Goal: Task Accomplishment & Management: Manage account settings

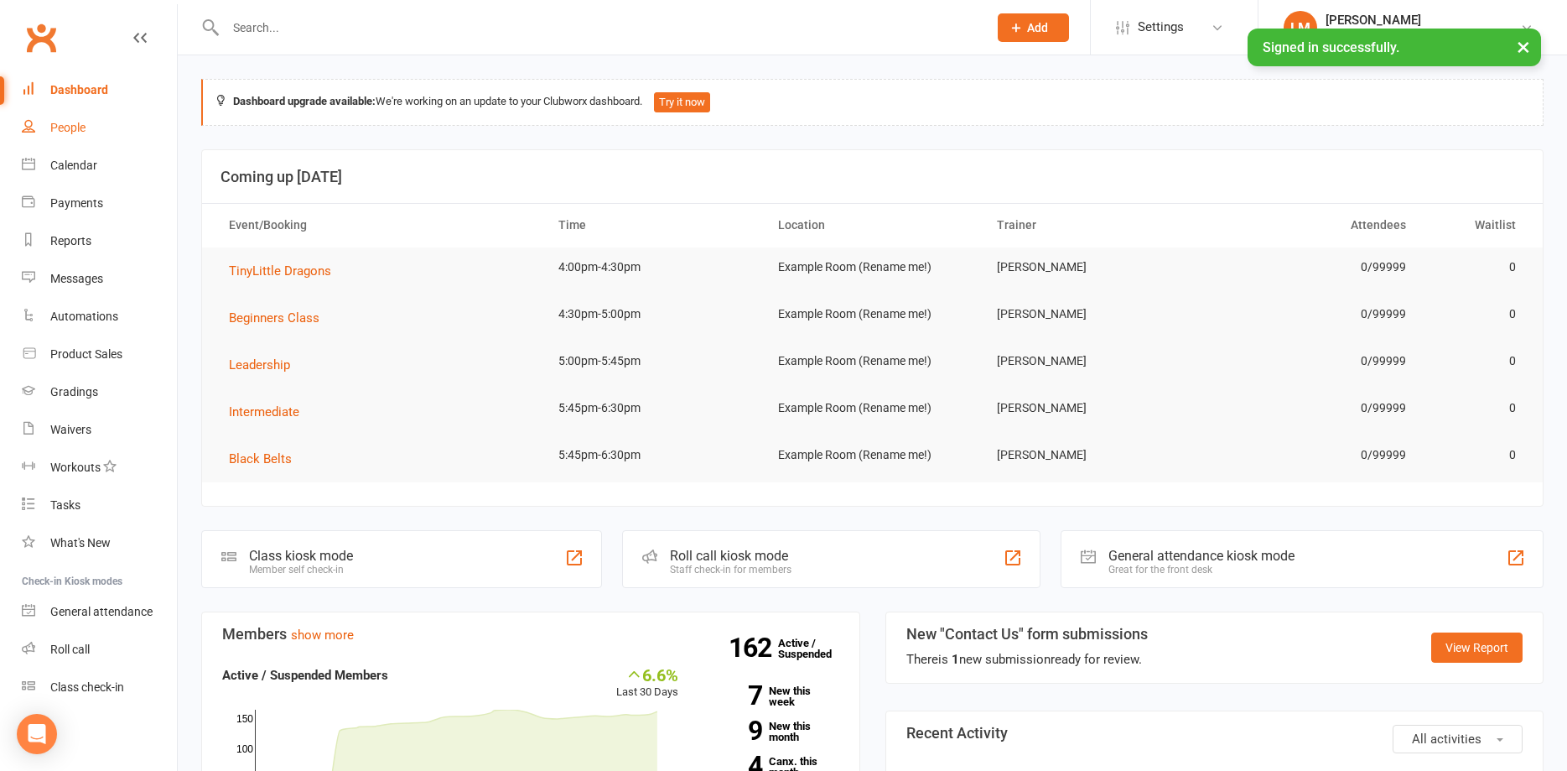
click at [68, 122] on div "People" at bounding box center [67, 127] width 35 height 13
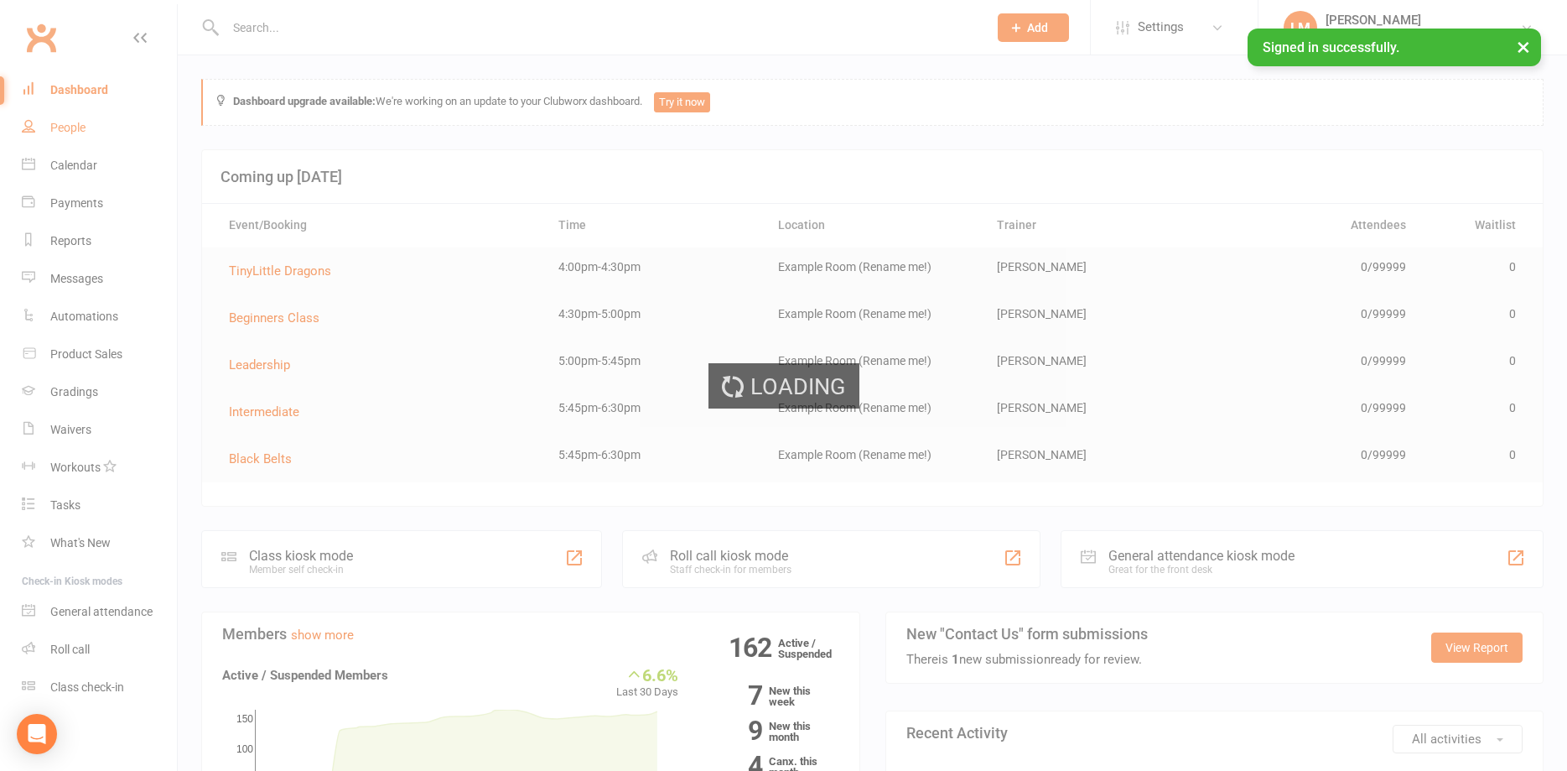
select select "100"
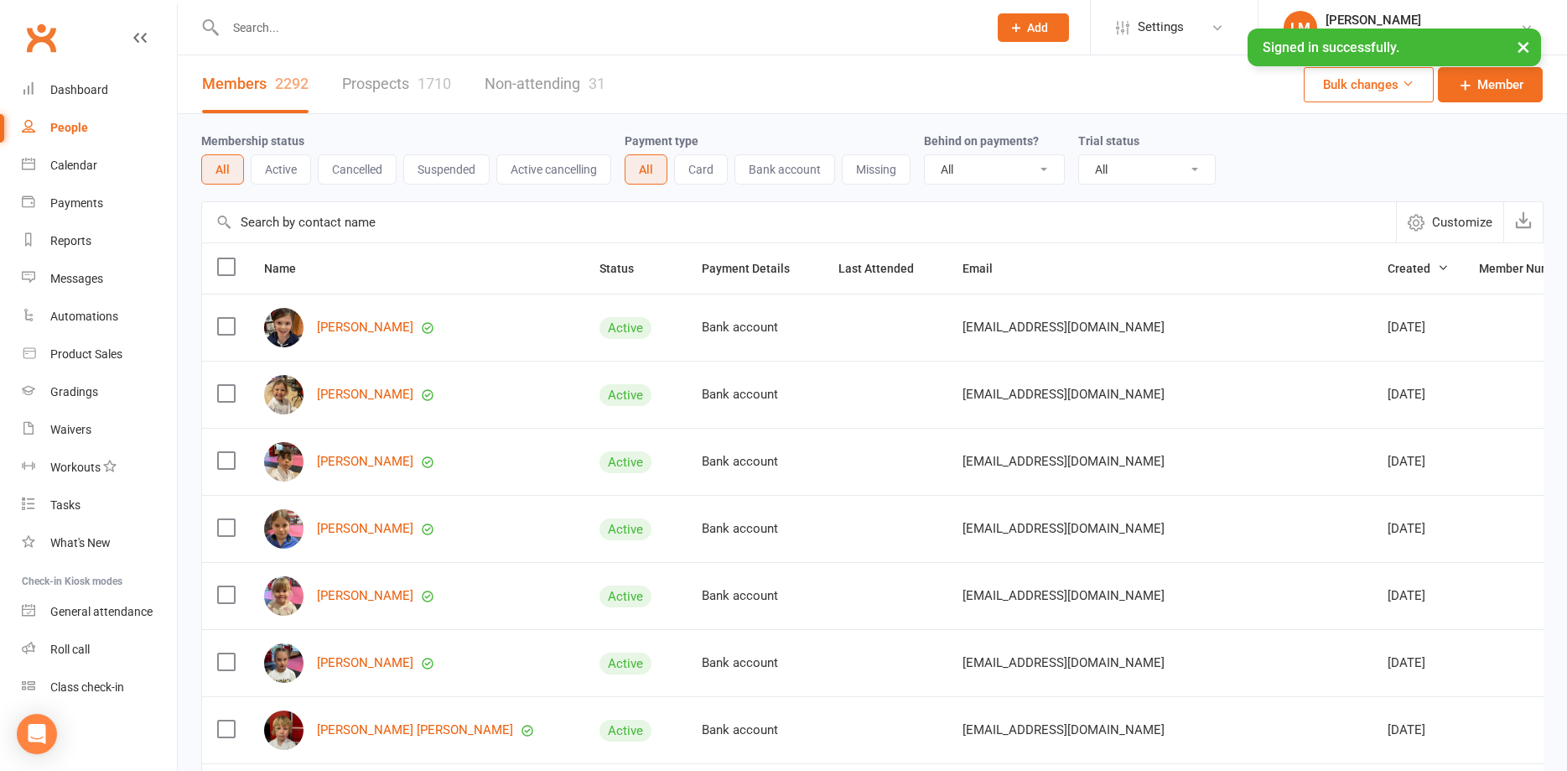
click at [320, 29] on input "text" at bounding box center [599, 27] width 756 height 23
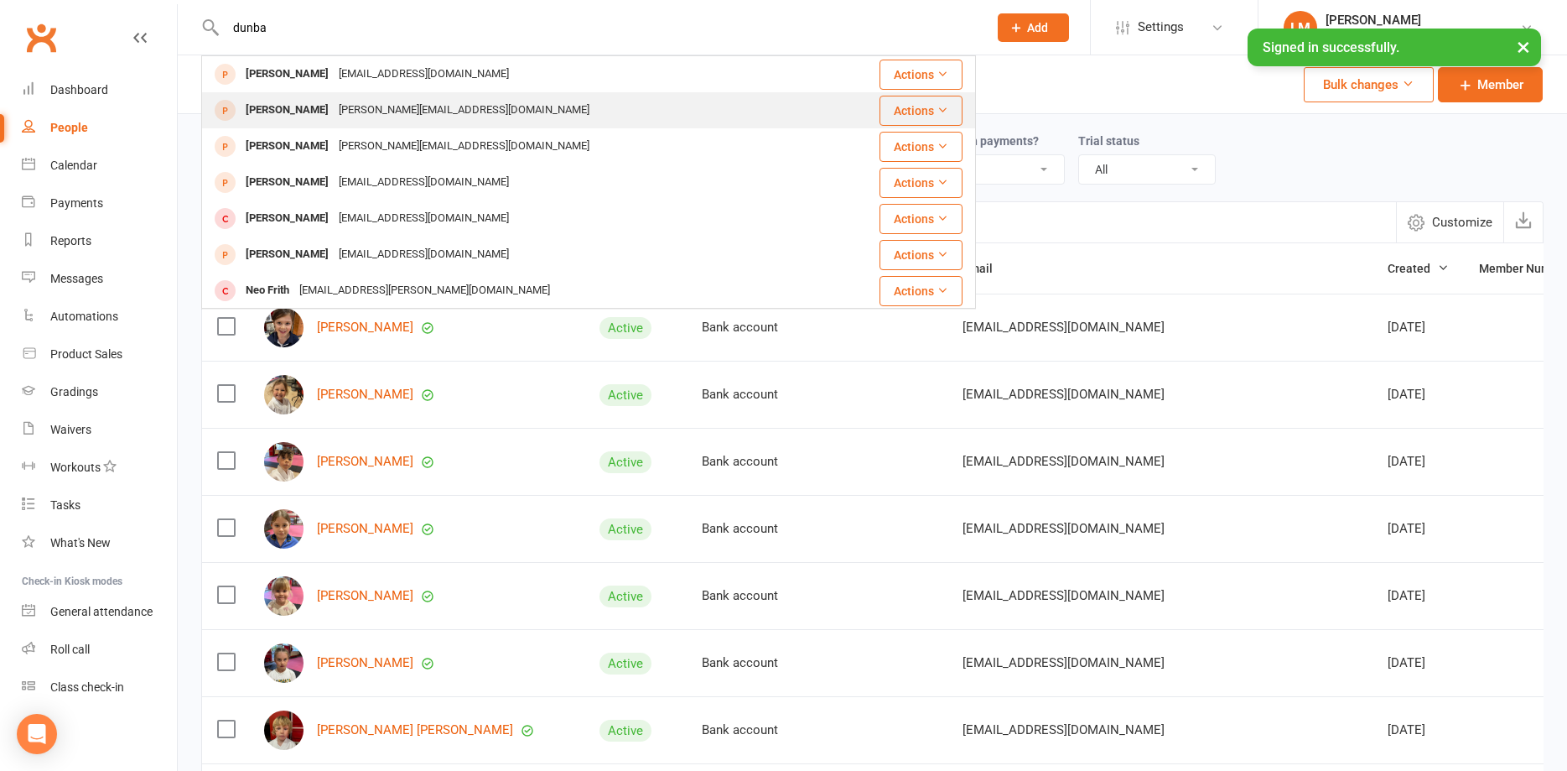
type input "dunba"
click at [271, 109] on div "[PERSON_NAME]" at bounding box center [287, 110] width 93 height 24
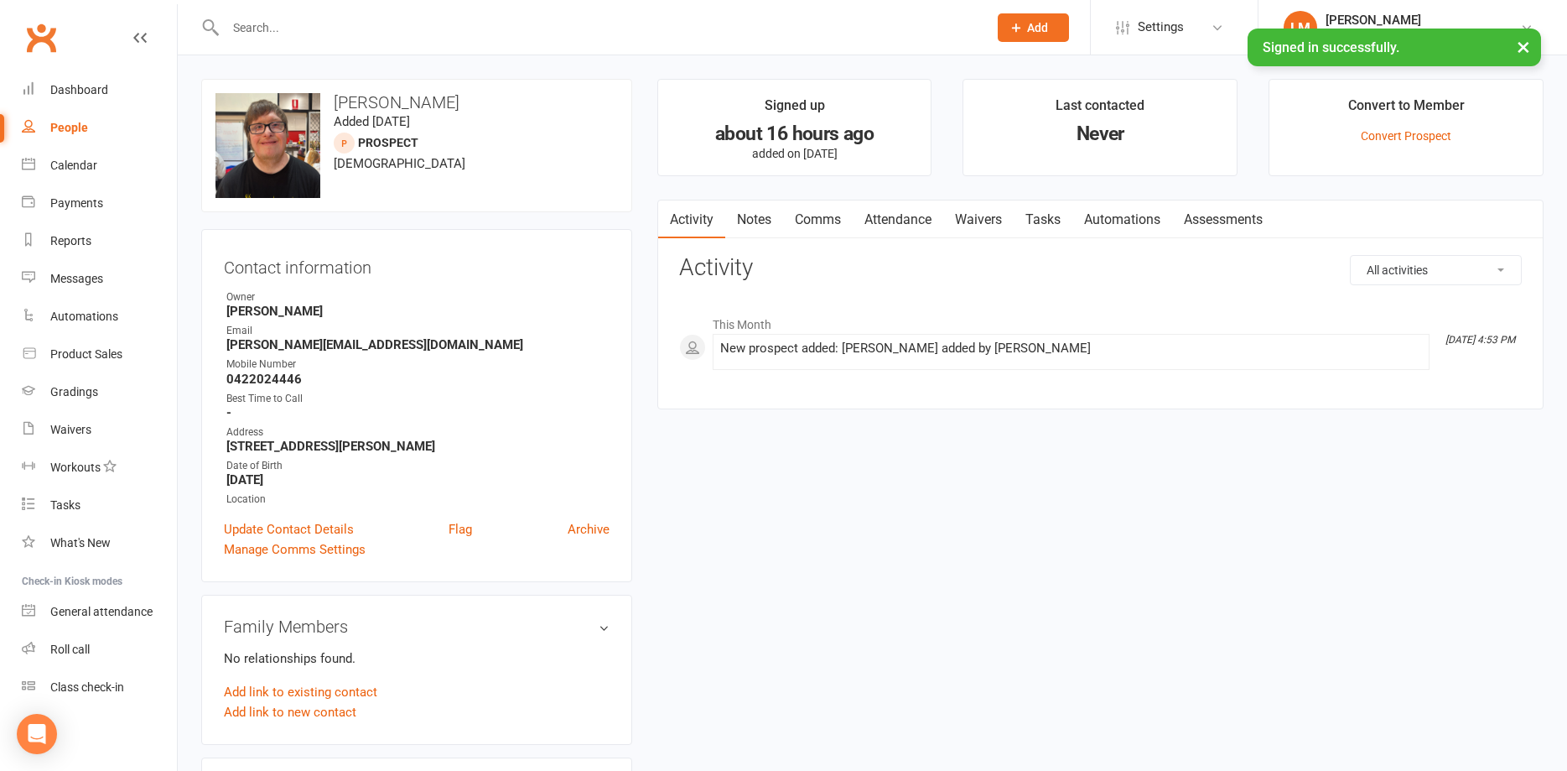
click at [977, 214] on link "Waivers" at bounding box center [978, 219] width 70 height 39
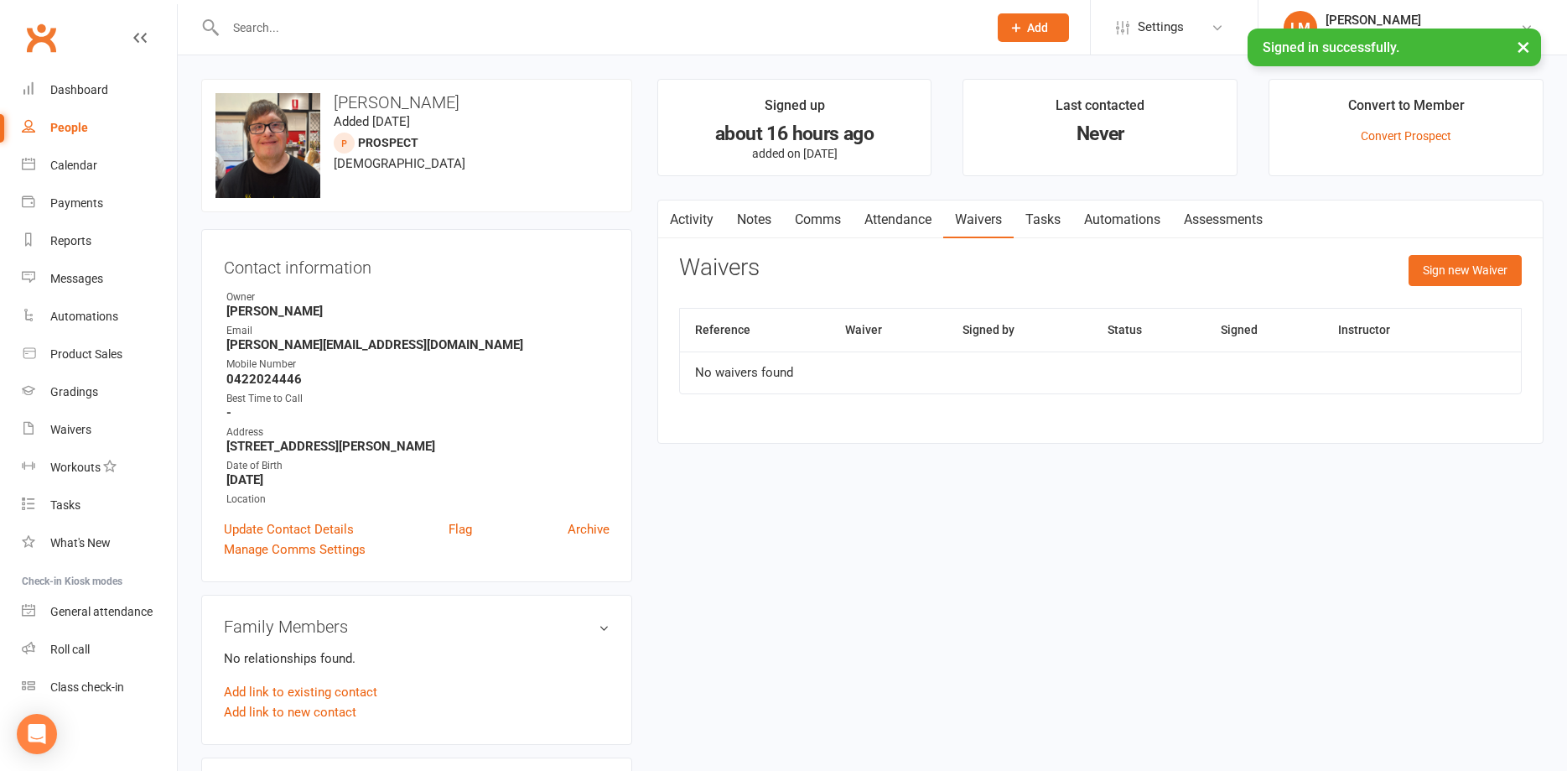
click at [812, 218] on link "Comms" at bounding box center [818, 219] width 70 height 39
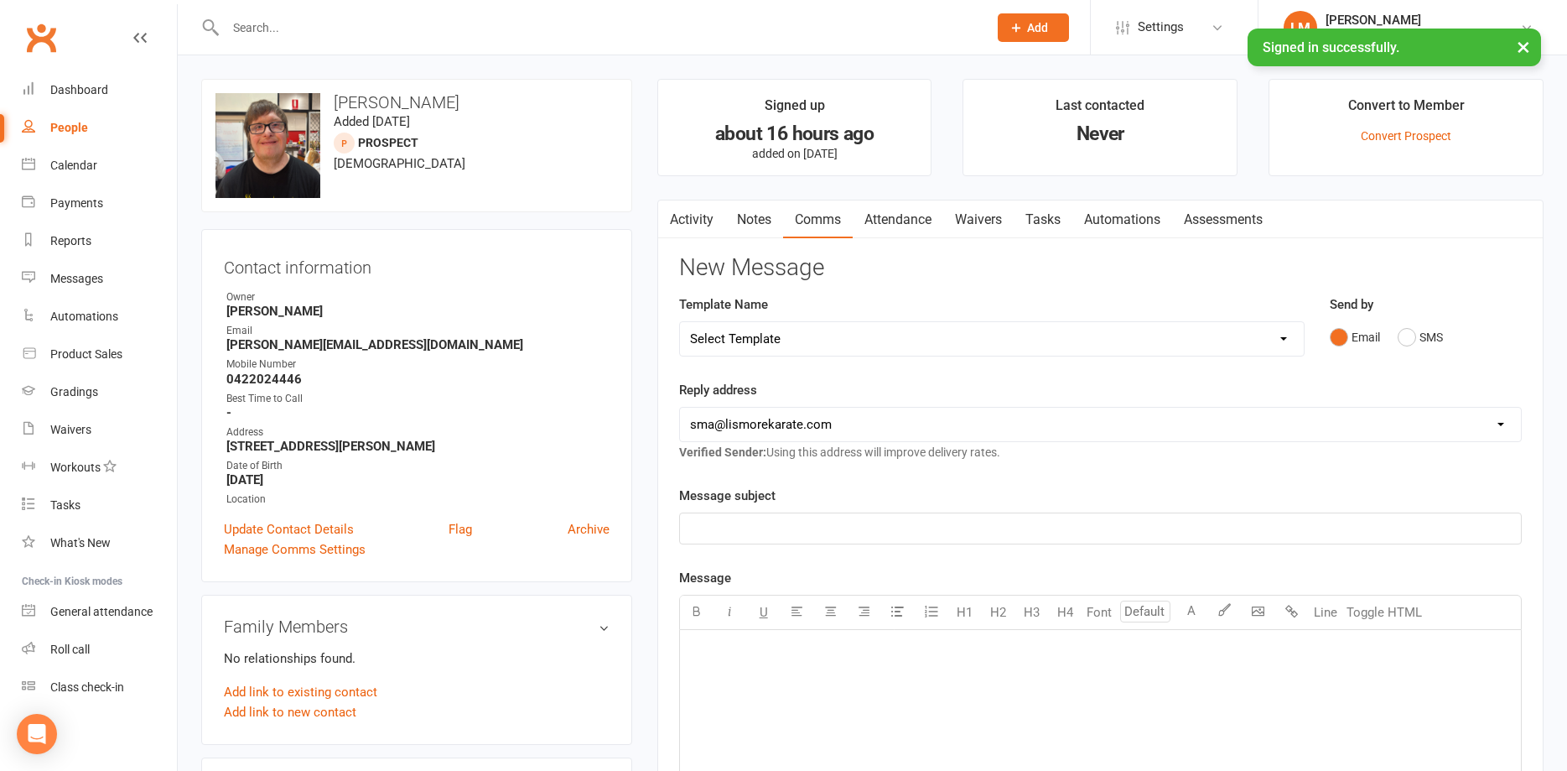
click at [699, 220] on link "Activity" at bounding box center [691, 219] width 67 height 39
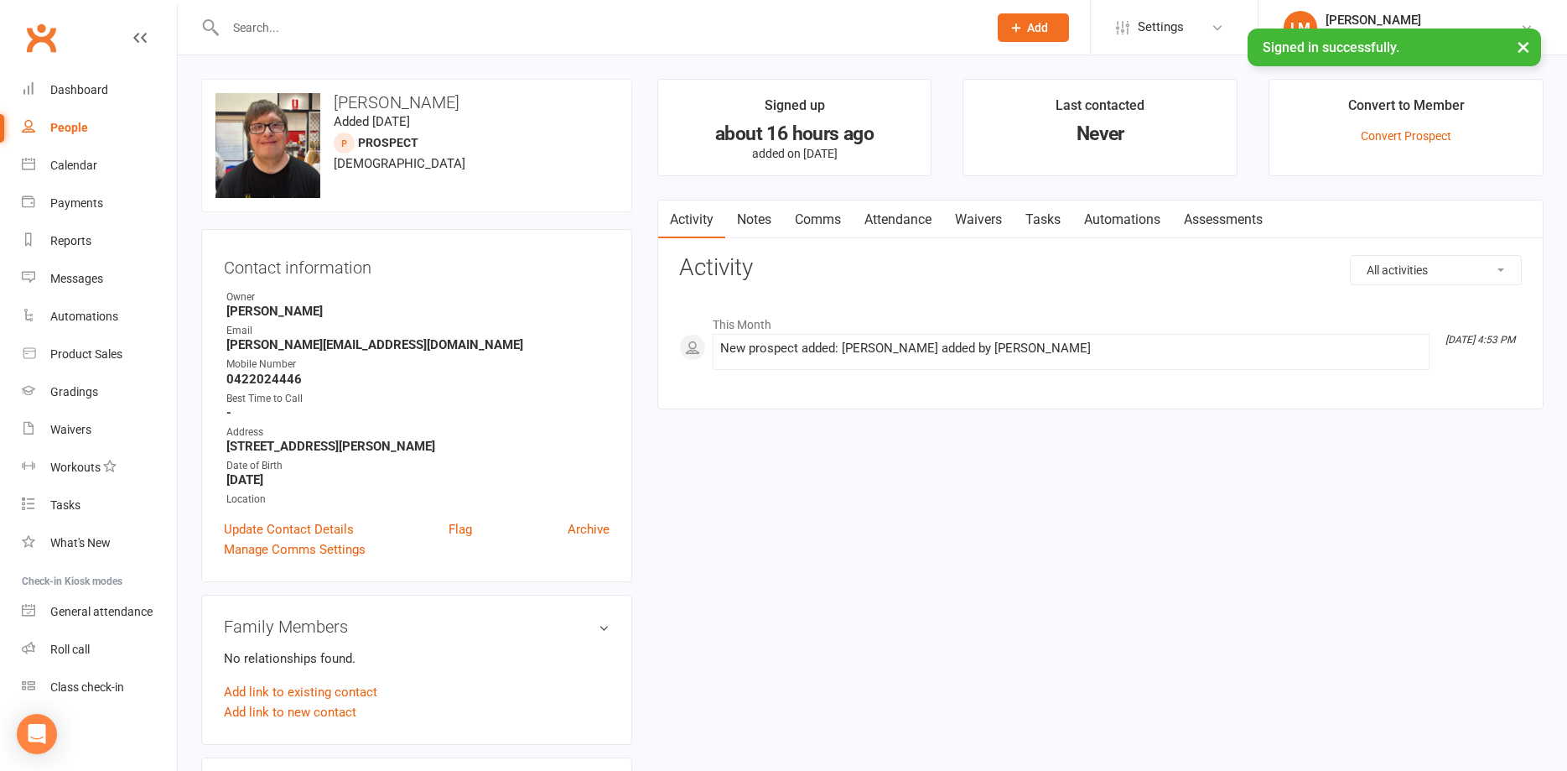
click at [886, 223] on link "Attendance" at bounding box center [898, 219] width 91 height 39
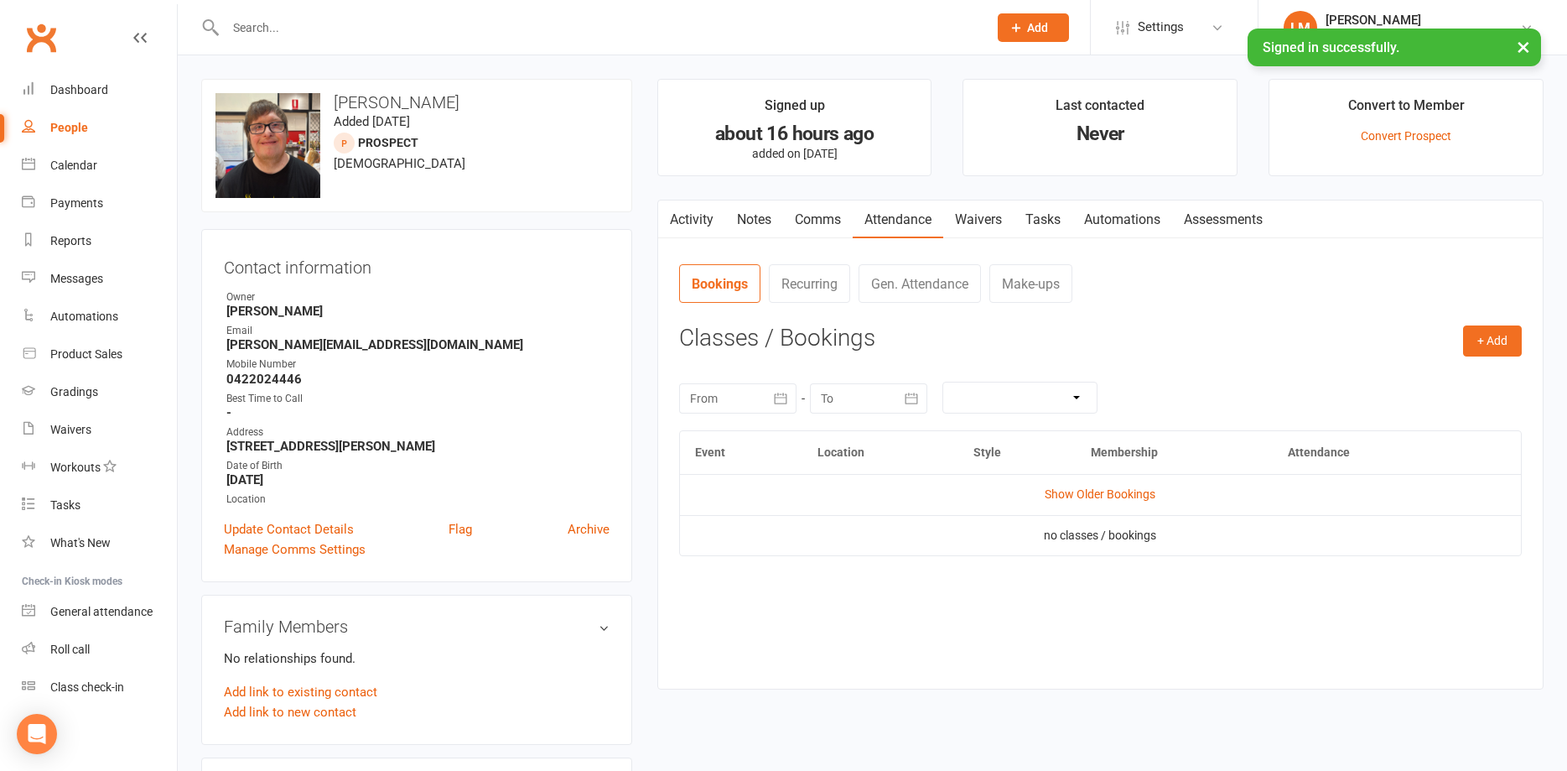
click at [819, 216] on link "Comms" at bounding box center [818, 219] width 70 height 39
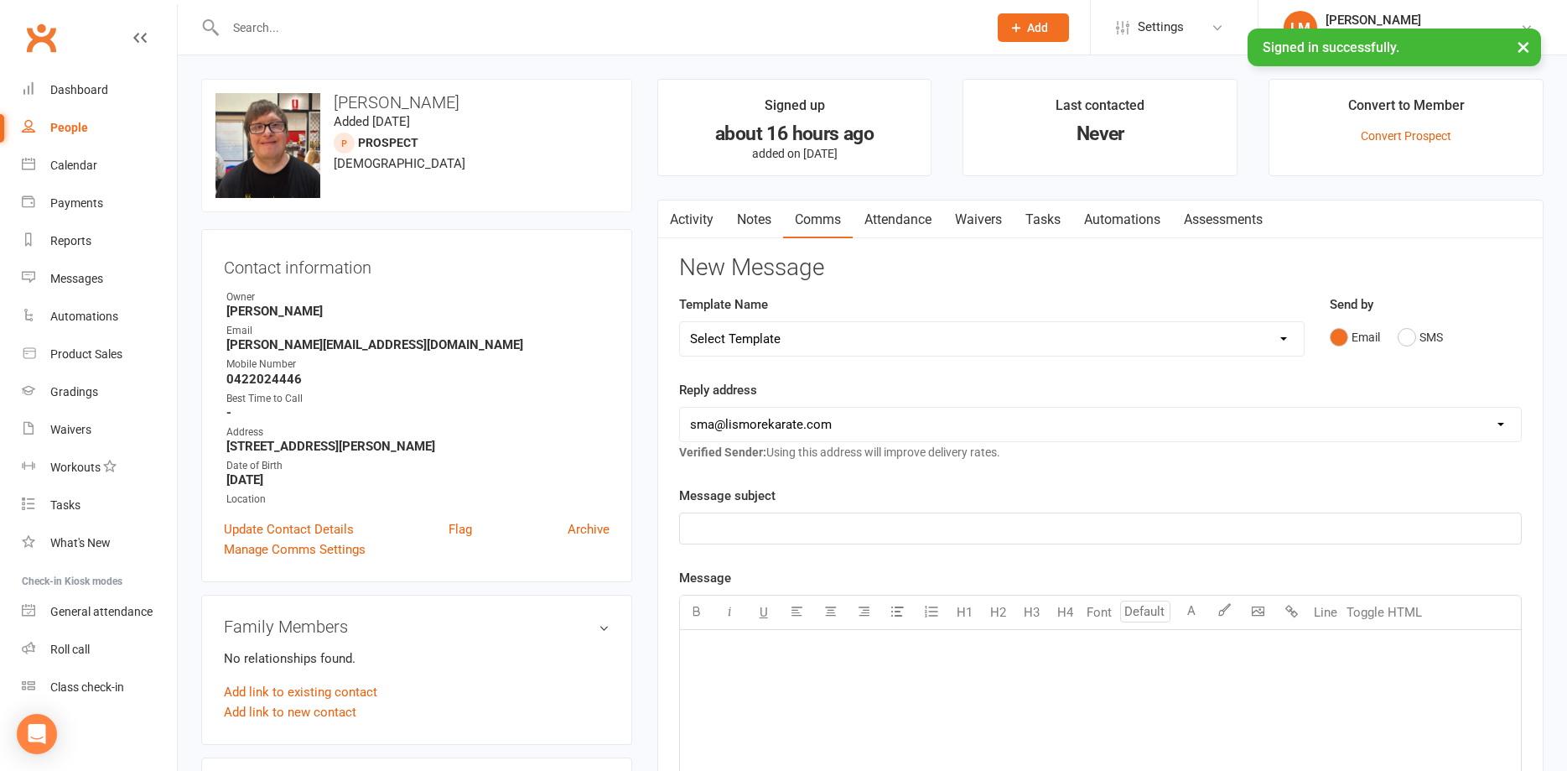
click at [680, 322] on select "Select Template [Email] 1 AKF membership [Email] 1 welcome [Email] [DATE] VIP […" at bounding box center [992, 339] width 624 height 34
select select "1"
click option "[Email] 1 welcome" at bounding box center [0, 0] width 0 height 0
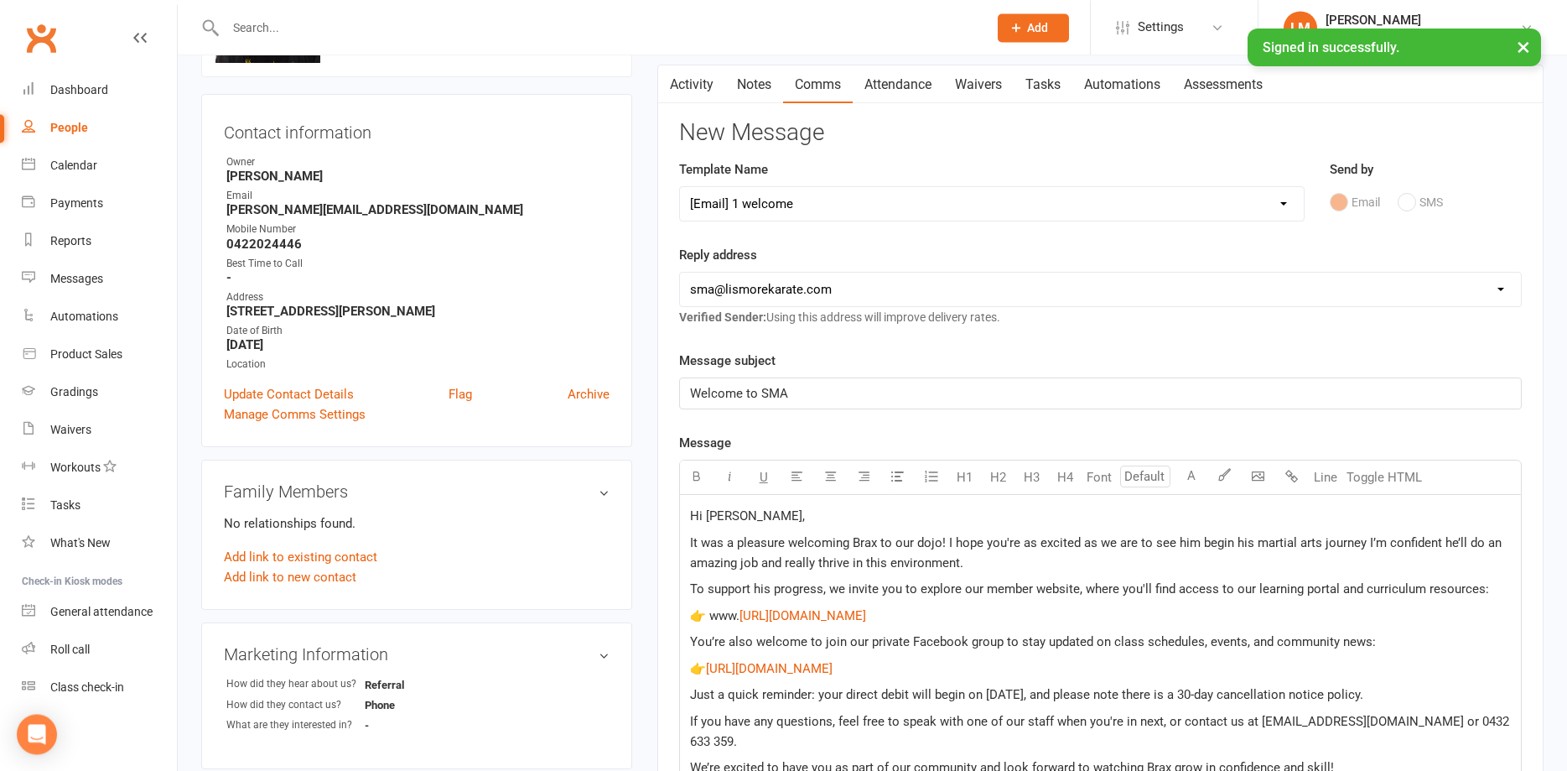
scroll to position [171, 0]
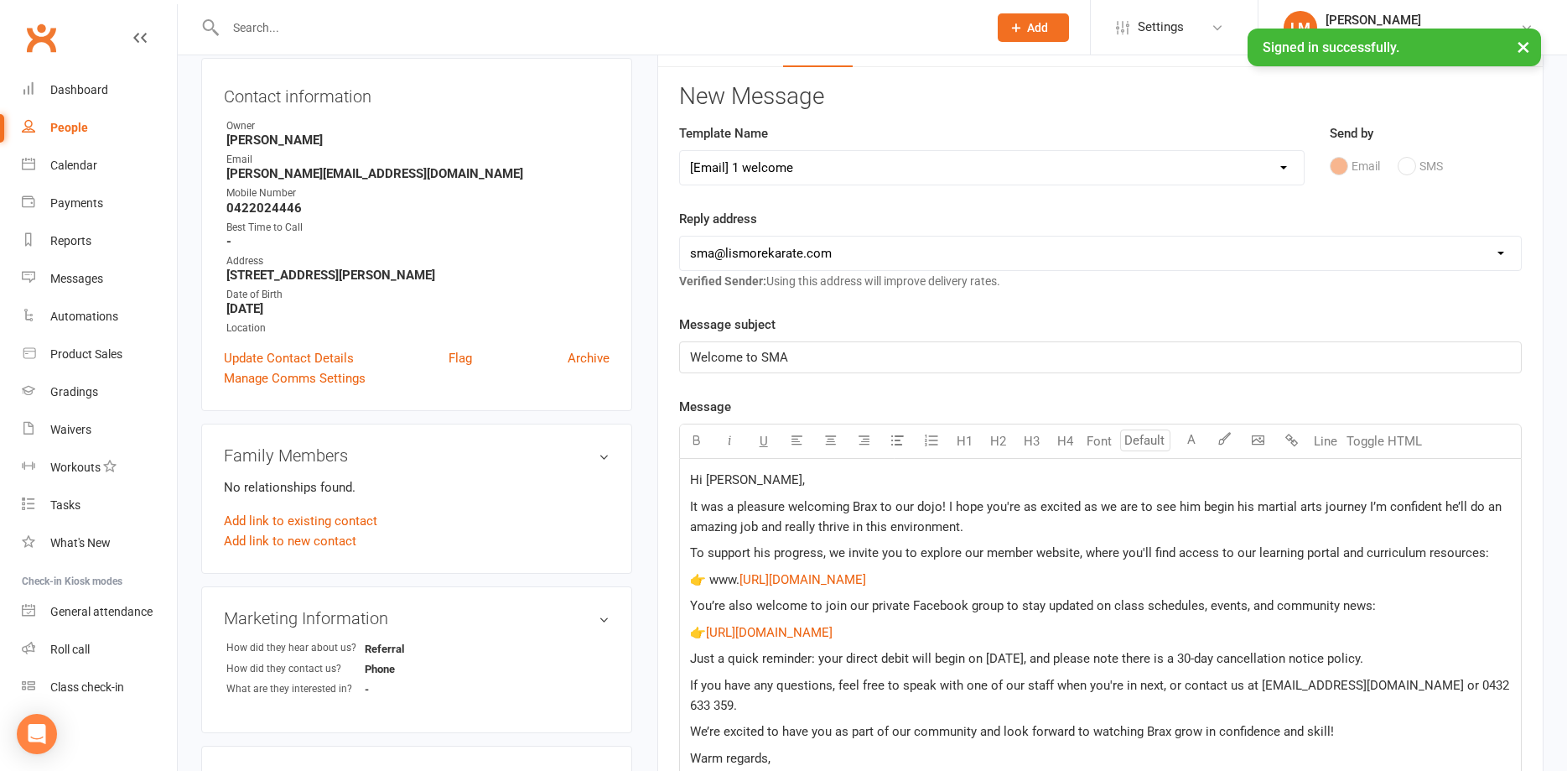
click at [715, 479] on span "Hi [PERSON_NAME]," at bounding box center [747, 479] width 115 height 15
click at [865, 507] on span "It was a pleasure welcoming Brax to our dojo! I hope you're as excited as we ar…" at bounding box center [1097, 516] width 815 height 35
click at [704, 481] on span "Hi ," at bounding box center [699, 479] width 18 height 15
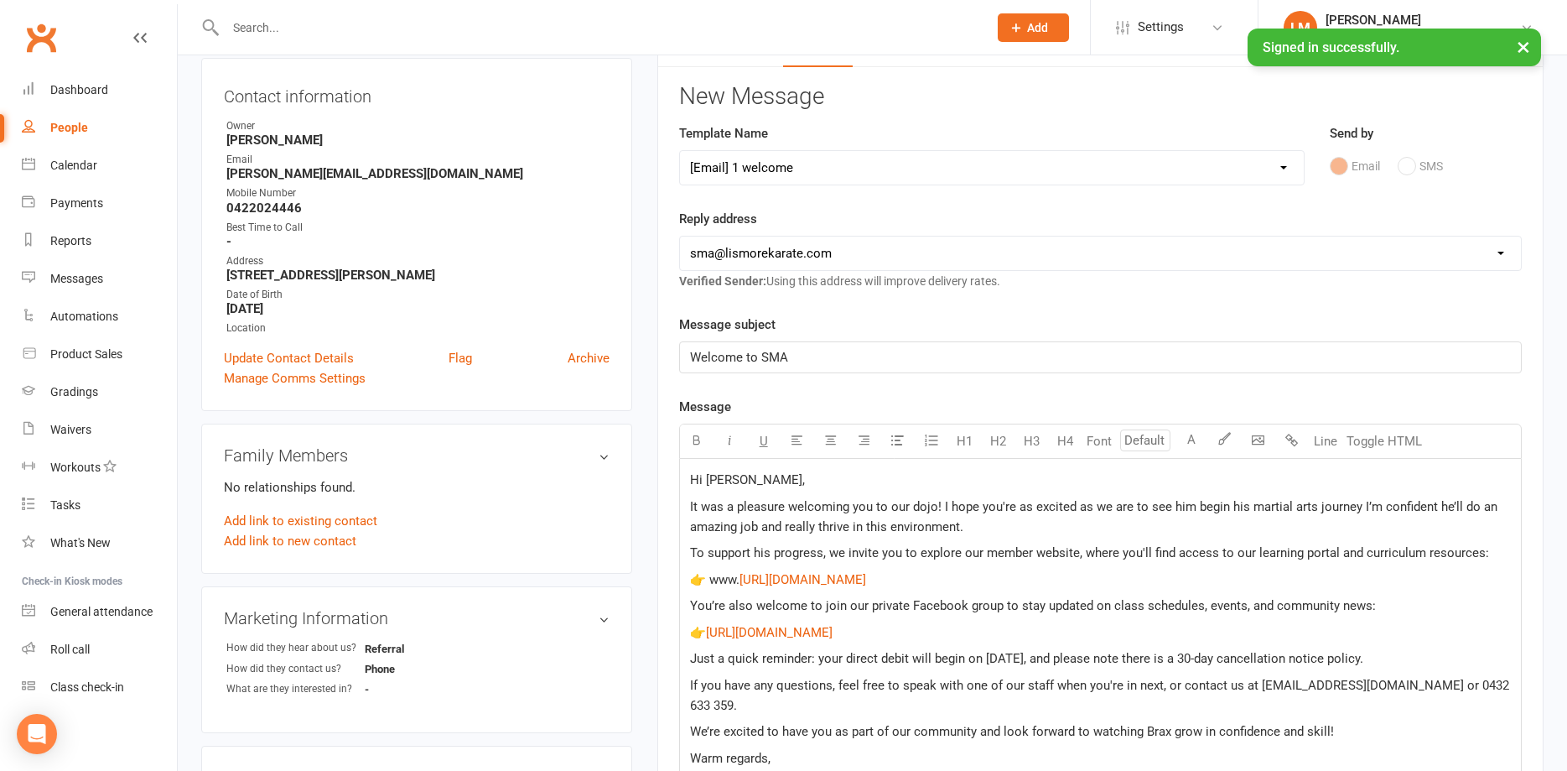
click at [950, 506] on span "It was a pleasure welcoming you to our dojo! I hope you're as excited as we are…" at bounding box center [1095, 516] width 811 height 35
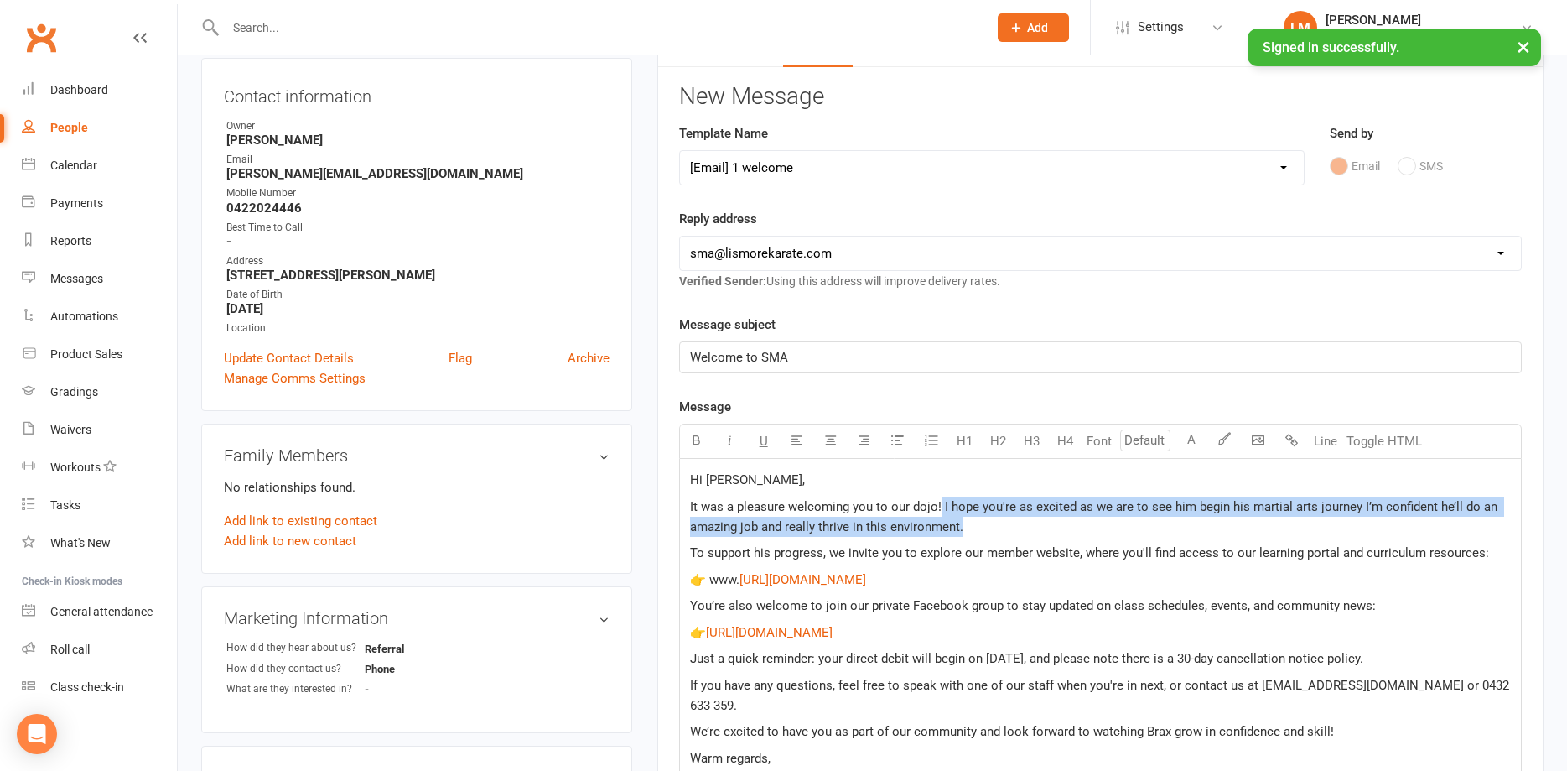
drag, startPoint x: 938, startPoint y: 502, endPoint x: 998, endPoint y: 526, distance: 64.0
click at [998, 526] on p "It was a pleasure welcoming you to our dojo! I hope you're as excited as we are…" at bounding box center [1100, 516] width 821 height 40
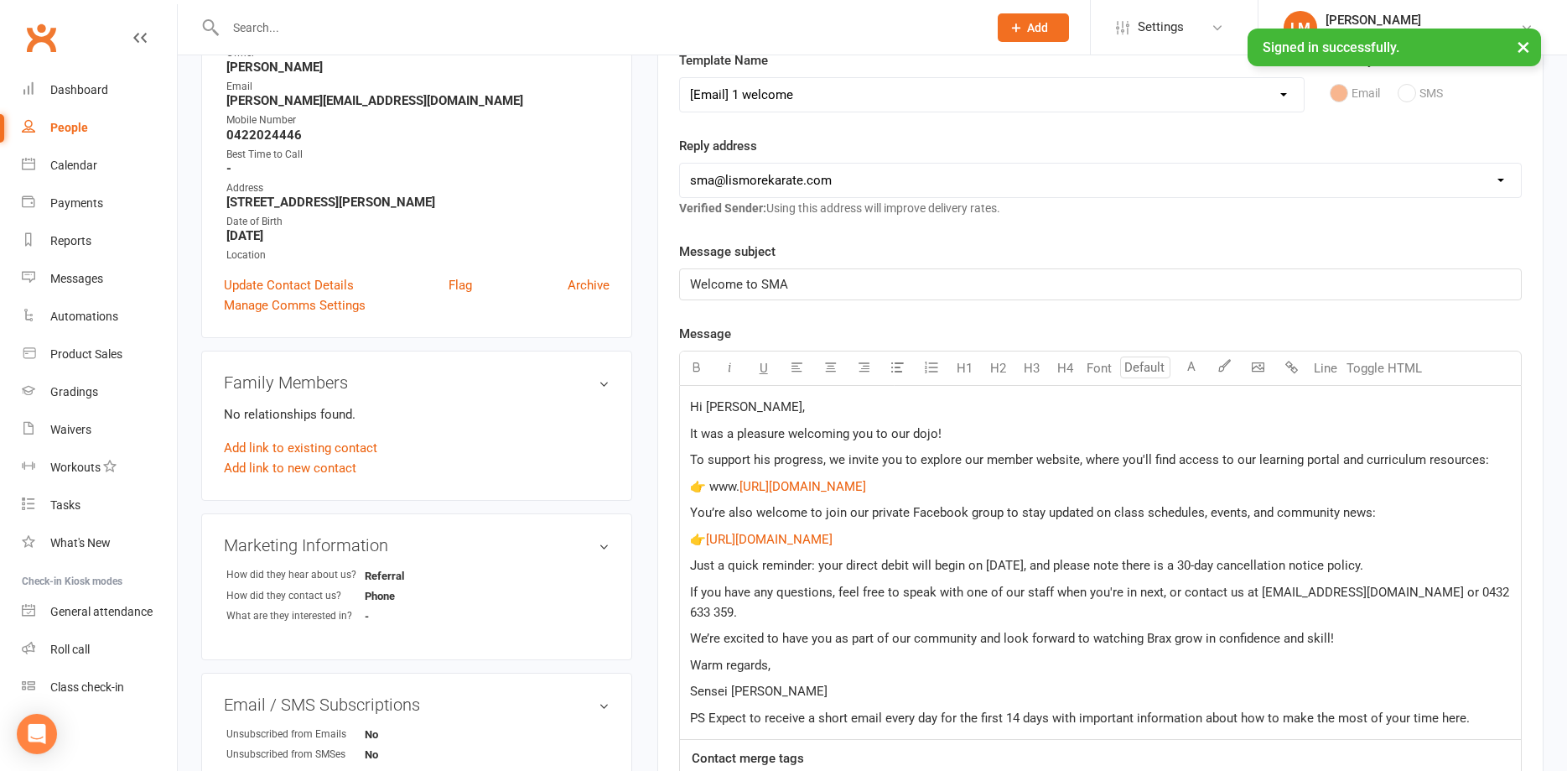
scroll to position [342, 0]
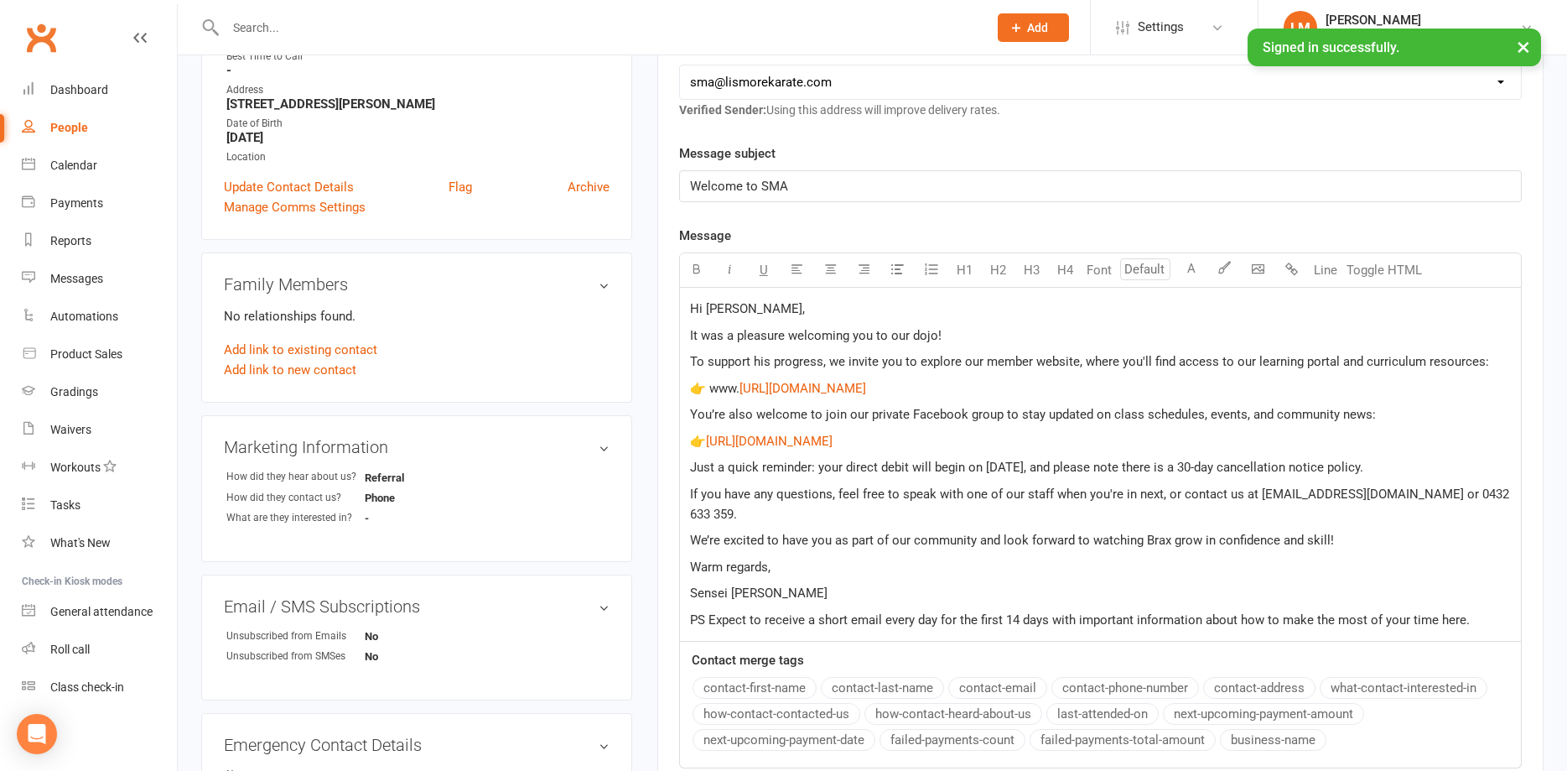
drag, startPoint x: 690, startPoint y: 466, endPoint x: 1463, endPoint y: 470, distance: 773.2
click at [1463, 470] on p "Just a quick reminder: your direct debit will begin on [DATE], and please note …" at bounding box center [1100, 467] width 821 height 20
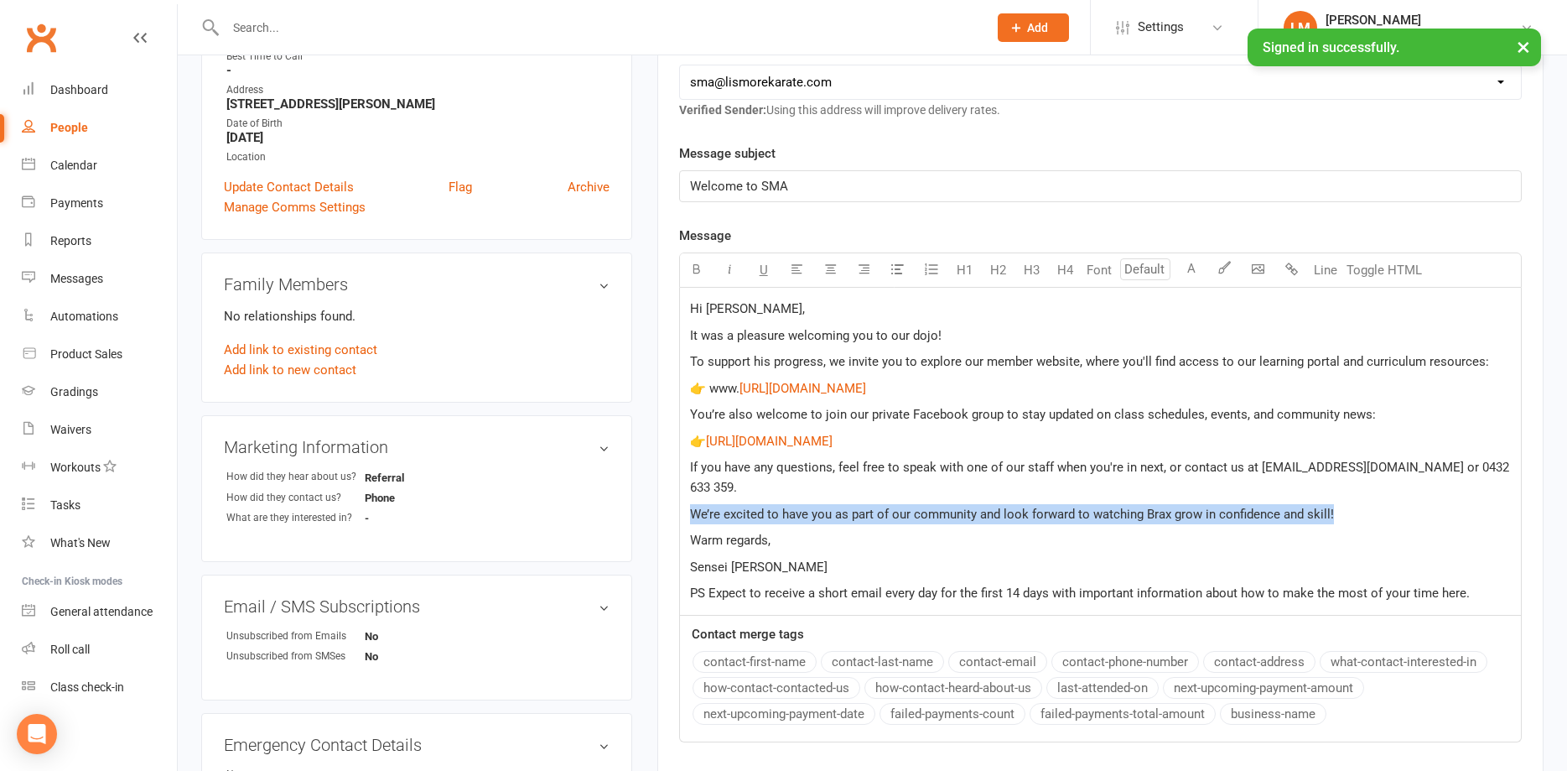
drag, startPoint x: 688, startPoint y: 493, endPoint x: 1407, endPoint y: 492, distance: 719.6
click at [1407, 492] on div "Hi [PERSON_NAME], It was a pleasure welcoming you to our dojo! To support his p…" at bounding box center [1100, 451] width 841 height 327
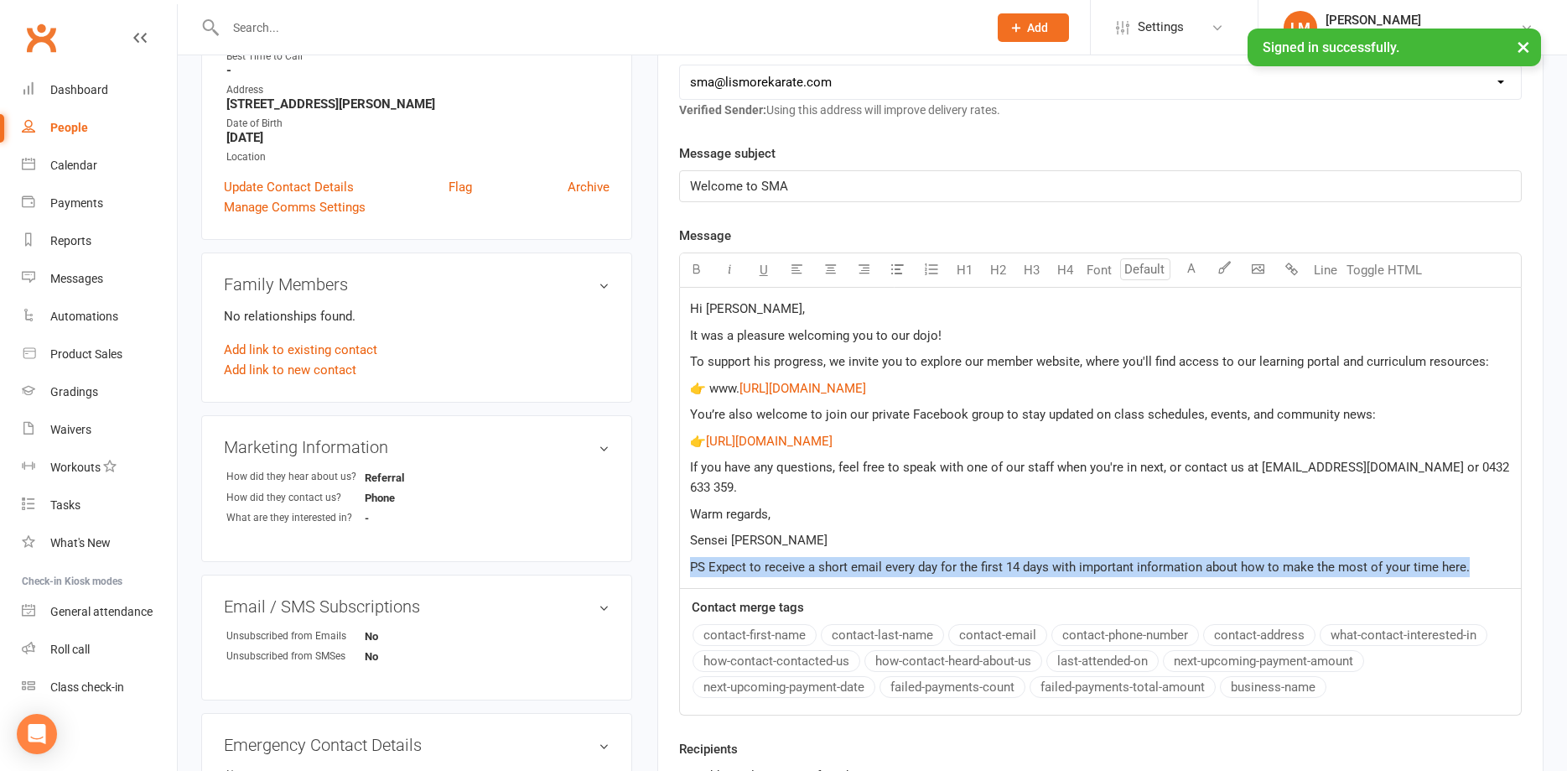
drag, startPoint x: 1475, startPoint y: 545, endPoint x: 664, endPoint y: 550, distance: 811.0
click at [679, 550] on div "Hi [PERSON_NAME], It was a pleasure welcoming you to our dojo! To support his p…" at bounding box center [1100, 439] width 843 height 302
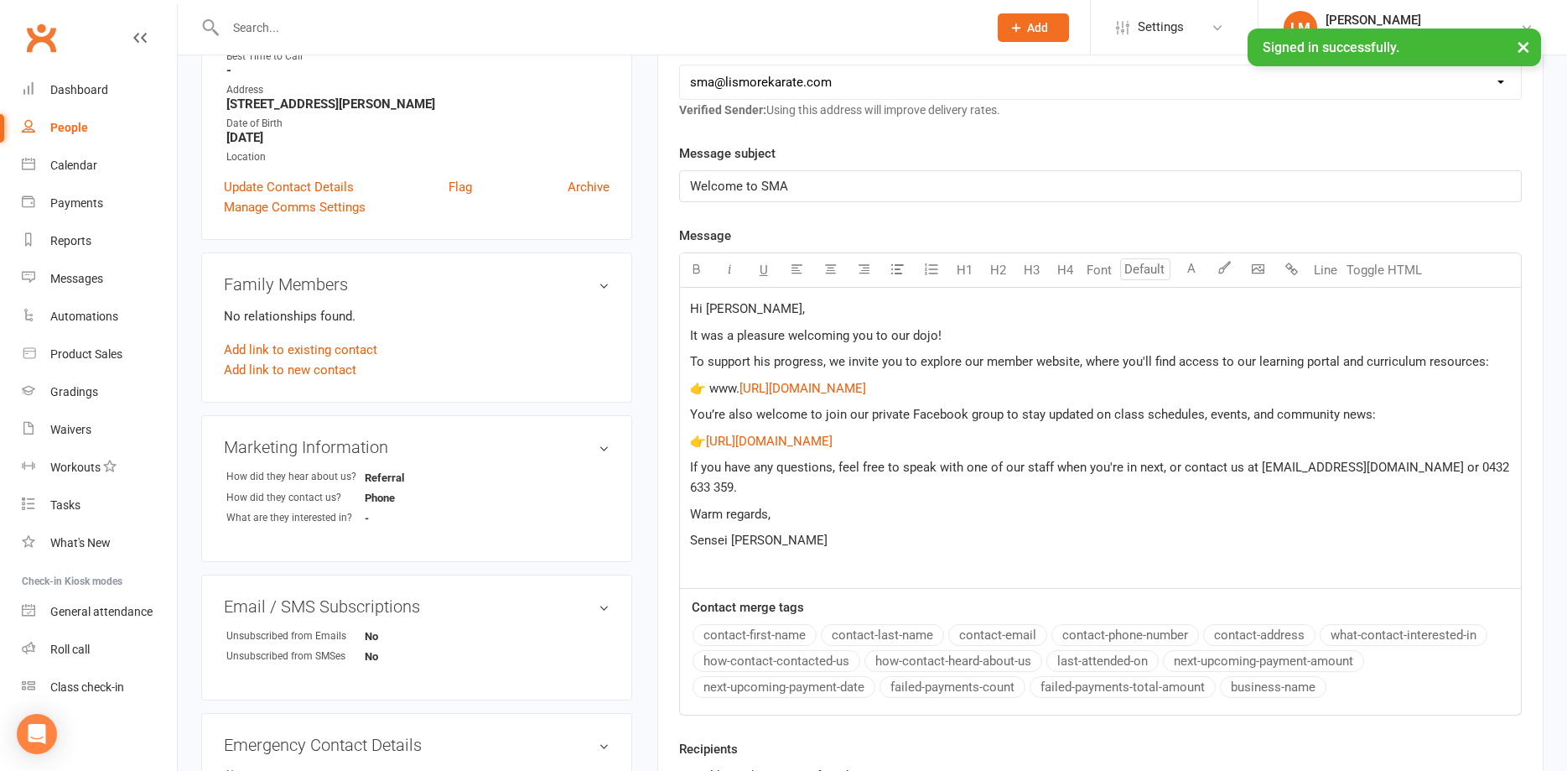
click at [725, 312] on span "Hi [PERSON_NAME]," at bounding box center [747, 308] width 115 height 15
click at [860, 335] on span "It was a pleasure welcoming you to our dojo!" at bounding box center [816, 335] width 252 height 15
drag, startPoint x: 860, startPoint y: 335, endPoint x: 877, endPoint y: 386, distance: 53.8
click at [860, 335] on span "It was a pleasure welcoming you to our dojo!" at bounding box center [816, 335] width 252 height 15
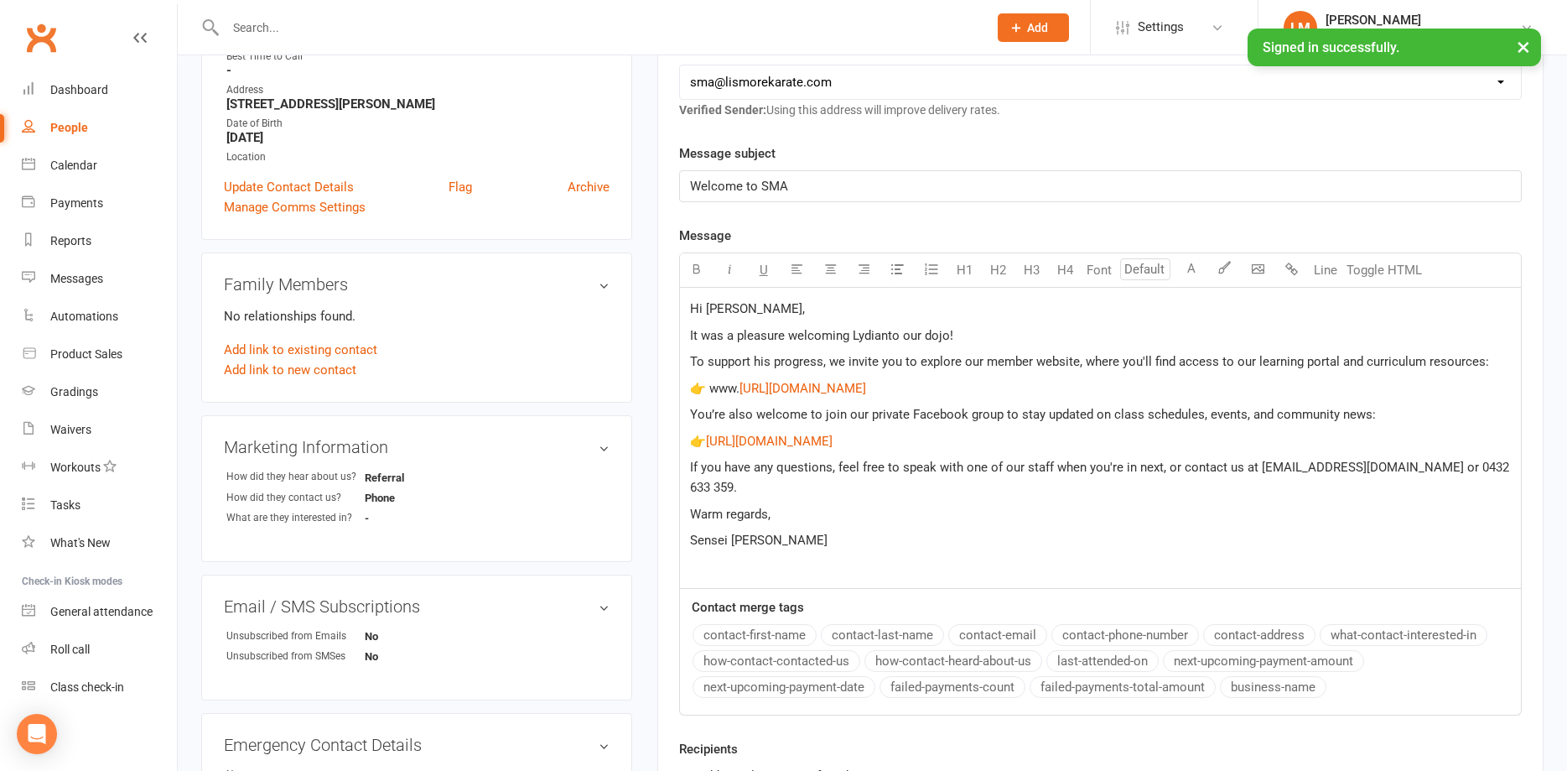
click at [881, 339] on span "It was a pleasure welcoming Lydianto our dojo!" at bounding box center [821, 335] width 263 height 15
click at [968, 336] on p "It was a pleasure welcoming Lydien to our dojo!" at bounding box center [1100, 335] width 821 height 20
click at [1501, 469] on p "If you have any questions, feel free to speak with one of our staff when you're…" at bounding box center [1100, 477] width 821 height 40
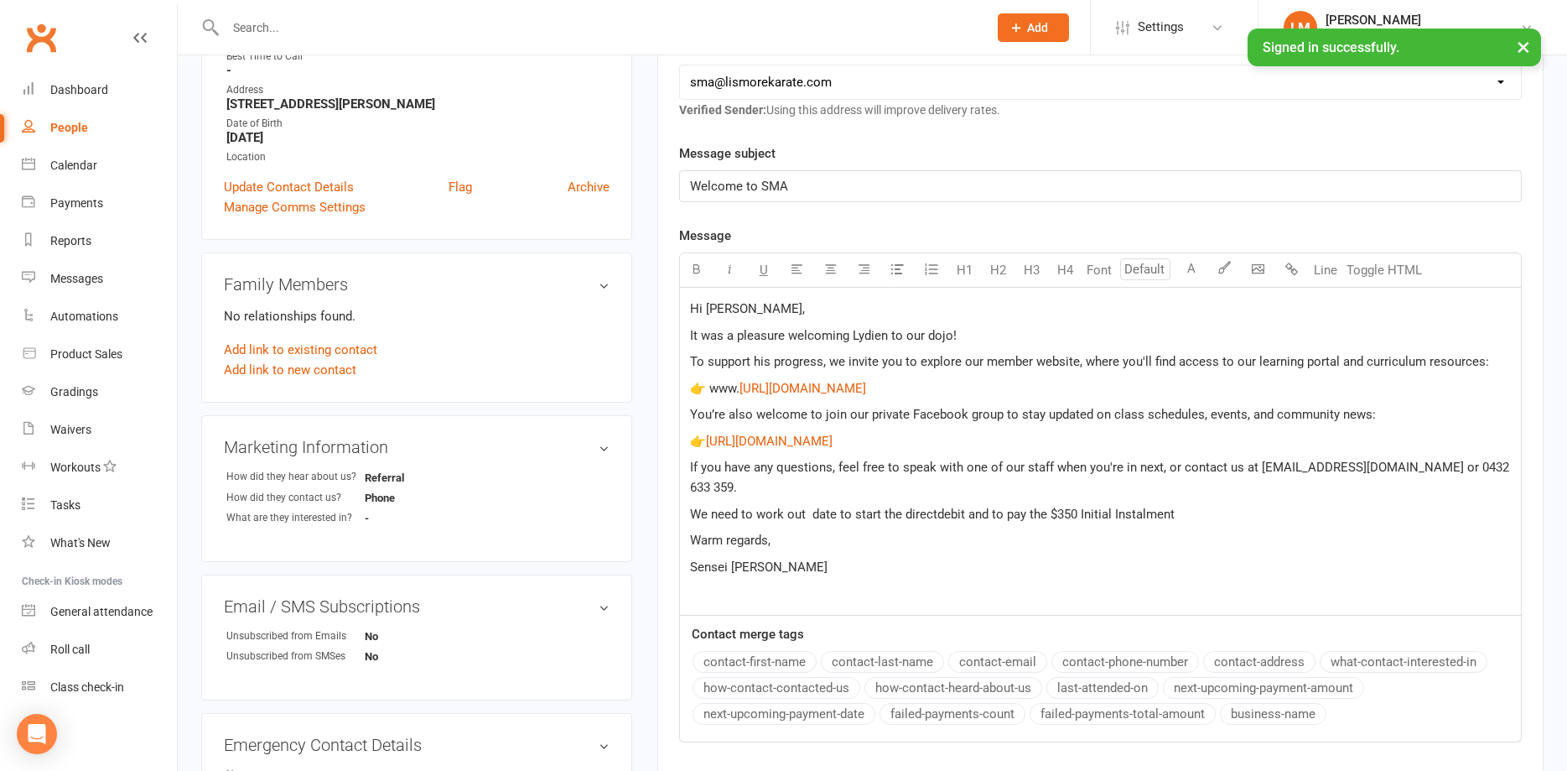
click at [1141, 507] on span "We need to work out date to start the directdebit and to pay the $350 Initial I…" at bounding box center [932, 514] width 485 height 15
click at [1123, 530] on p "Warm regards," at bounding box center [1100, 540] width 821 height 20
click at [938, 507] on span "We need to work out date to start the directdebit and to pay the $350 Initial I…" at bounding box center [934, 514] width 488 height 15
click at [935, 507] on span "We need to work out date to start the directdebit and to pay the $350 Initial I…" at bounding box center [934, 514] width 488 height 15
click at [1194, 504] on p "We need to work out date to start the direct debit and to pay the $350 Initial …" at bounding box center [1100, 514] width 821 height 20
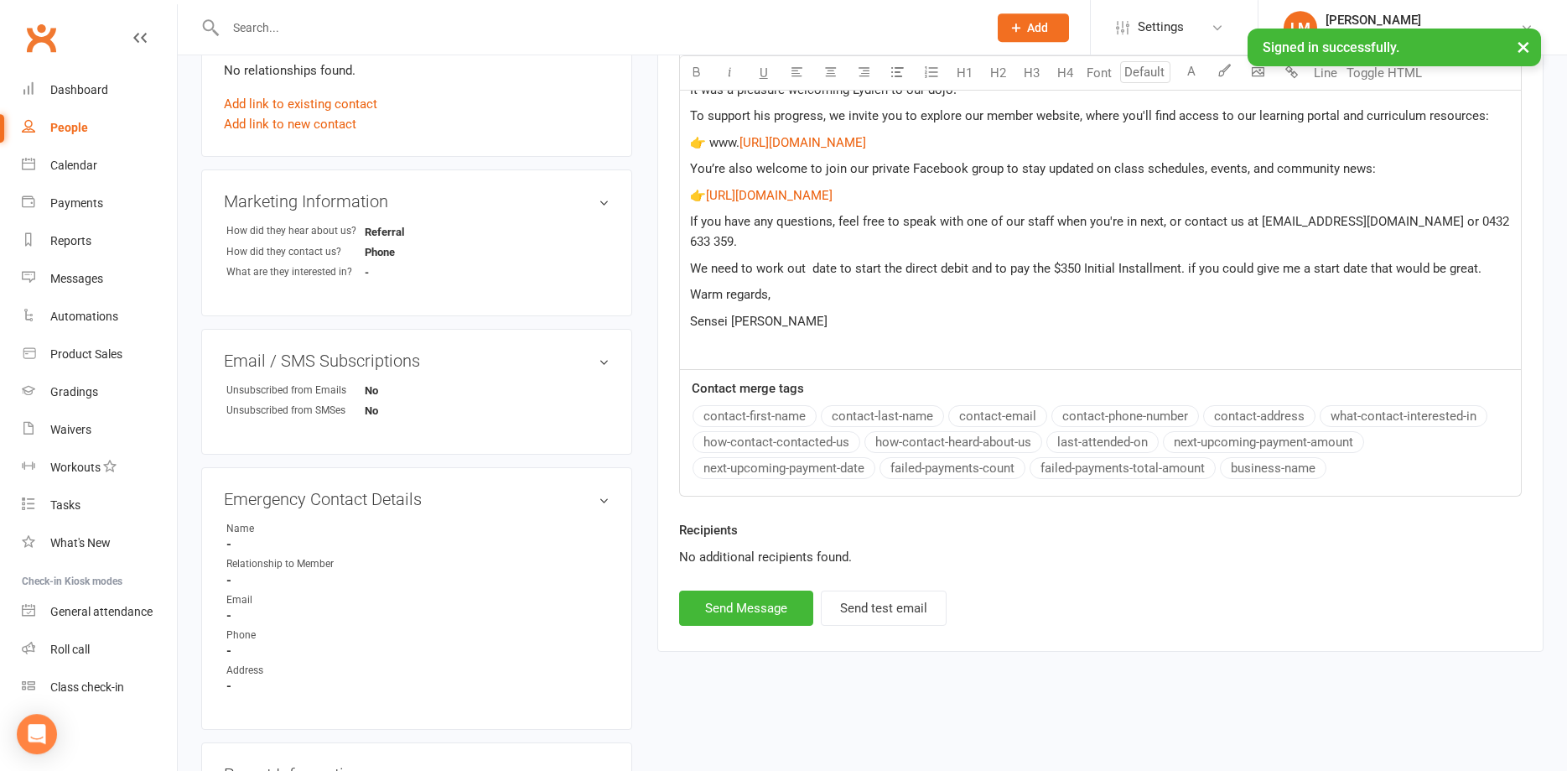
scroll to position [599, 0]
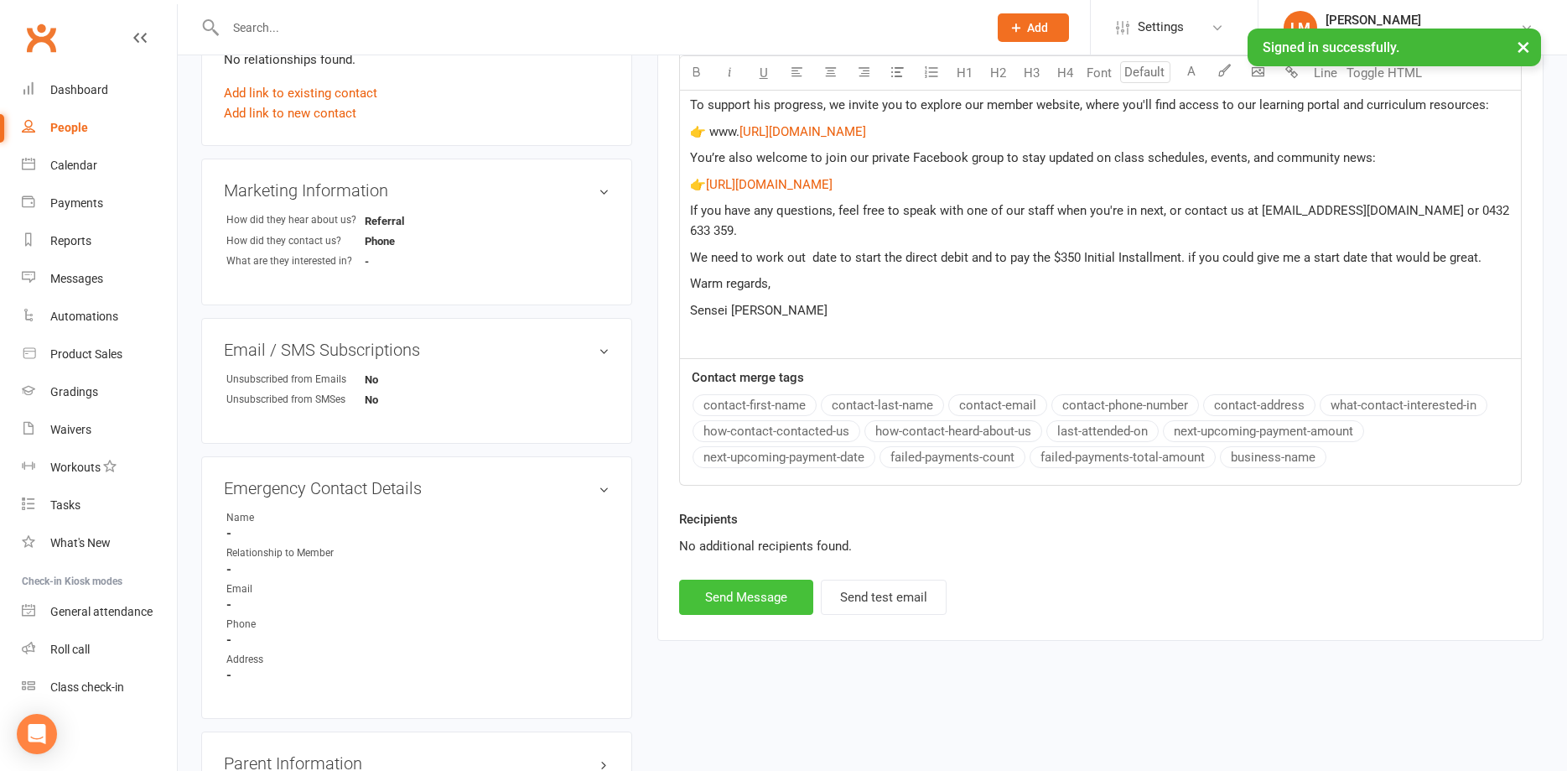
click at [725, 580] on button "Send Message" at bounding box center [746, 597] width 134 height 35
select select
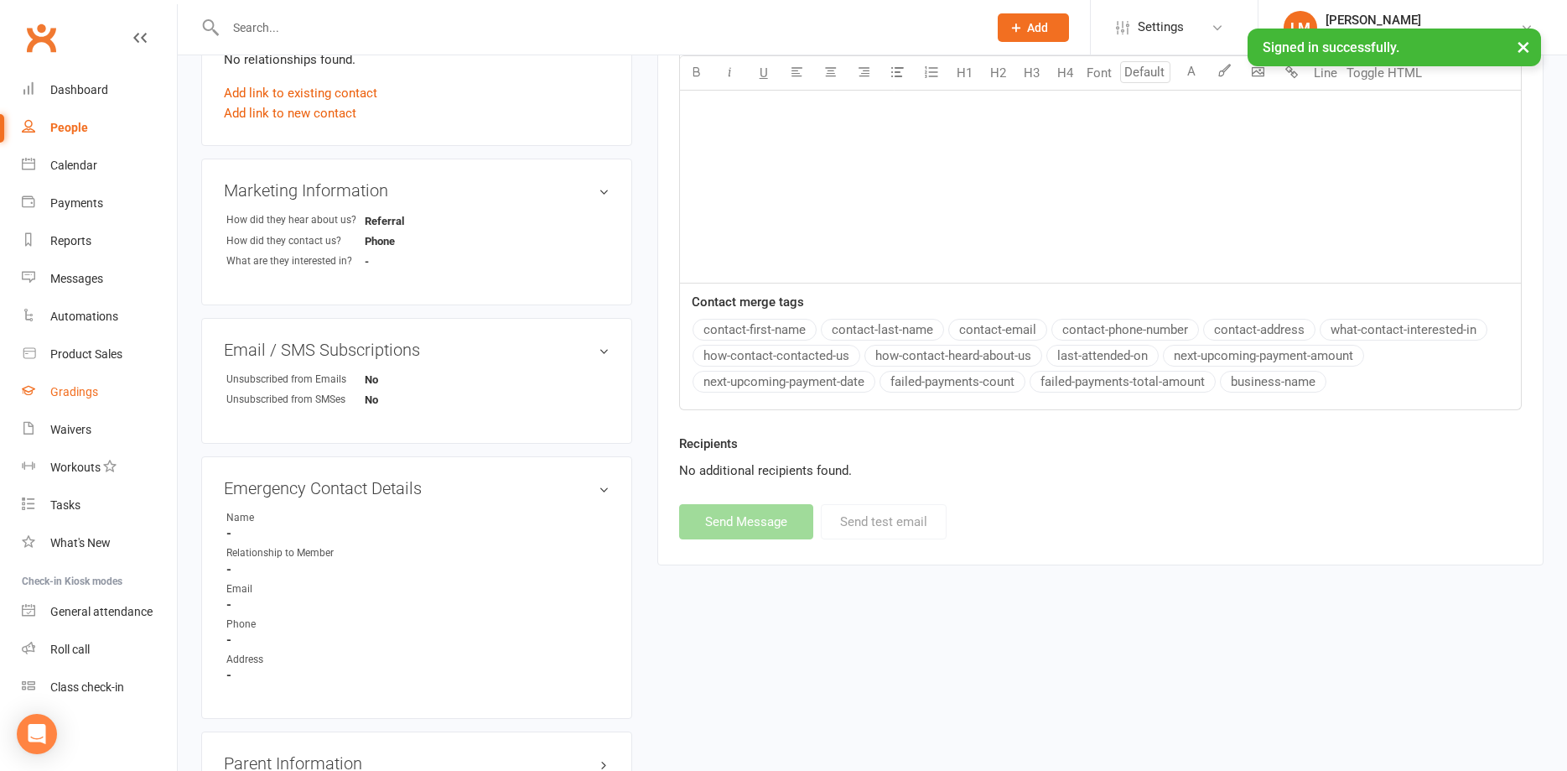
click at [66, 392] on div "Gradings" at bounding box center [74, 391] width 48 height 13
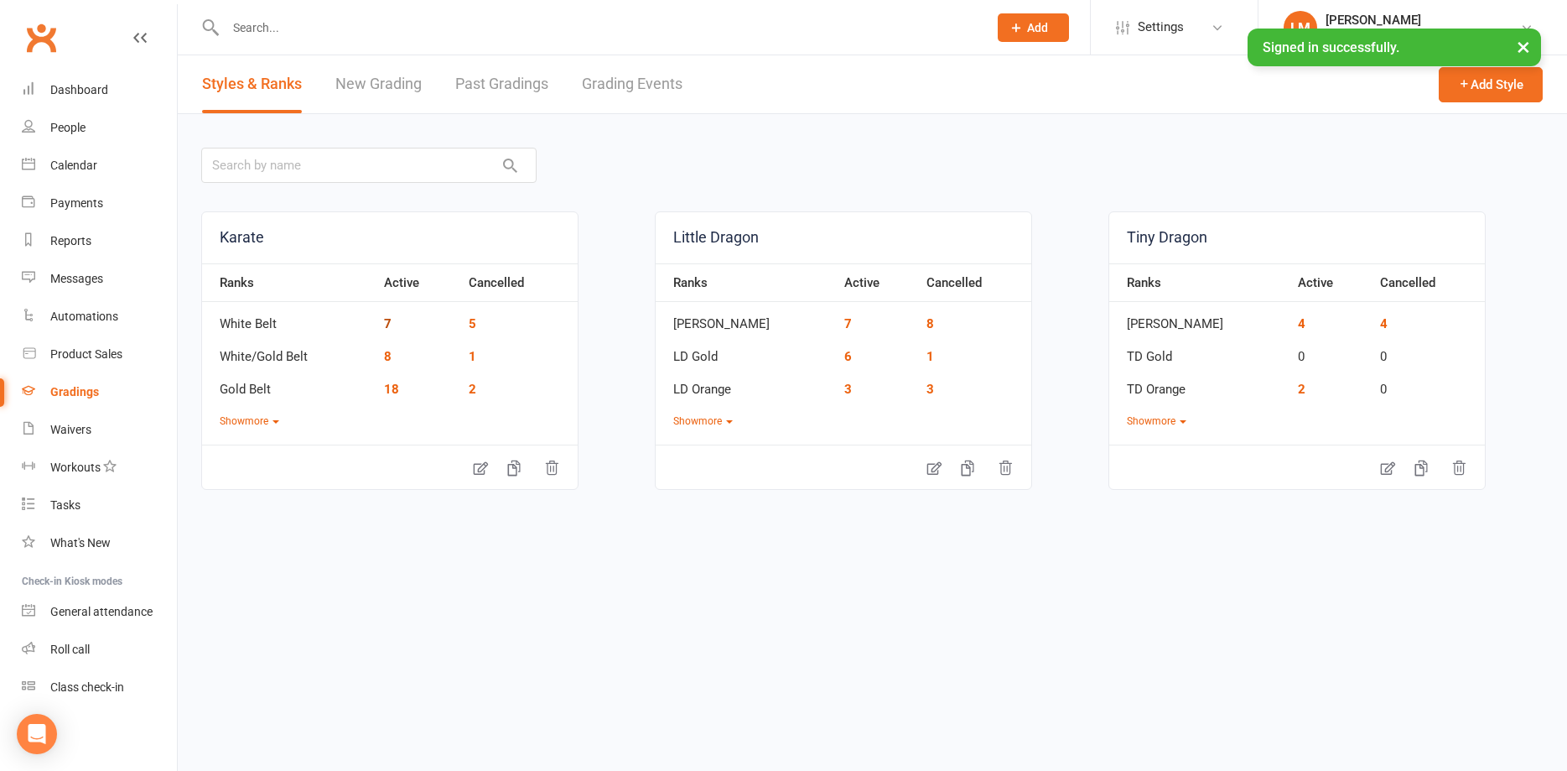
click at [388, 321] on link "7" at bounding box center [388, 323] width 8 height 15
click at [387, 353] on link "8" at bounding box center [388, 356] width 8 height 15
click at [382, 324] on td "7" at bounding box center [418, 318] width 85 height 33
click at [388, 321] on link "7" at bounding box center [388, 323] width 8 height 15
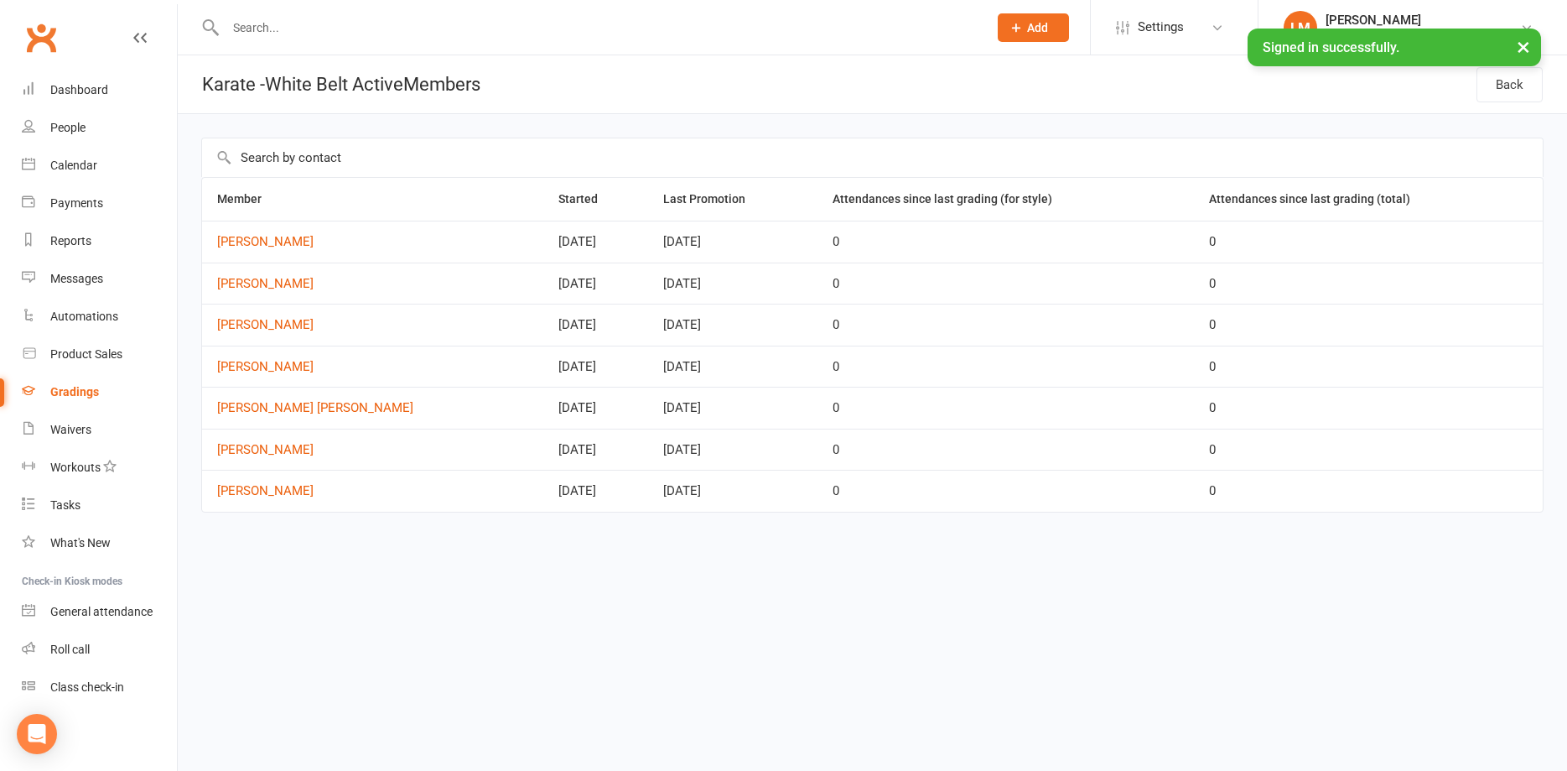
click at [278, 26] on input "text" at bounding box center [599, 27] width 756 height 23
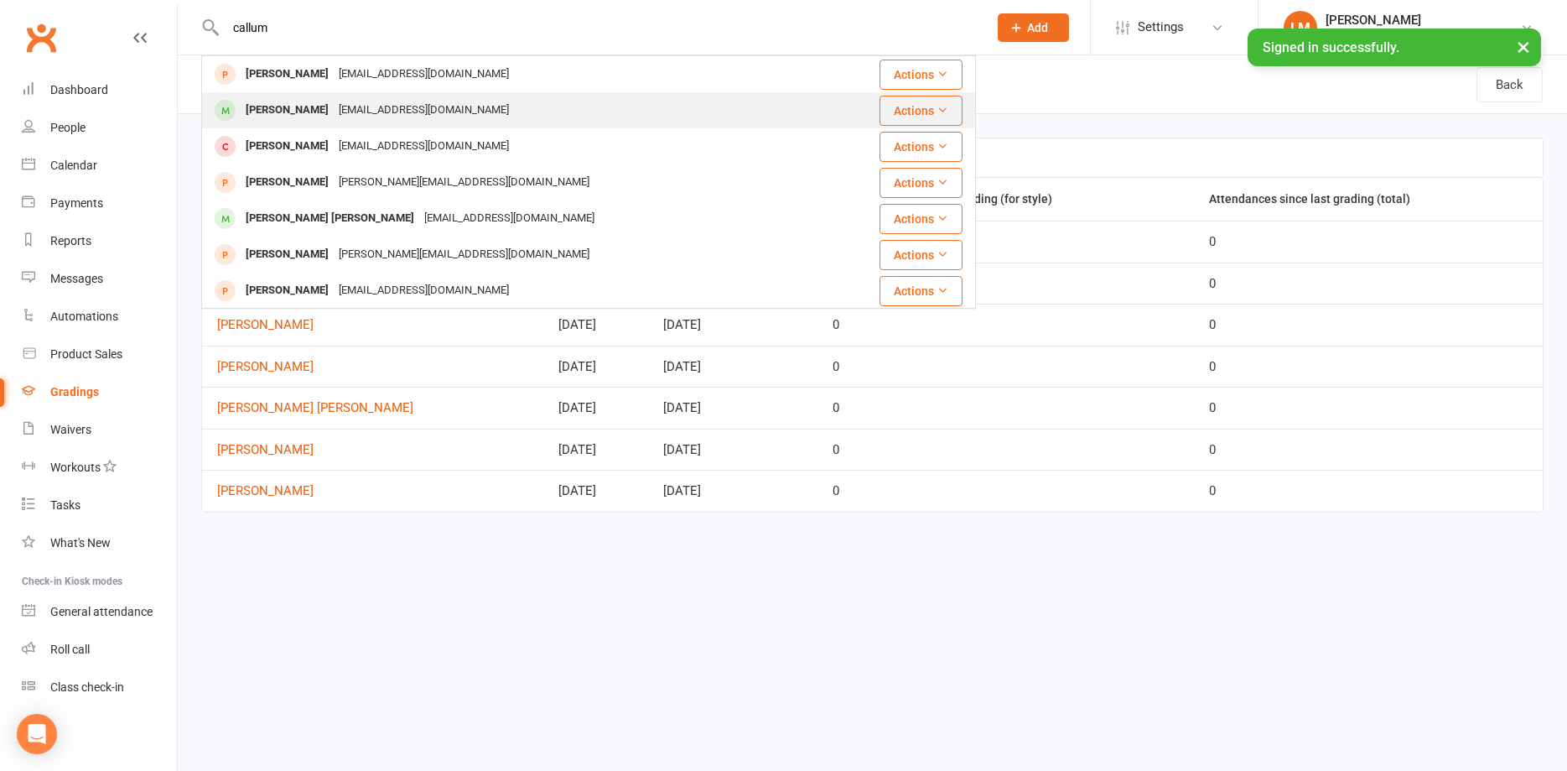
type input "callum"
click at [299, 108] on div "[PERSON_NAME]" at bounding box center [287, 110] width 93 height 24
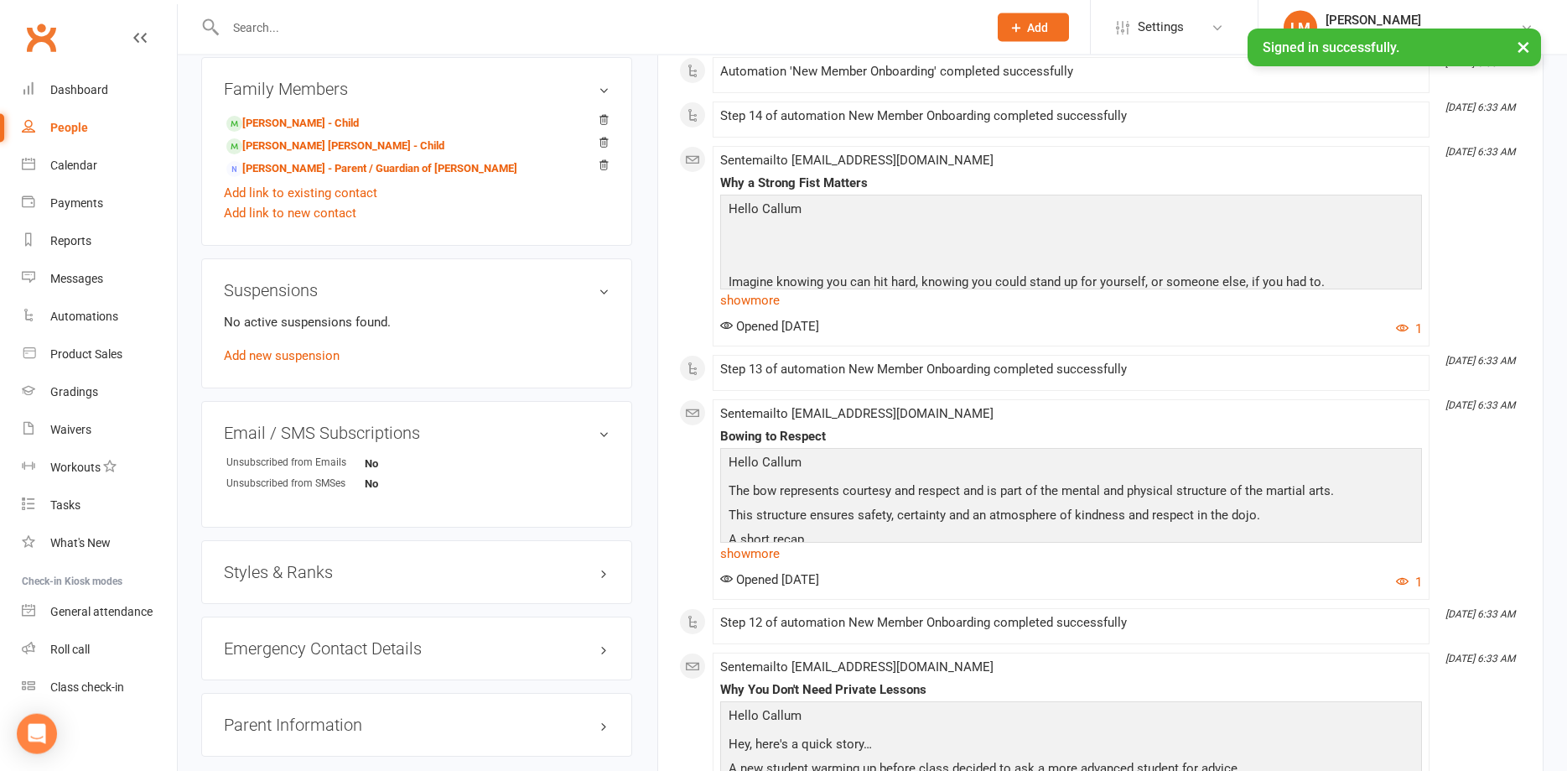
scroll to position [941, 0]
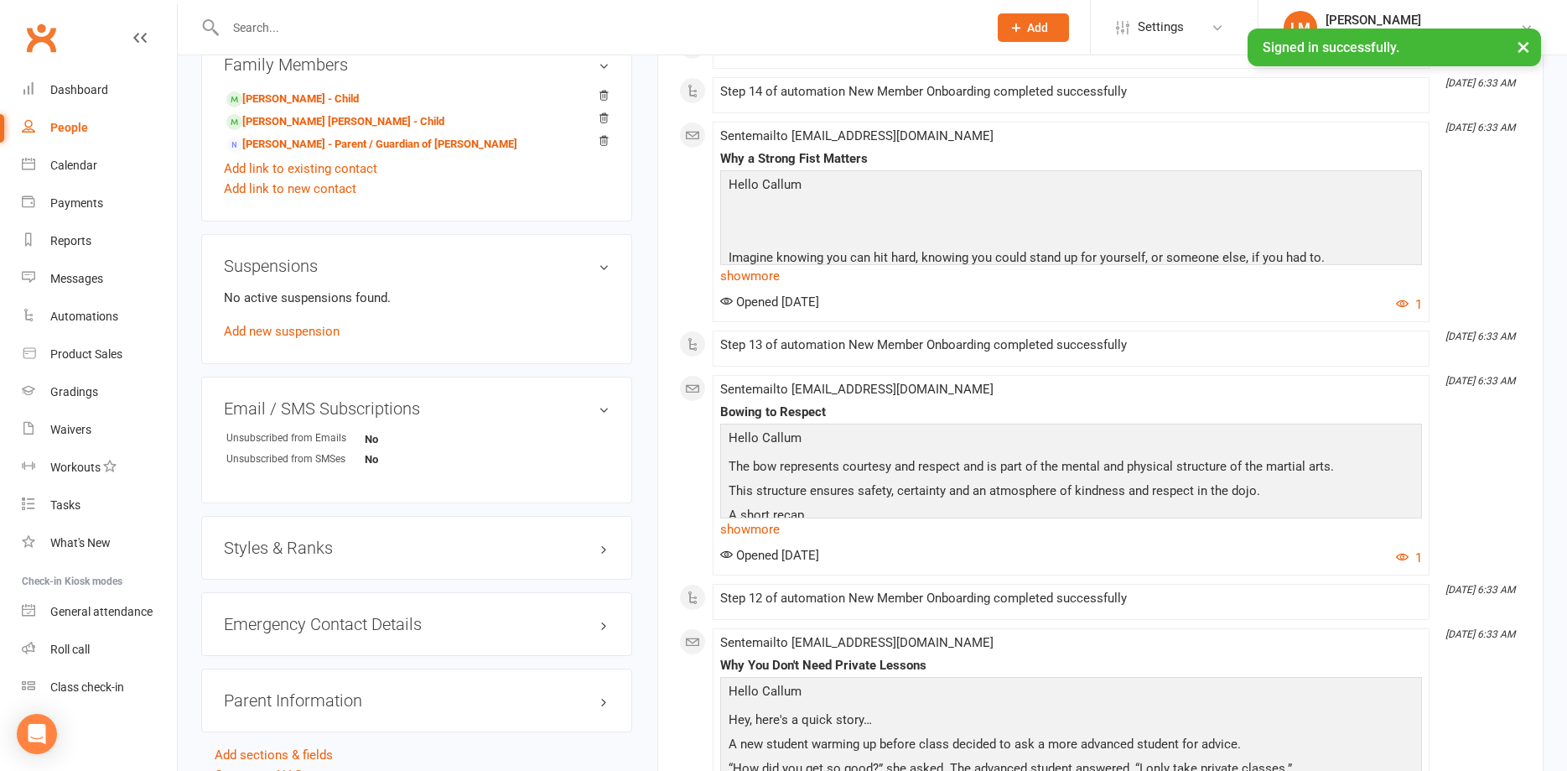
click at [605, 556] on h3 "Styles & Ranks" at bounding box center [417, 547] width 386 height 18
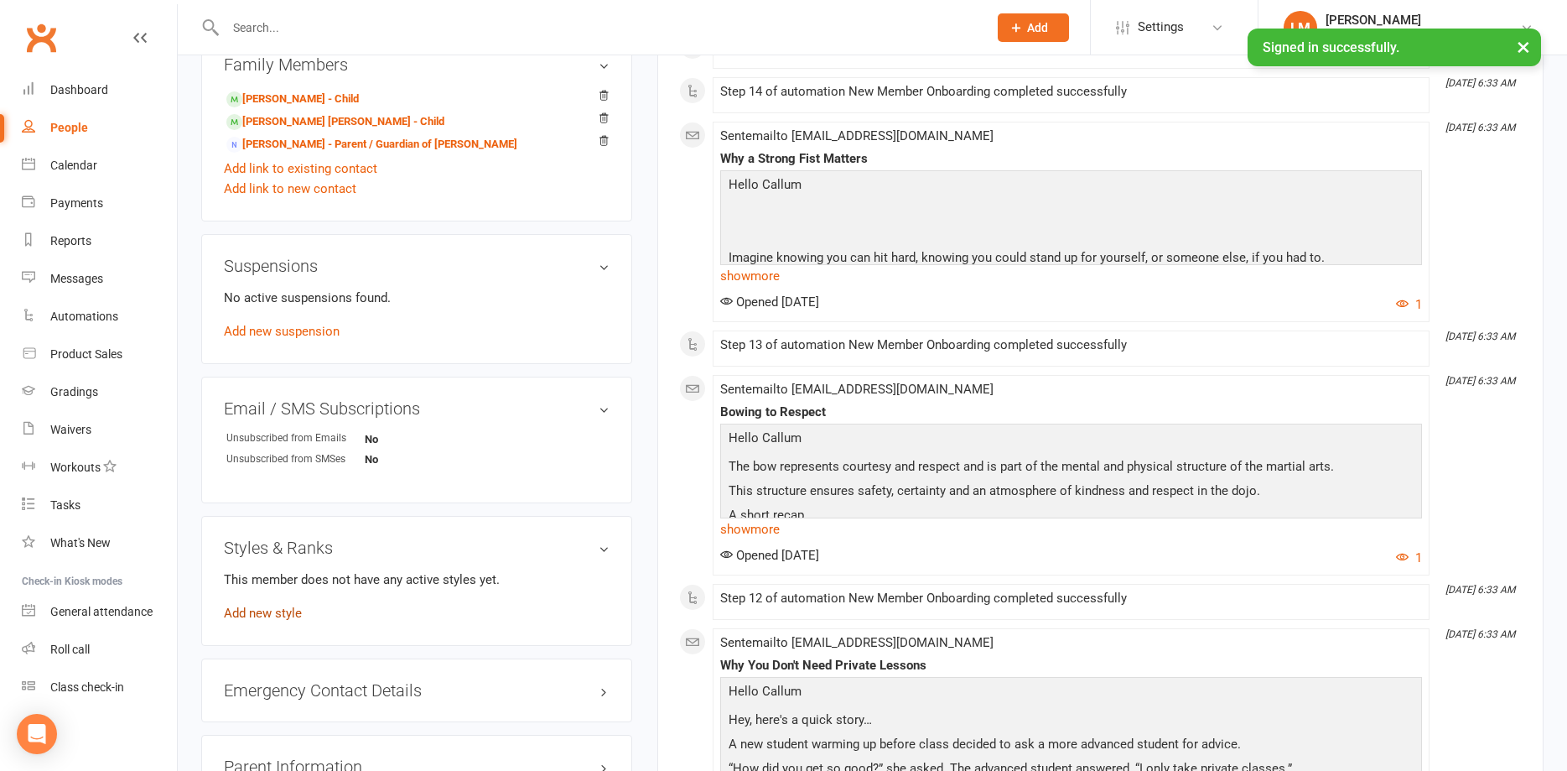
click at [266, 618] on link "Add new style" at bounding box center [263, 613] width 78 height 15
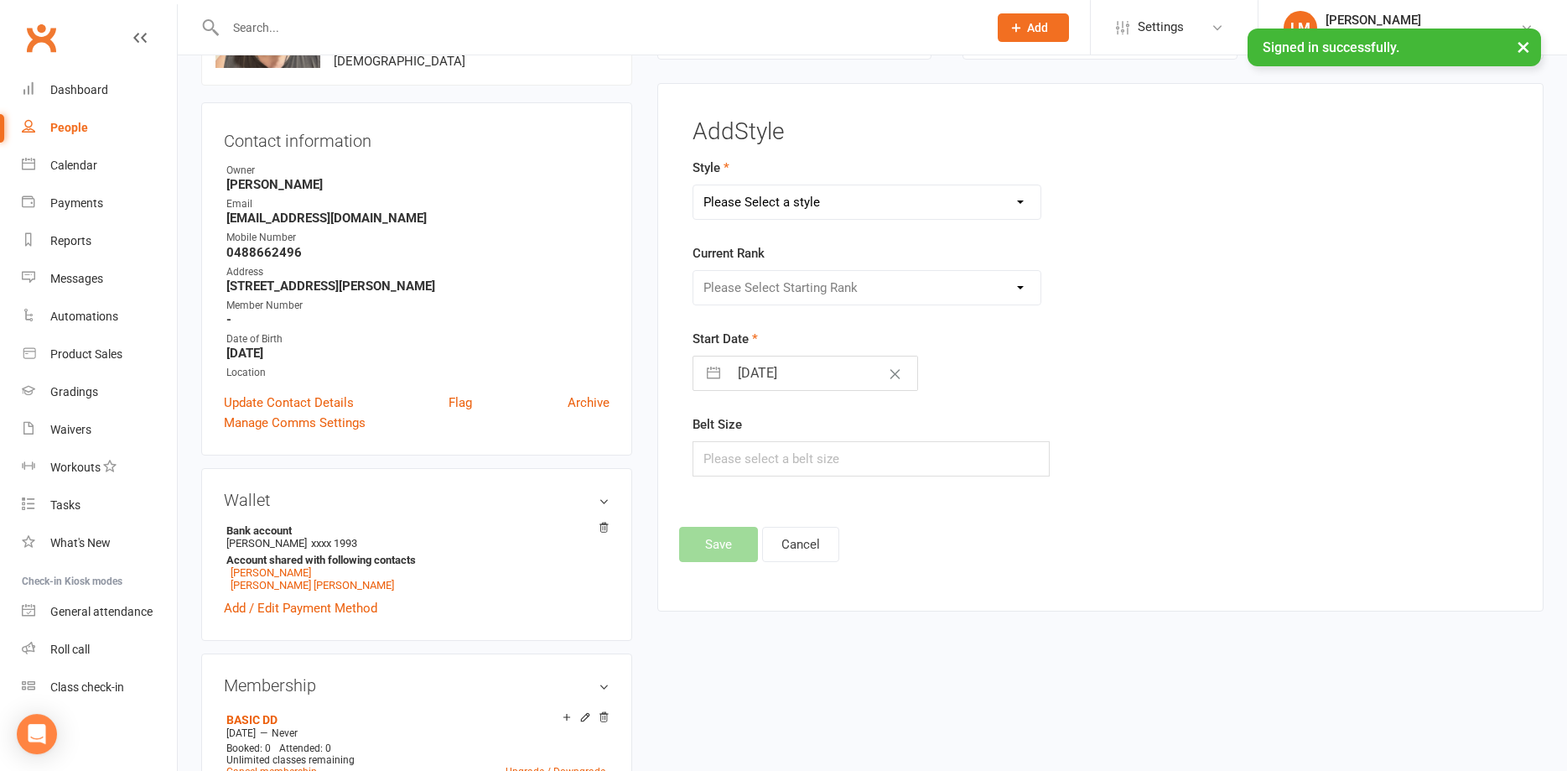
scroll to position [129, 0]
click at [694, 186] on select "Please Select a style Karate Little Dragon Tiny Dragon" at bounding box center [867, 203] width 347 height 34
select select "3555"
click option "Karate" at bounding box center [0, 0] width 0 height 0
click at [694, 272] on select "Please Select Starting Rank White Belt White/Gold Belt Gold Belt Advanced Gold …" at bounding box center [867, 289] width 347 height 34
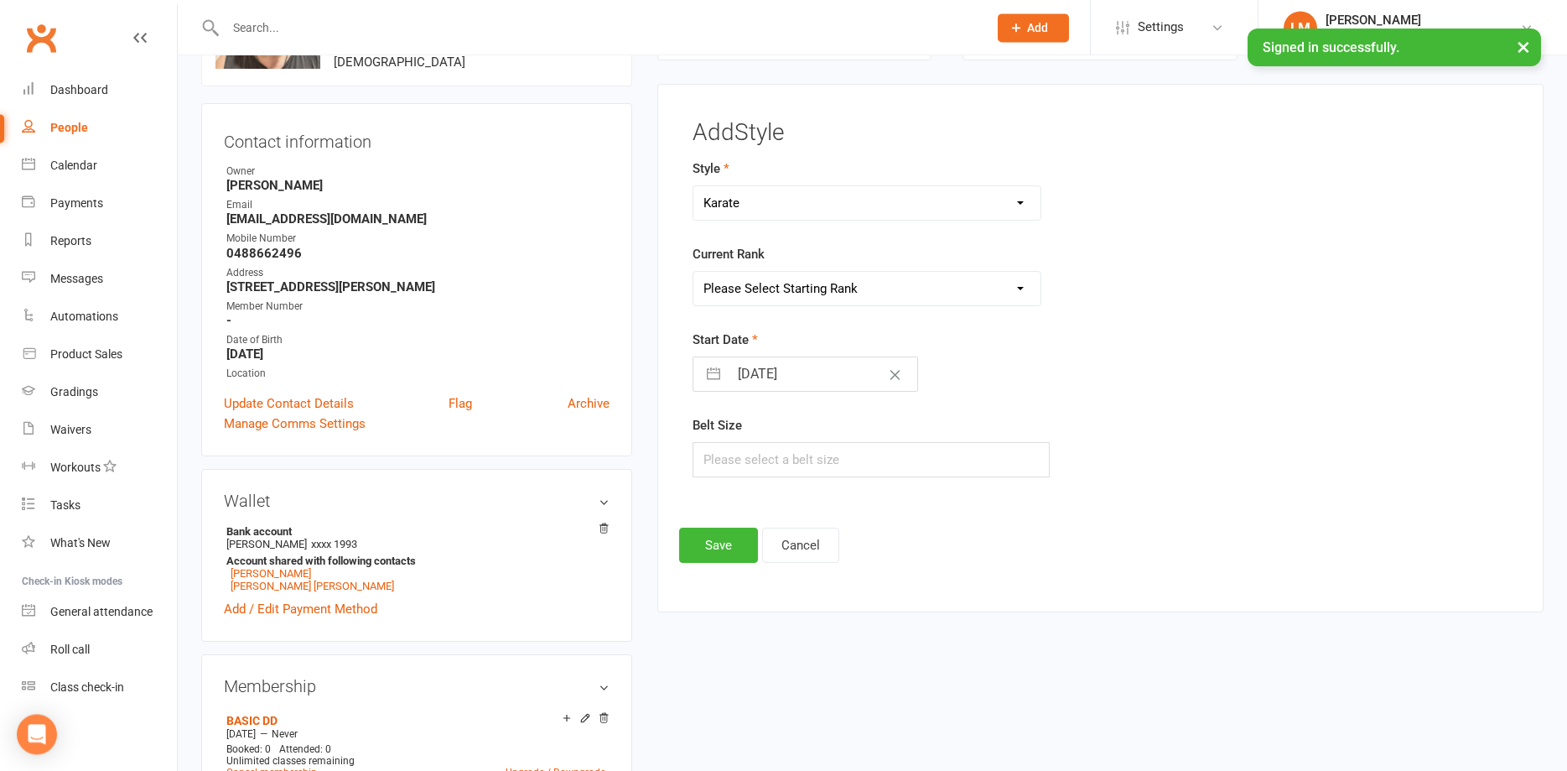
select select "42137"
click option "White Belt" at bounding box center [0, 0] width 0 height 0
click at [783, 380] on input "[DATE]" at bounding box center [823, 374] width 189 height 34
select select "6"
select select "2025"
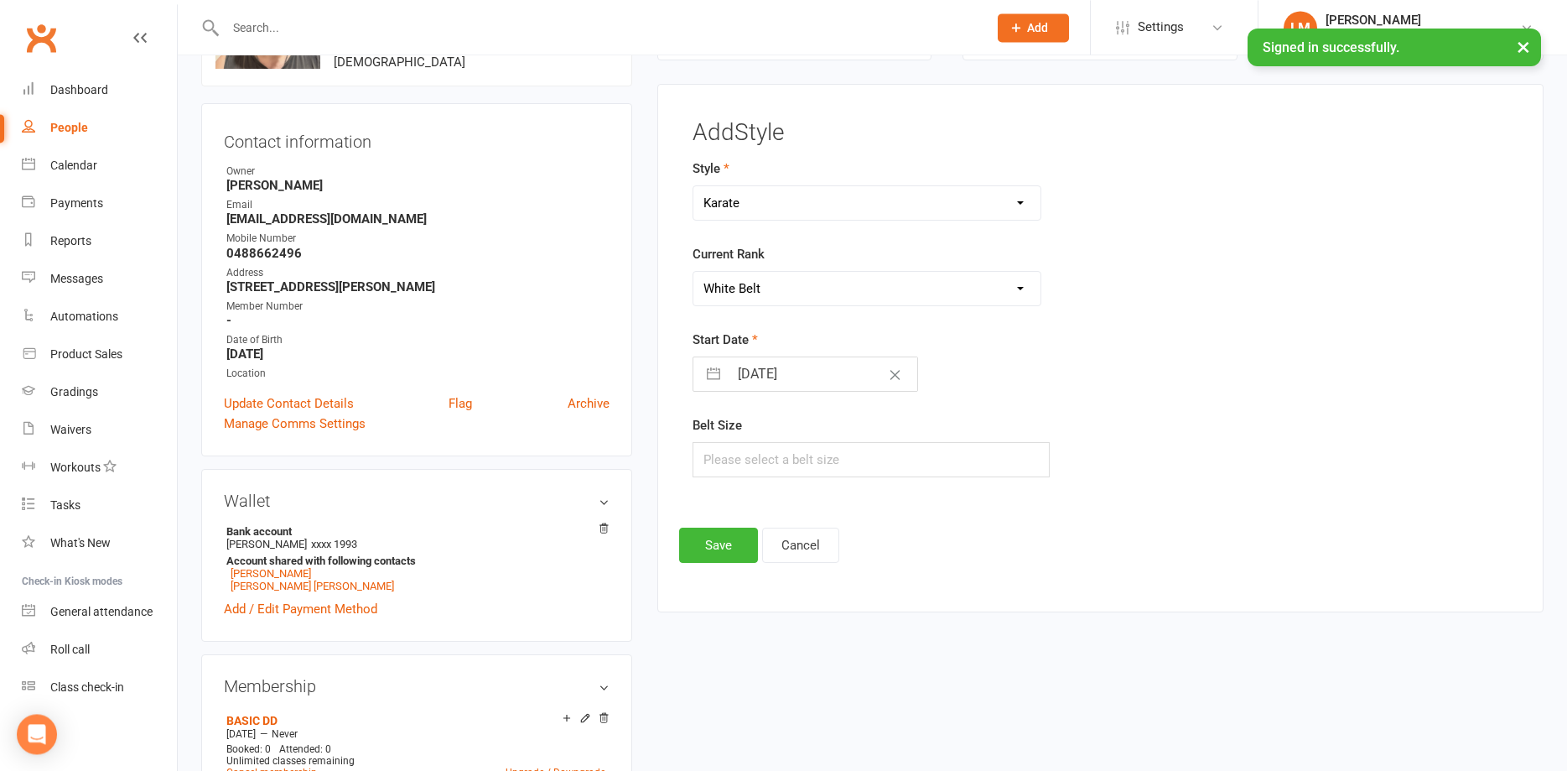
select select "7"
select select "2025"
select select "8"
select select "2025"
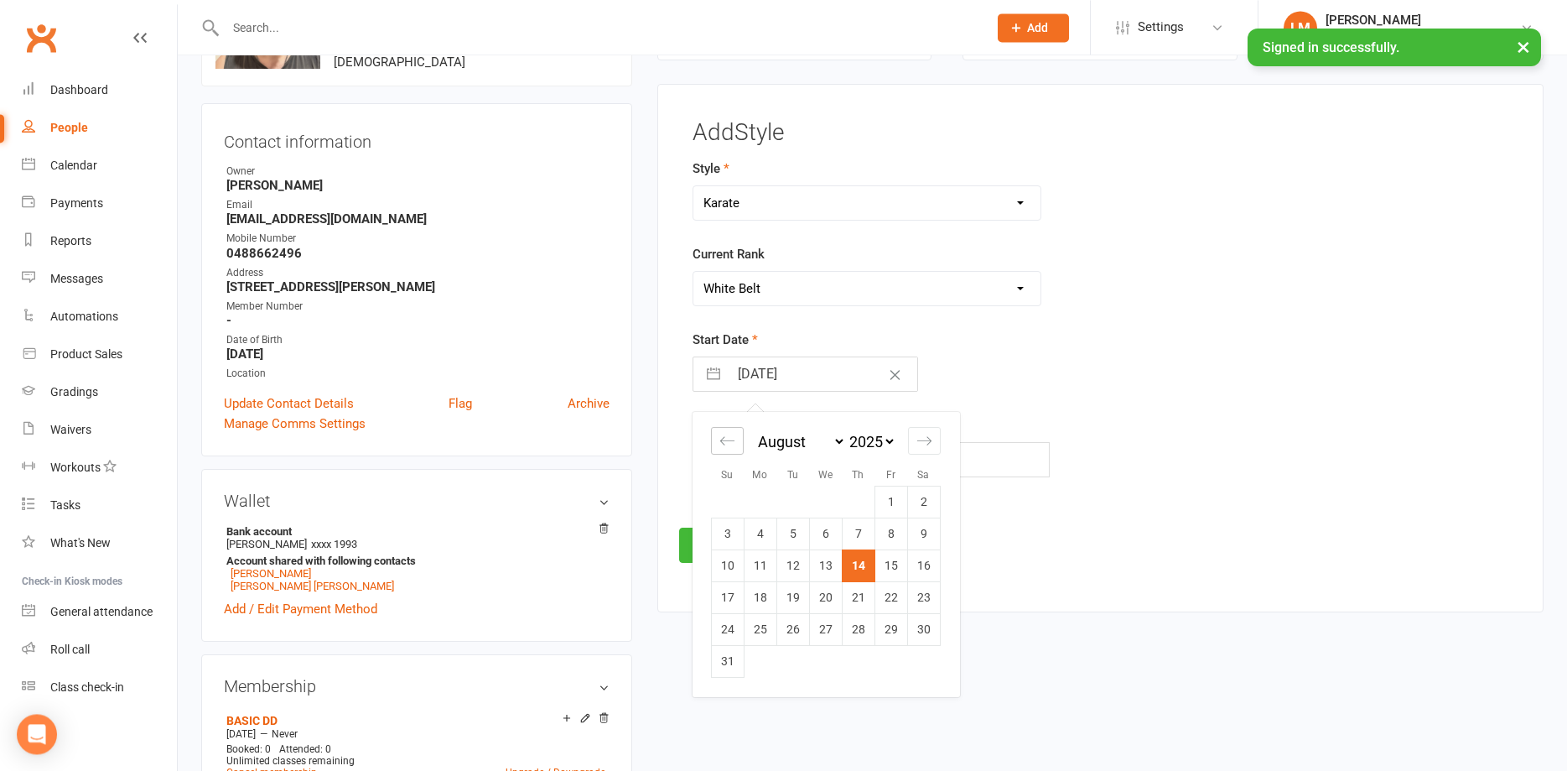
click at [730, 444] on icon "Move backward to switch to the previous month." at bounding box center [728, 441] width 16 height 16
select select "5"
select select "2025"
click at [822, 596] on td "23" at bounding box center [825, 598] width 33 height 32
type input "[DATE]"
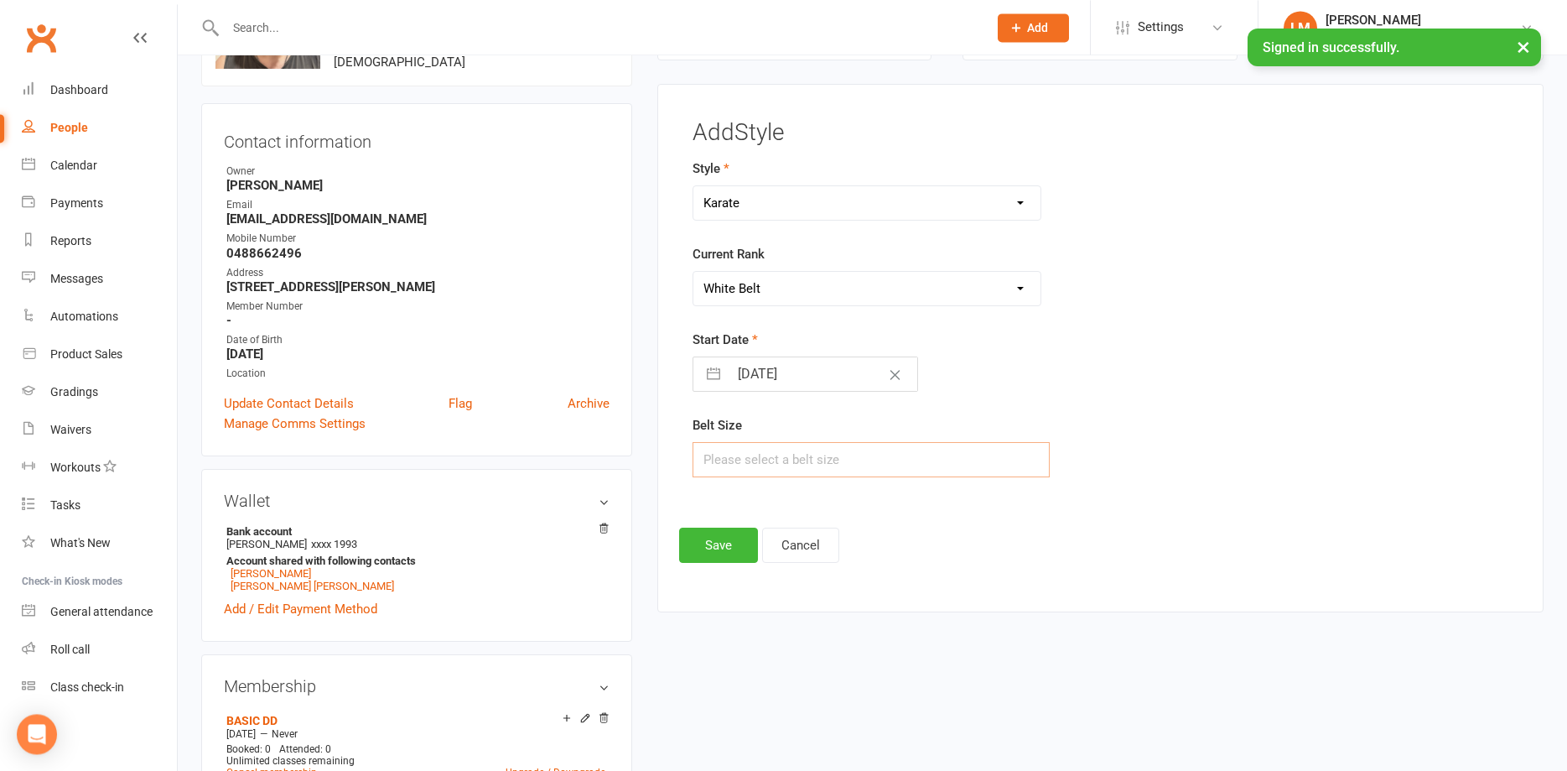
click at [744, 464] on input "text" at bounding box center [871, 459] width 357 height 35
type input "5"
click at [722, 547] on button "Save" at bounding box center [718, 545] width 79 height 35
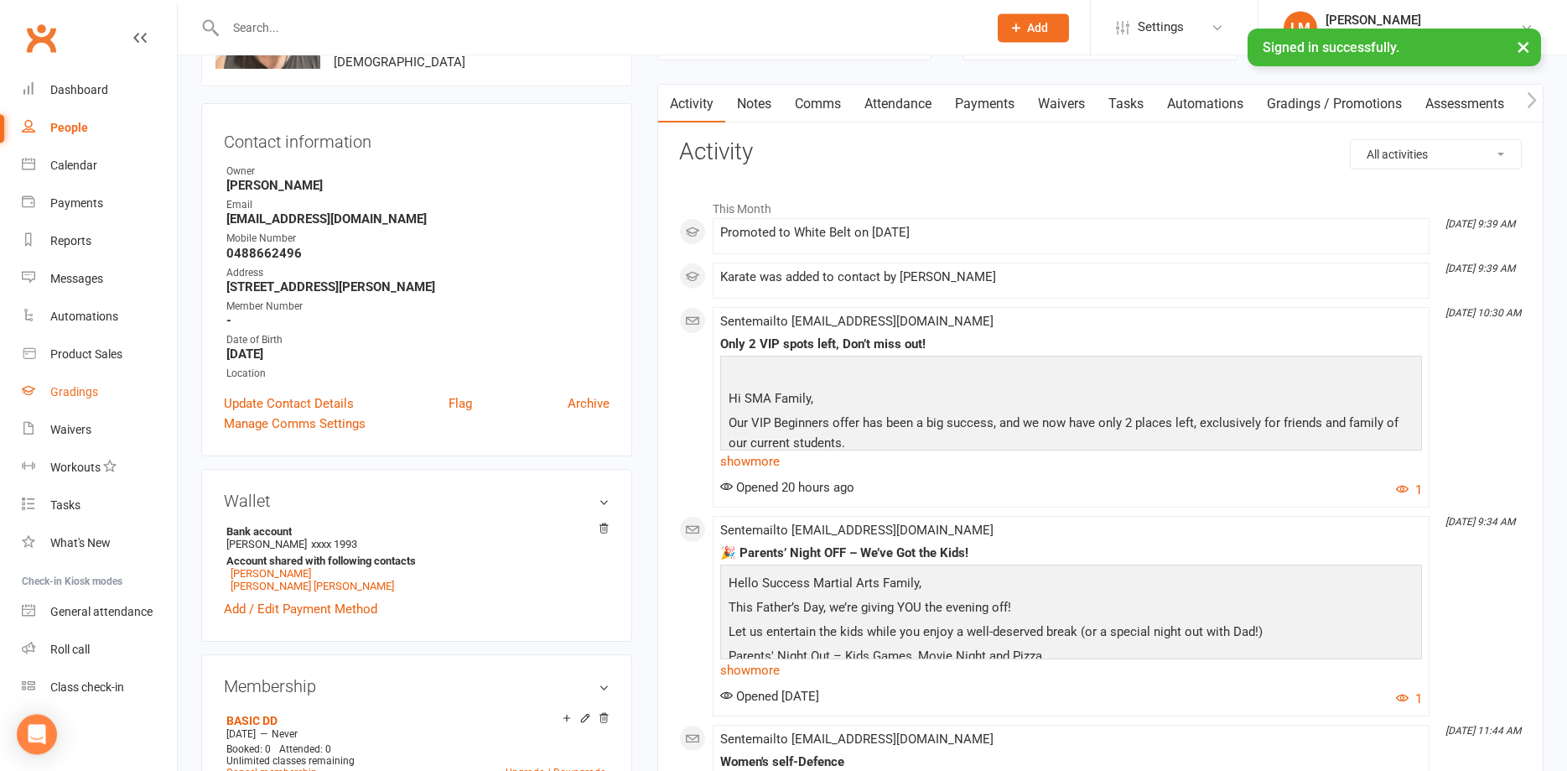
click at [65, 389] on div "Gradings" at bounding box center [74, 391] width 48 height 13
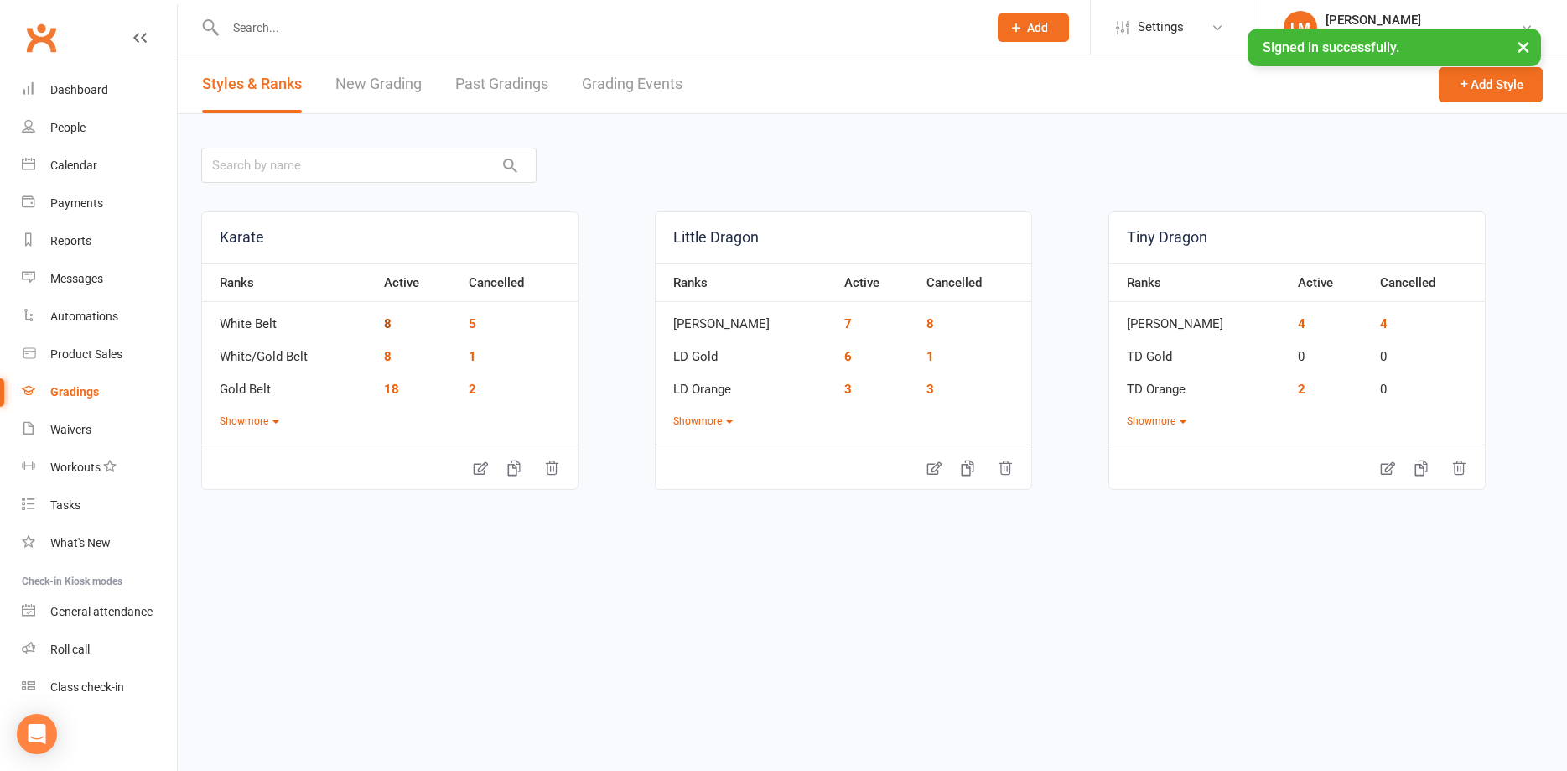
click at [388, 324] on link "8" at bounding box center [388, 323] width 8 height 15
click at [389, 392] on link "18" at bounding box center [391, 389] width 15 height 15
click at [268, 417] on button "Show more" at bounding box center [250, 421] width 60 height 16
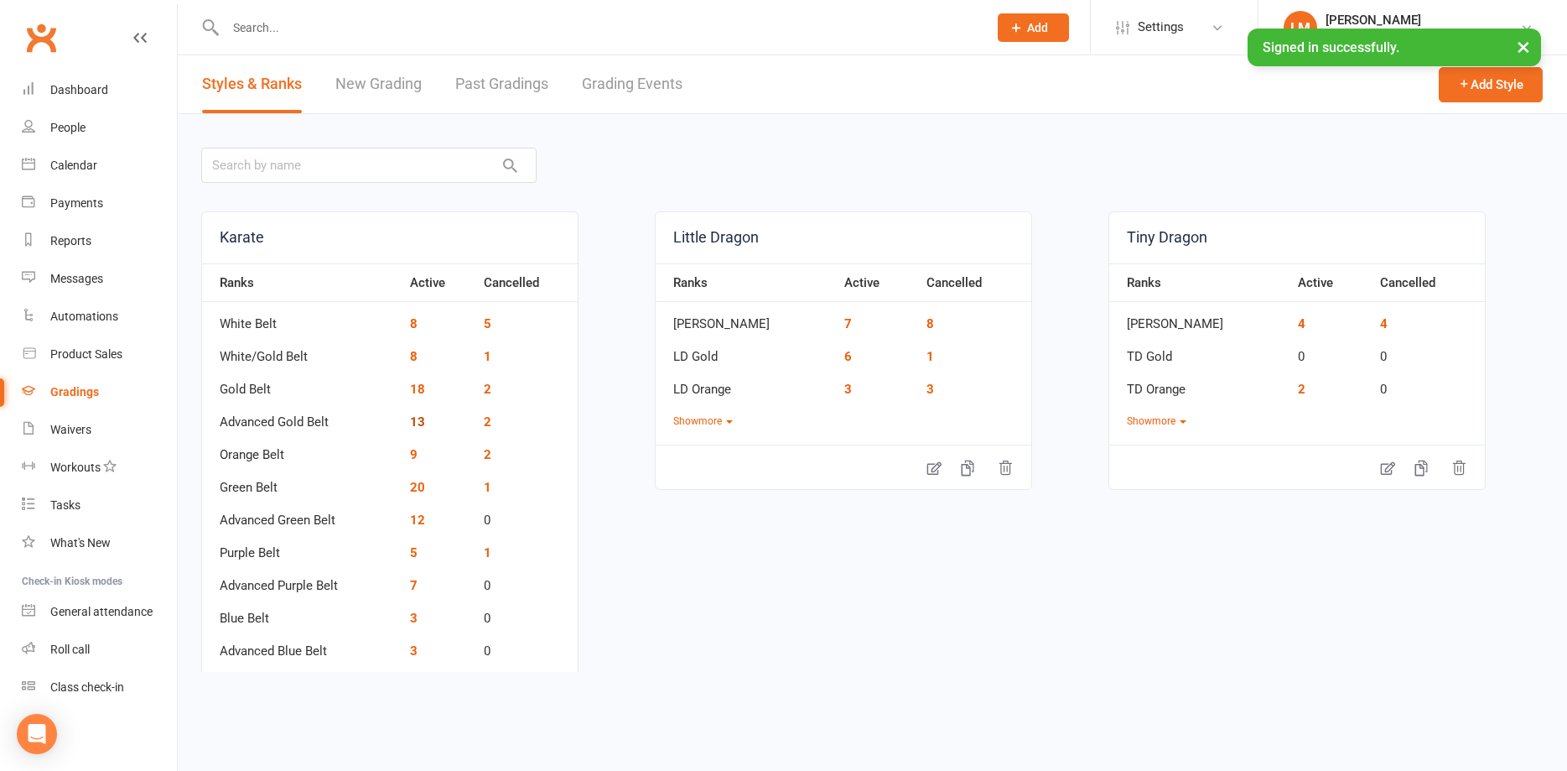
click at [416, 422] on link "13" at bounding box center [417, 421] width 15 height 15
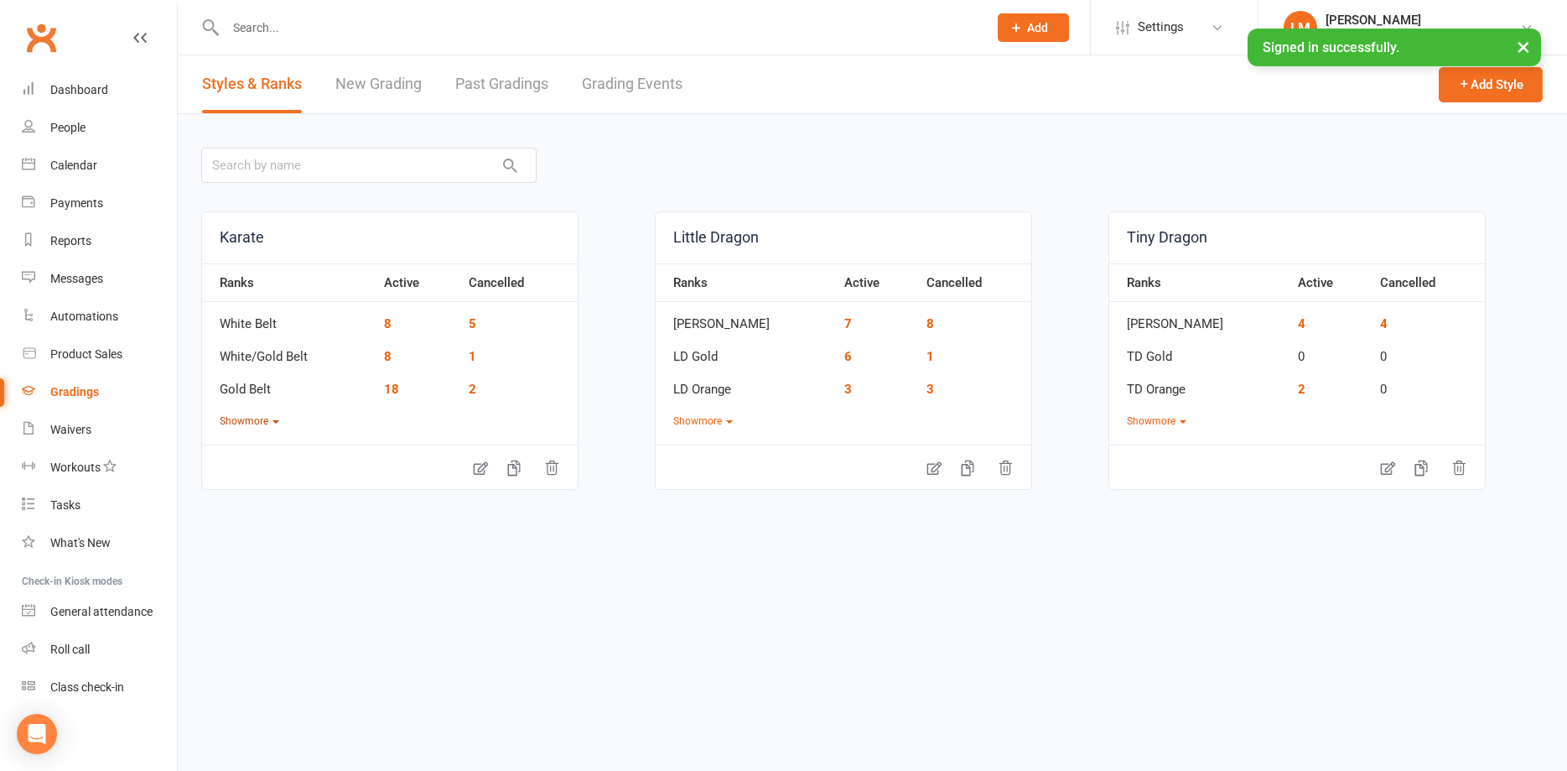
click at [254, 427] on button "Show more" at bounding box center [250, 421] width 60 height 16
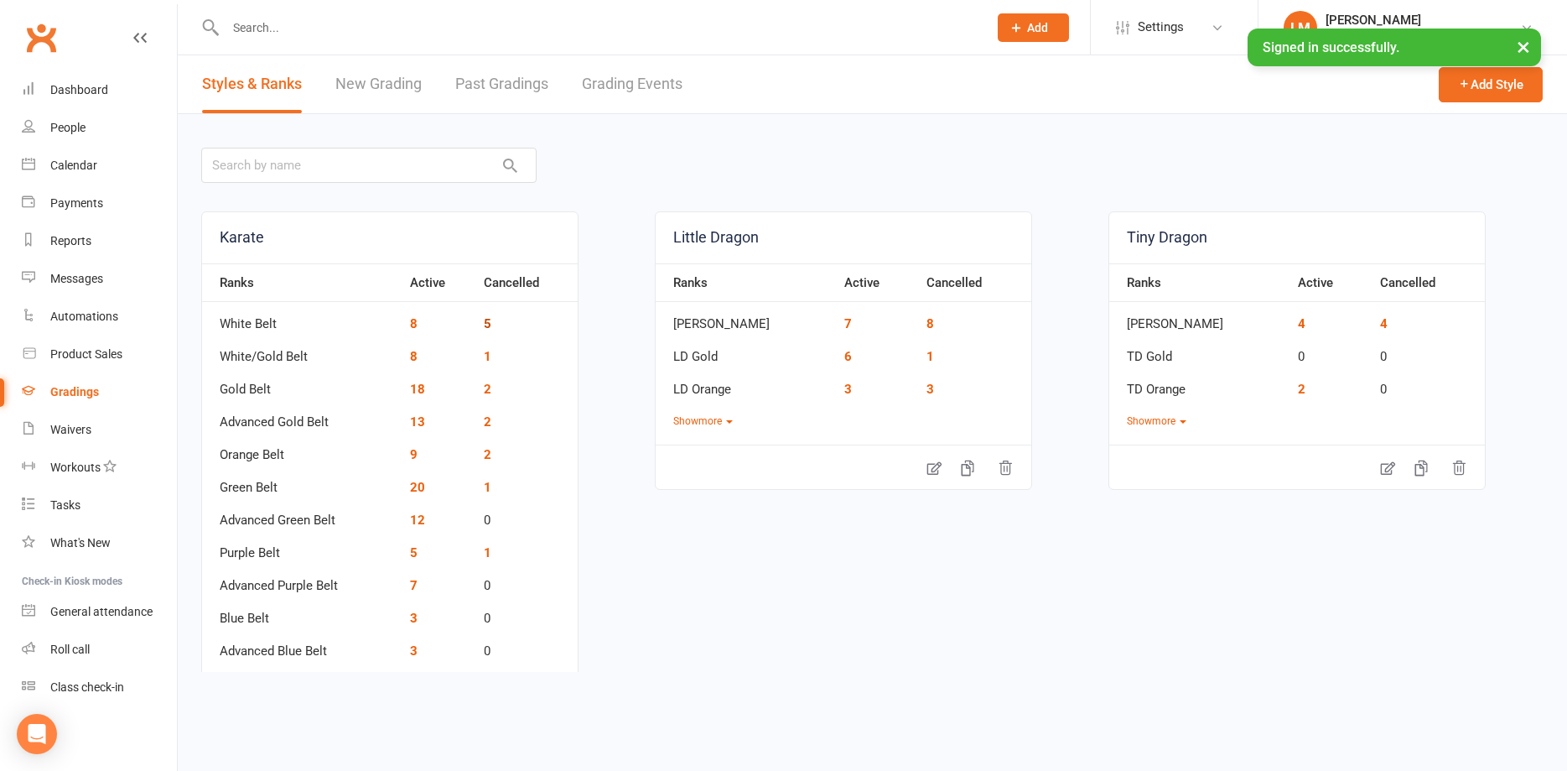
click at [488, 320] on link "5" at bounding box center [488, 323] width 8 height 15
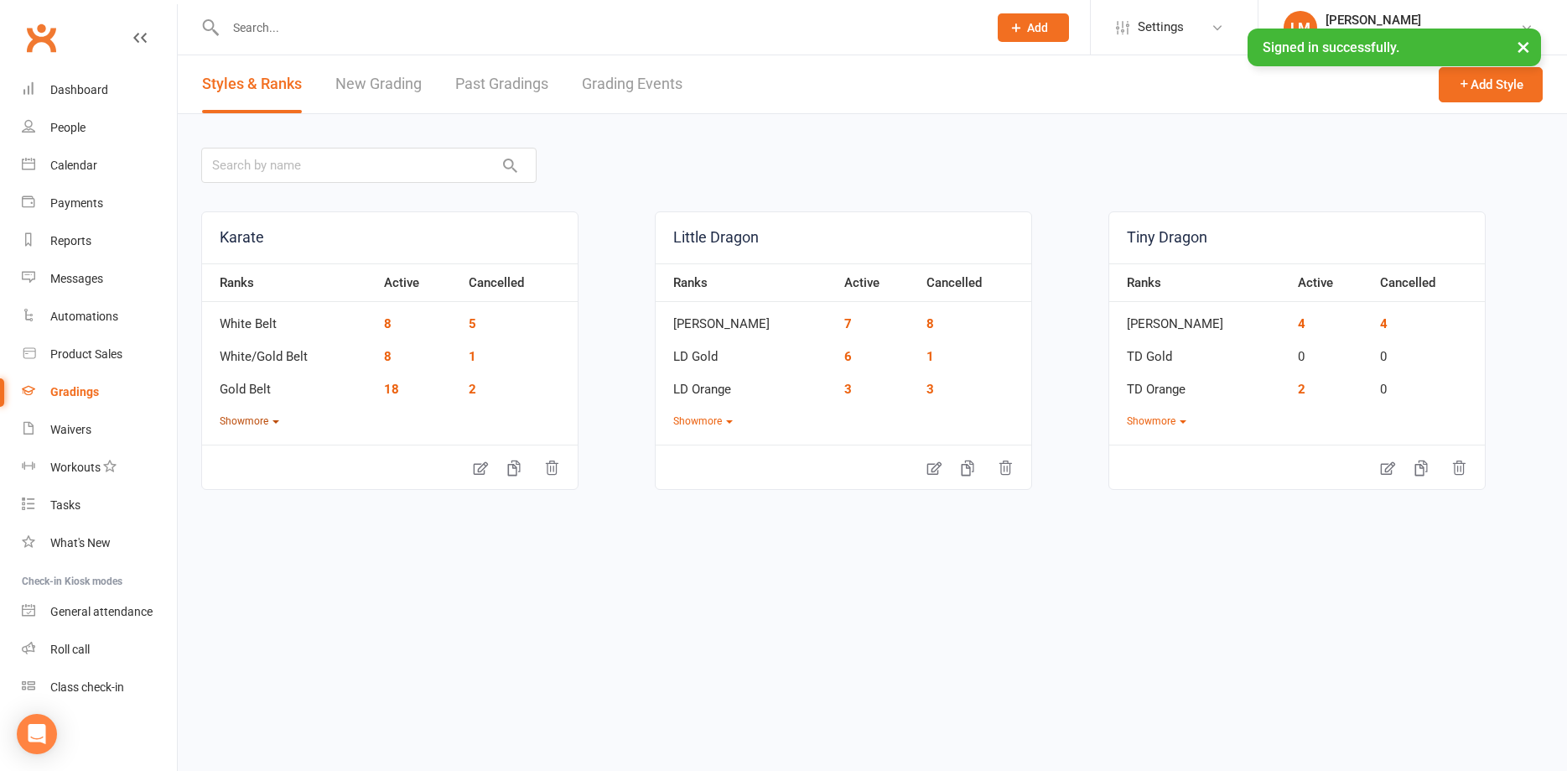
click at [278, 423] on icon "button" at bounding box center [276, 421] width 7 height 3
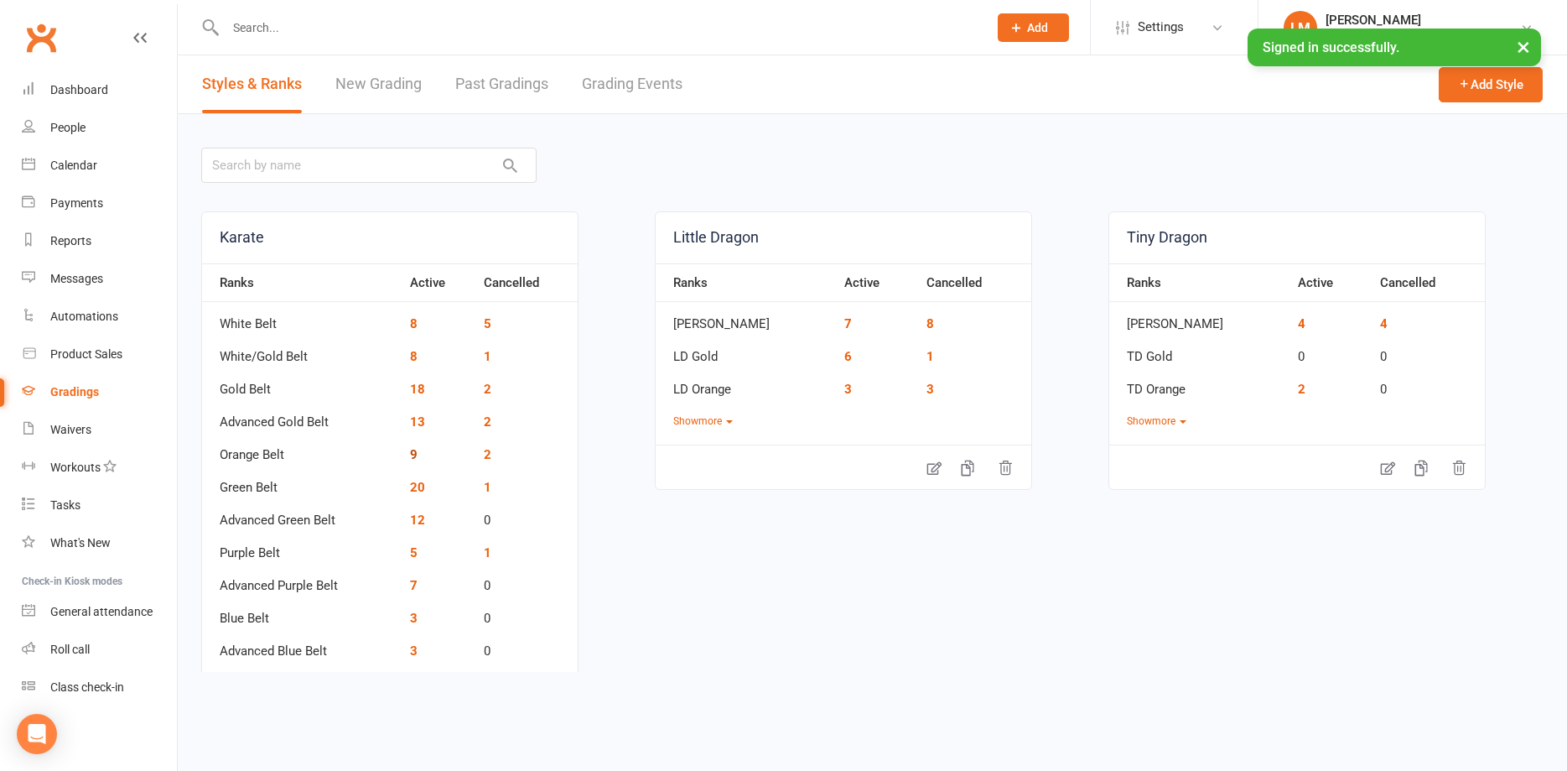
click at [411, 453] on link "9" at bounding box center [414, 454] width 8 height 15
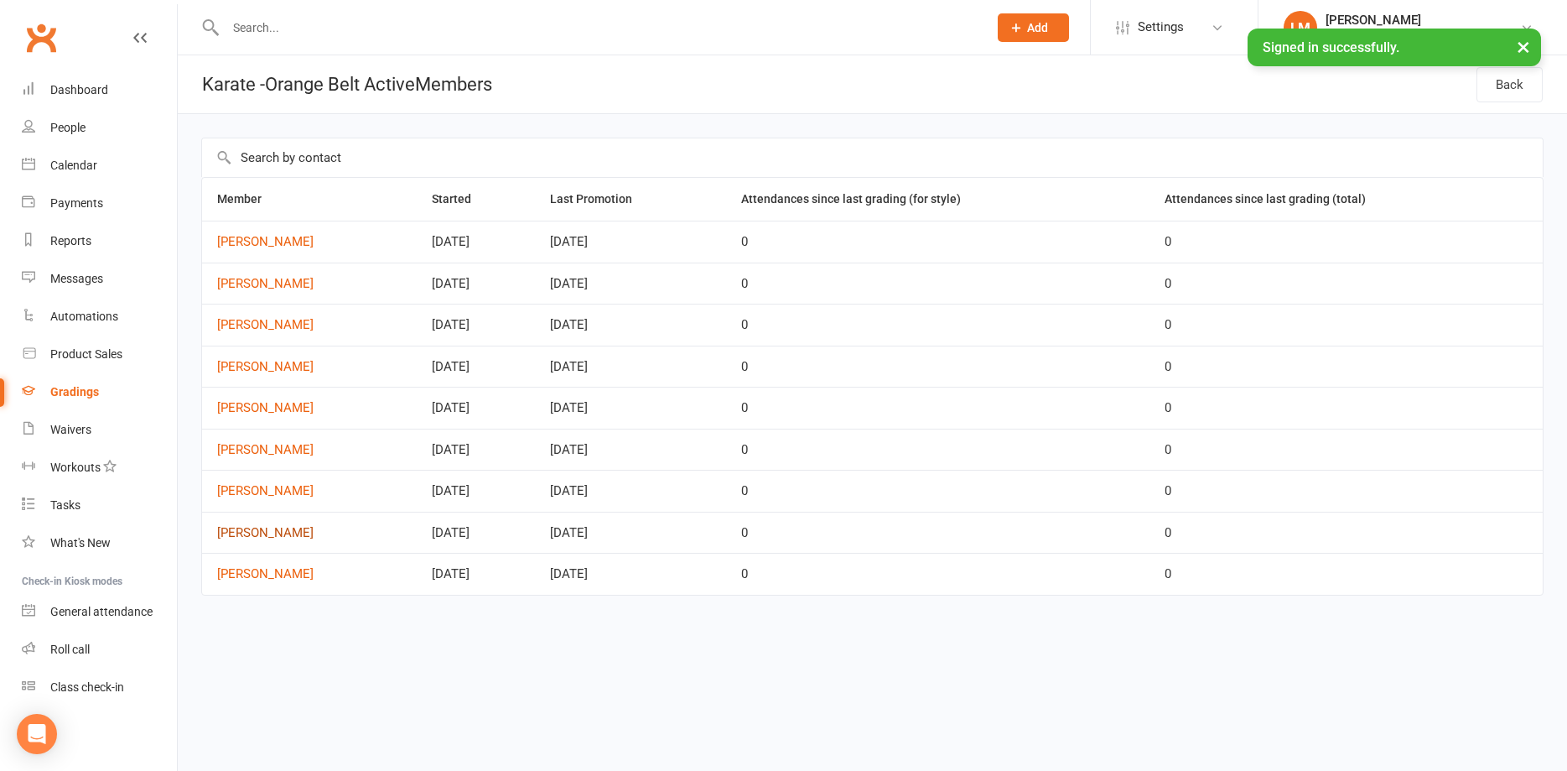
click at [232, 530] on link "[PERSON_NAME]" at bounding box center [309, 533] width 185 height 14
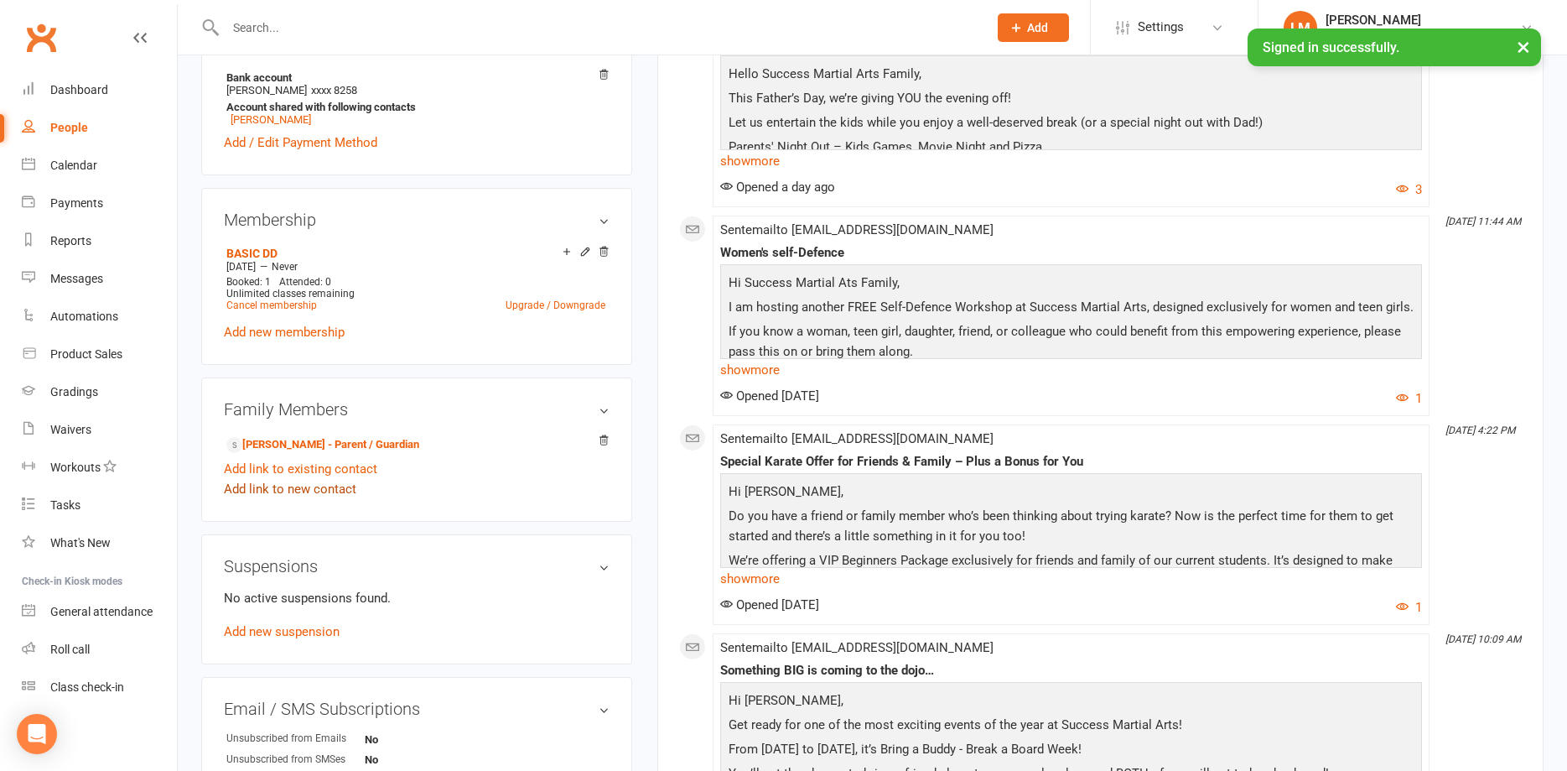
scroll to position [599, 0]
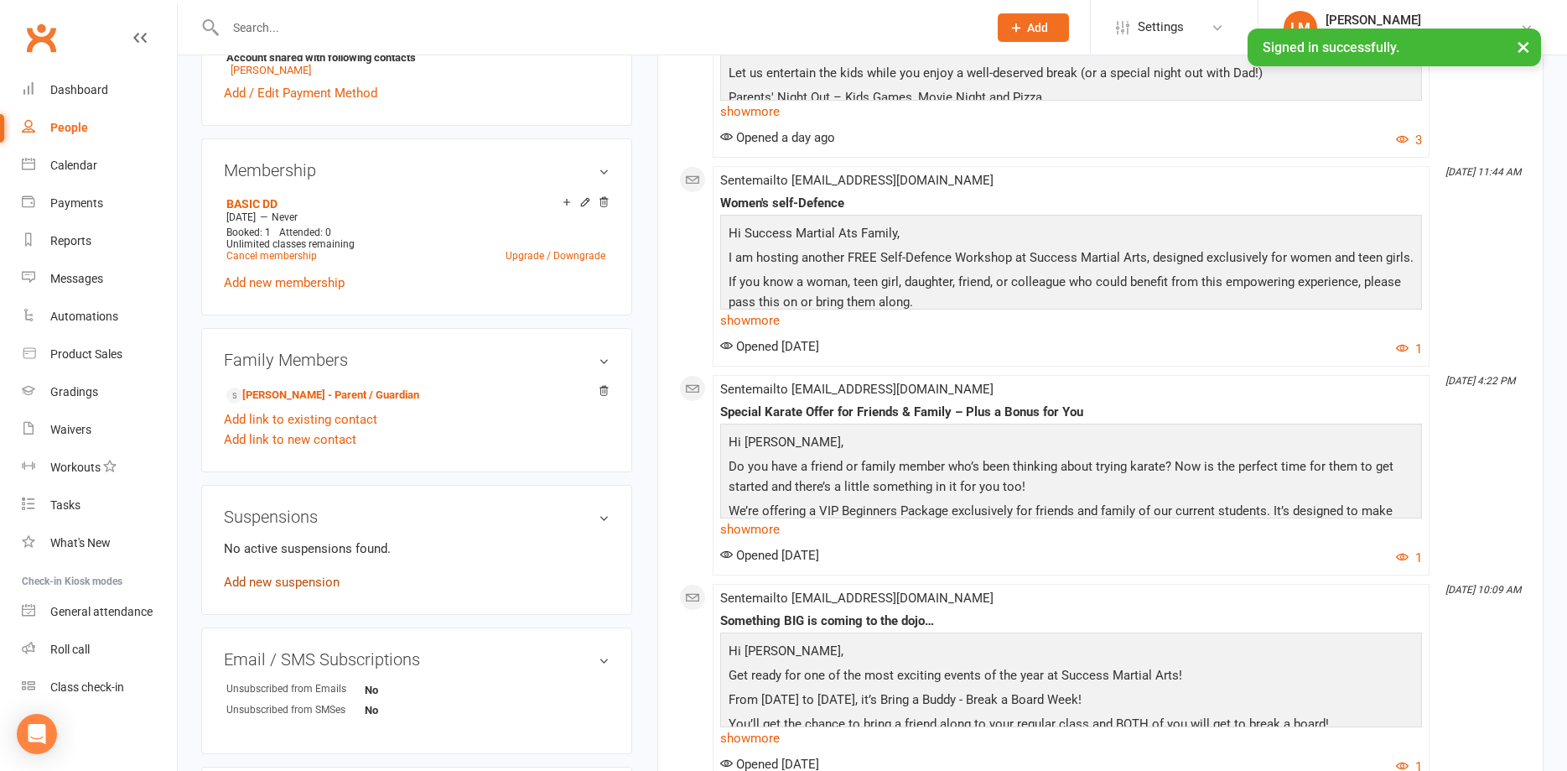
click at [264, 581] on link "Add new suspension" at bounding box center [282, 581] width 116 height 15
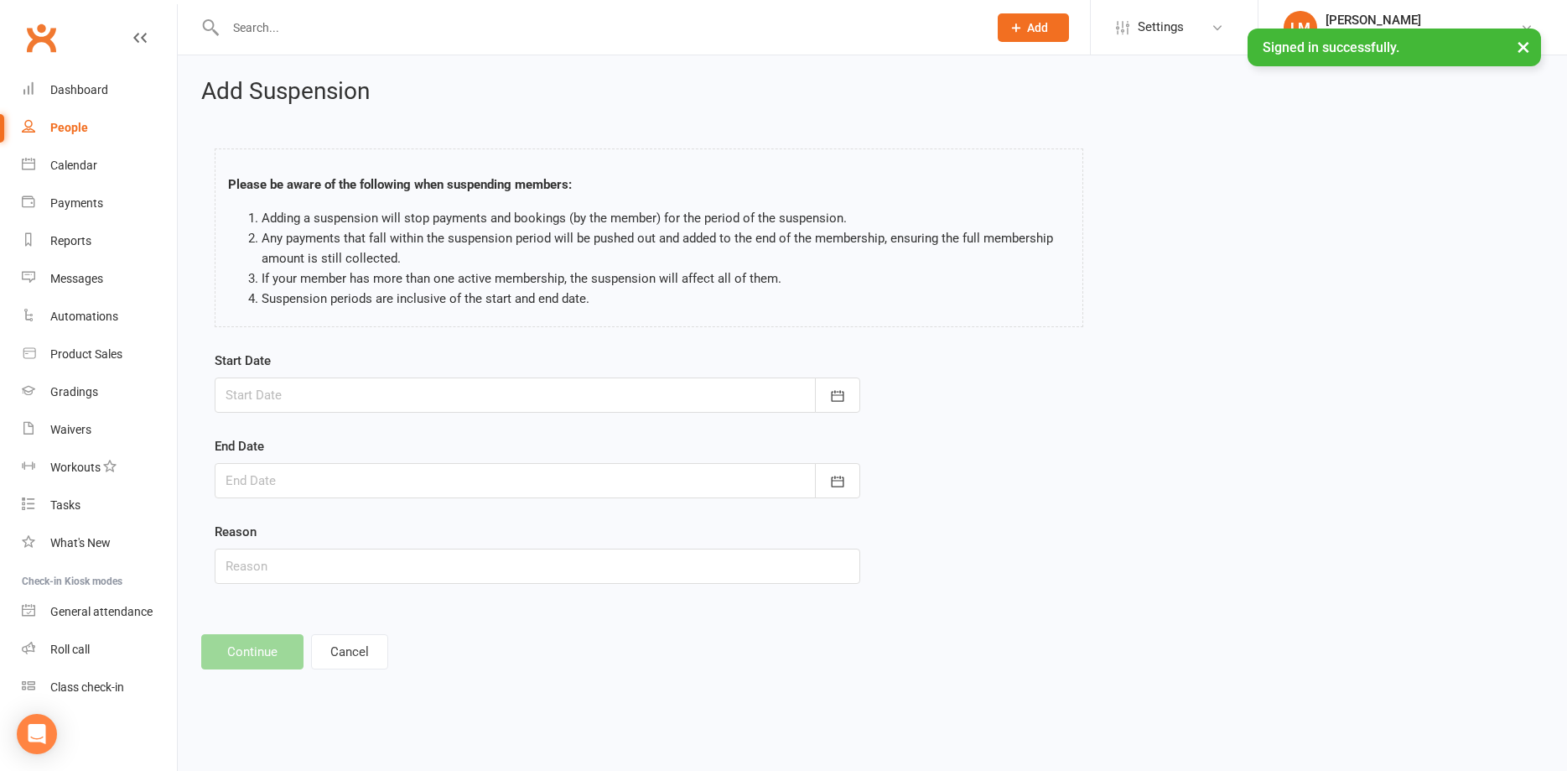
click at [286, 398] on div at bounding box center [538, 394] width 646 height 35
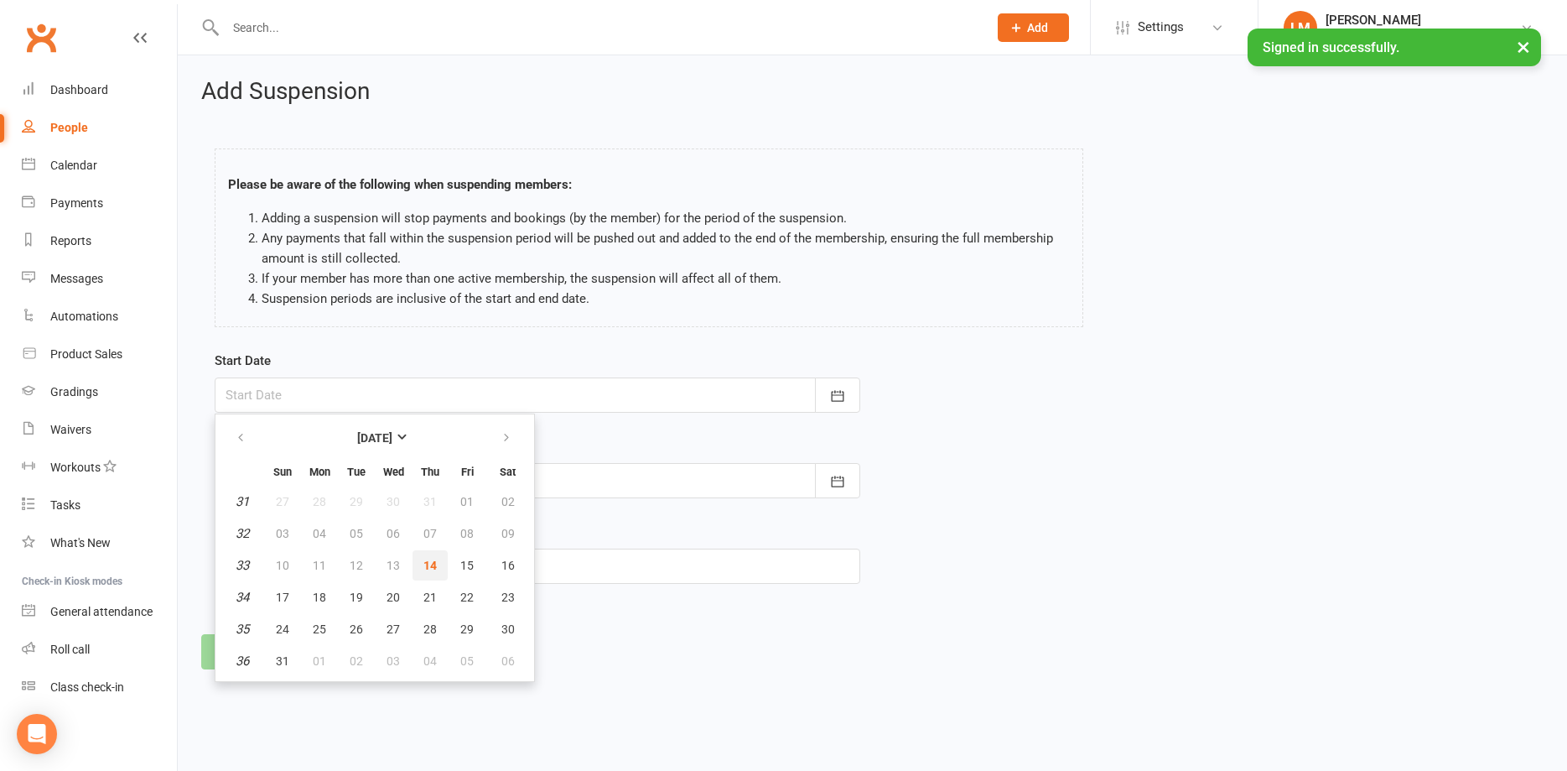
click at [429, 564] on span "14" at bounding box center [430, 565] width 13 height 13
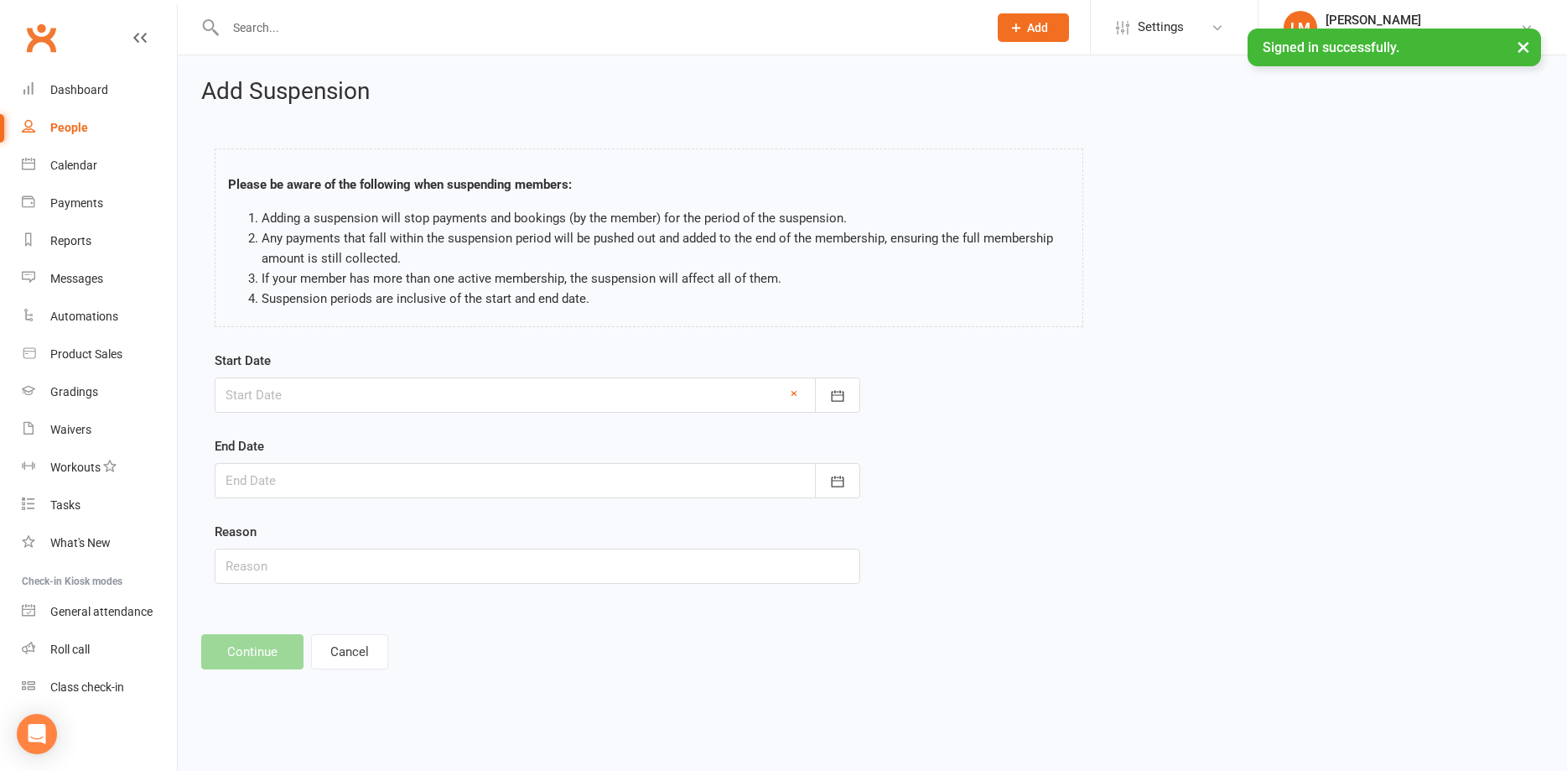
type input "[DATE]"
click at [262, 484] on div at bounding box center [538, 480] width 646 height 35
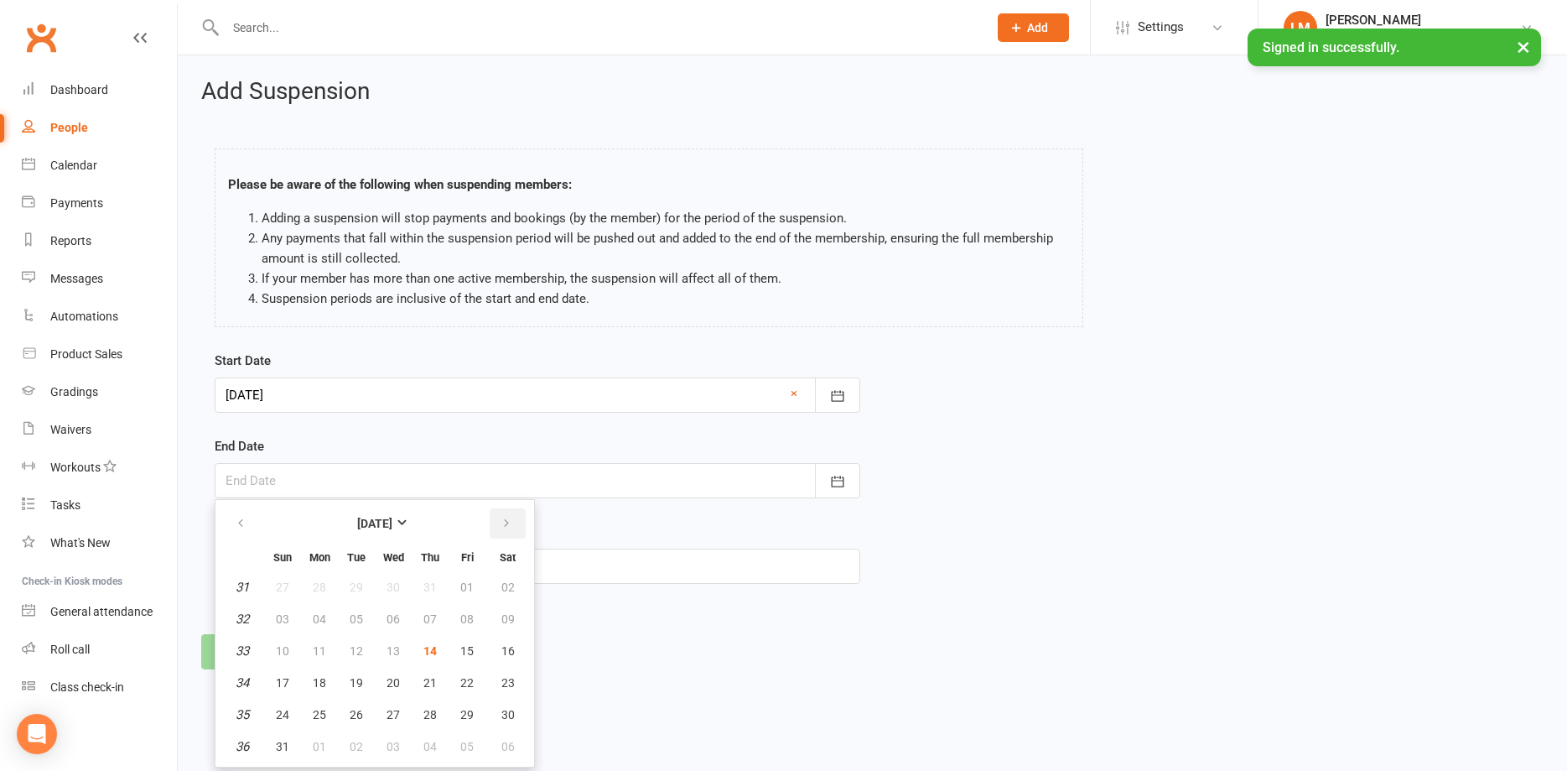
click at [504, 523] on icon "button" at bounding box center [507, 523] width 12 height 13
click at [502, 526] on icon "button" at bounding box center [507, 523] width 12 height 13
click at [315, 647] on span "13" at bounding box center [319, 650] width 13 height 13
type input "[DATE]"
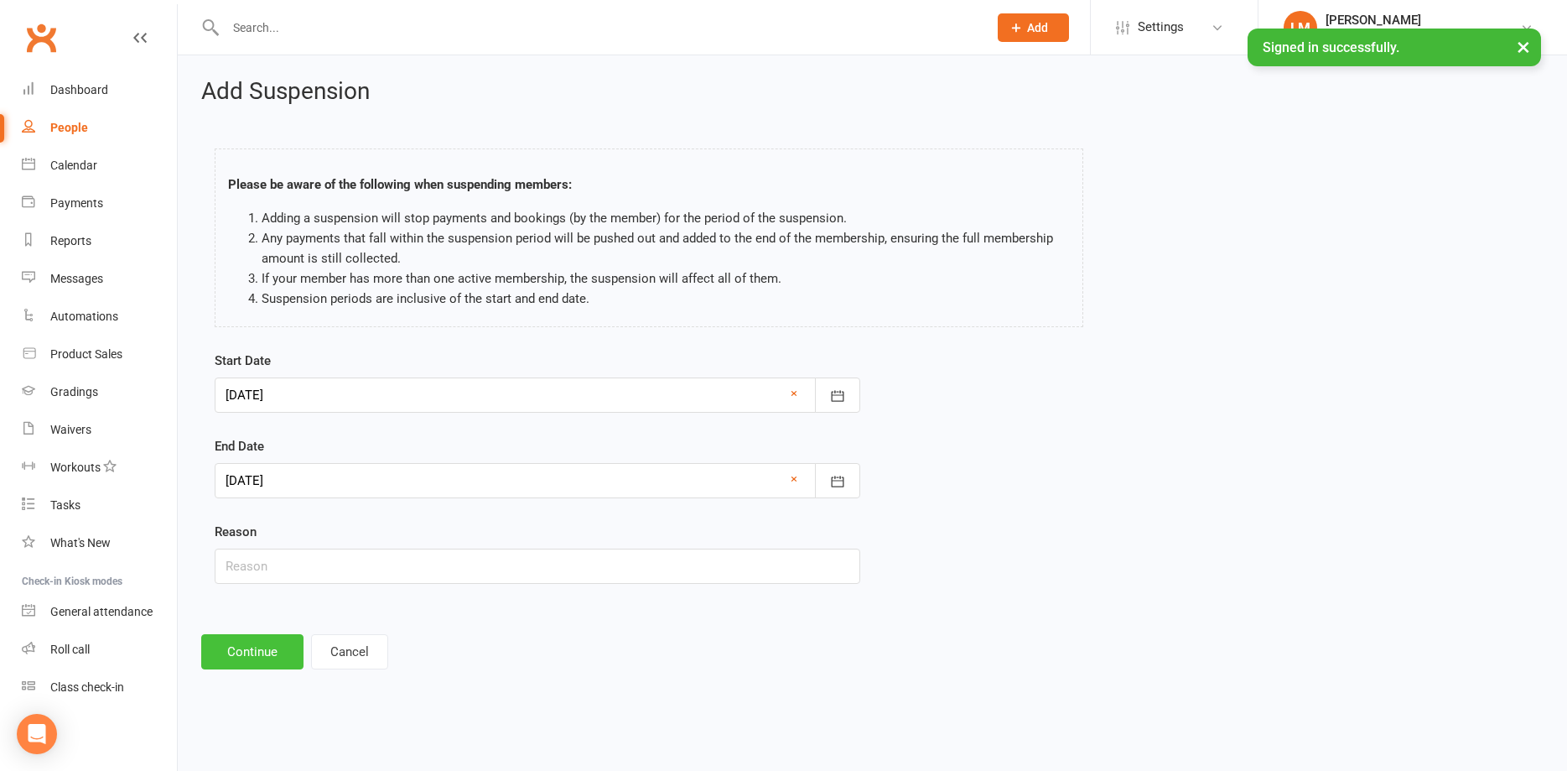
click at [249, 647] on button "Continue" at bounding box center [252, 651] width 102 height 35
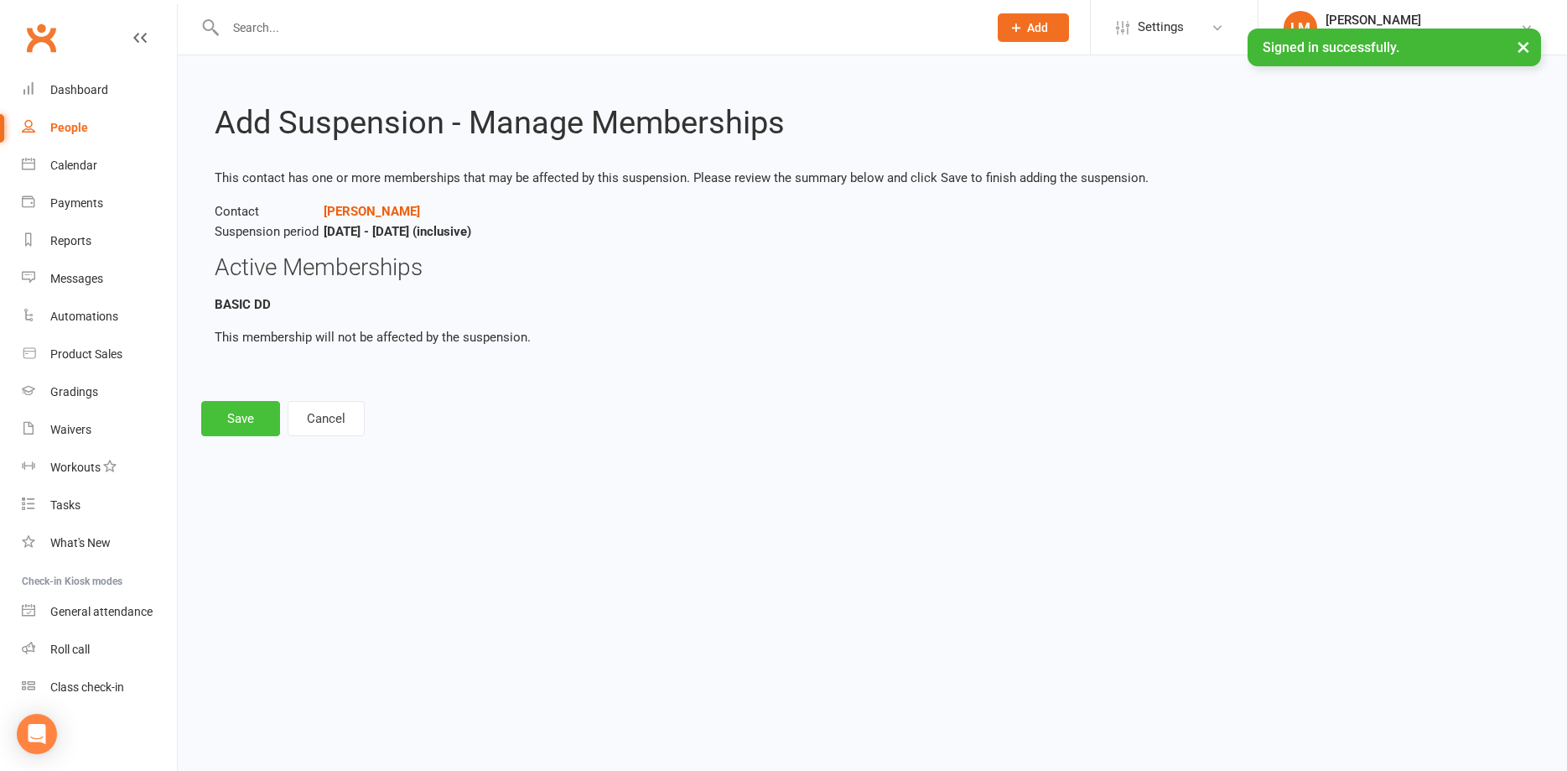
click at [231, 408] on button "Save" at bounding box center [240, 418] width 79 height 35
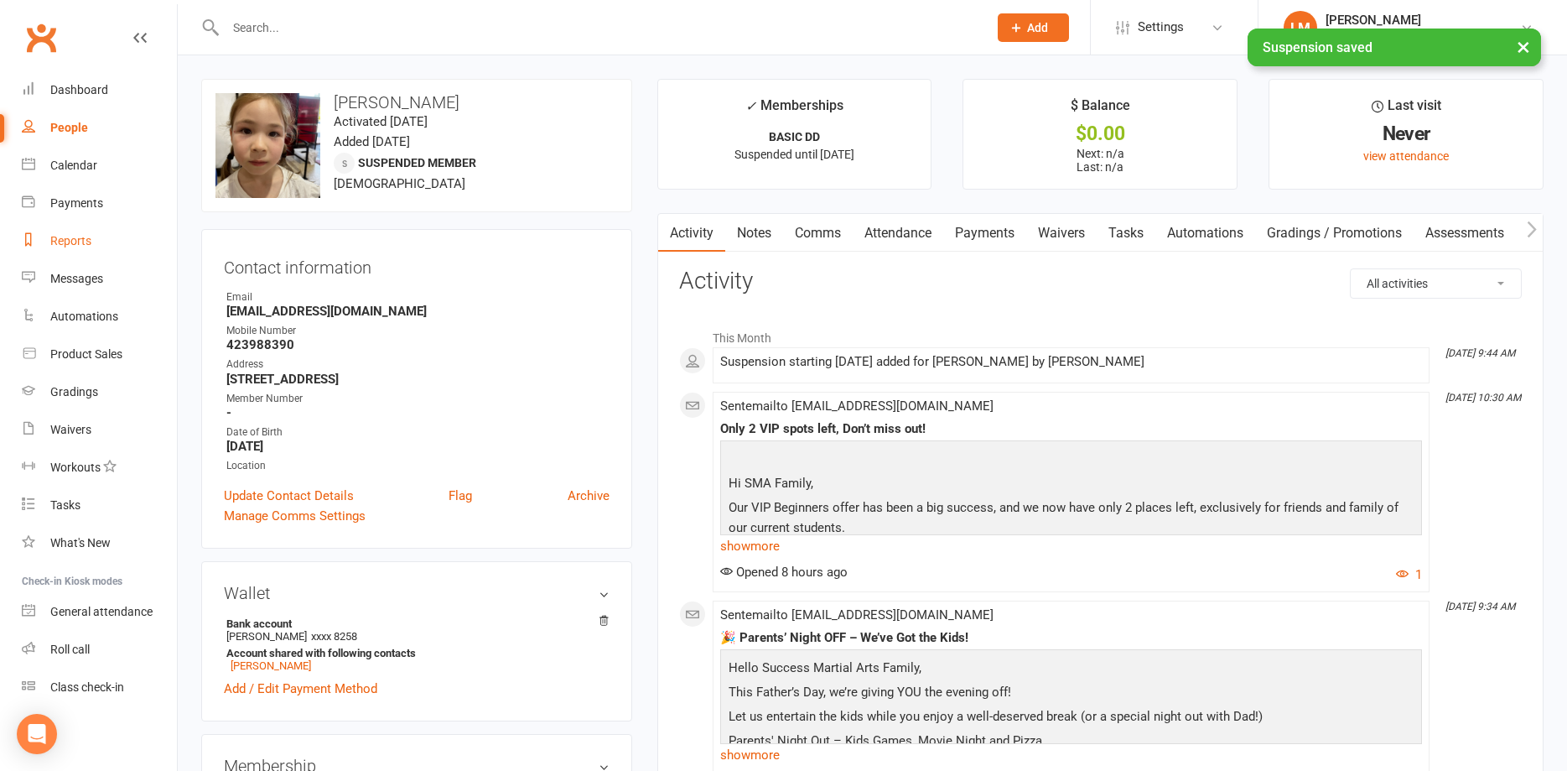
click at [70, 244] on div "Reports" at bounding box center [70, 240] width 41 height 13
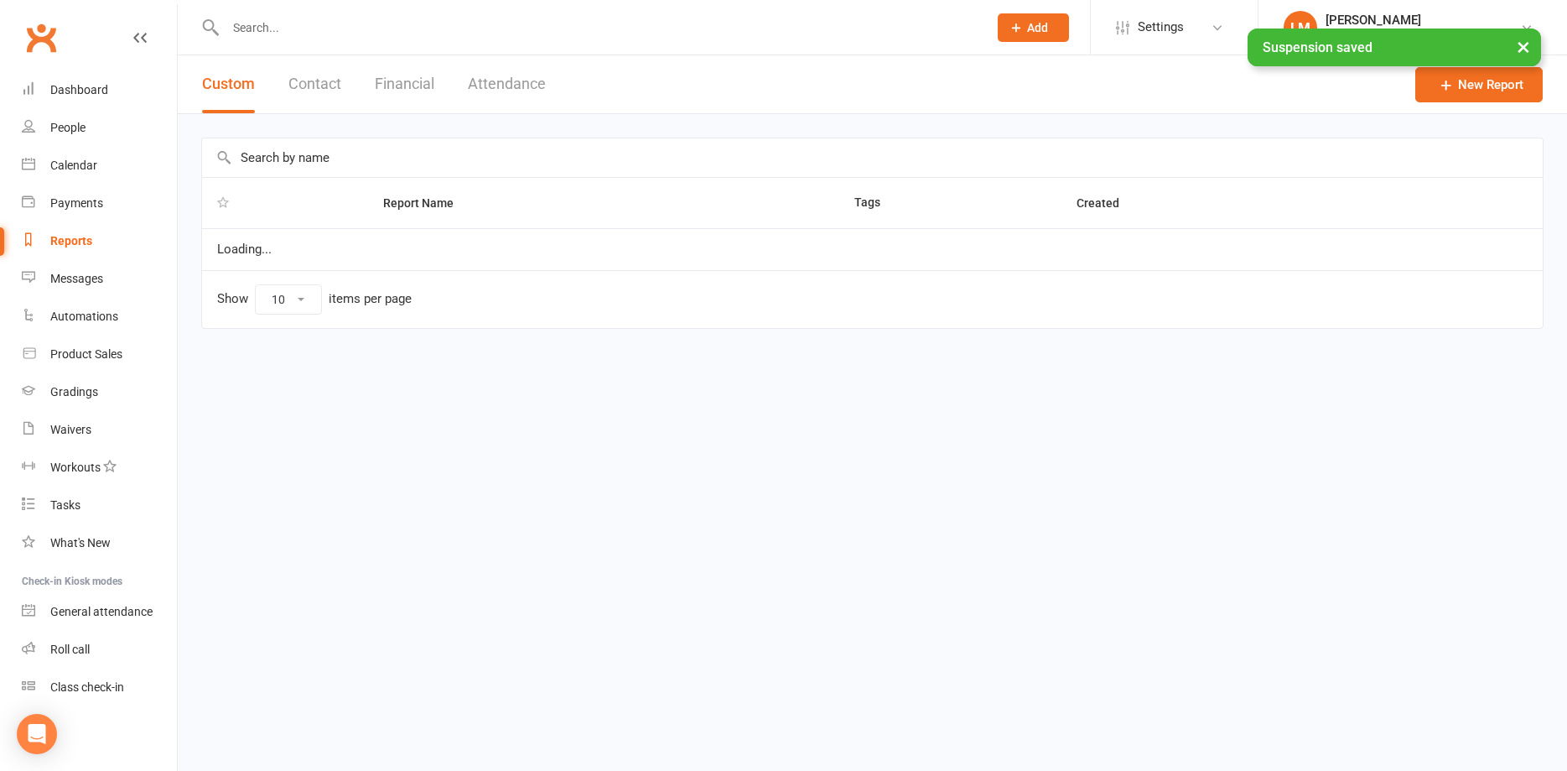
select select "100"
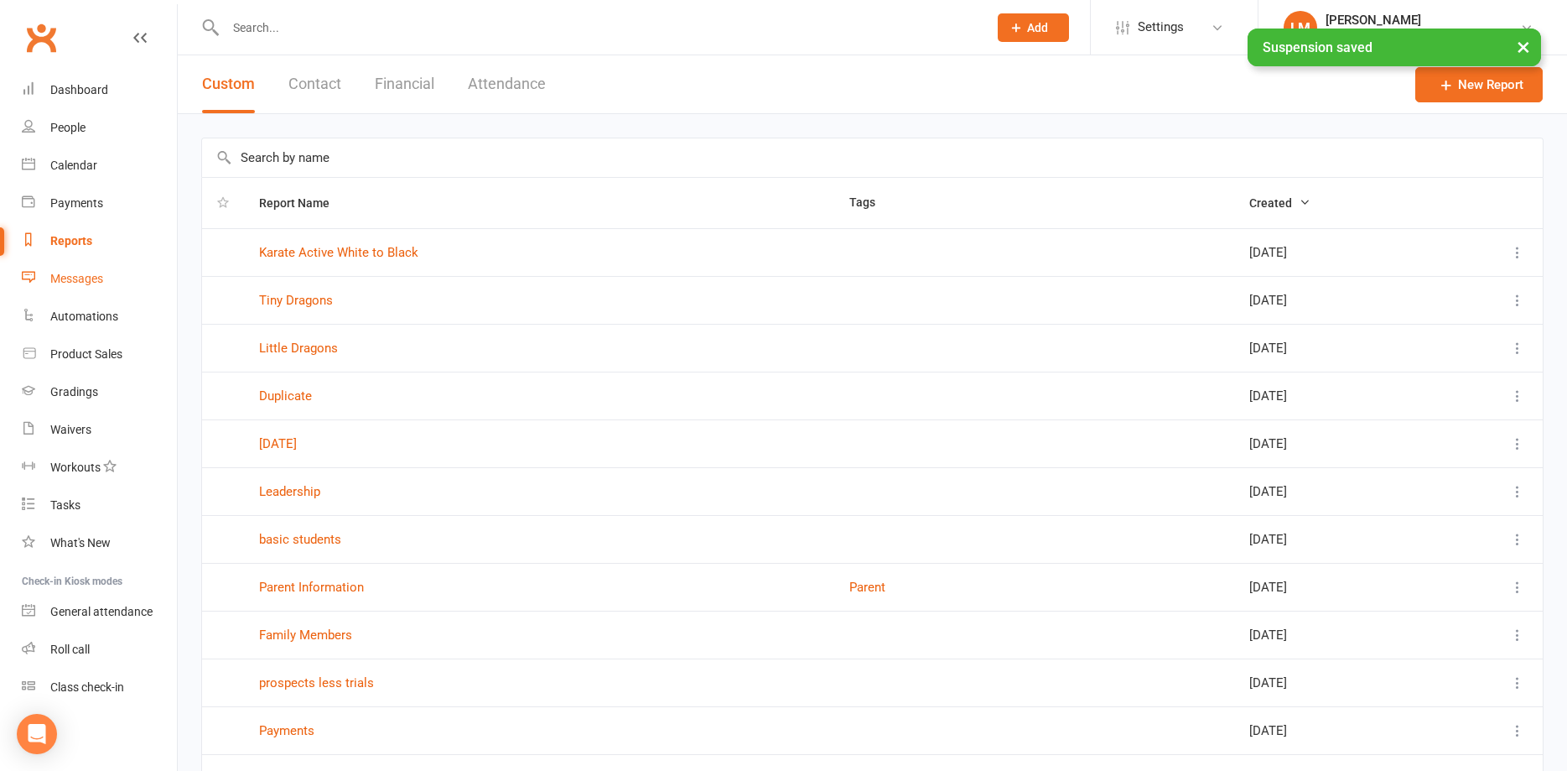
click at [70, 281] on div "Messages" at bounding box center [76, 278] width 53 height 13
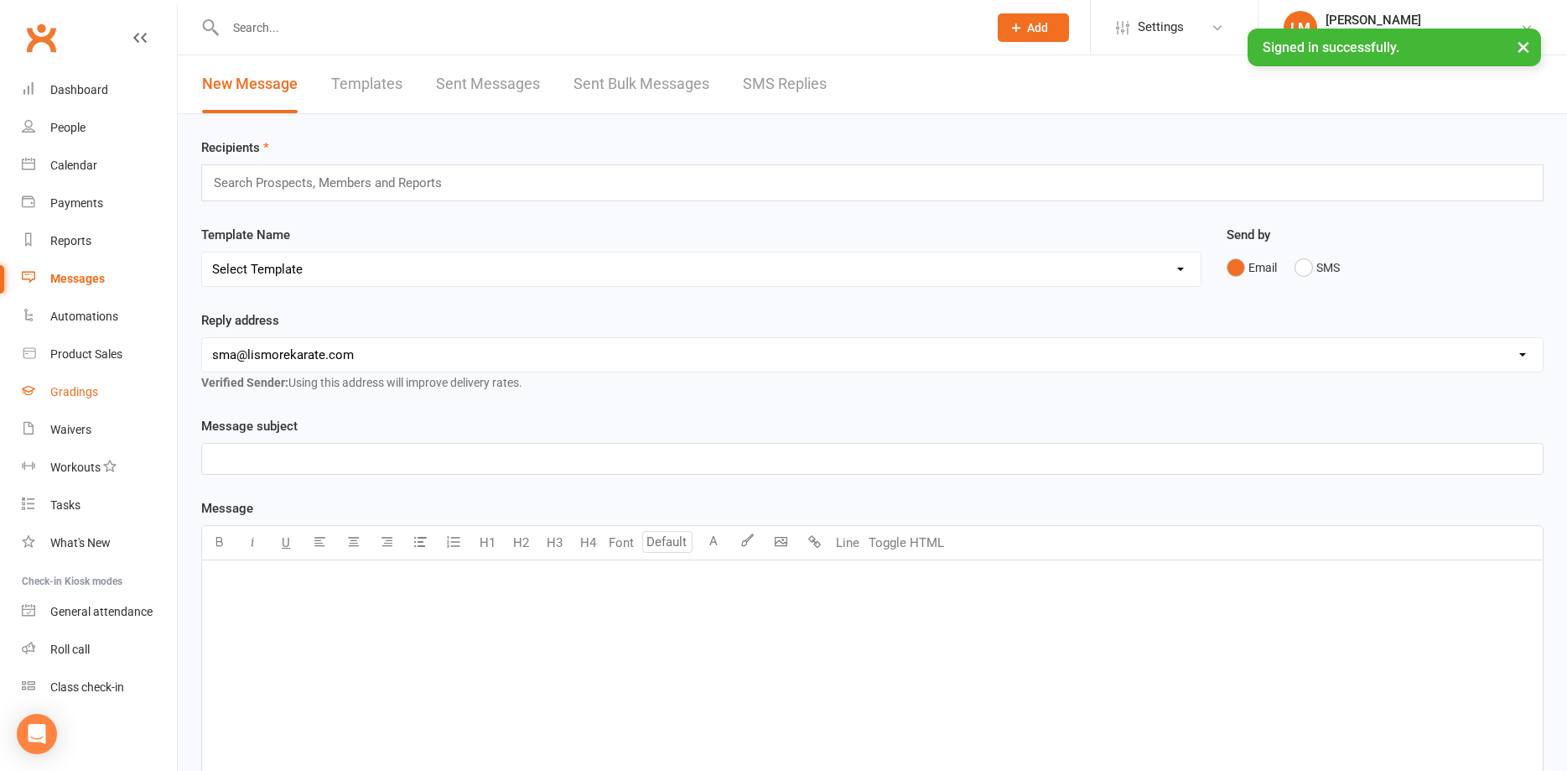
click at [69, 382] on link "Gradings" at bounding box center [99, 392] width 155 height 38
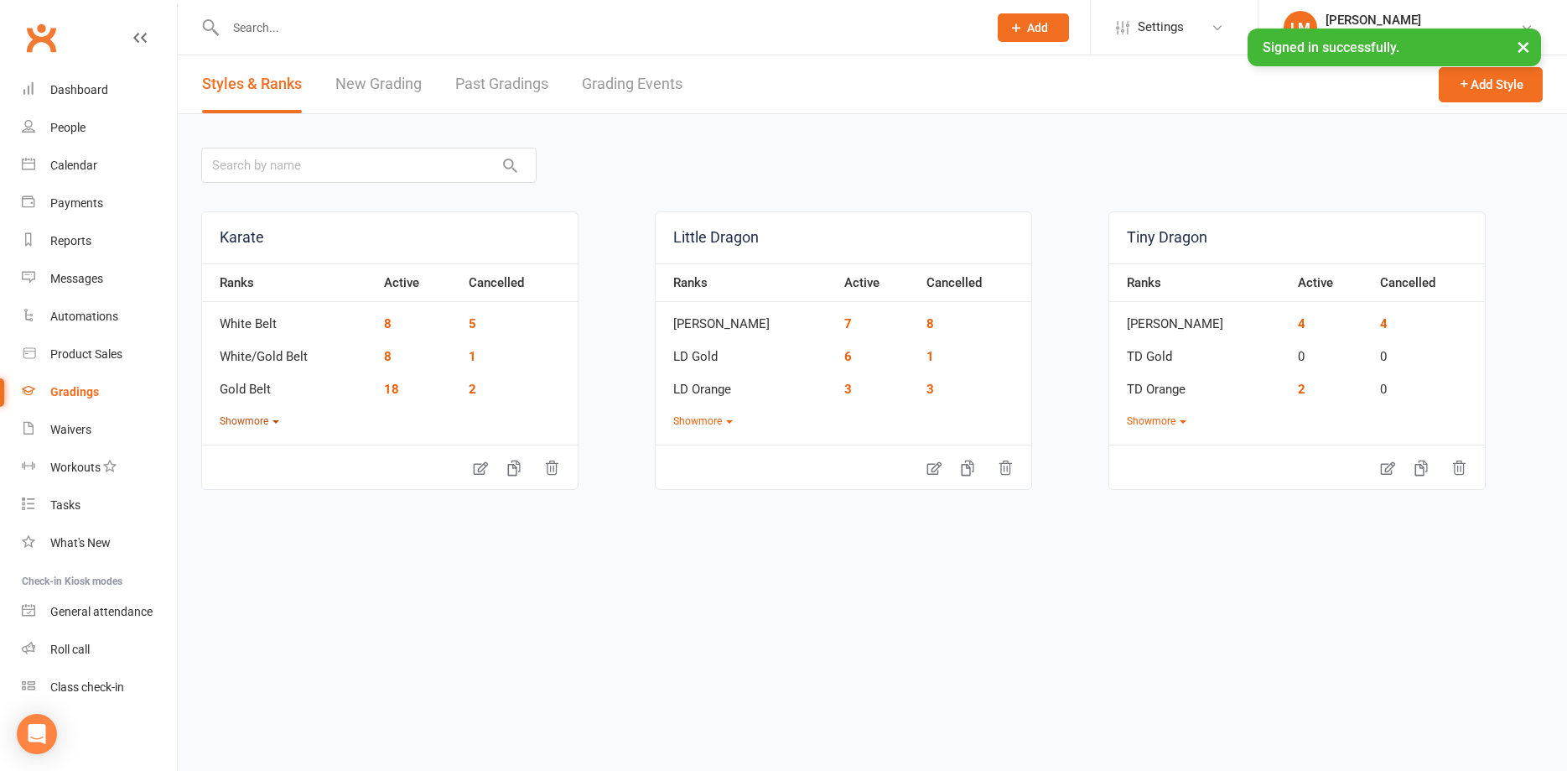
click at [277, 417] on button "Show more" at bounding box center [250, 421] width 60 height 16
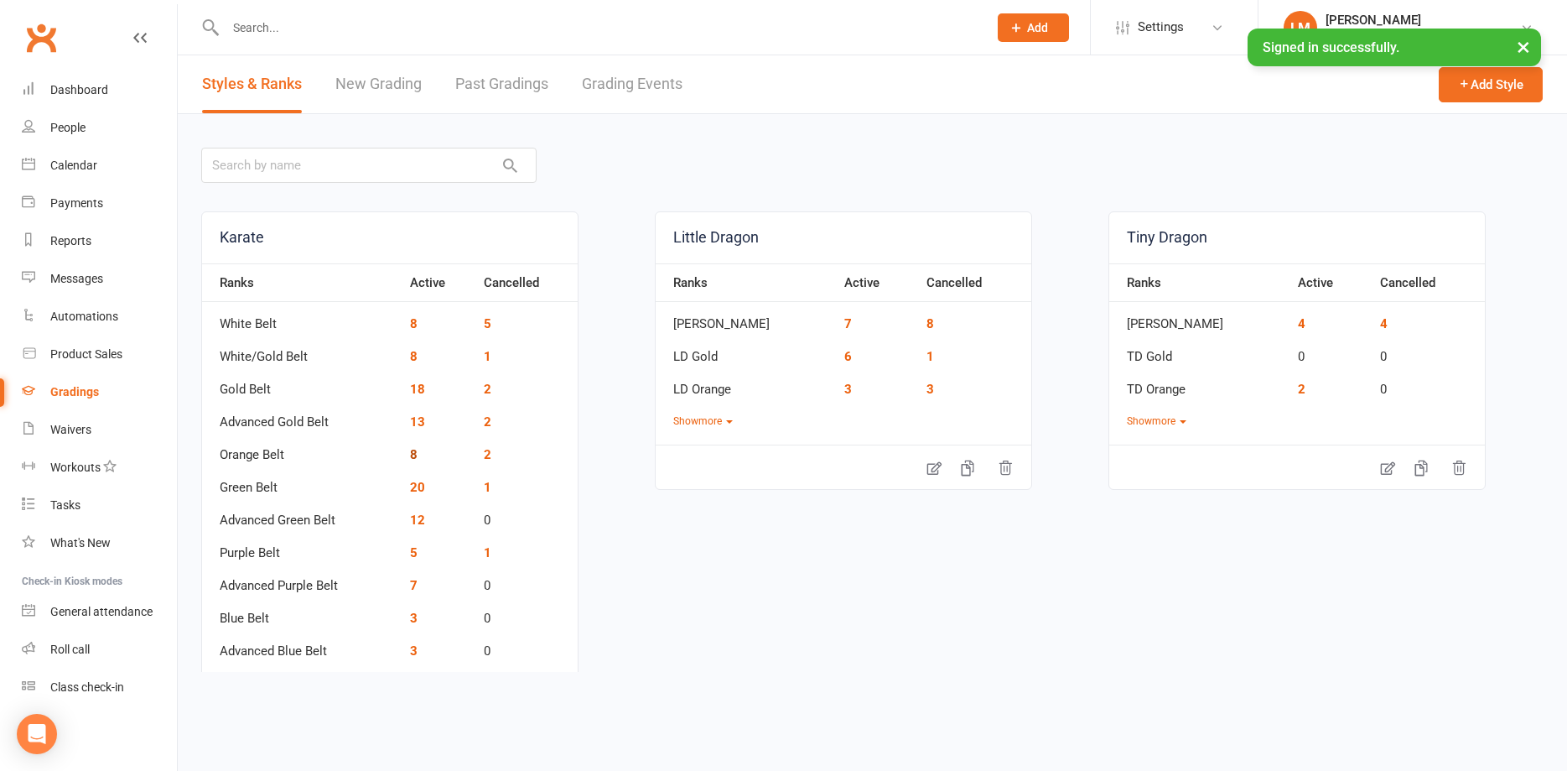
click at [416, 455] on link "8" at bounding box center [414, 454] width 8 height 15
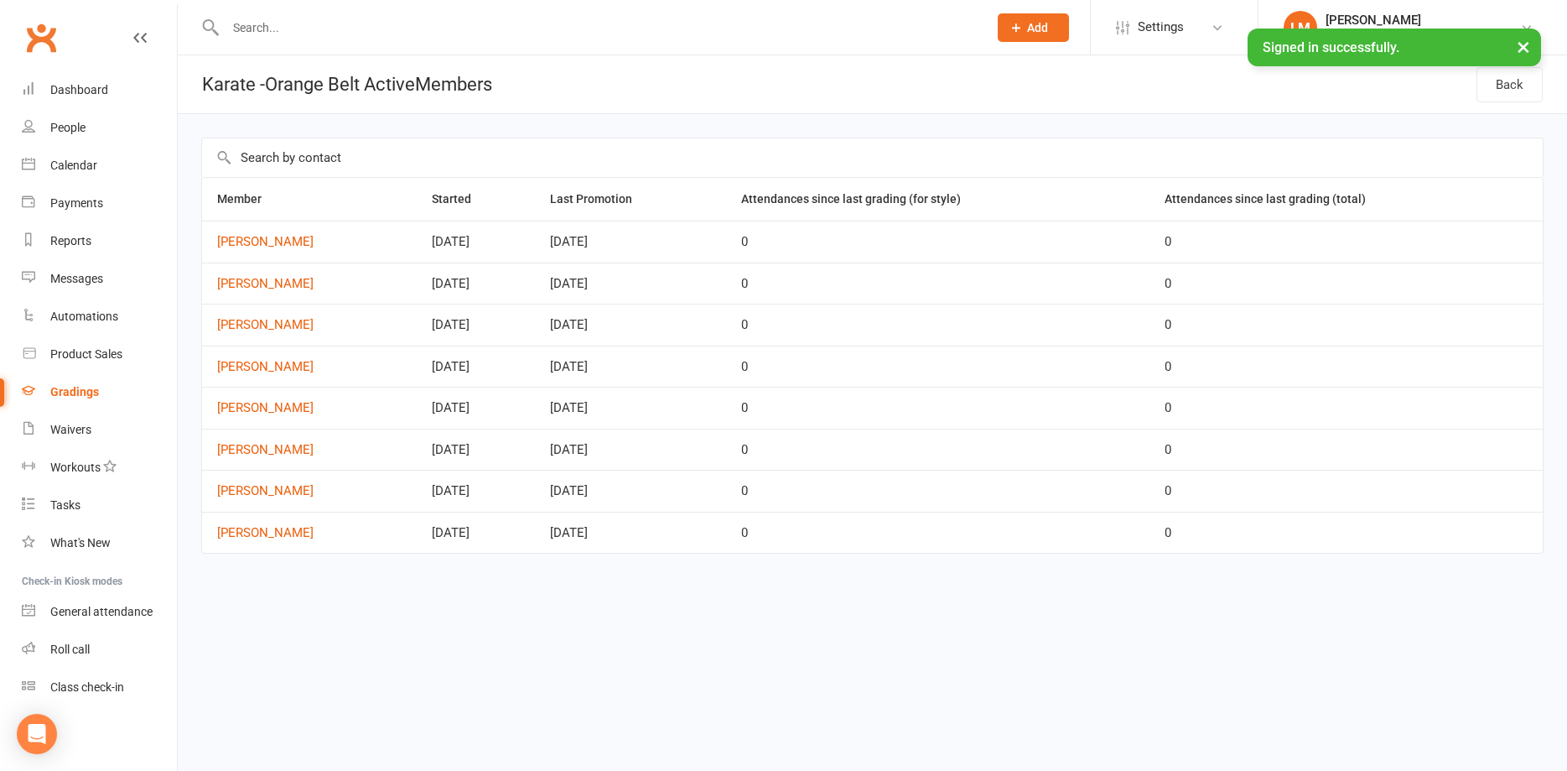
click at [77, 389] on div "Gradings" at bounding box center [74, 391] width 49 height 13
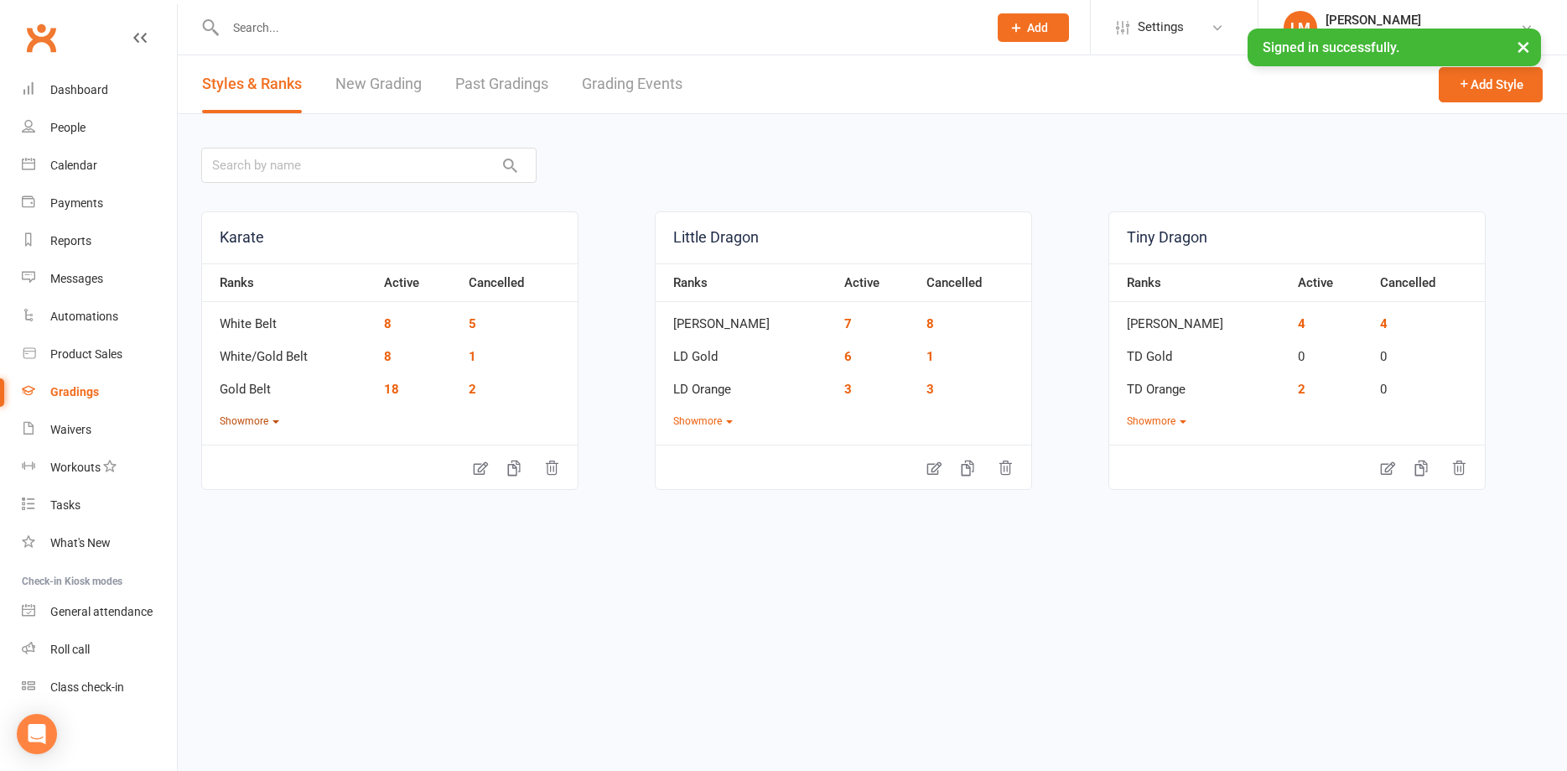
click at [279, 426] on button "Show more" at bounding box center [250, 421] width 60 height 16
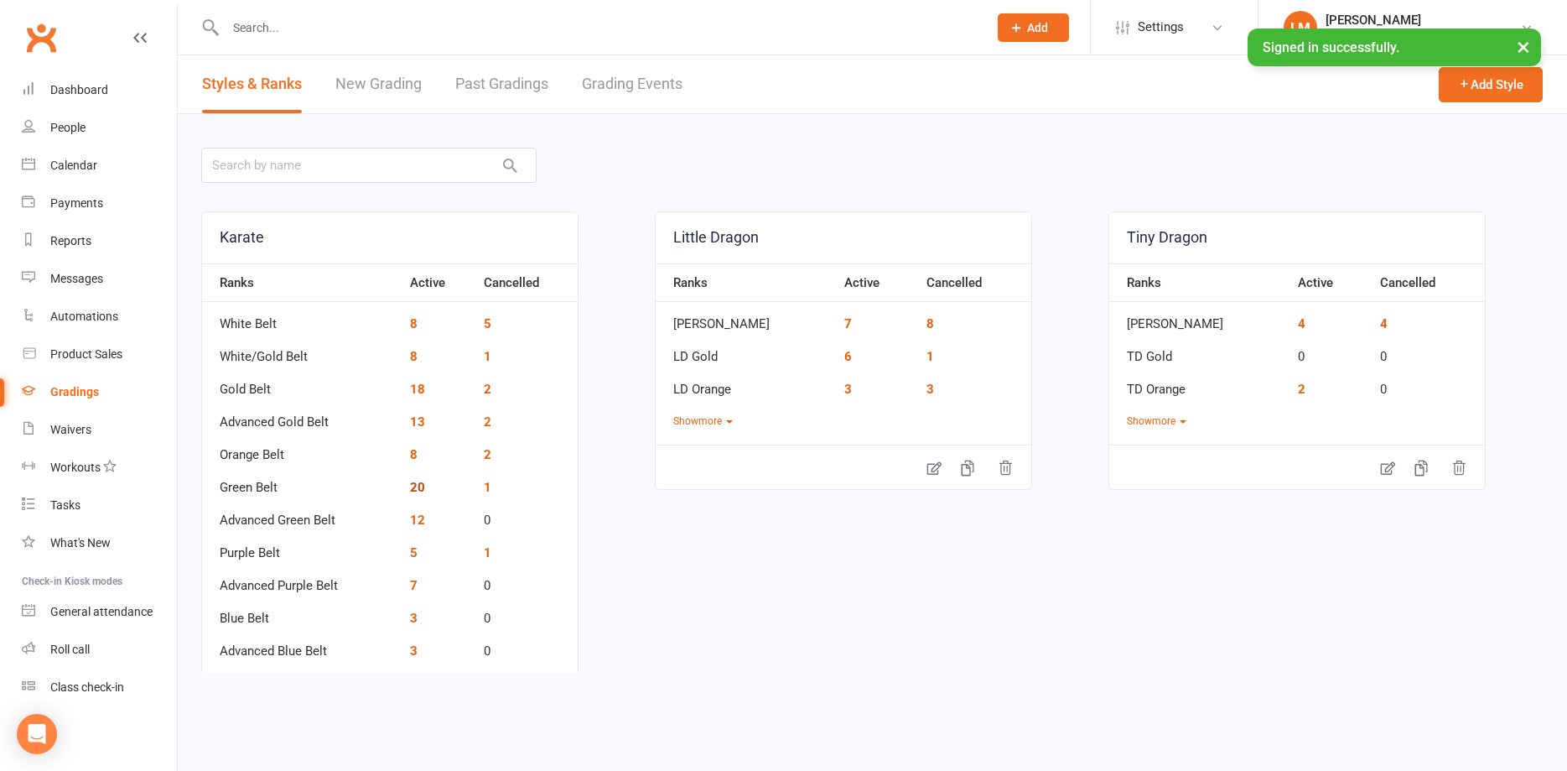
click at [413, 484] on link "20" at bounding box center [417, 487] width 15 height 15
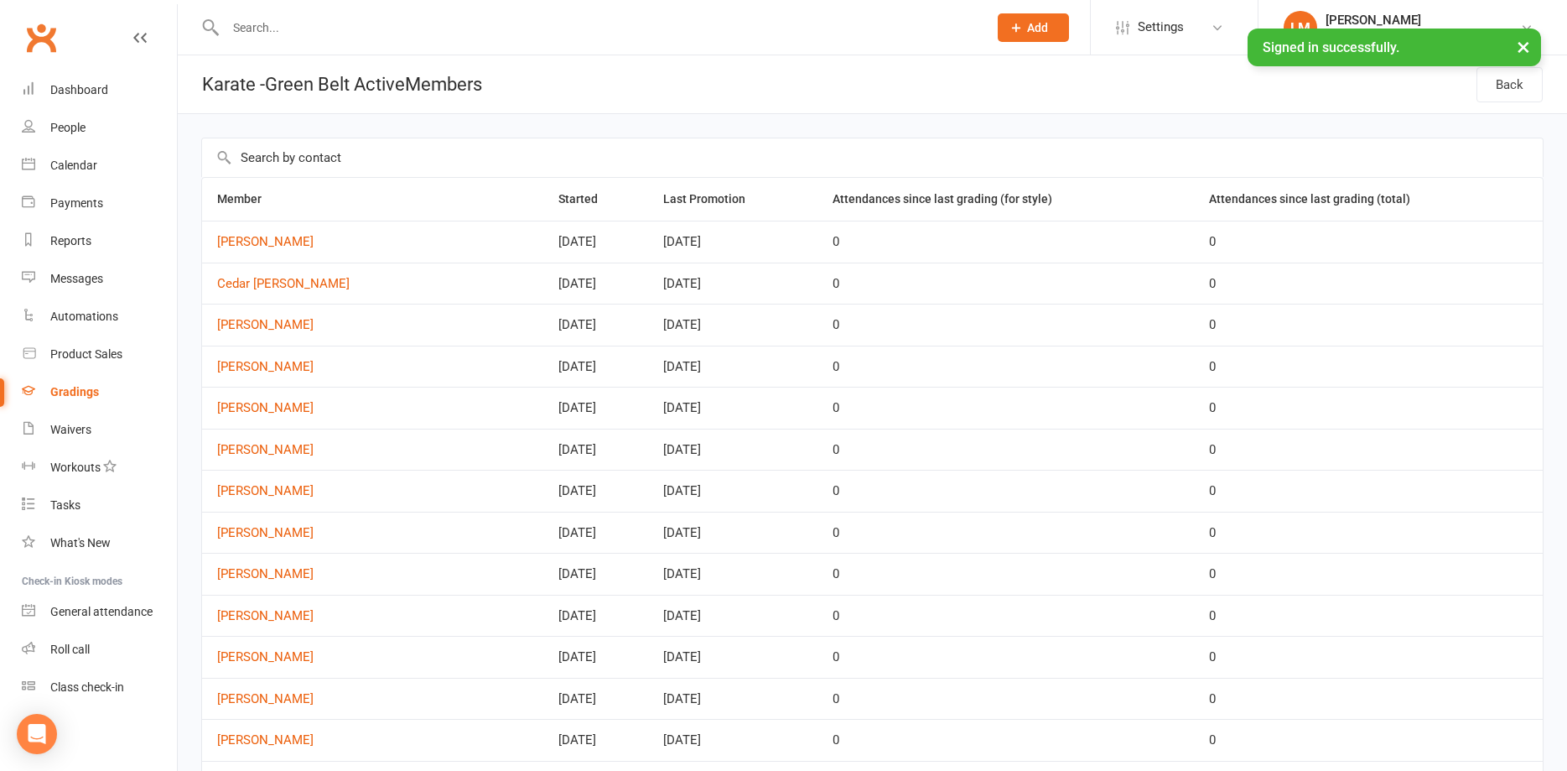
click at [264, 32] on input "text" at bounding box center [599, 27] width 756 height 23
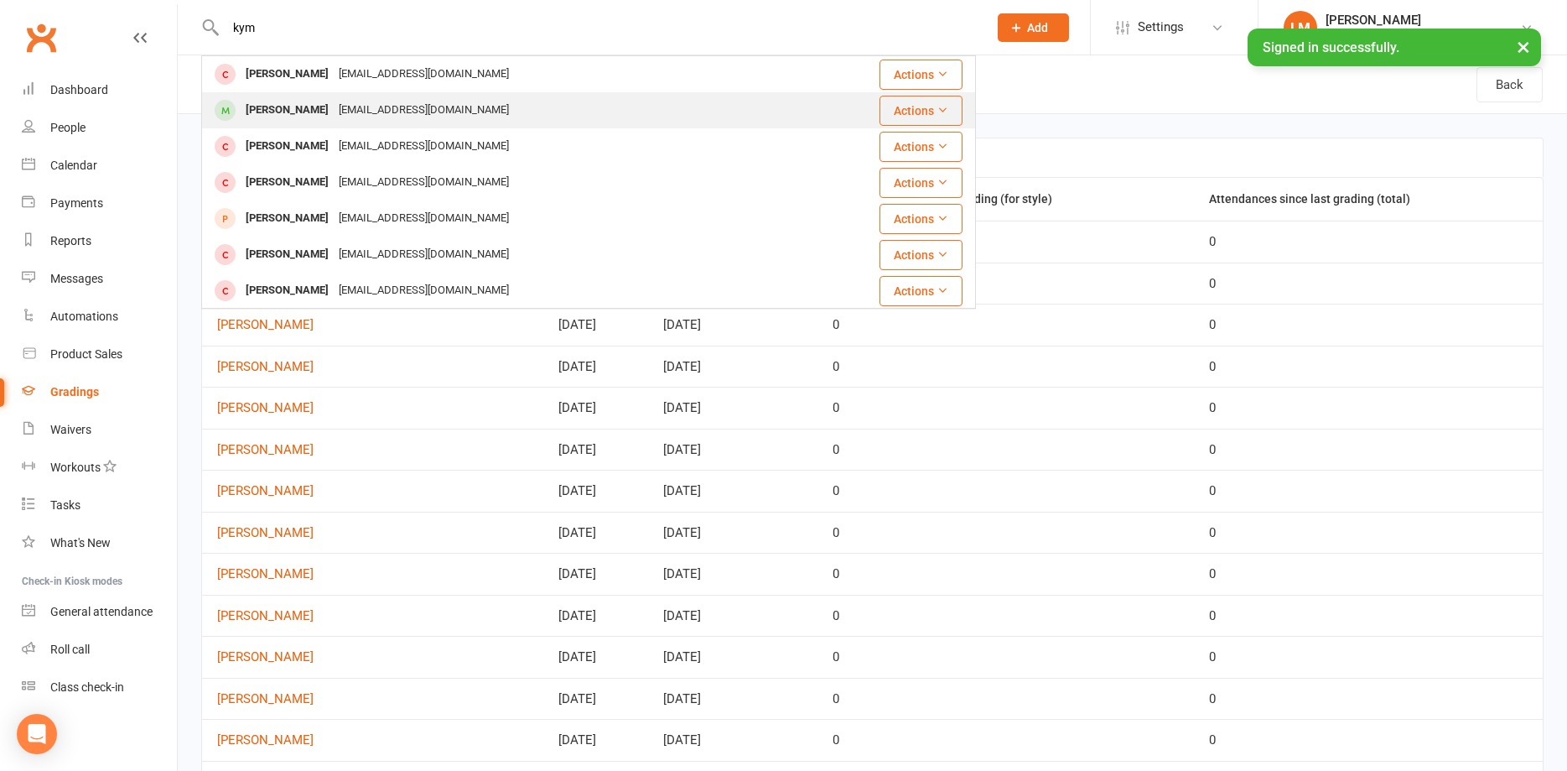
type input "kym"
click at [279, 114] on div "[PERSON_NAME]" at bounding box center [287, 110] width 93 height 24
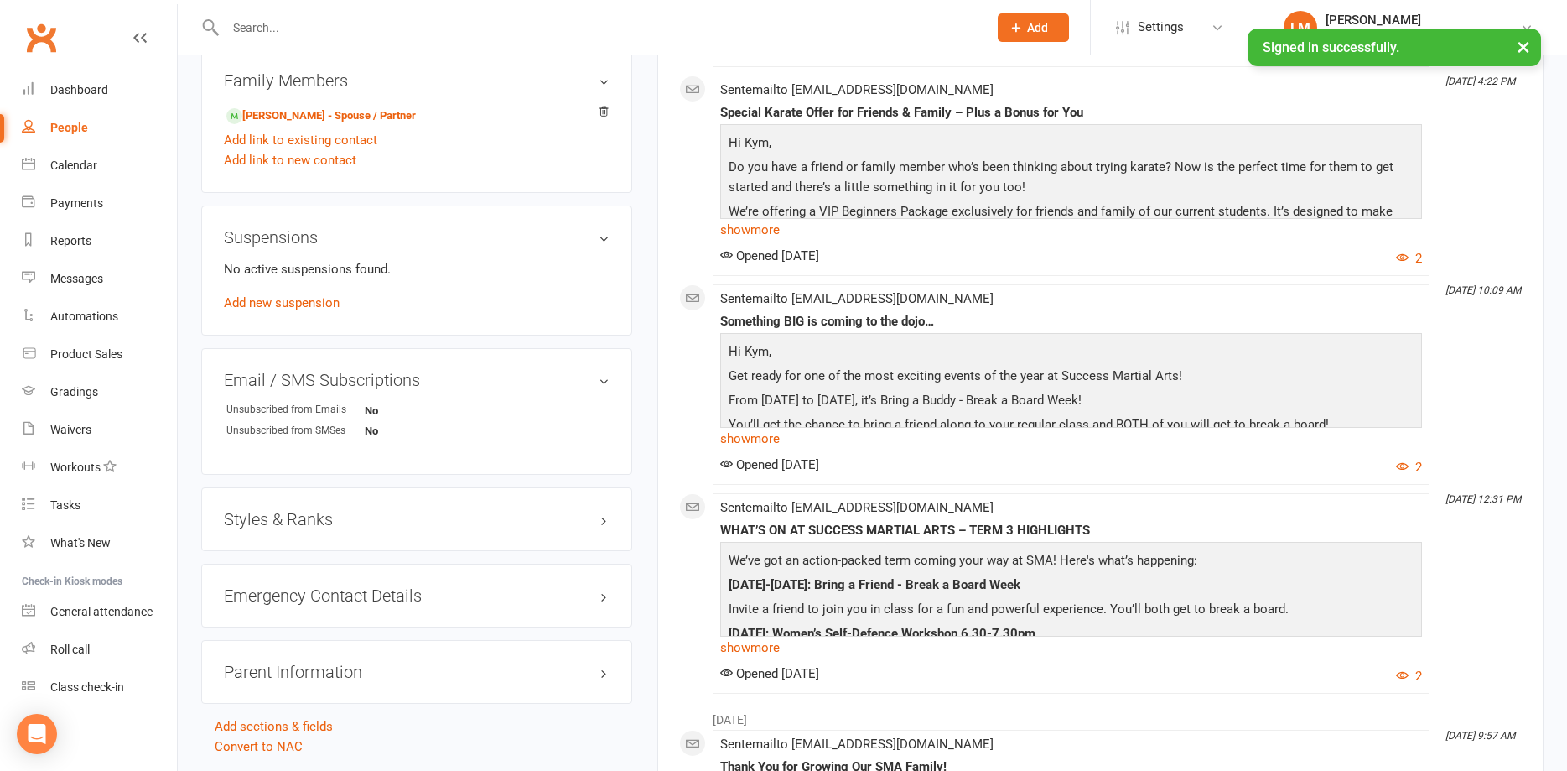
scroll to position [1027, 0]
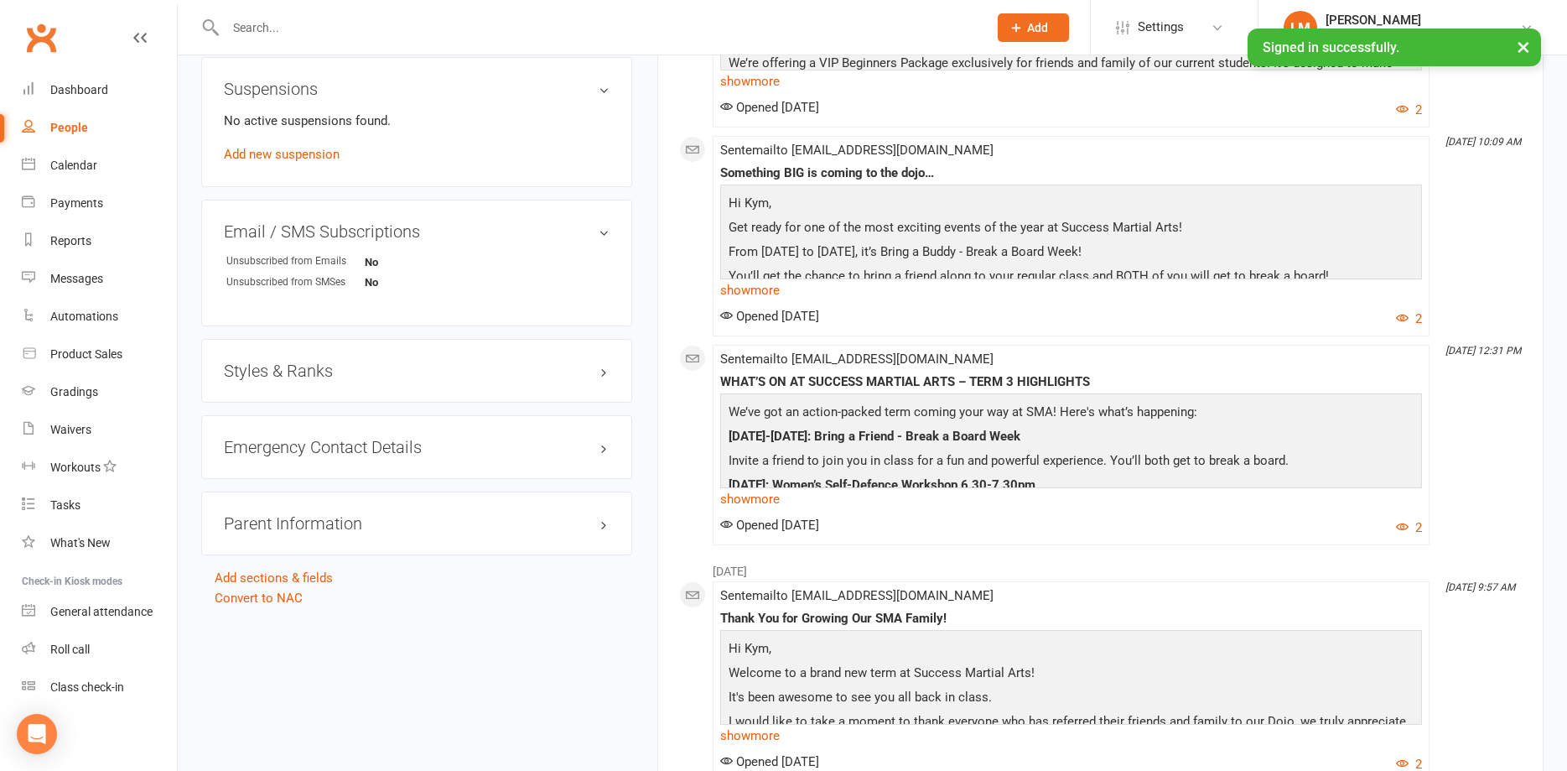
click at [385, 372] on h3 "Styles & Ranks" at bounding box center [417, 370] width 386 height 18
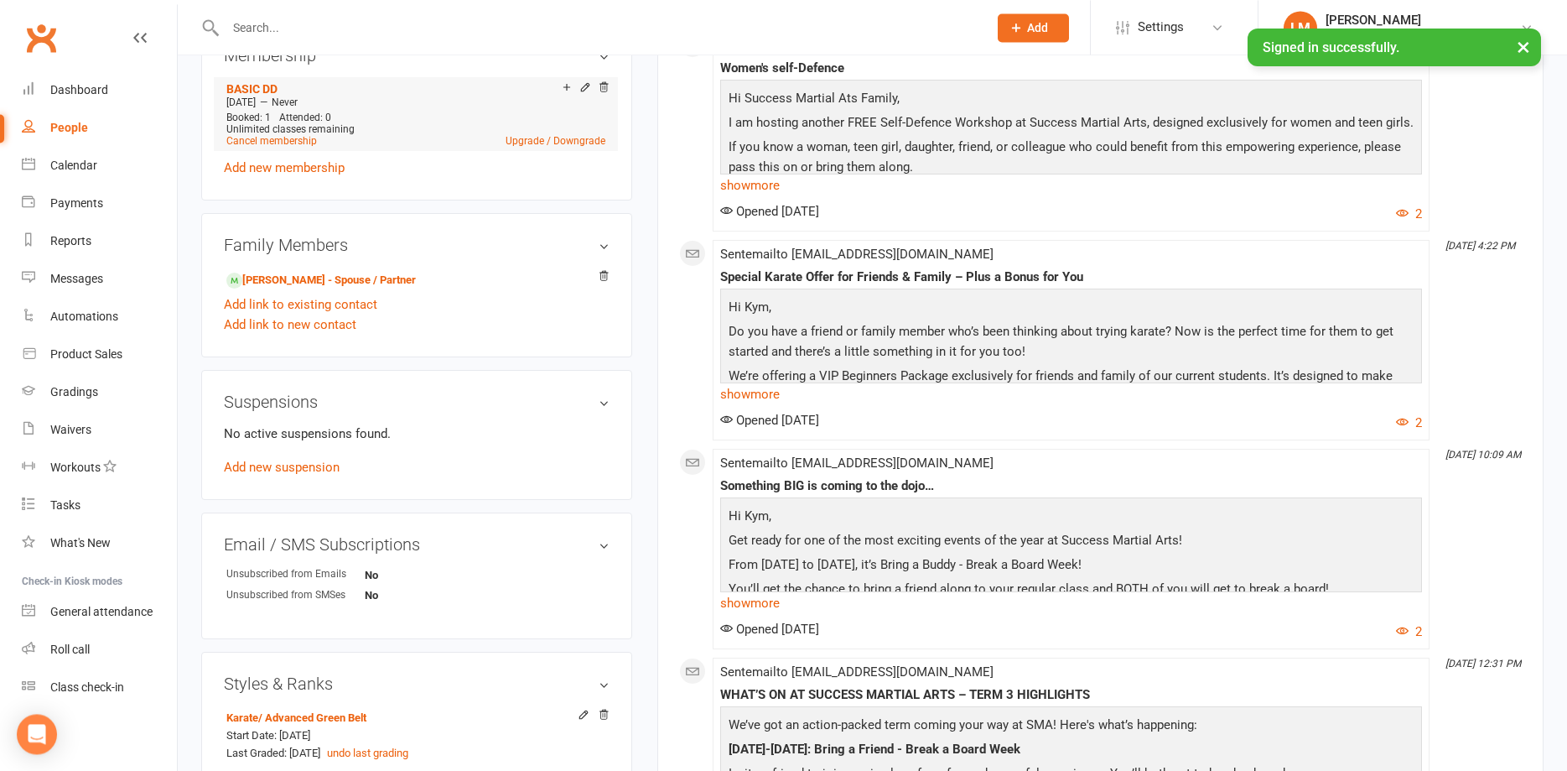
scroll to position [684, 0]
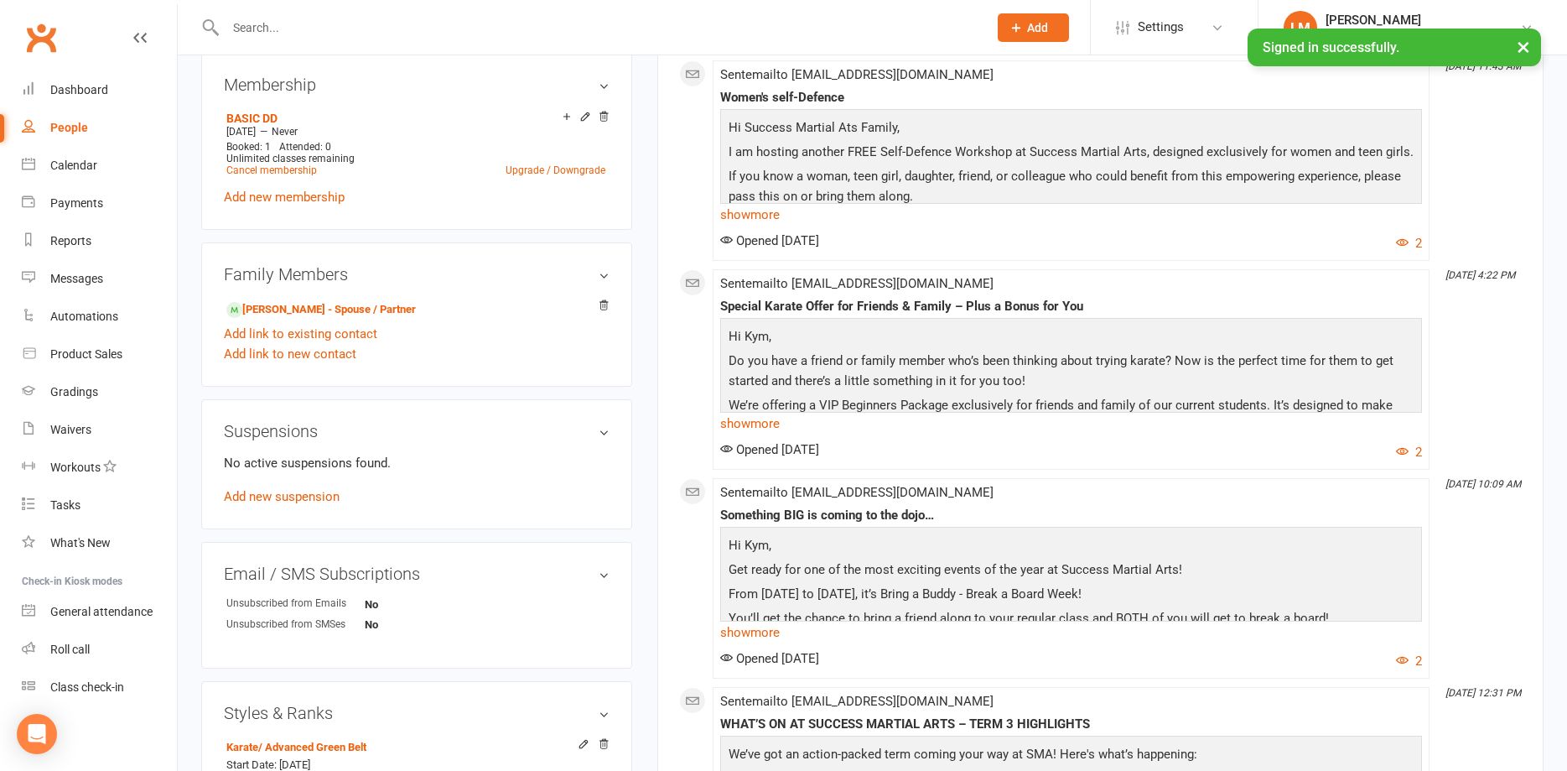
click at [265, 16] on input "text" at bounding box center [599, 27] width 756 height 23
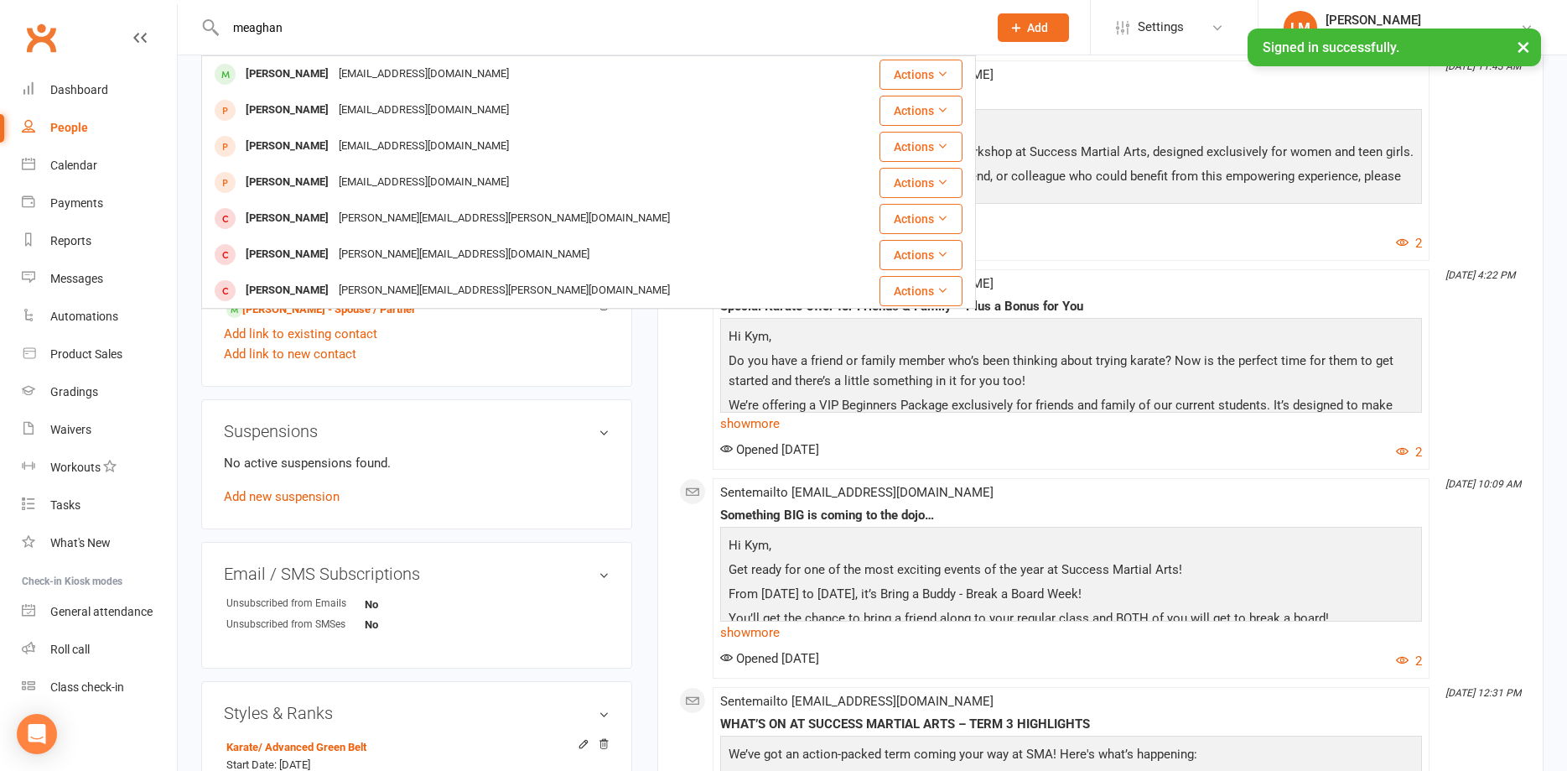
type input "meaghan"
click at [280, 69] on div "[PERSON_NAME]" at bounding box center [287, 74] width 93 height 24
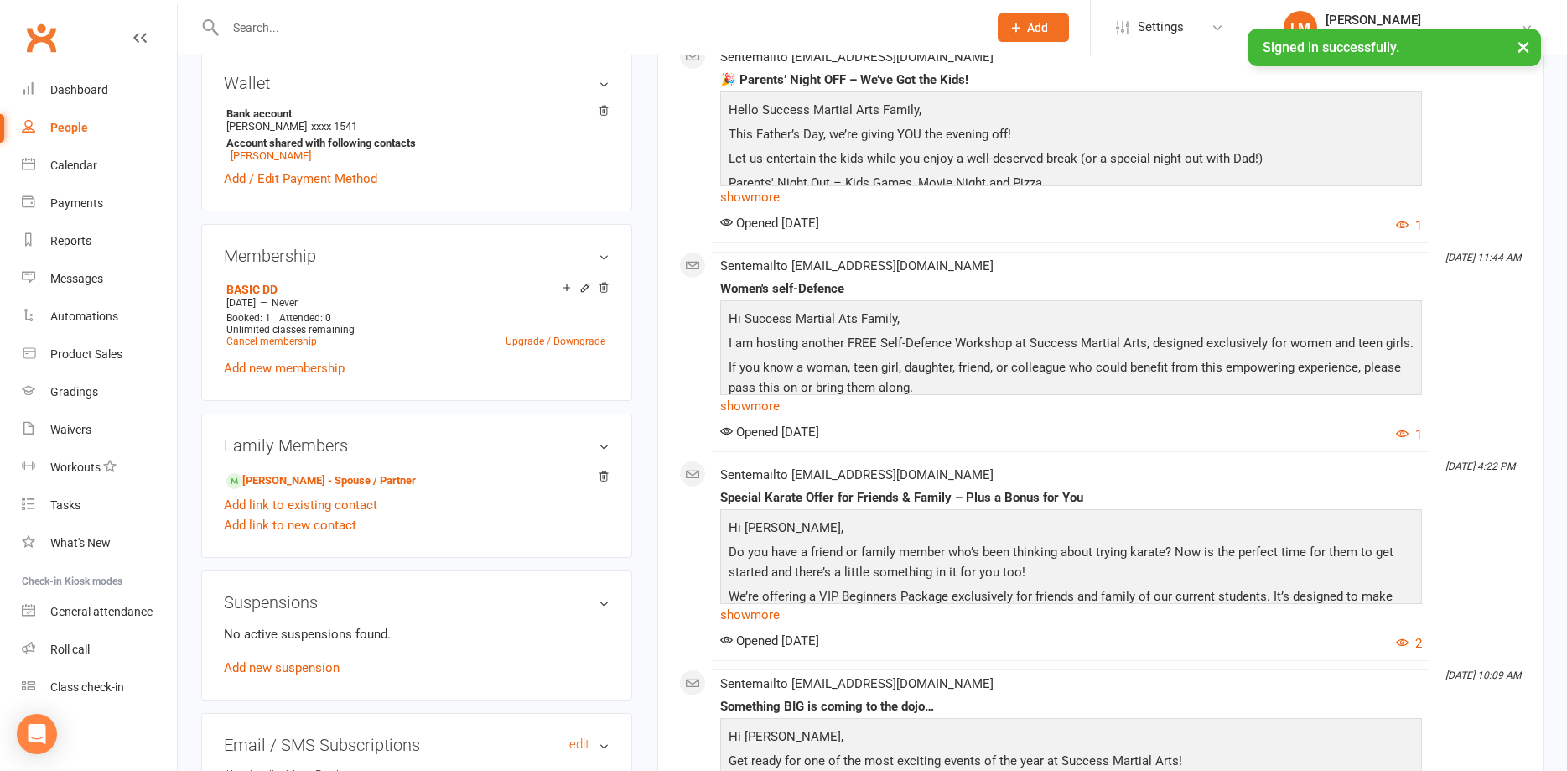
scroll to position [855, 0]
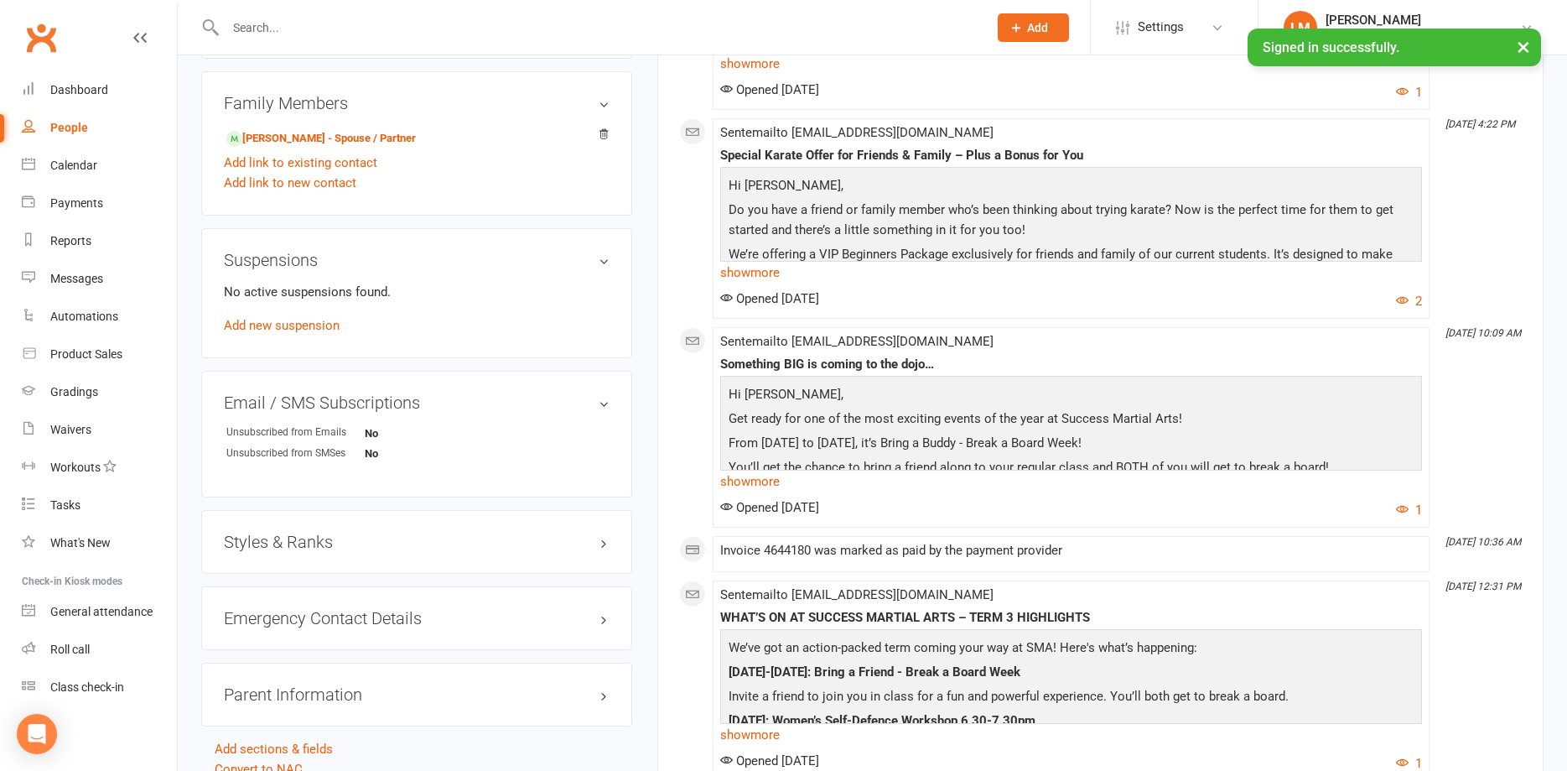
click at [517, 545] on h3 "Styles & Ranks" at bounding box center [417, 542] width 386 height 18
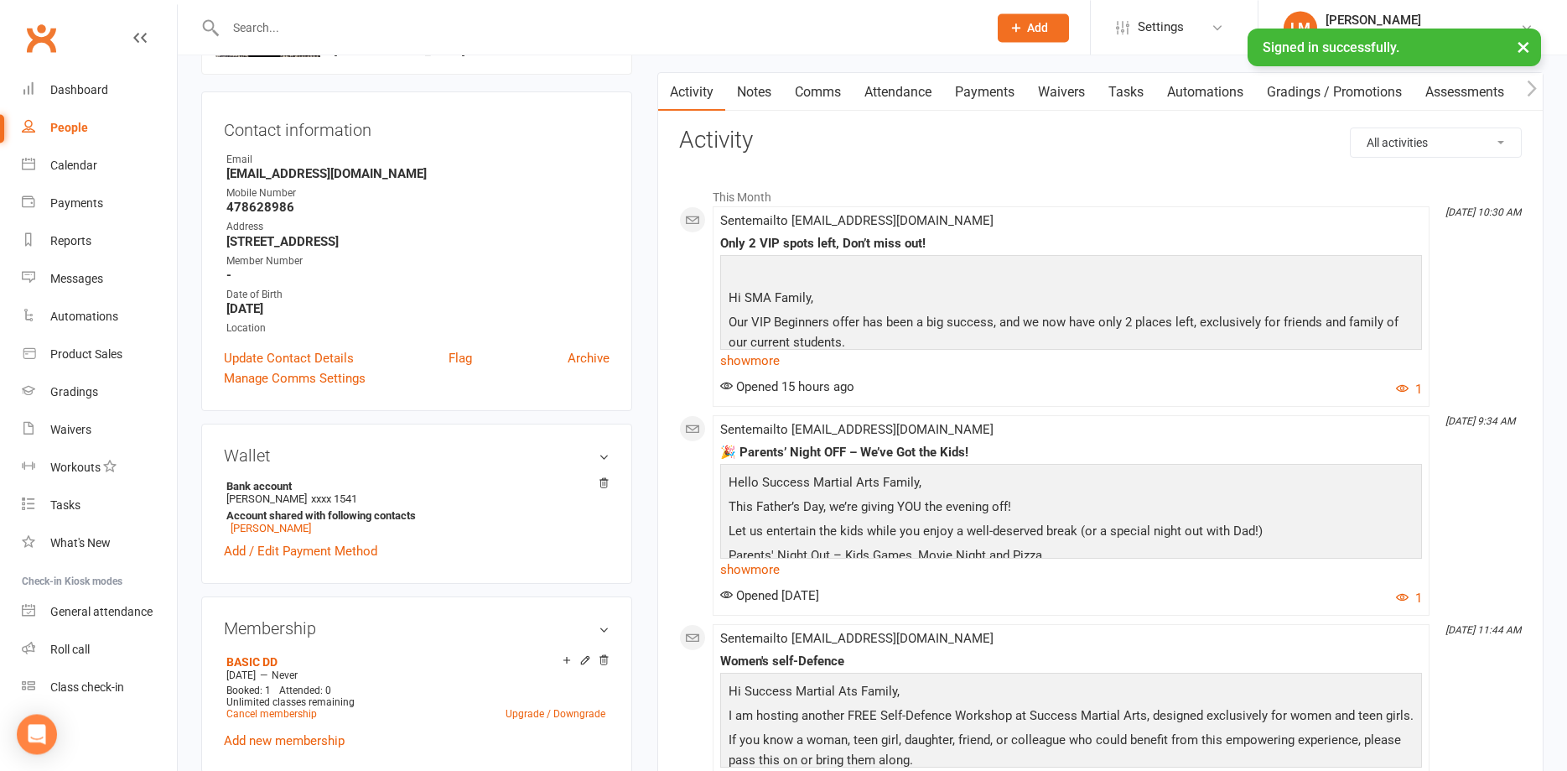
scroll to position [86, 0]
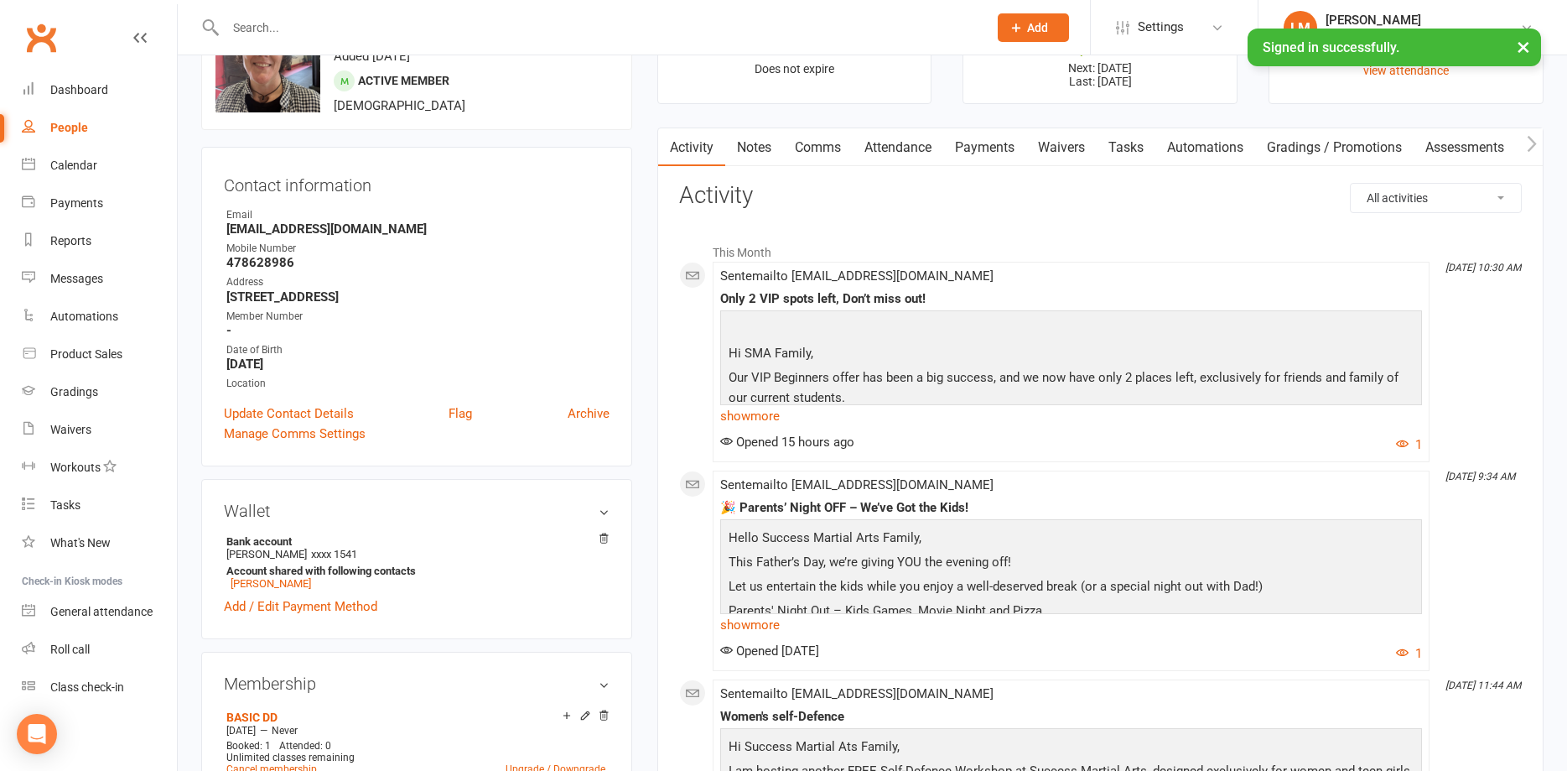
click at [271, 27] on input "text" at bounding box center [599, 27] width 756 height 23
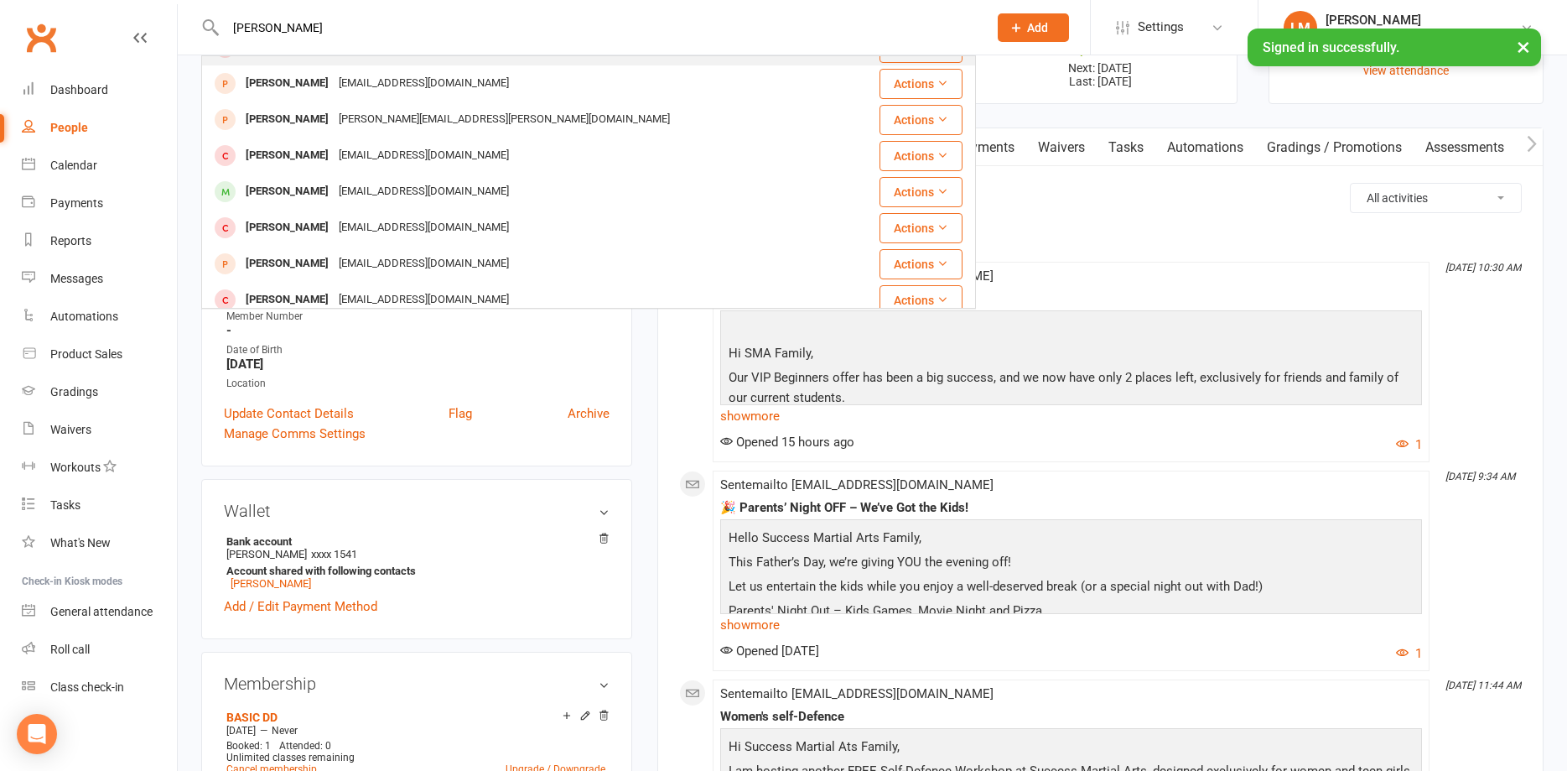
scroll to position [362, 0]
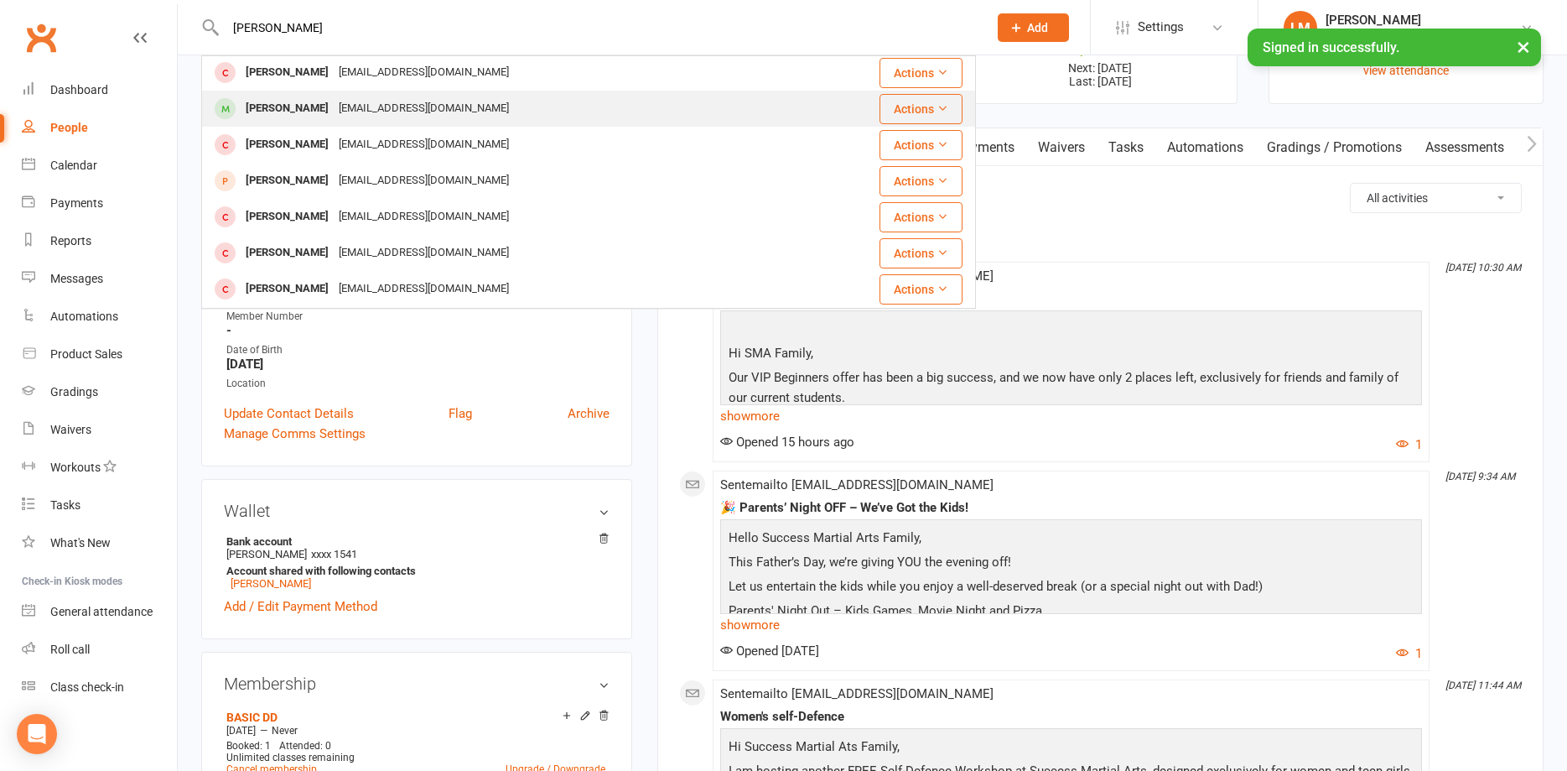
type input "[PERSON_NAME]"
click at [291, 111] on div "[PERSON_NAME]" at bounding box center [287, 108] width 93 height 24
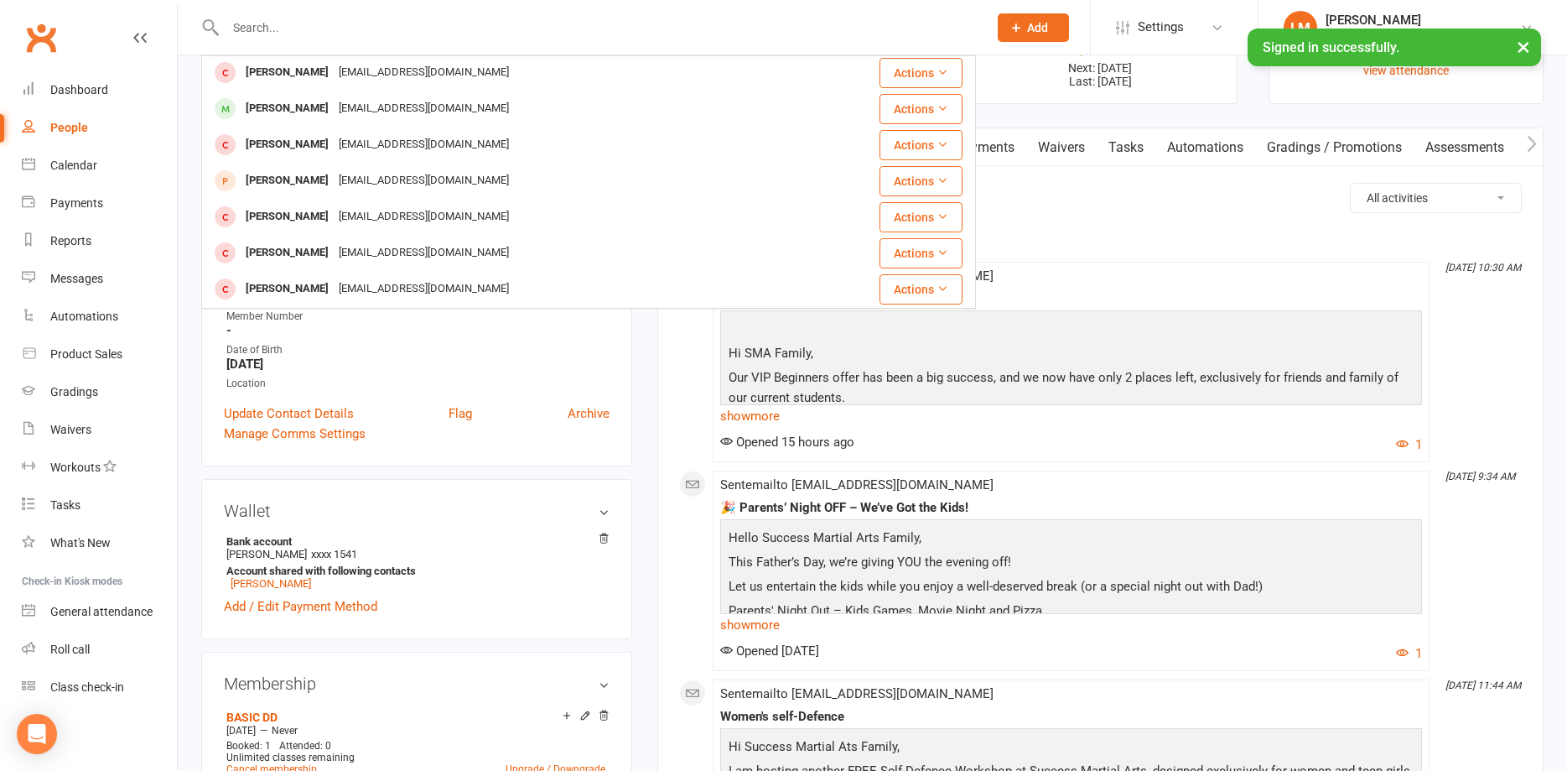
scroll to position [0, 0]
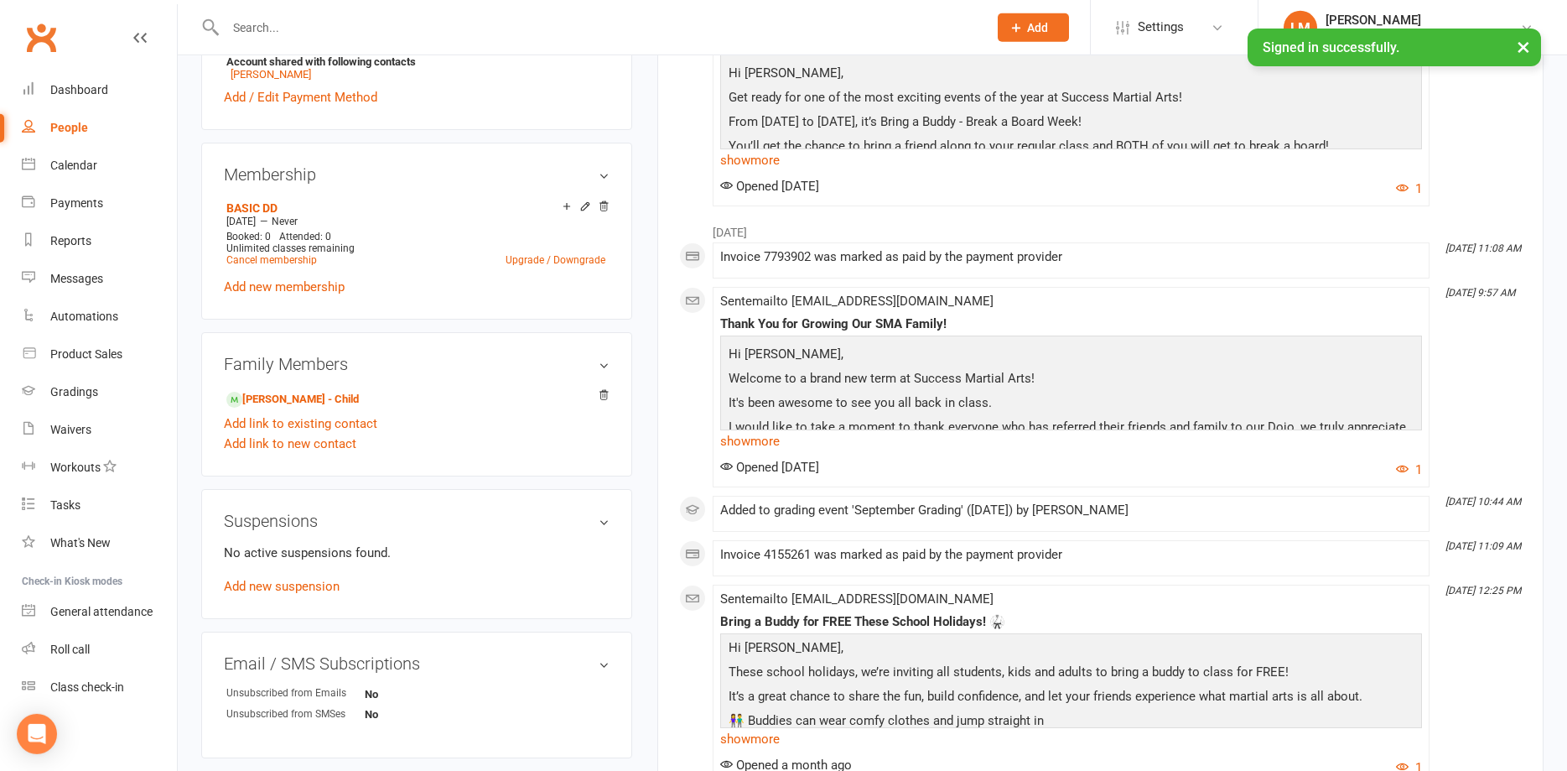
scroll to position [684, 0]
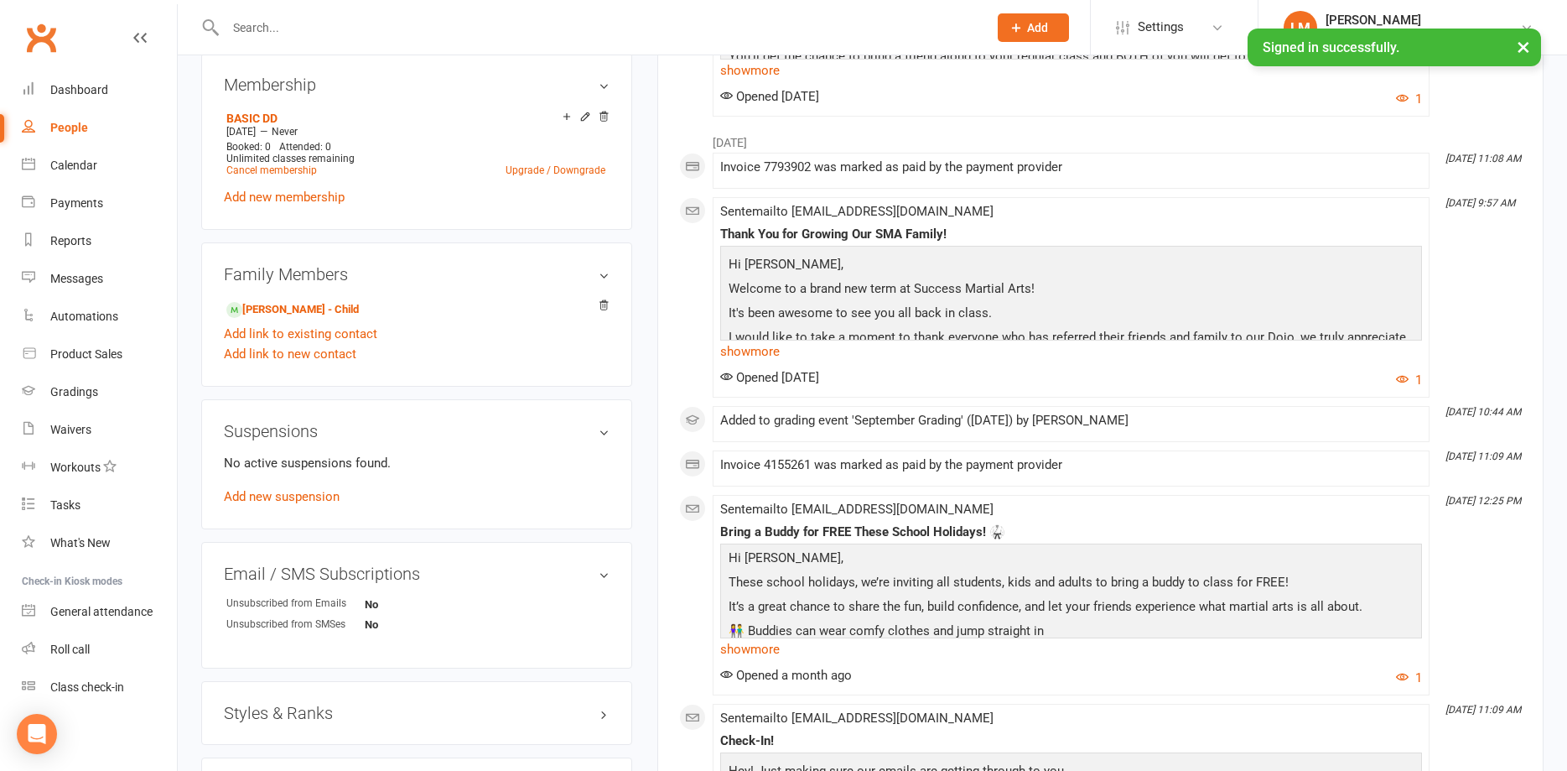
click at [314, 705] on h3 "Styles & Ranks" at bounding box center [417, 713] width 386 height 18
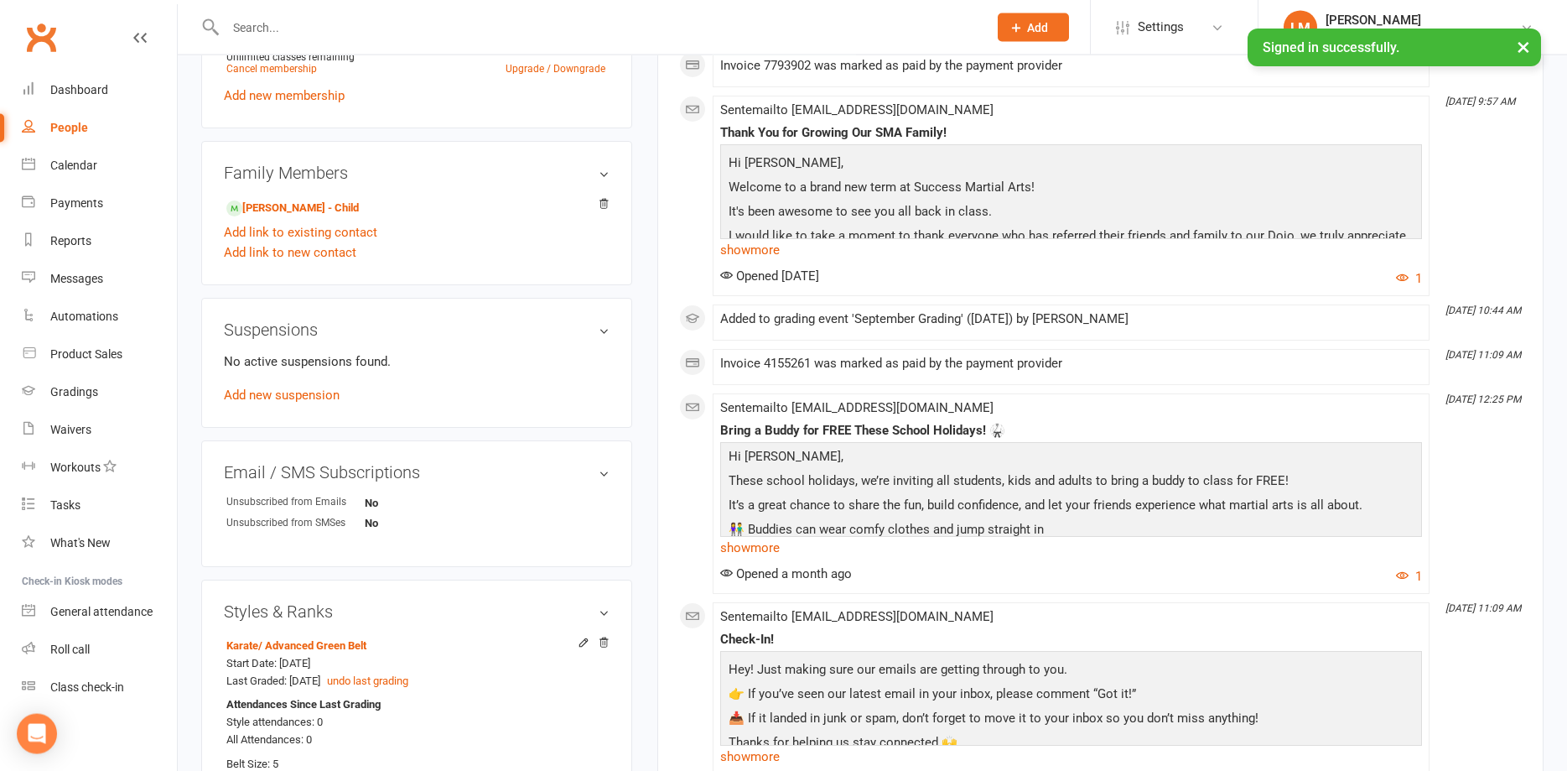
scroll to position [941, 0]
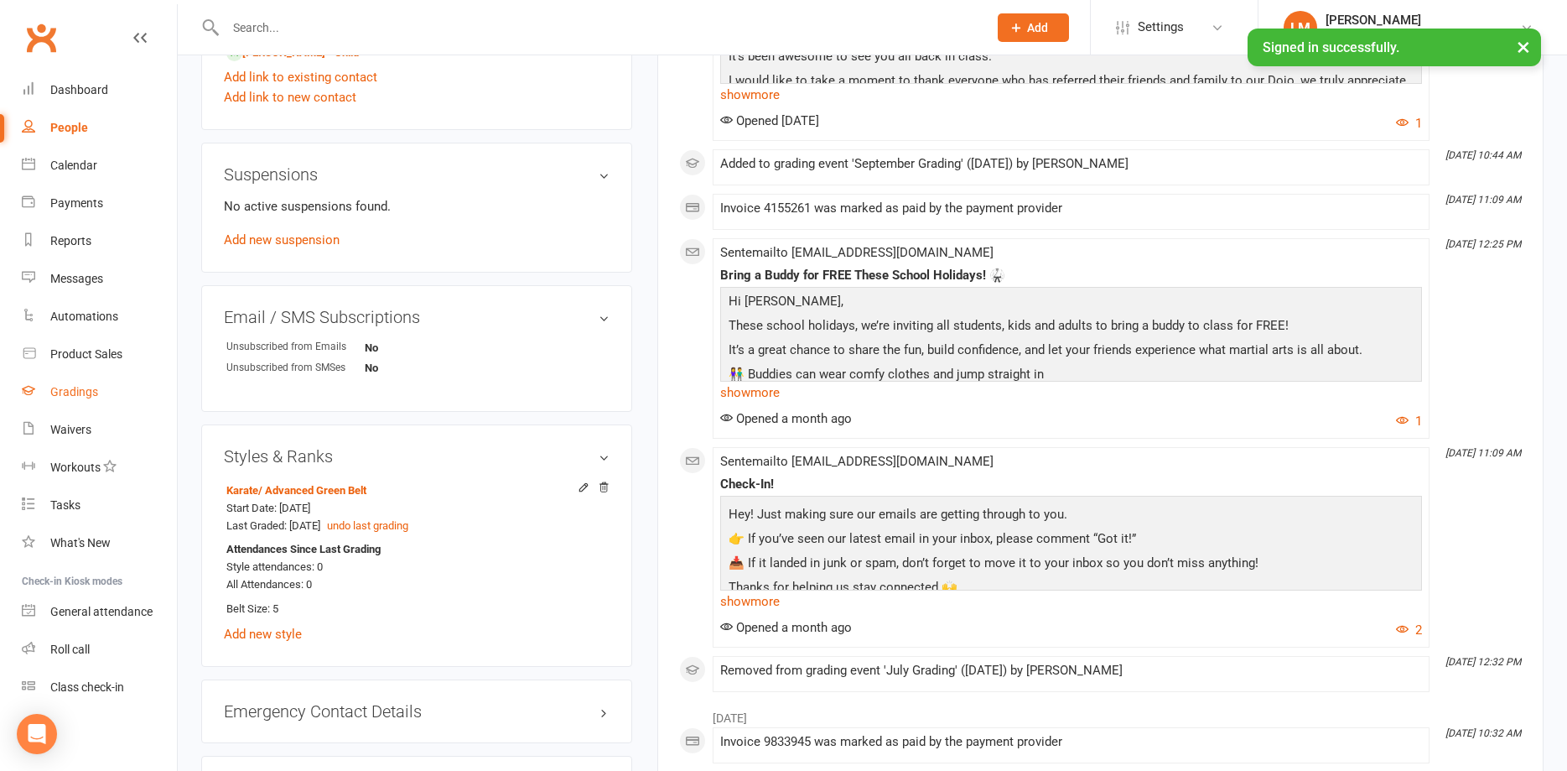
click at [60, 393] on div "Gradings" at bounding box center [74, 391] width 48 height 13
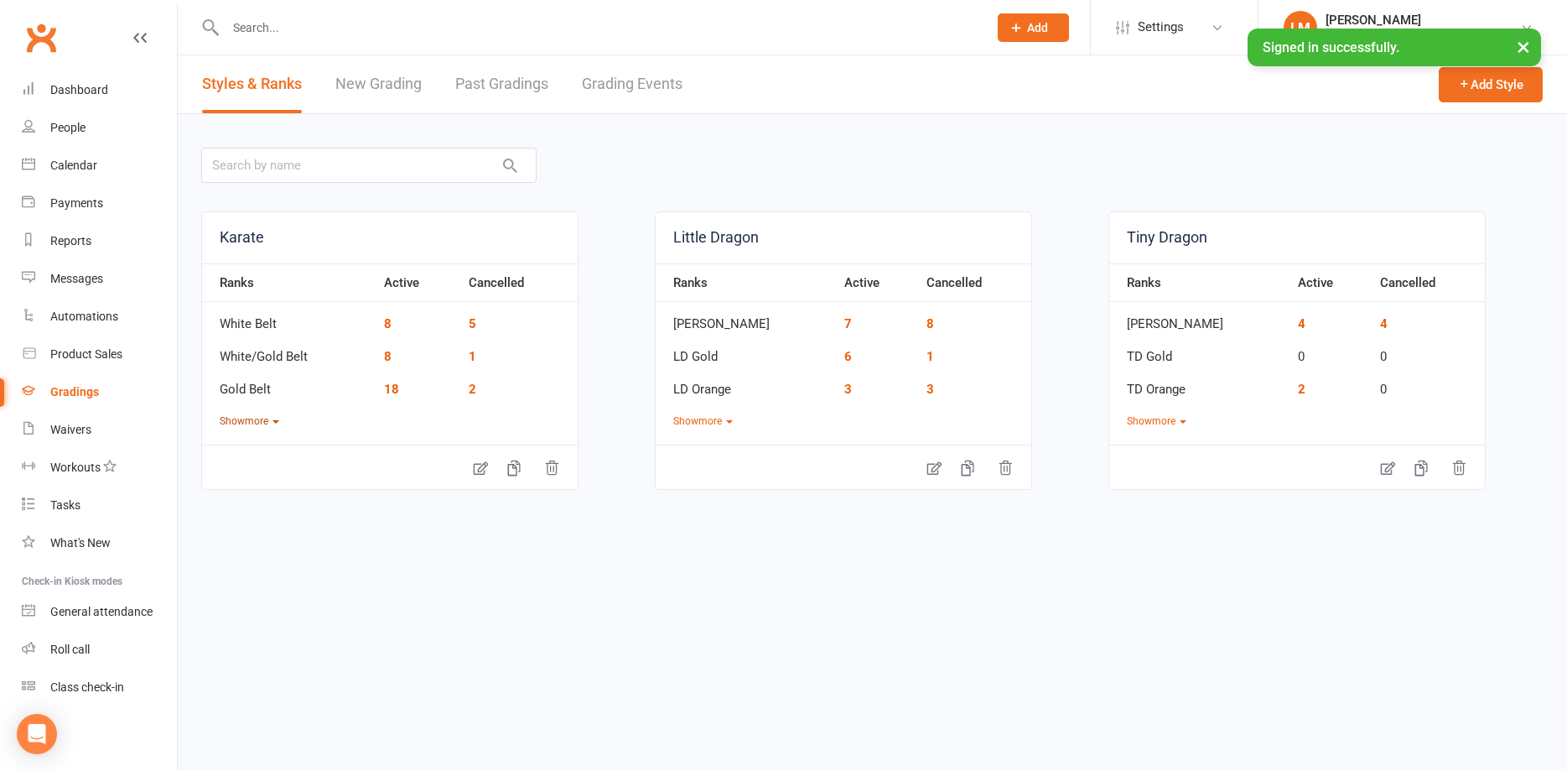
click at [276, 422] on icon "button" at bounding box center [276, 421] width 7 height 3
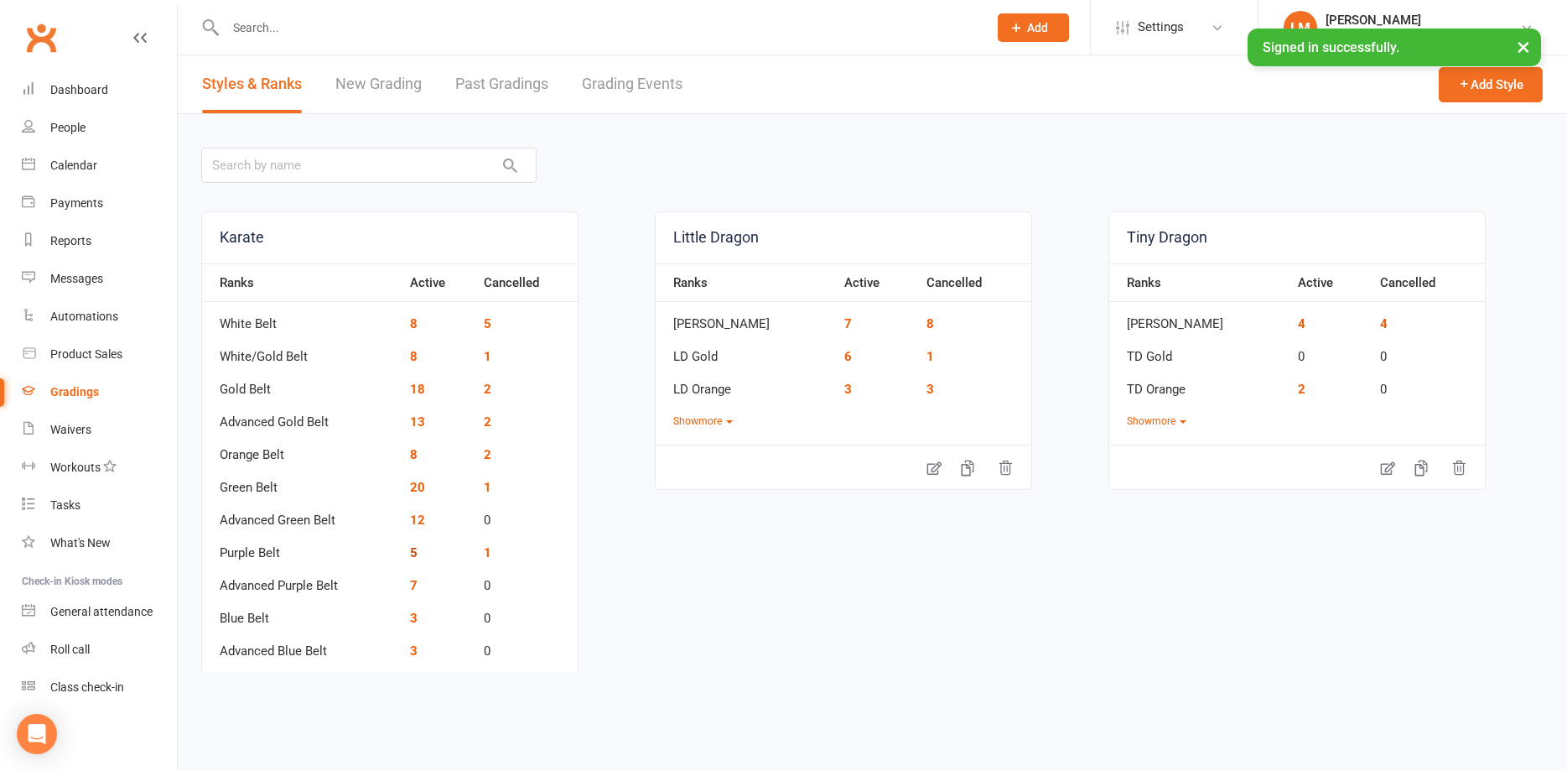
click at [413, 554] on link "5" at bounding box center [414, 552] width 8 height 15
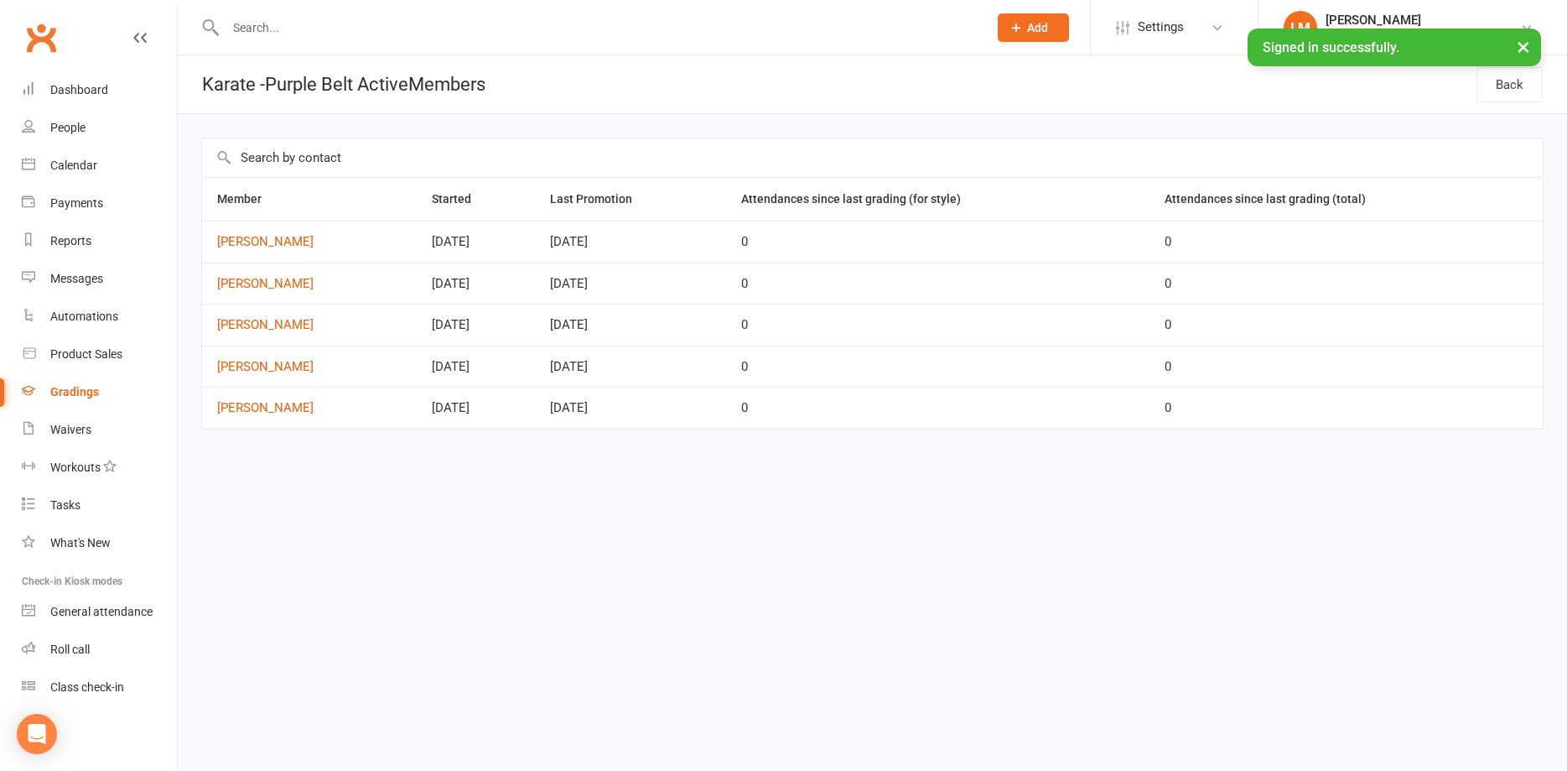
click at [324, 33] on input "text" at bounding box center [599, 27] width 756 height 23
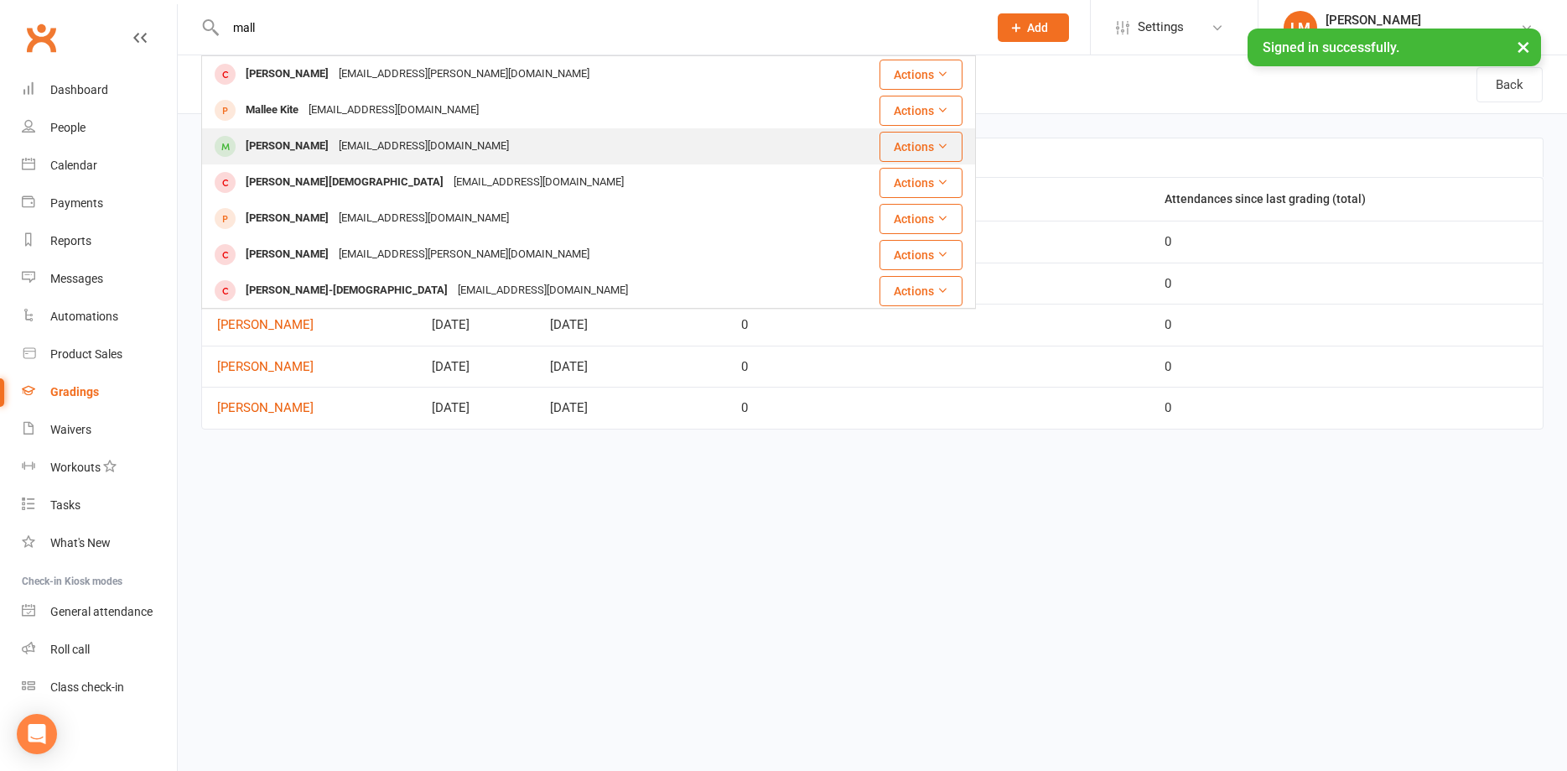
type input "mall"
click at [265, 149] on div "[PERSON_NAME]" at bounding box center [287, 146] width 93 height 24
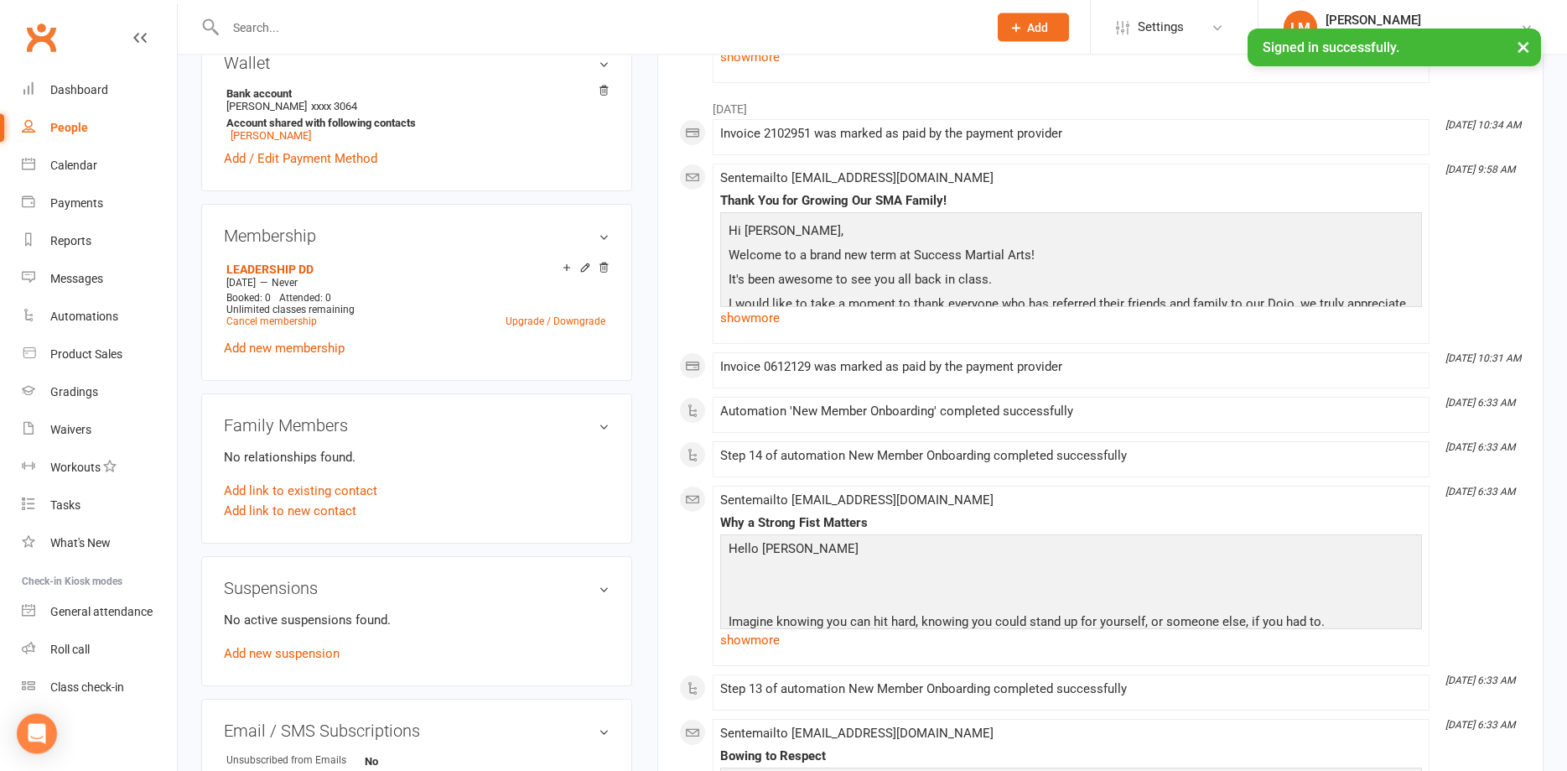
scroll to position [770, 0]
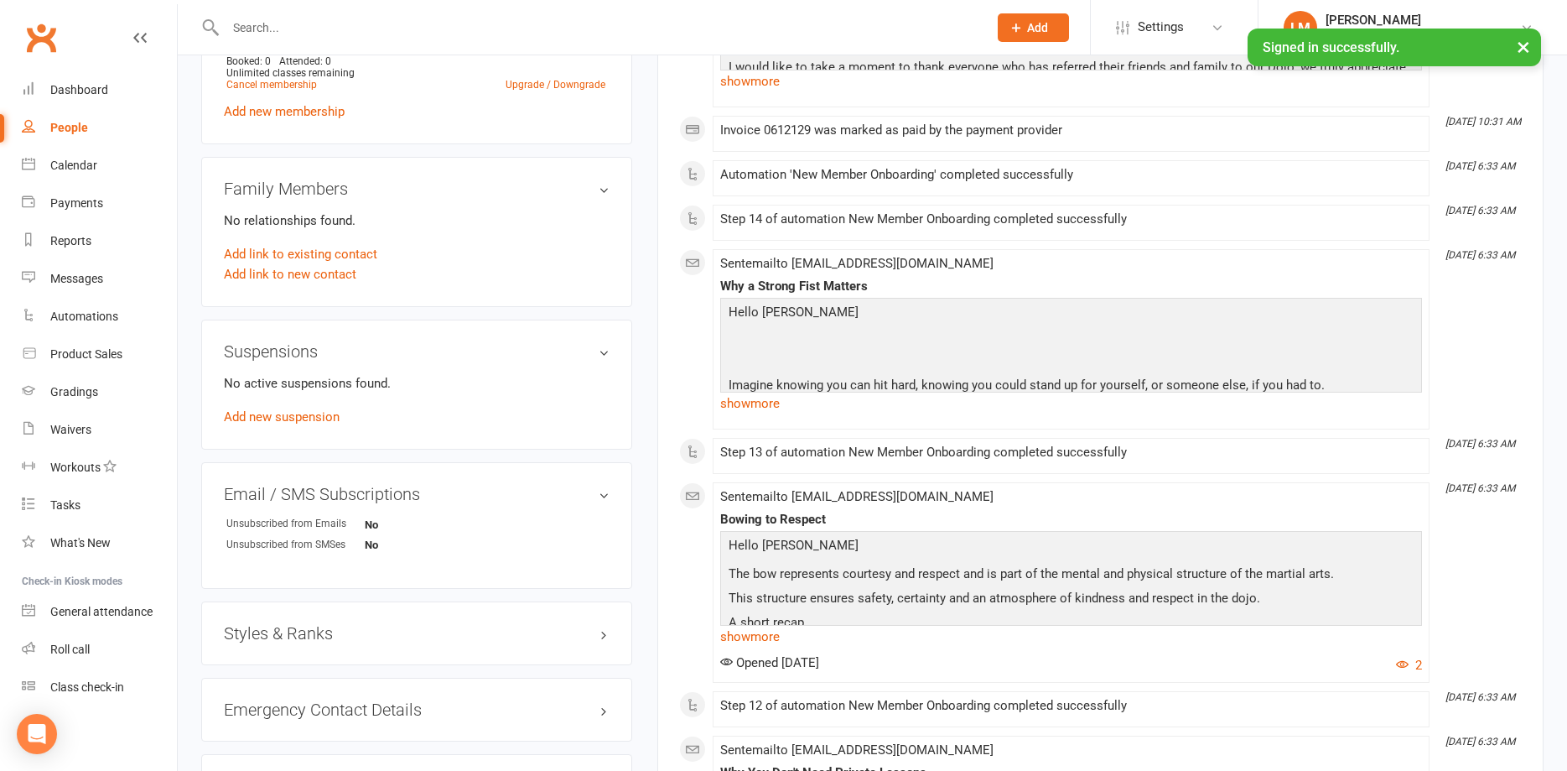
click at [364, 626] on h3 "Styles & Ranks" at bounding box center [417, 633] width 386 height 18
click at [270, 695] on link "Add new style" at bounding box center [263, 698] width 78 height 15
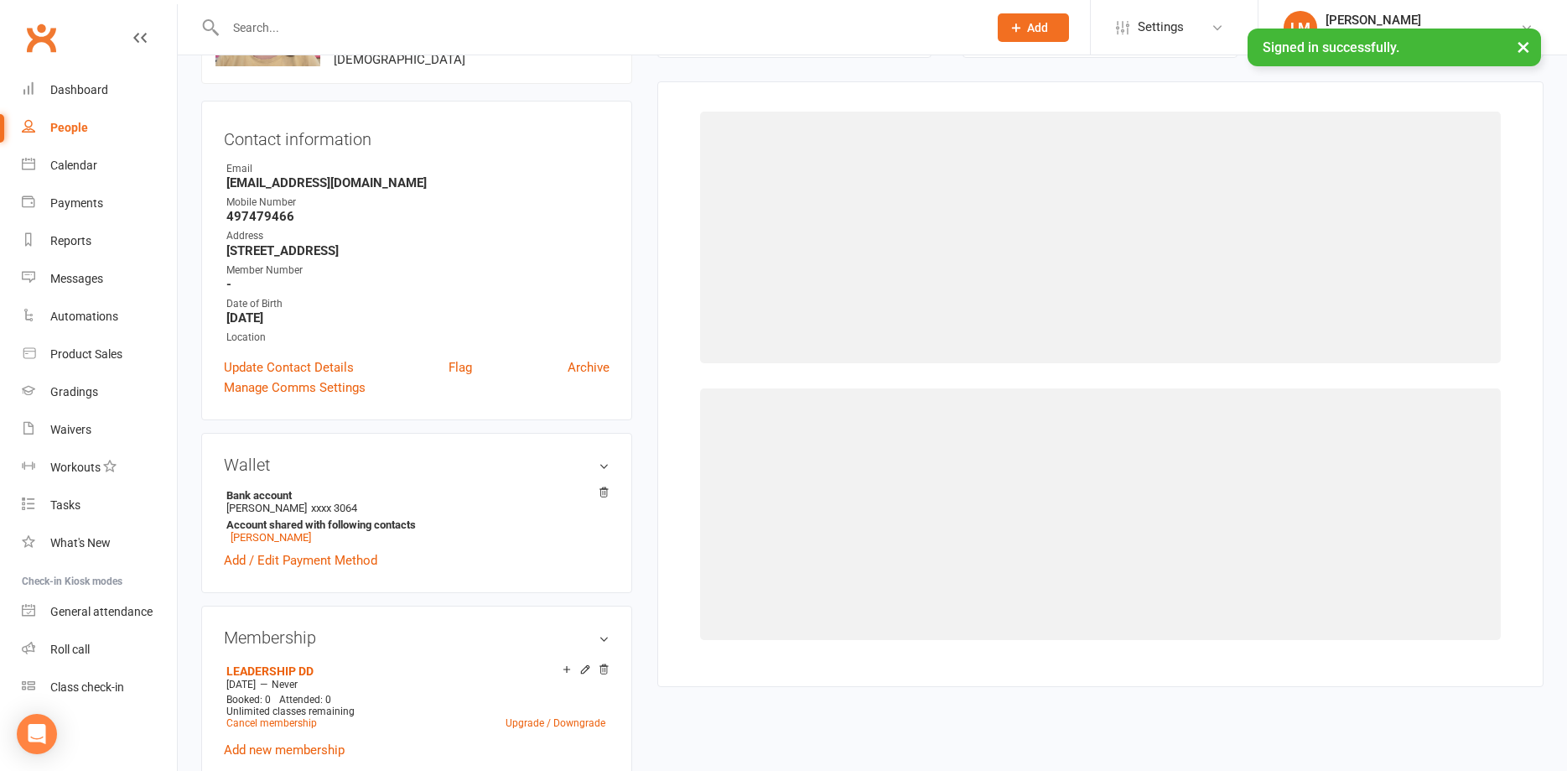
scroll to position [129, 0]
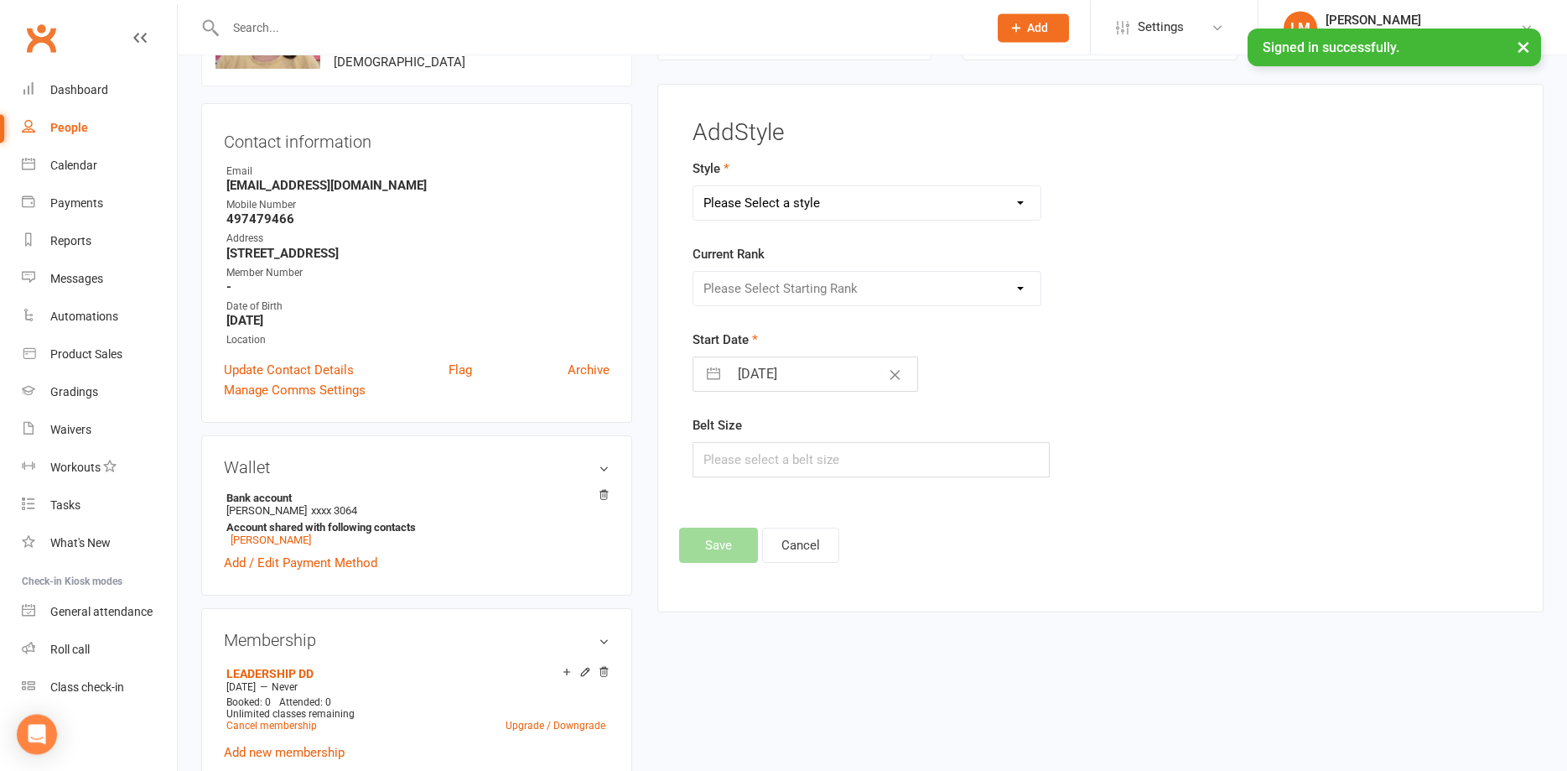
click at [694, 186] on select "Please Select a style Karate Little Dragon Tiny Dragon" at bounding box center [867, 203] width 347 height 34
select select "3555"
click option "Karate" at bounding box center [0, 0] width 0 height 0
click at [694, 272] on select "Please Select Starting Rank White Belt White/Gold Belt Gold Belt Advanced Gold …" at bounding box center [867, 289] width 347 height 34
select select "42144"
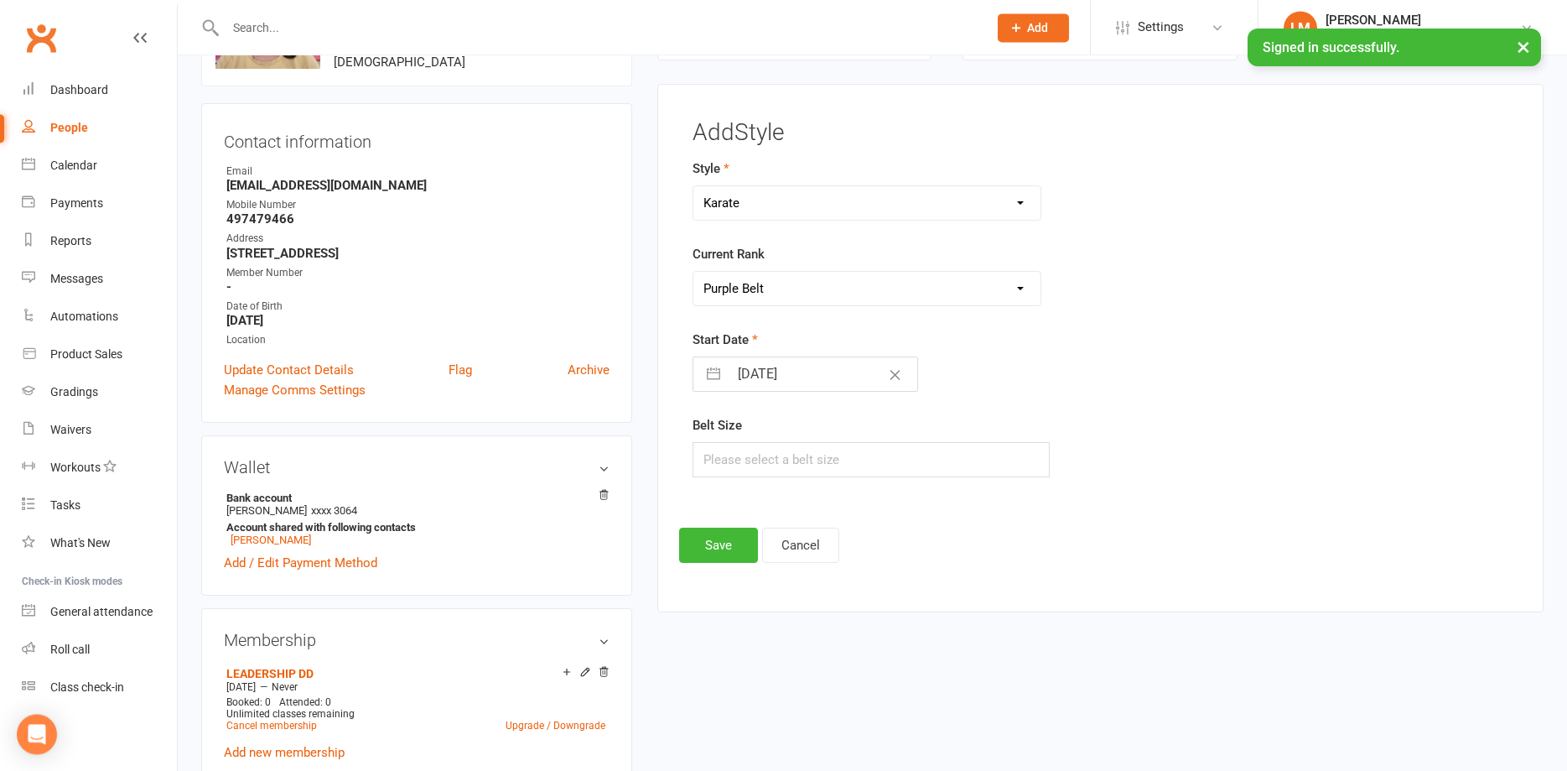
click option "Purple Belt" at bounding box center [0, 0] width 0 height 0
click at [736, 456] on input "text" at bounding box center [871, 459] width 357 height 35
type input "5"
click at [718, 541] on button "Save" at bounding box center [718, 545] width 79 height 35
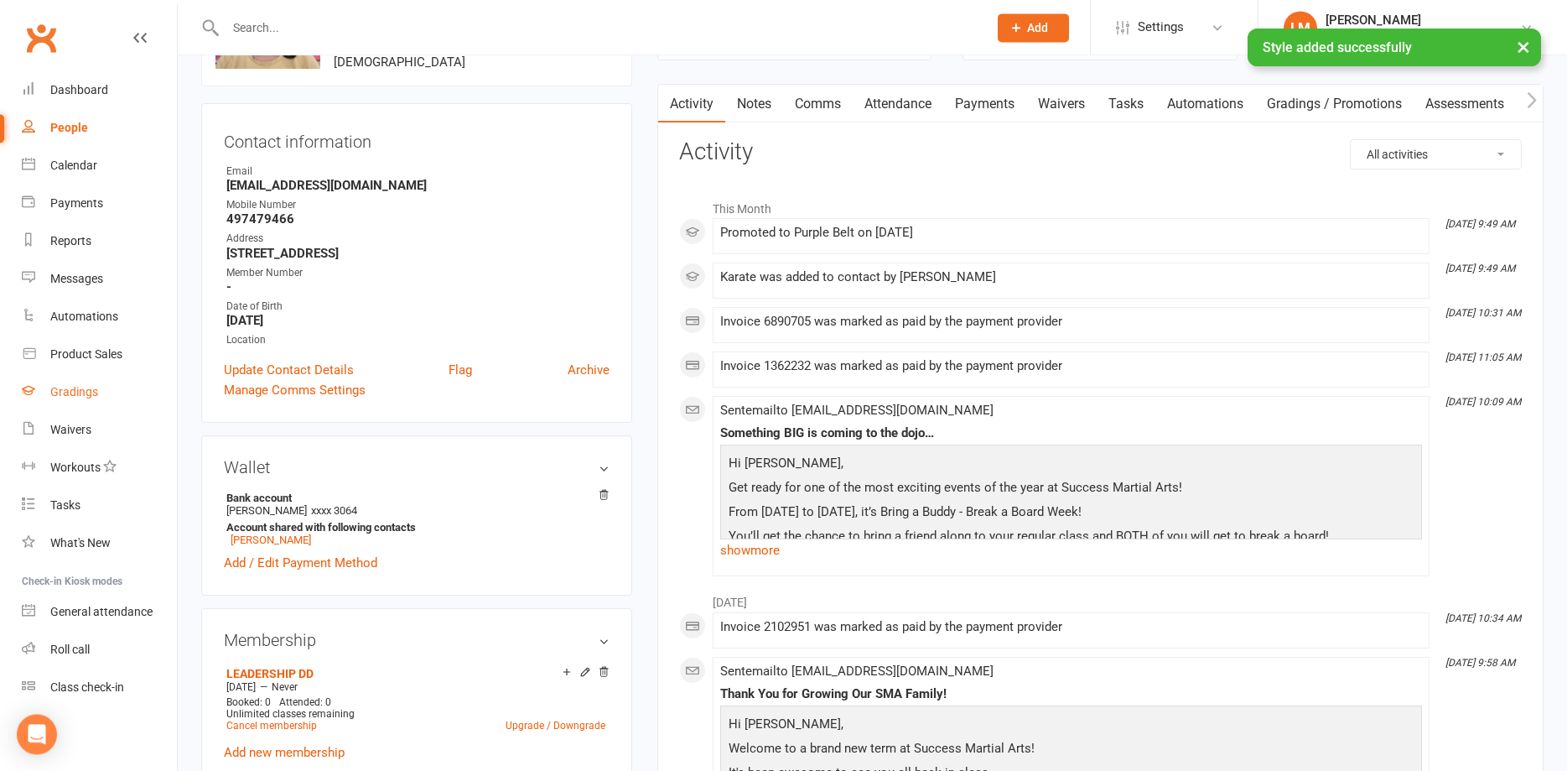
click at [75, 394] on div "Gradings" at bounding box center [74, 391] width 48 height 13
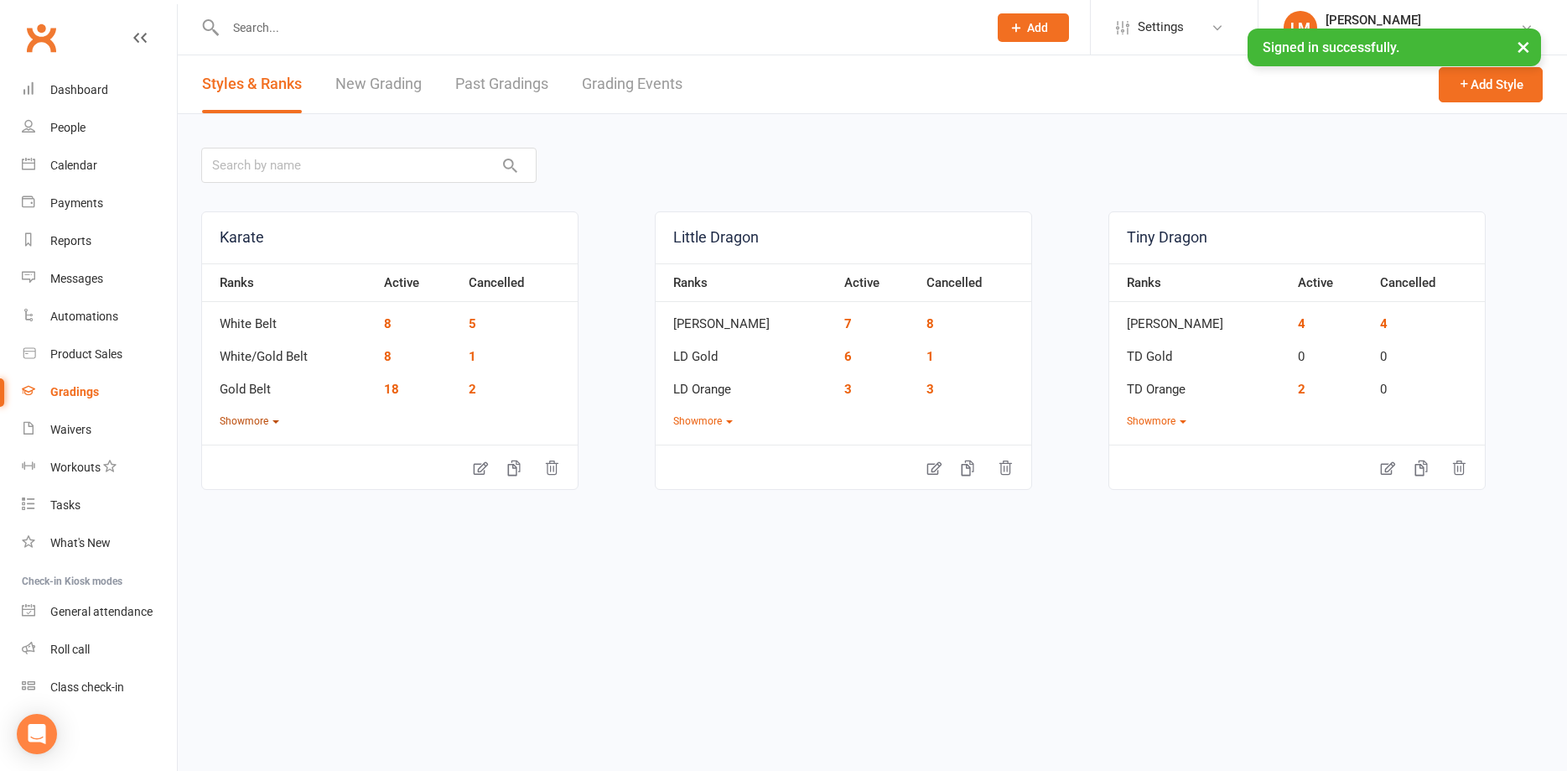
click at [272, 422] on button "Show more" at bounding box center [250, 421] width 60 height 16
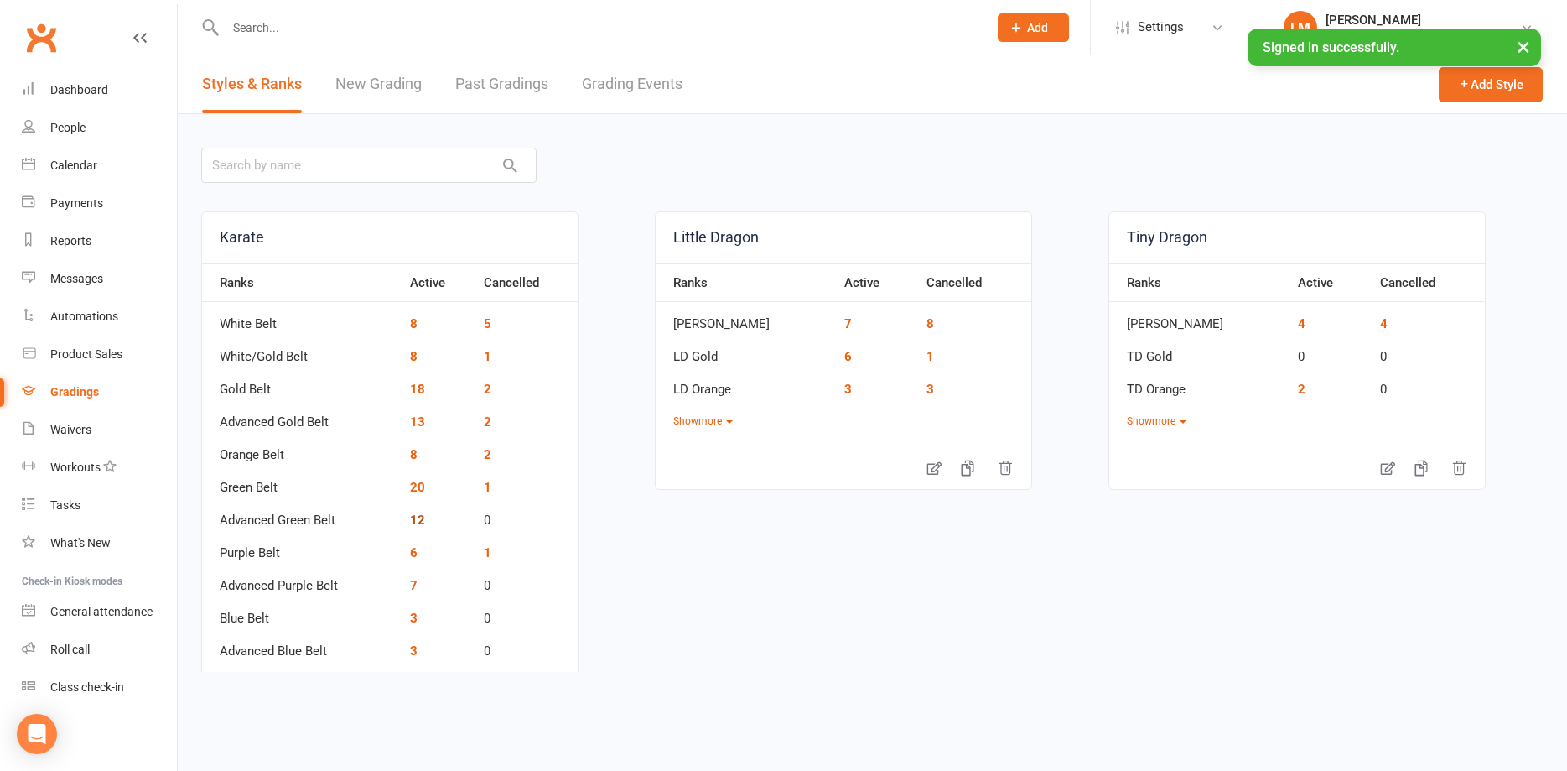
click at [420, 522] on link "12" at bounding box center [417, 519] width 15 height 15
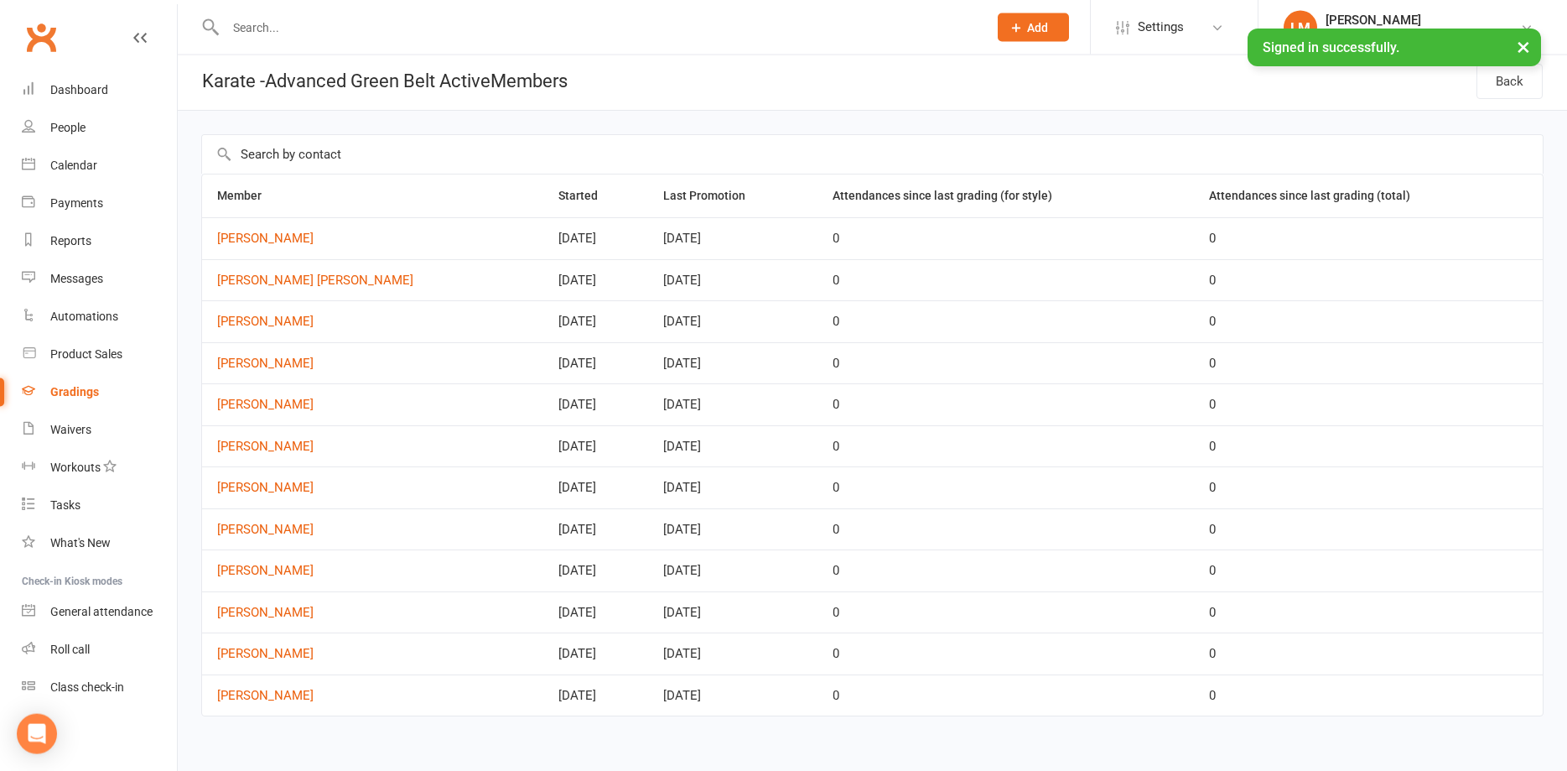
scroll to position [19, 0]
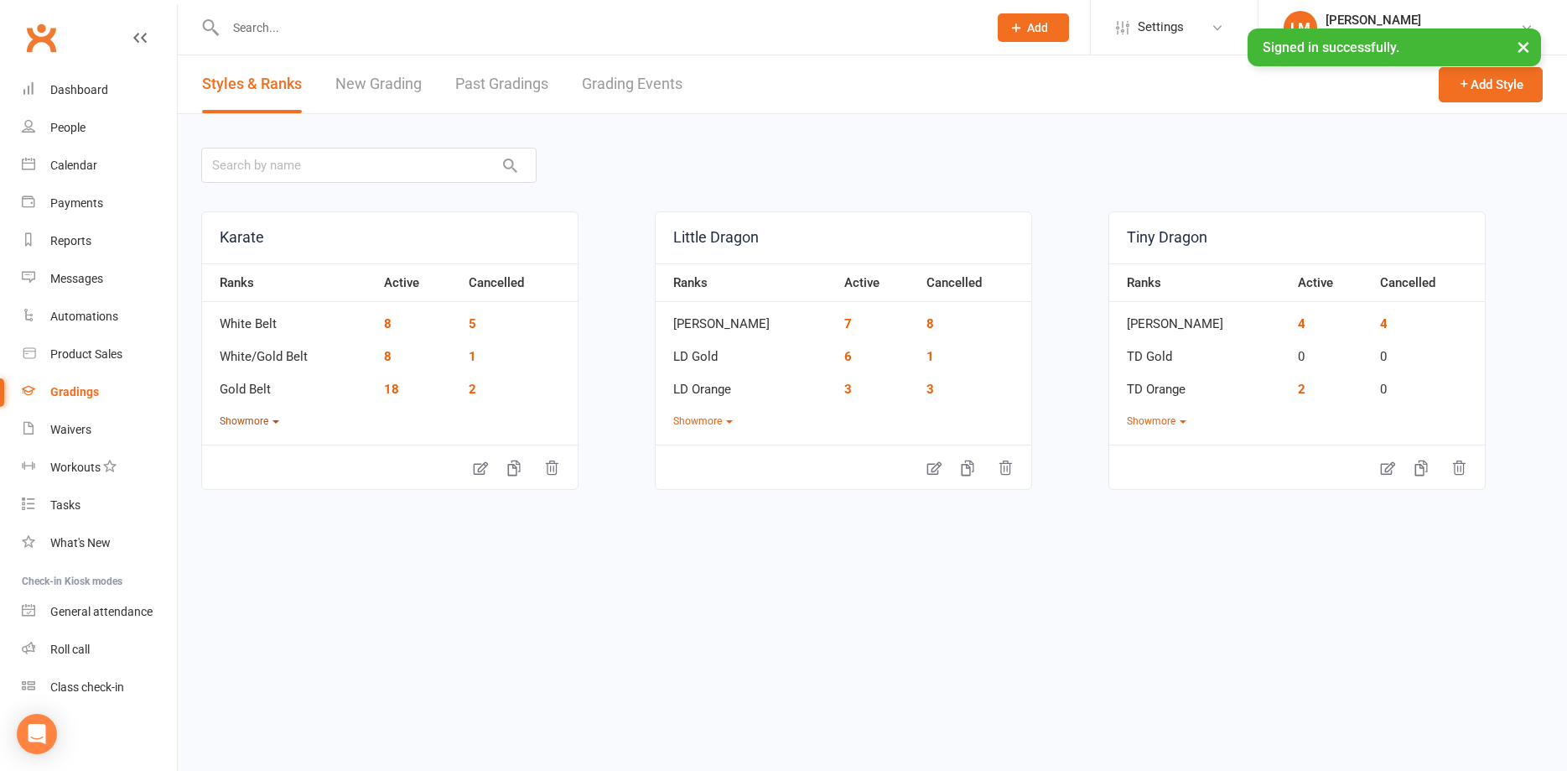
click at [271, 423] on button "Show more" at bounding box center [250, 421] width 60 height 16
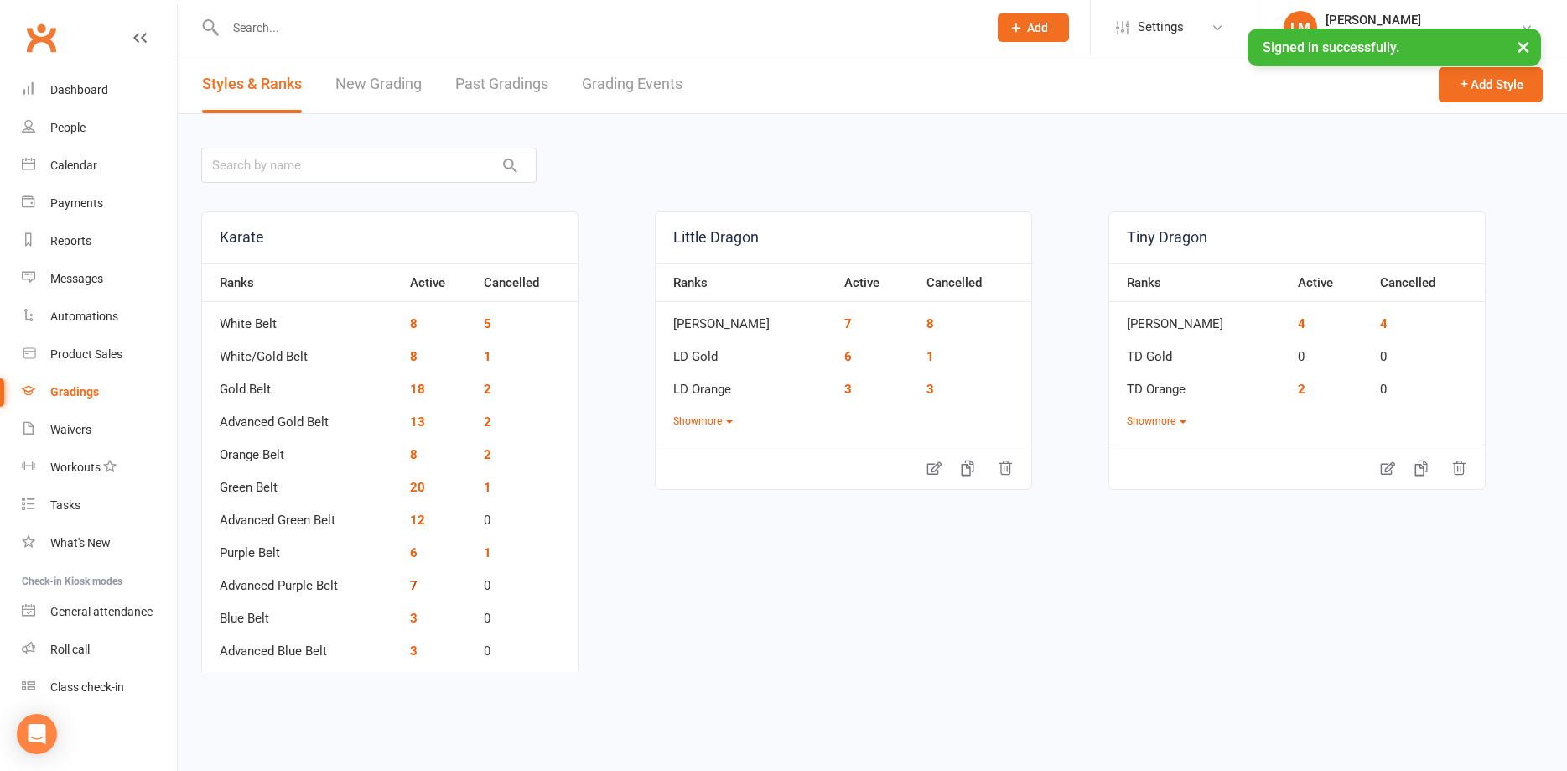
click at [413, 585] on link "7" at bounding box center [414, 585] width 8 height 15
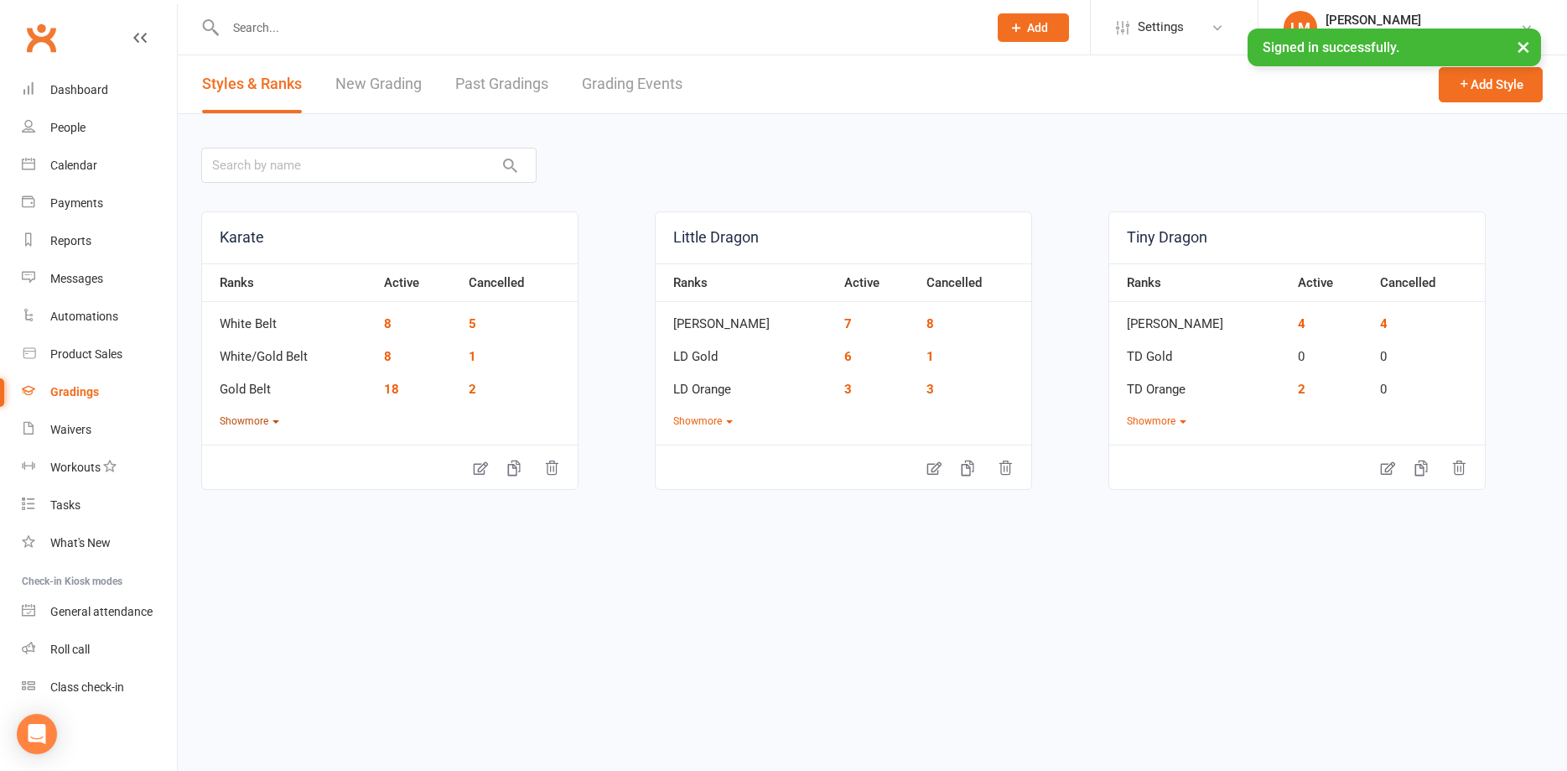
click at [270, 424] on button "Show more" at bounding box center [250, 421] width 60 height 16
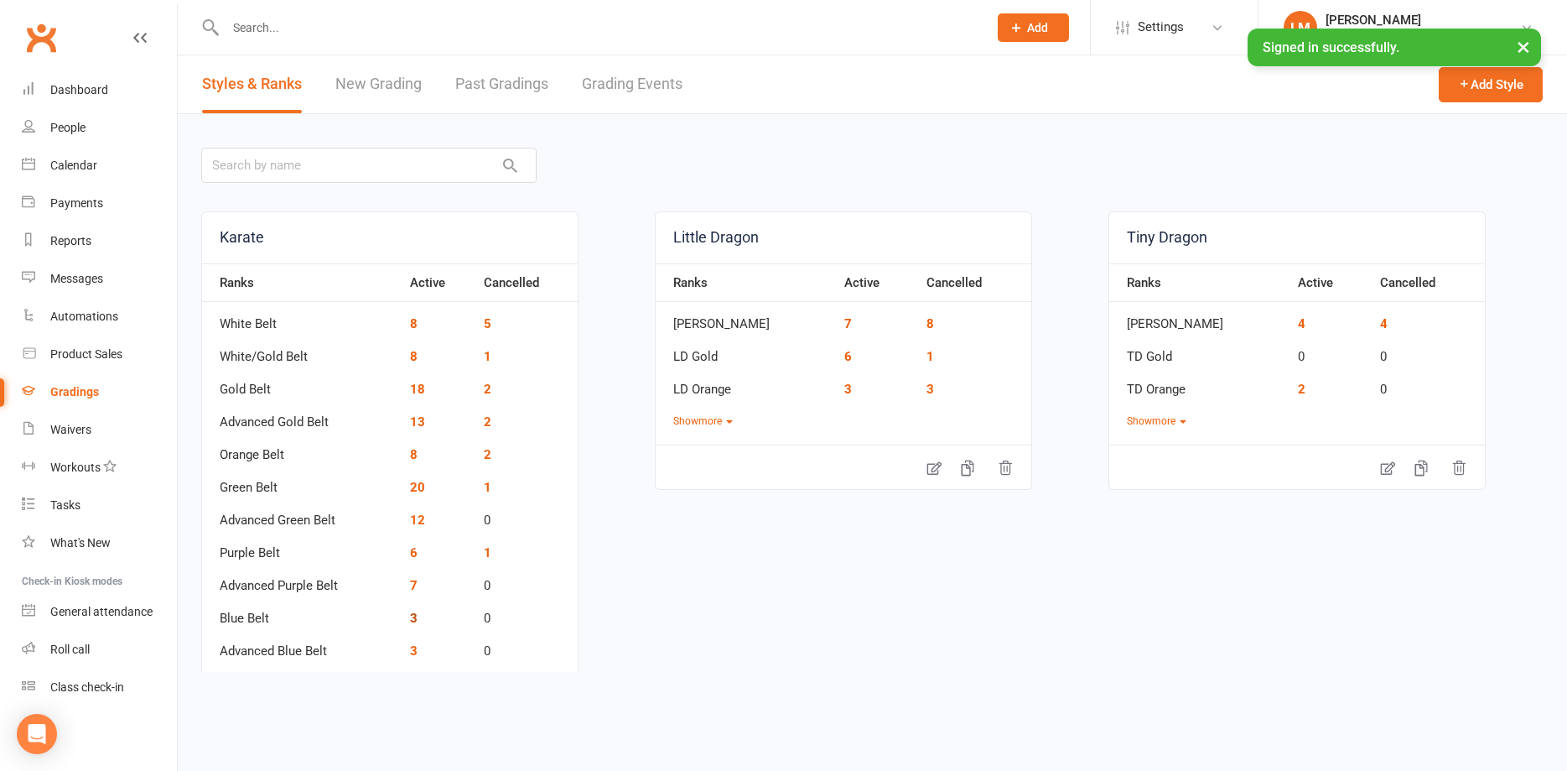
click at [415, 622] on link "3" at bounding box center [414, 618] width 8 height 15
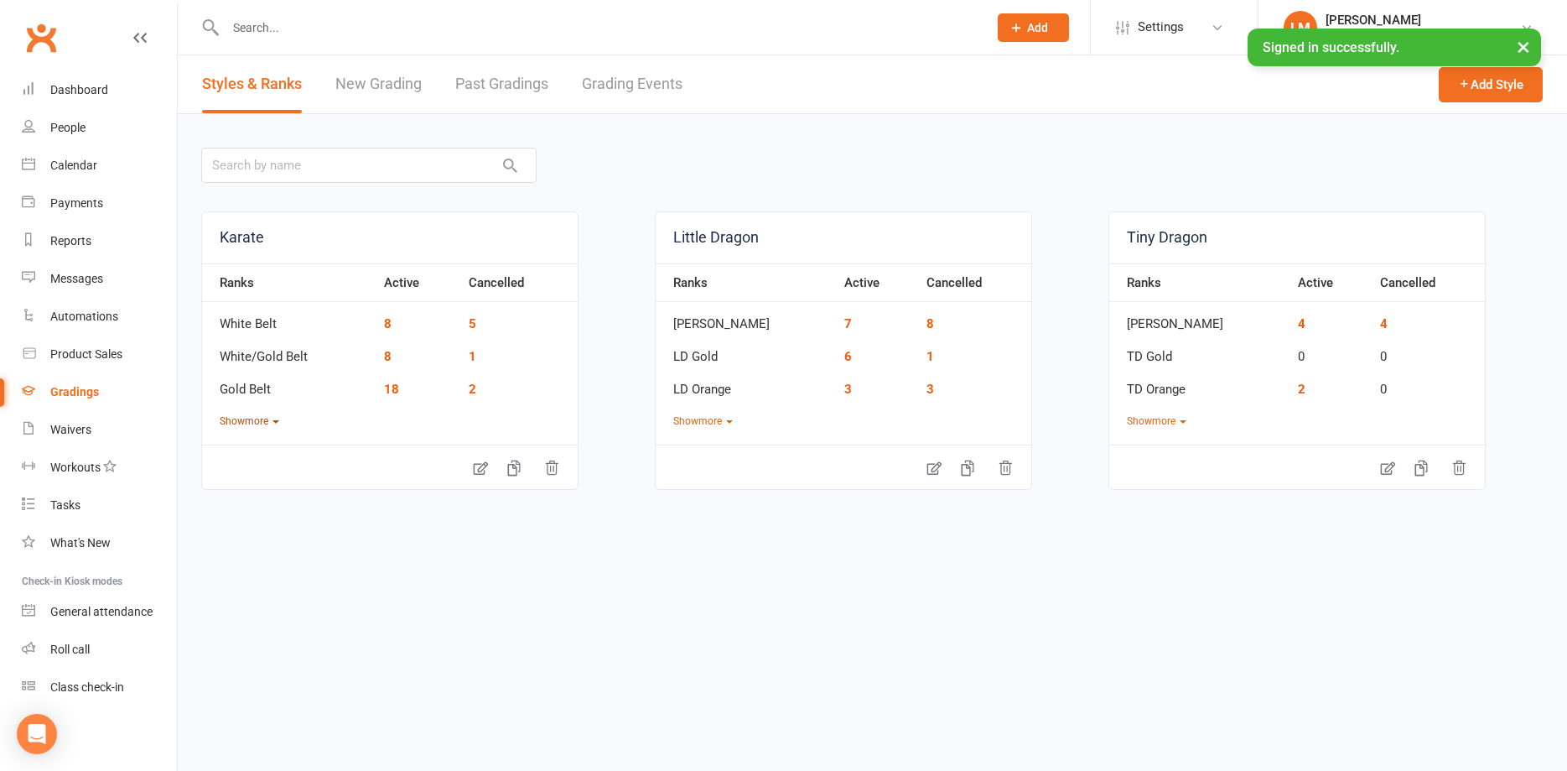
click at [251, 424] on button "Show more" at bounding box center [250, 421] width 60 height 16
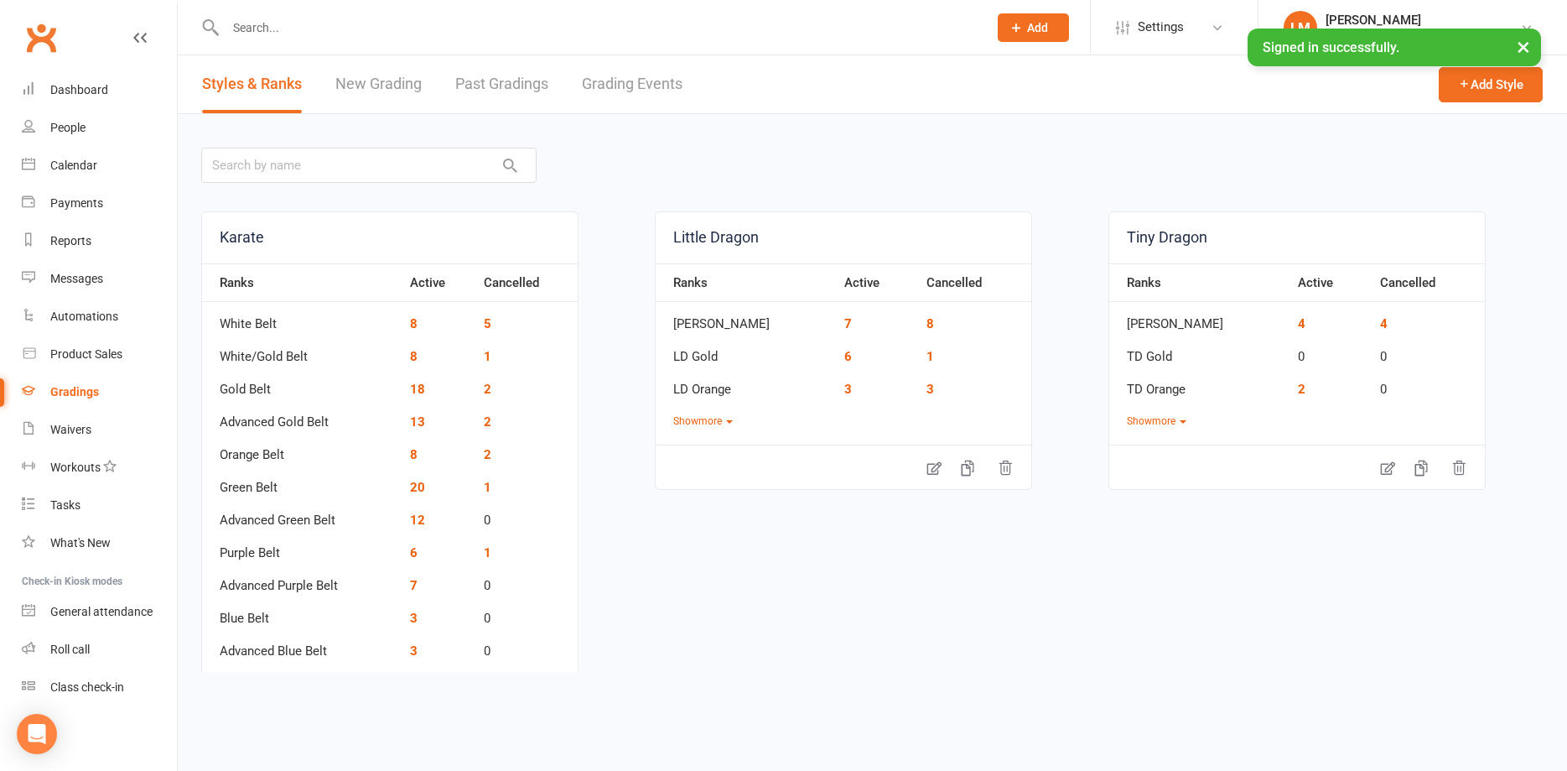
click at [418, 652] on td "3" at bounding box center [439, 645] width 74 height 33
click at [410, 653] on link "3" at bounding box center [414, 650] width 8 height 15
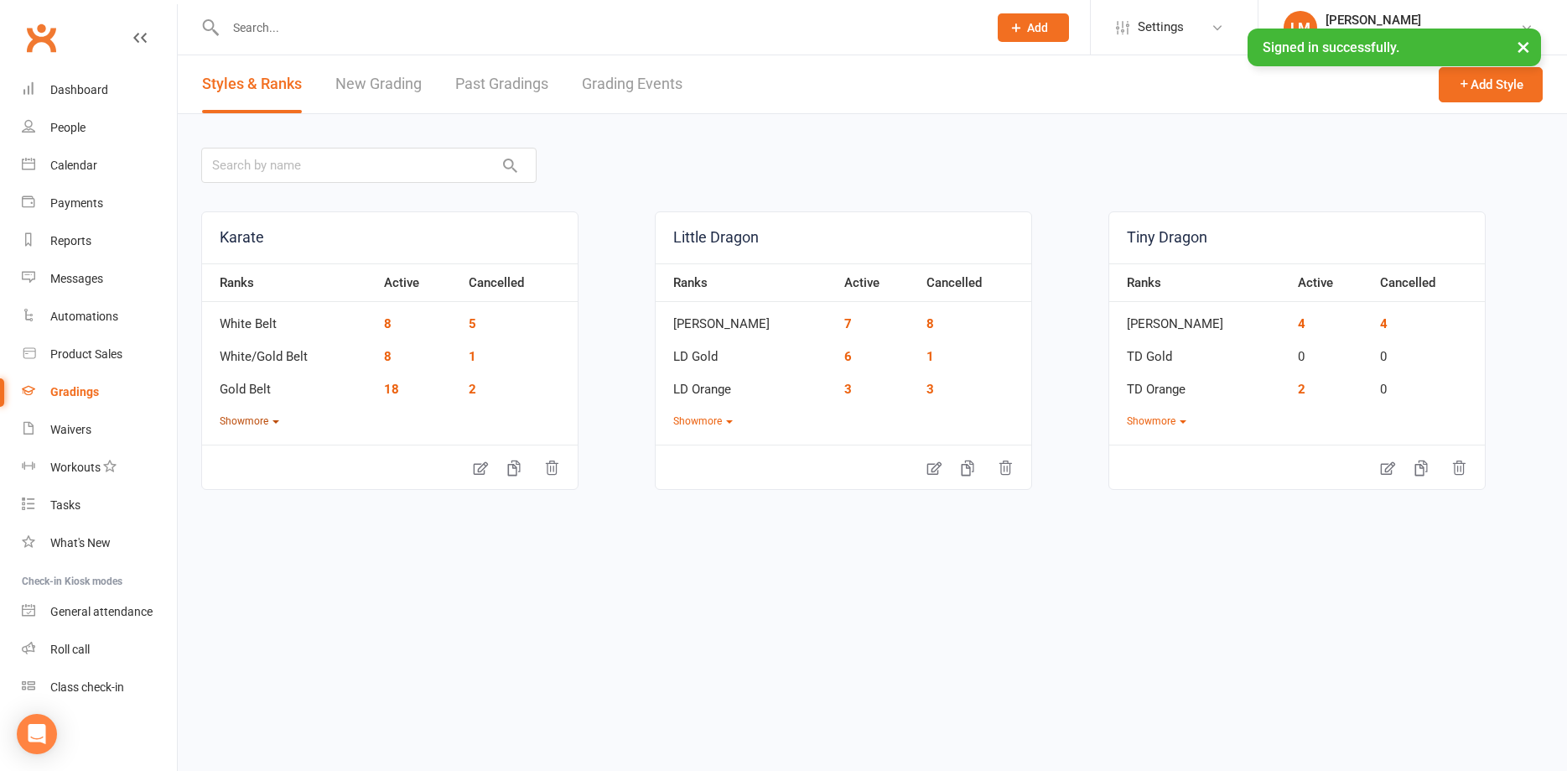
click at [243, 424] on button "Show more" at bounding box center [250, 421] width 60 height 16
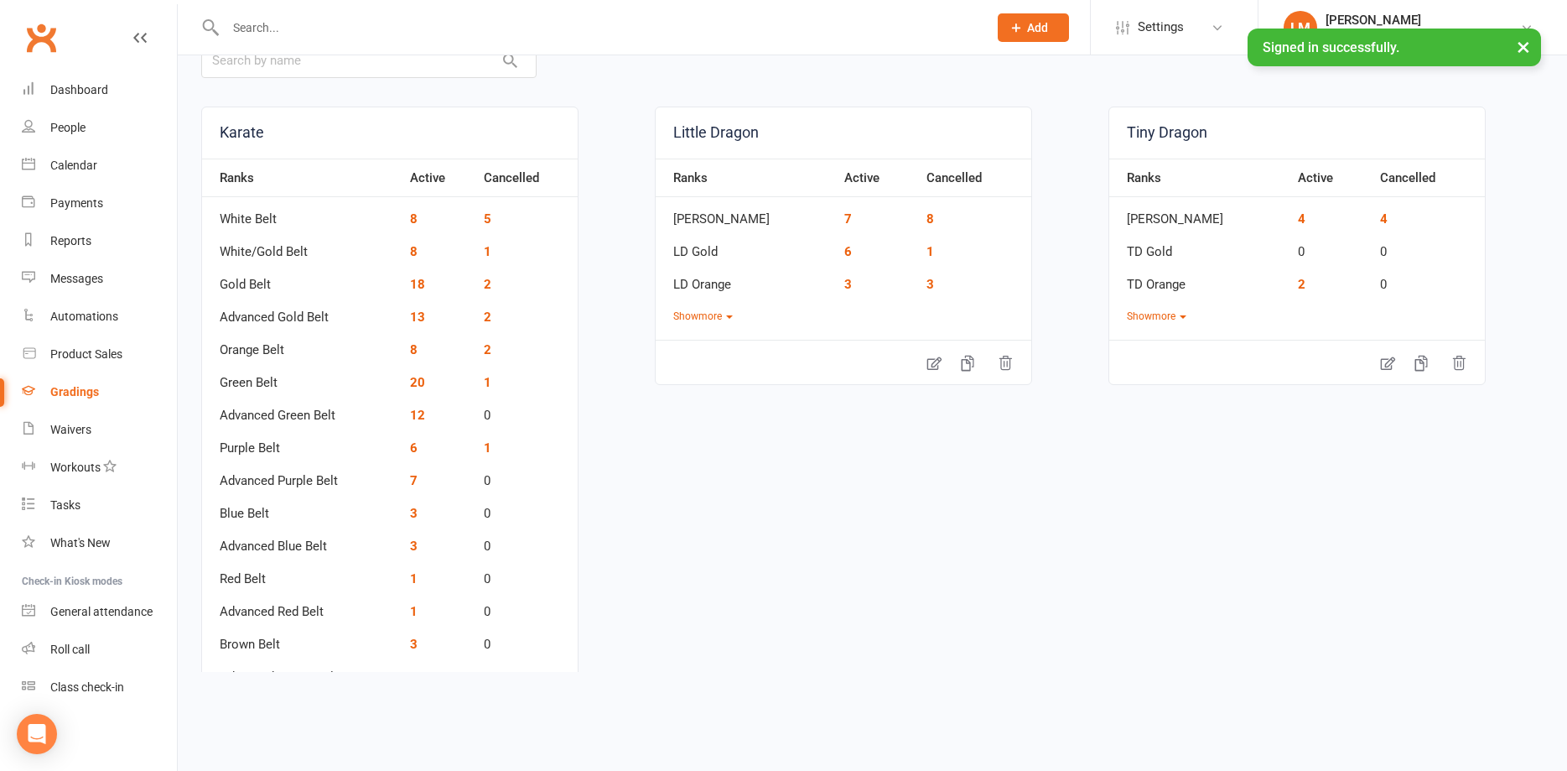
scroll to position [272, 0]
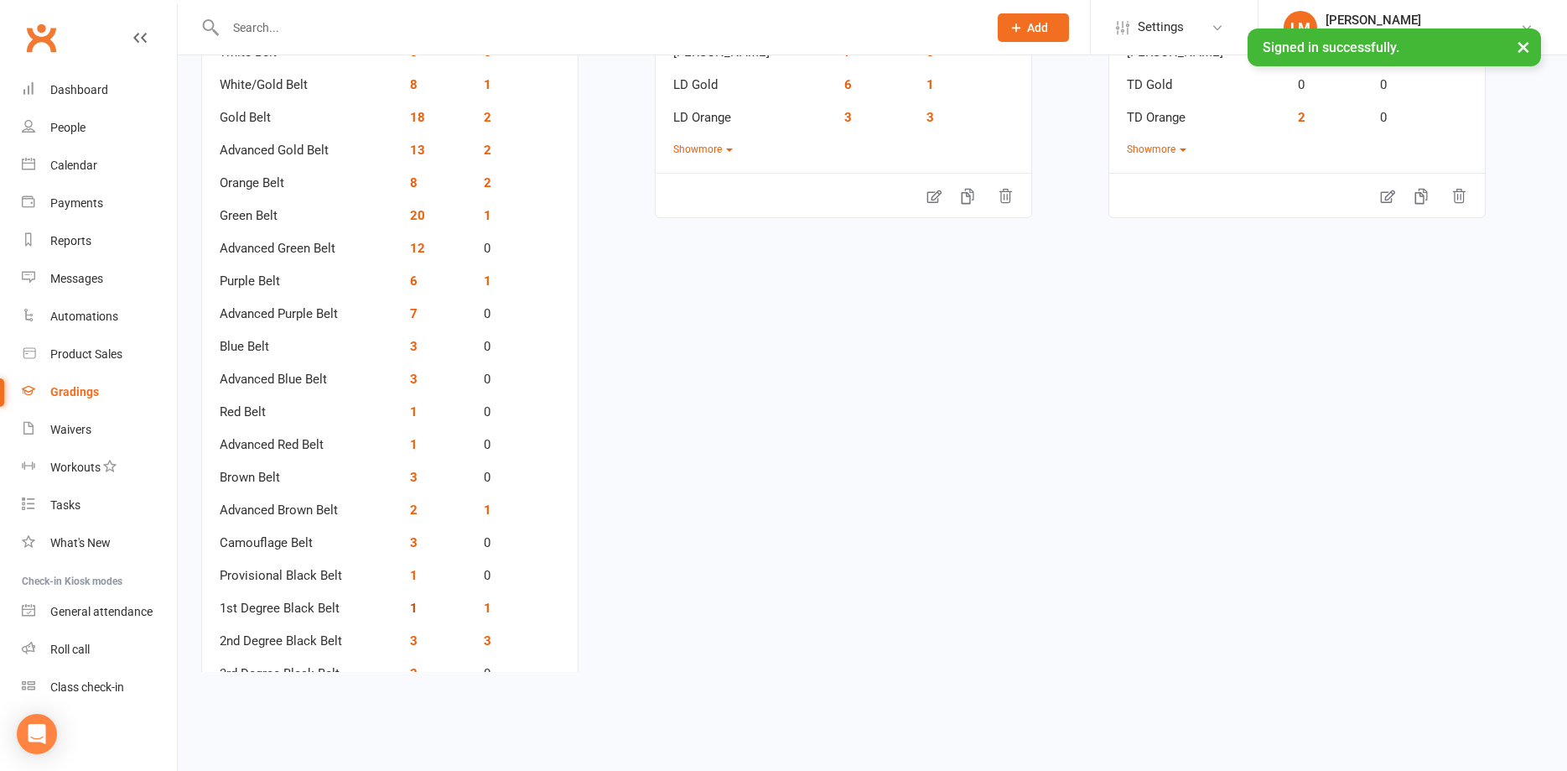
click at [414, 608] on link "1" at bounding box center [414, 607] width 8 height 15
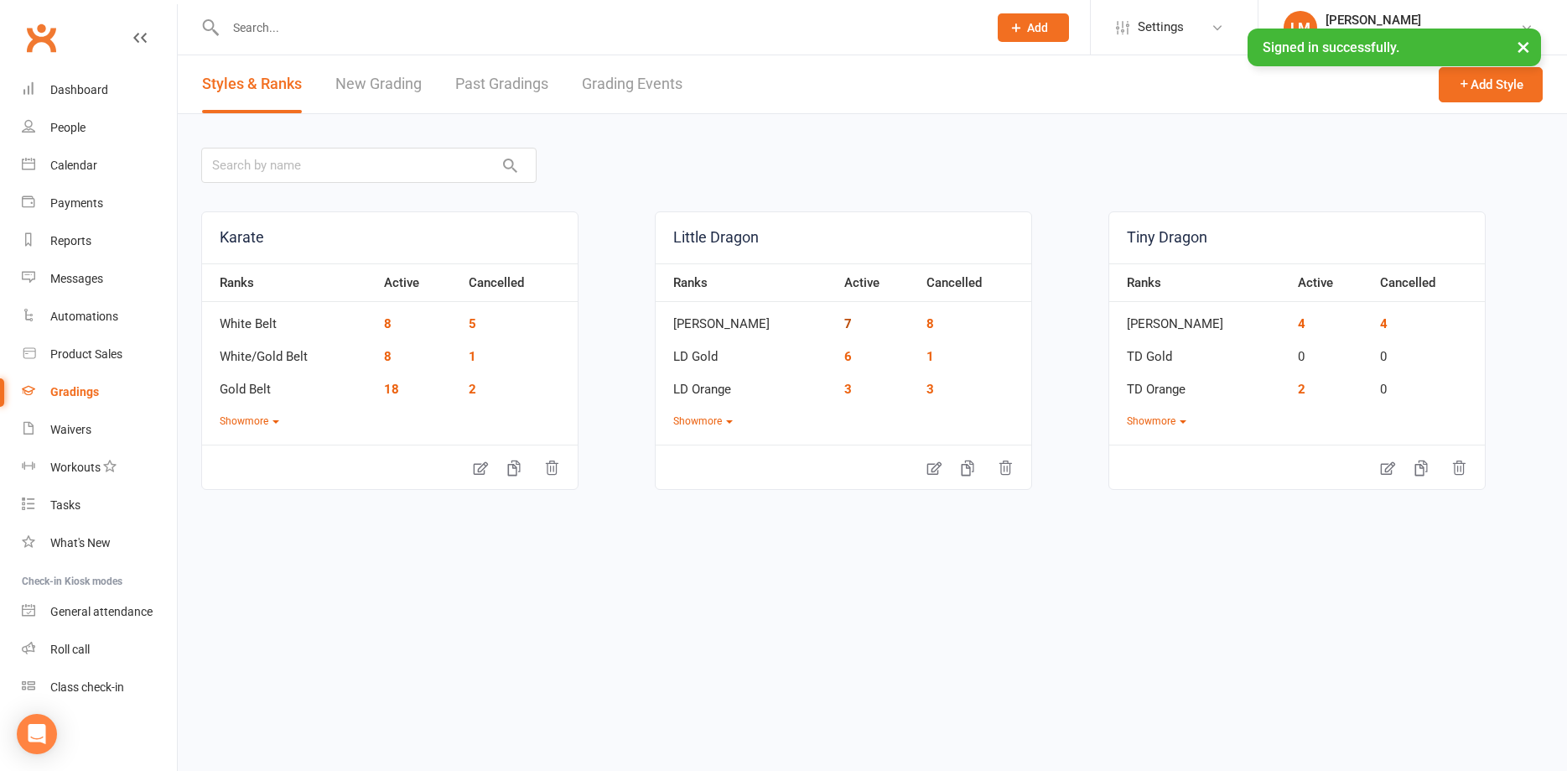
click at [845, 325] on link "7" at bounding box center [849, 323] width 8 height 15
click at [845, 356] on link "6" at bounding box center [849, 356] width 8 height 15
click at [726, 424] on button "Show more" at bounding box center [703, 421] width 60 height 16
click at [845, 422] on link "2" at bounding box center [849, 421] width 8 height 15
click at [845, 387] on link "3" at bounding box center [849, 389] width 8 height 15
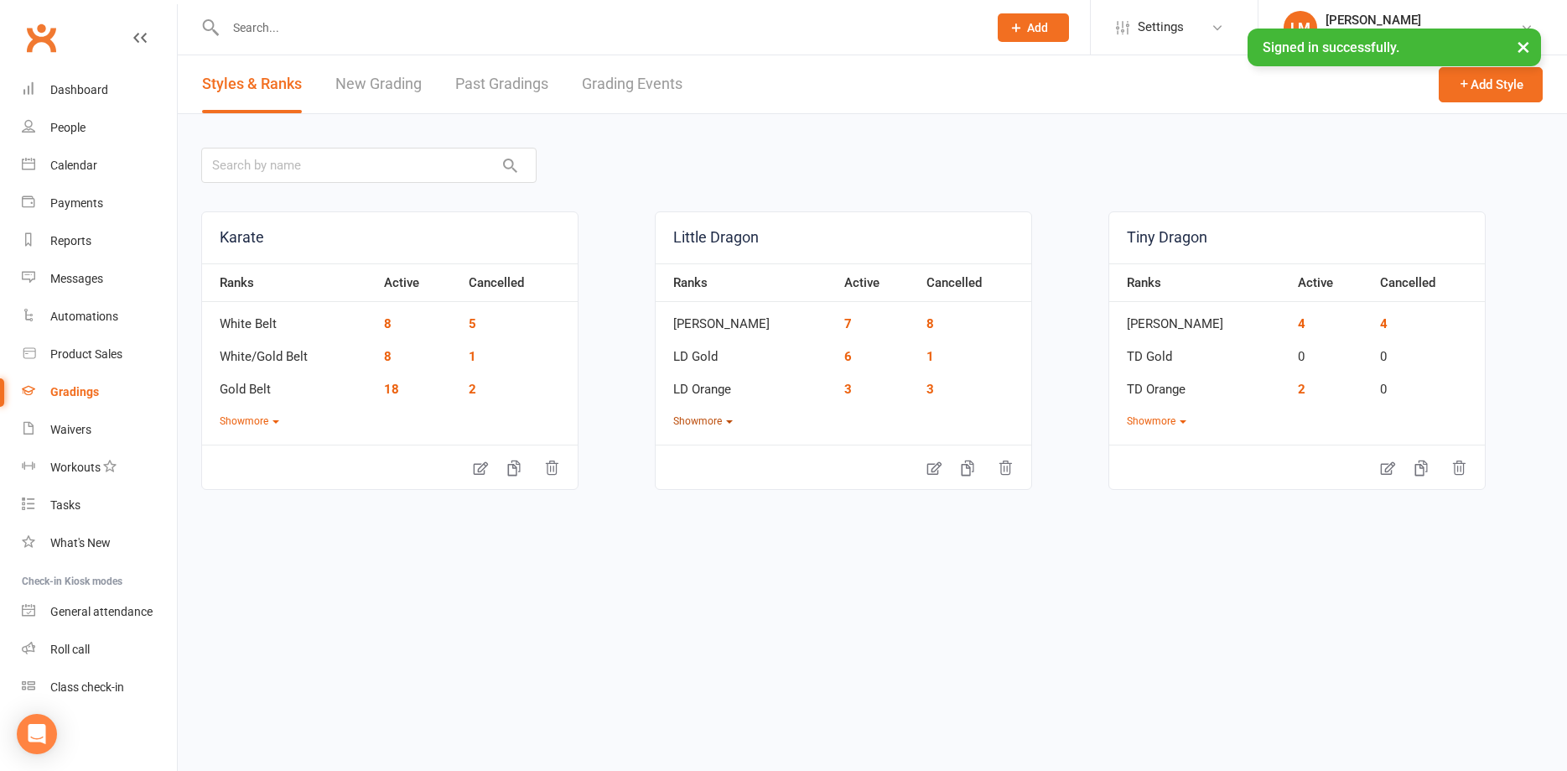
click at [697, 422] on button "Show more" at bounding box center [703, 421] width 60 height 16
click at [845, 451] on link "3" at bounding box center [849, 454] width 8 height 15
click at [720, 419] on button "Show more" at bounding box center [703, 421] width 60 height 16
click at [1180, 420] on button "Show more" at bounding box center [1157, 421] width 60 height 16
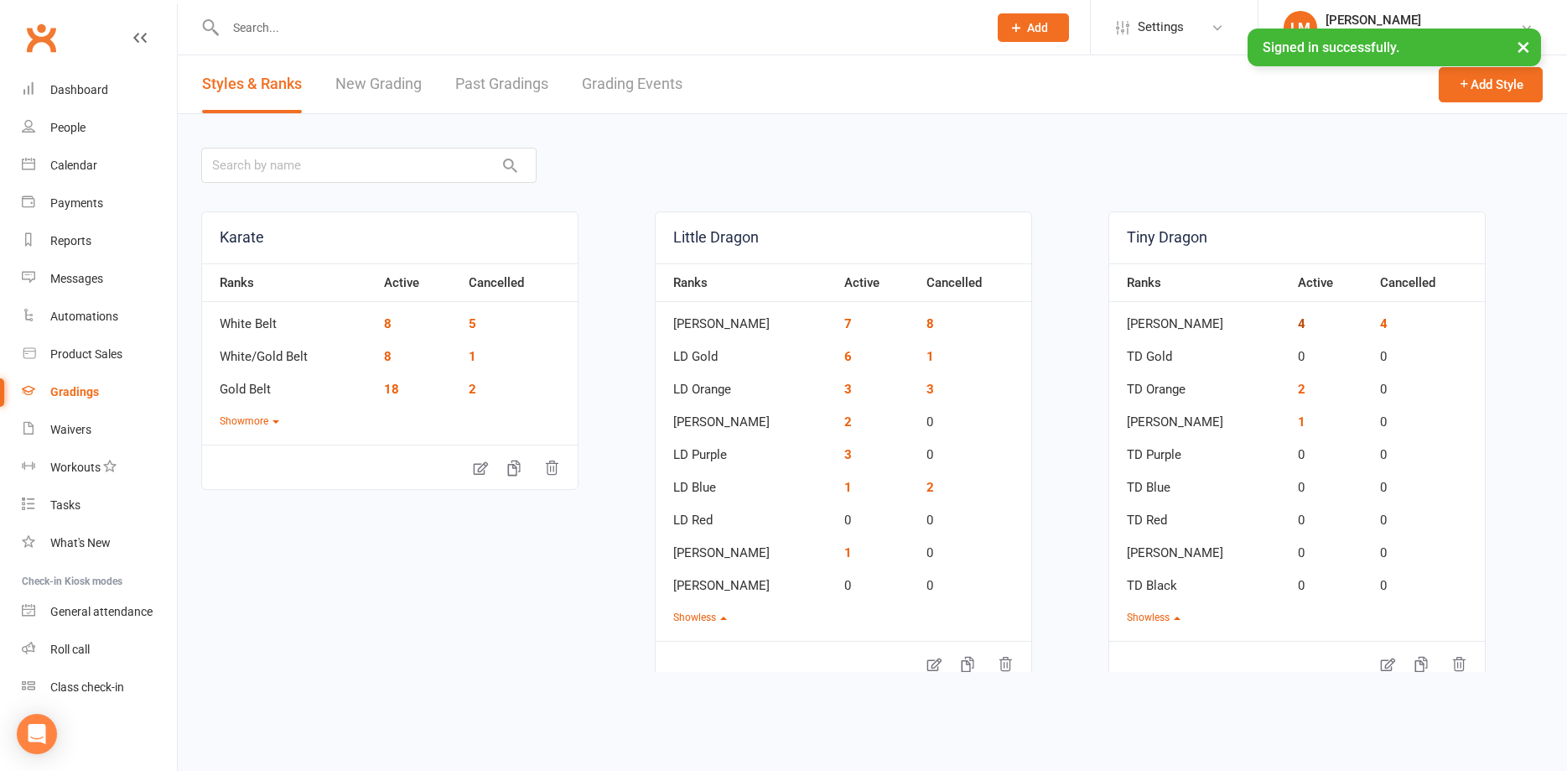
click at [1298, 324] on link "4" at bounding box center [1302, 323] width 8 height 15
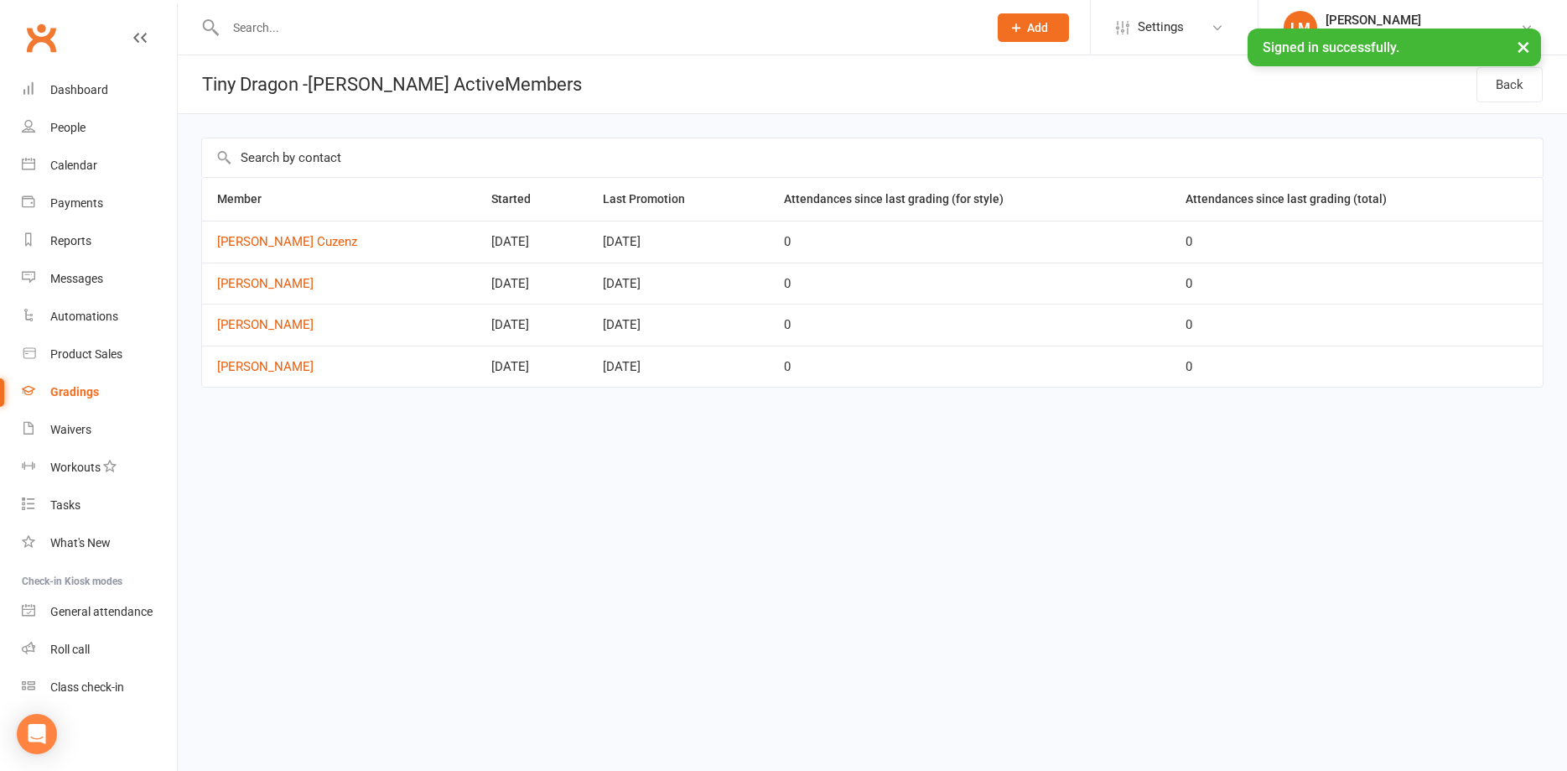
click at [58, 392] on div "Gradings" at bounding box center [74, 391] width 49 height 13
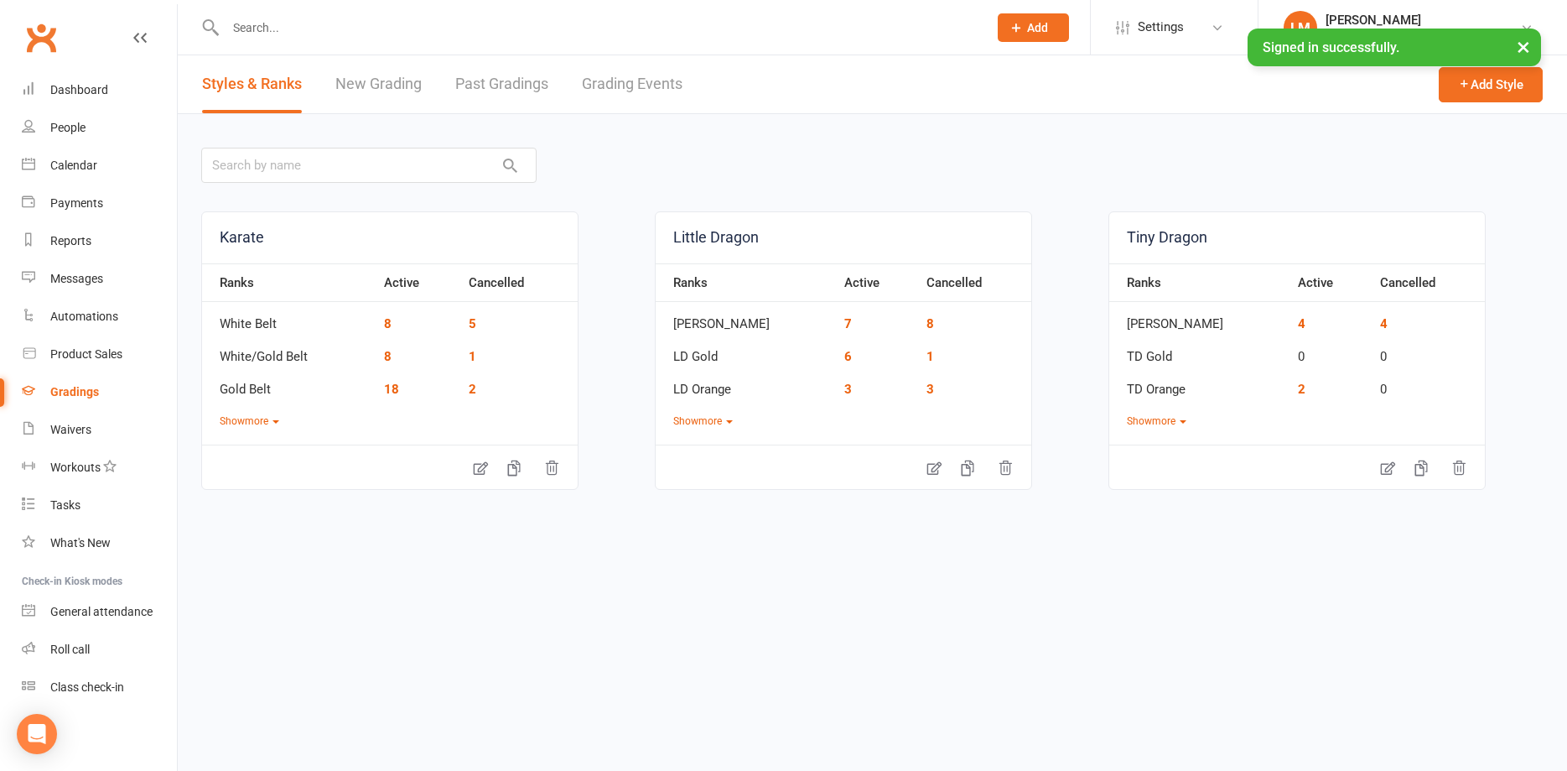
click at [623, 86] on link "Grading Events" at bounding box center [632, 84] width 101 height 58
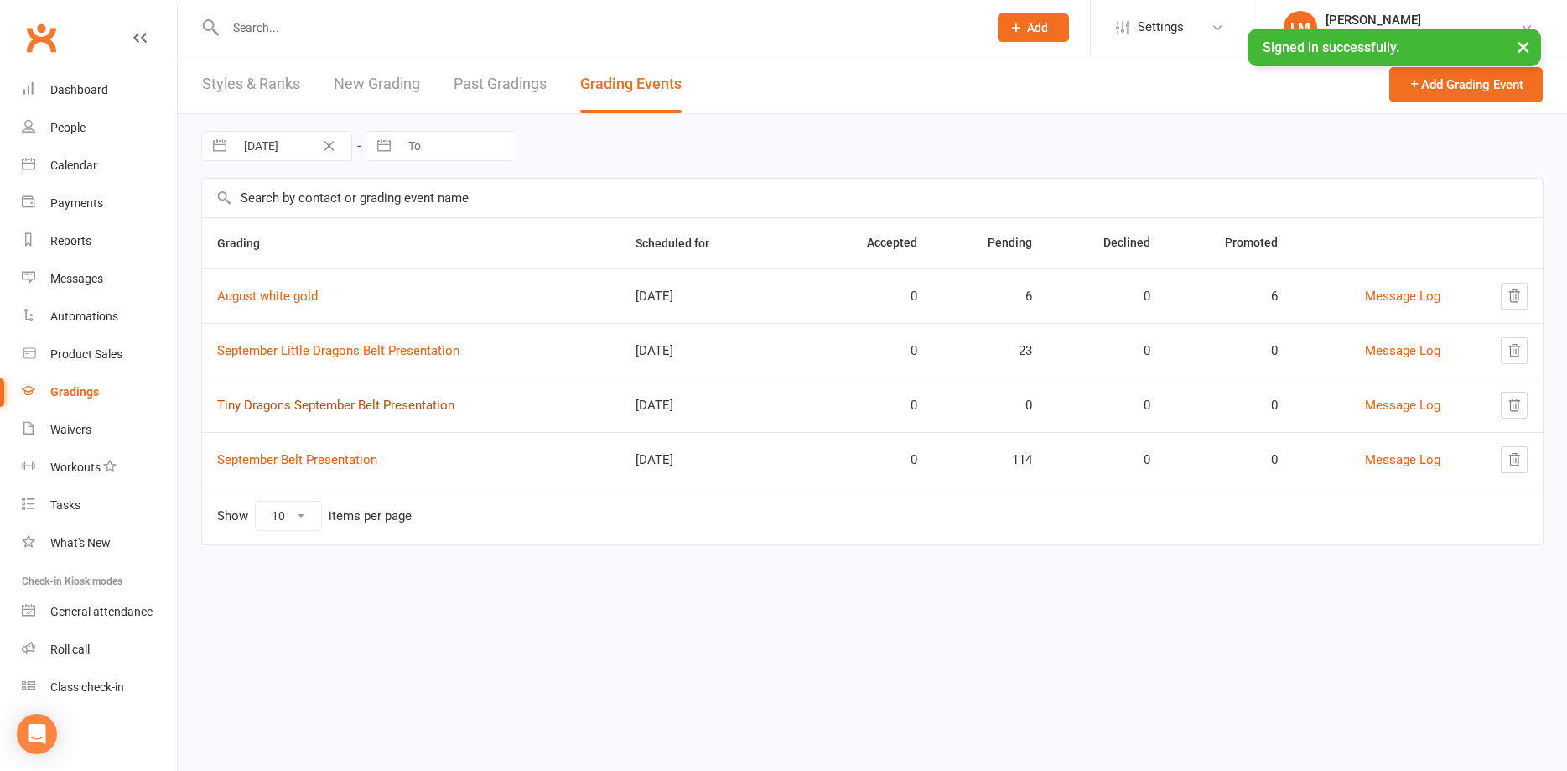
click at [239, 402] on link "Tiny Dragons September Belt Presentation" at bounding box center [335, 405] width 237 height 15
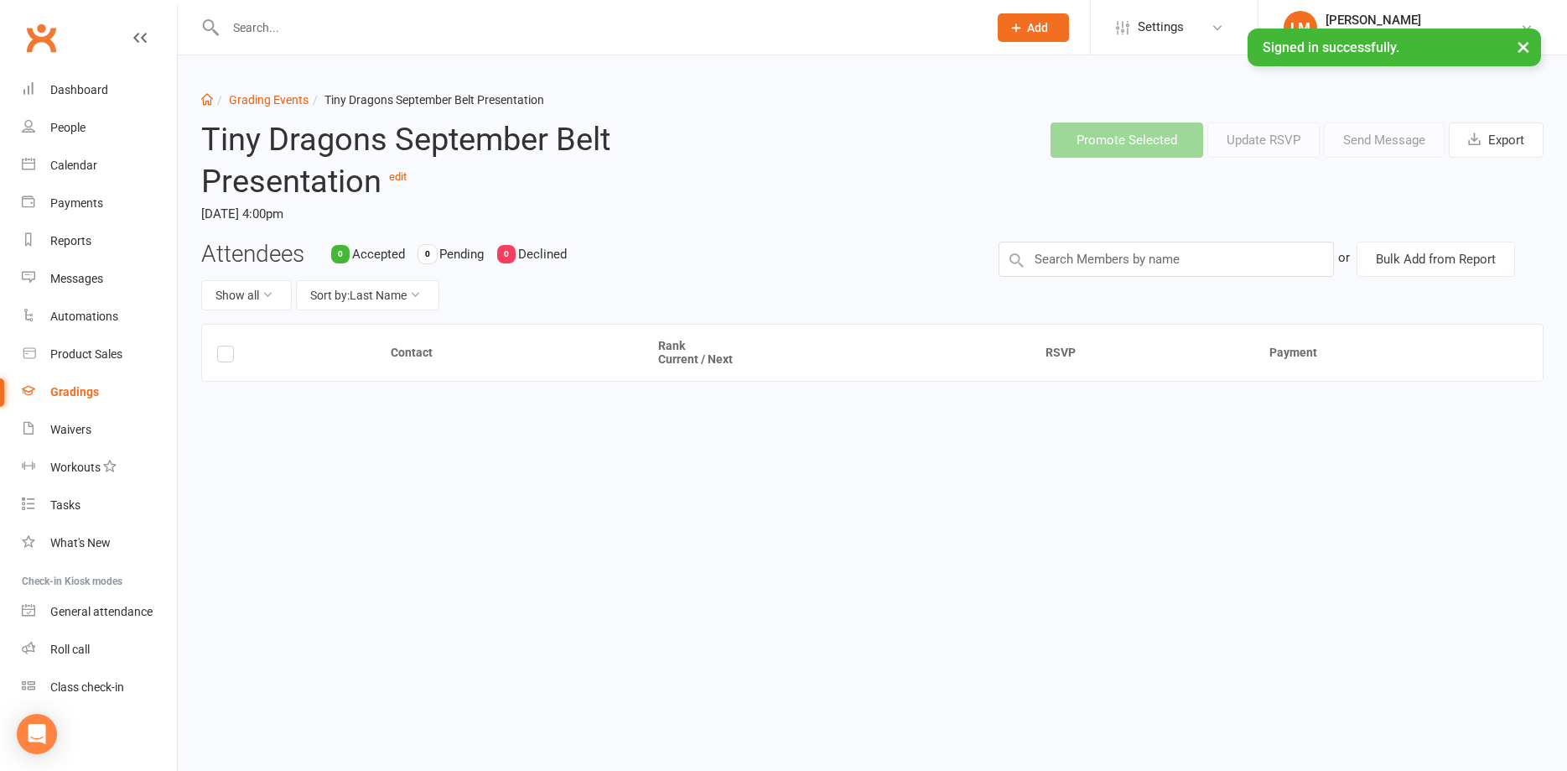
click at [307, 410] on div "Contact Rank Current / Next RSVP Payment" at bounding box center [872, 406] width 1343 height 165
click at [1408, 252] on button "Bulk Add from Report" at bounding box center [1436, 259] width 159 height 35
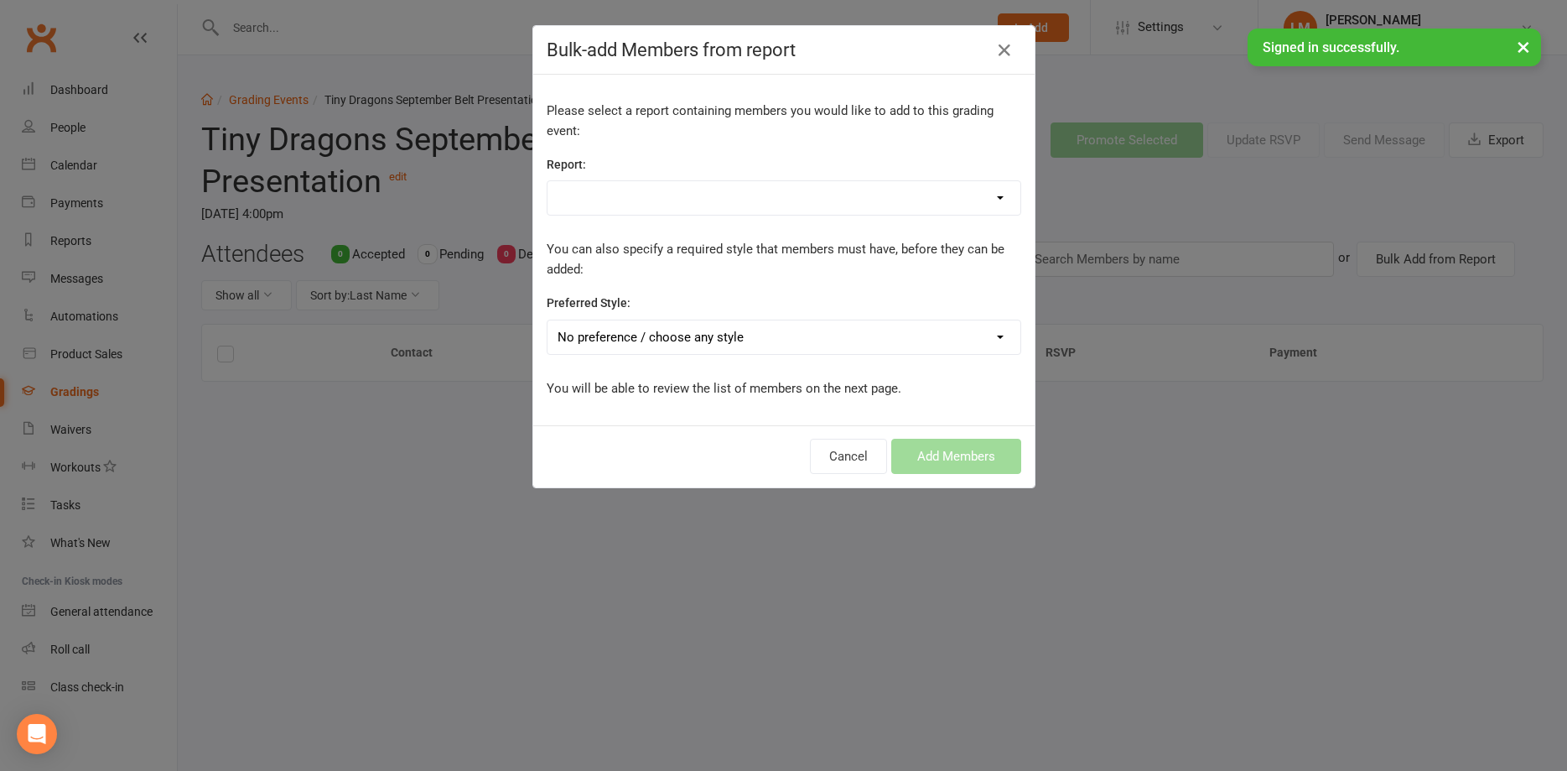
click at [548, 181] on select "active grades Active Trials basic students Birthdays CWX Go Live Dragons Duplic…" at bounding box center [784, 198] width 473 height 34
click at [584, 196] on select "active grades Active Trials basic students Birthdays CWX Go Live Dragons Duplic…" at bounding box center [784, 198] width 473 height 34
click at [548, 181] on select "active grades Active Trials basic students Birthdays CWX Go Live Dragons Duplic…" at bounding box center [784, 198] width 473 height 34
select select "199819"
click option "Tiny Dragons" at bounding box center [0, 0] width 0 height 0
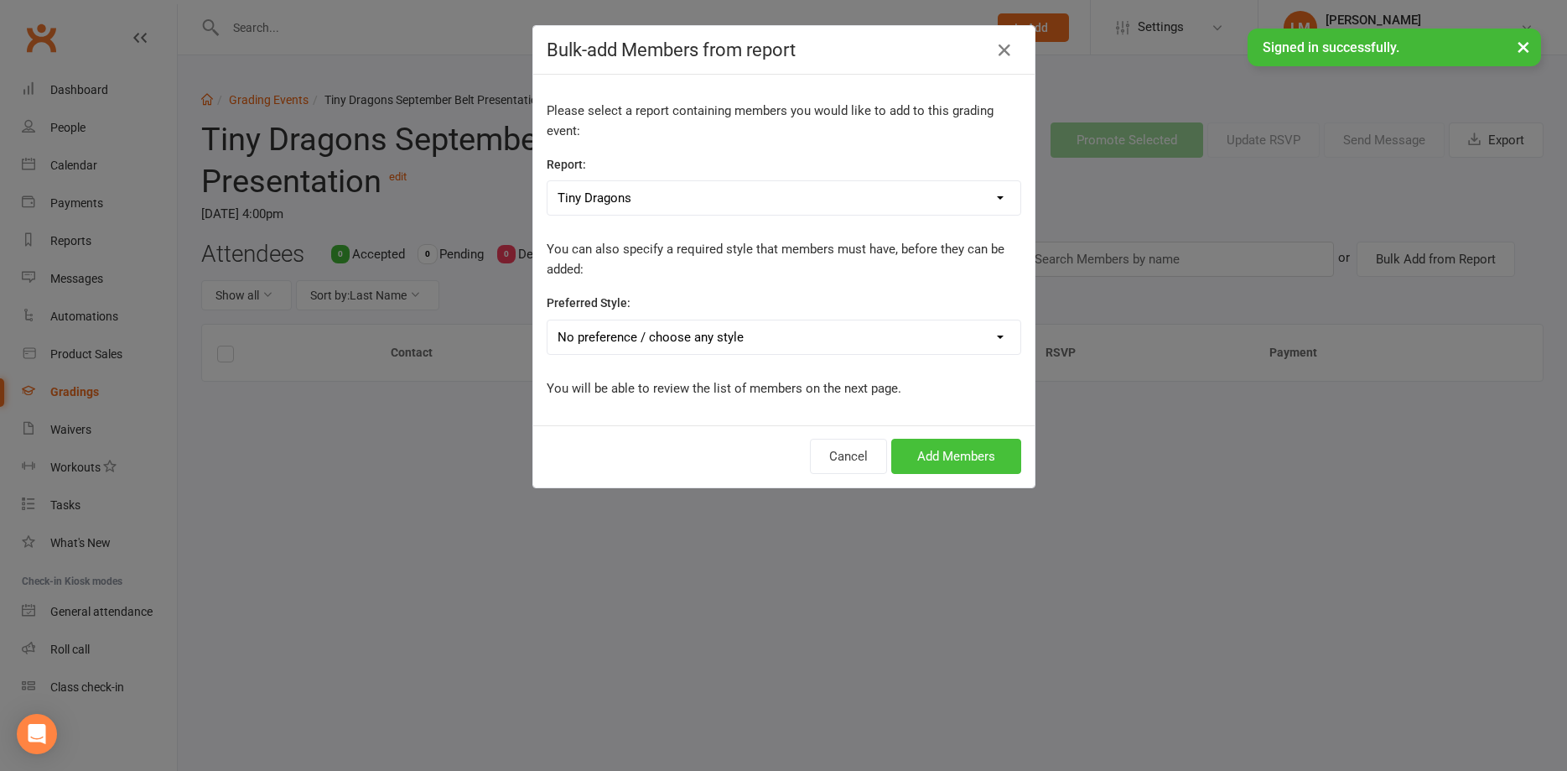
click at [917, 447] on button "Add Members" at bounding box center [956, 456] width 130 height 35
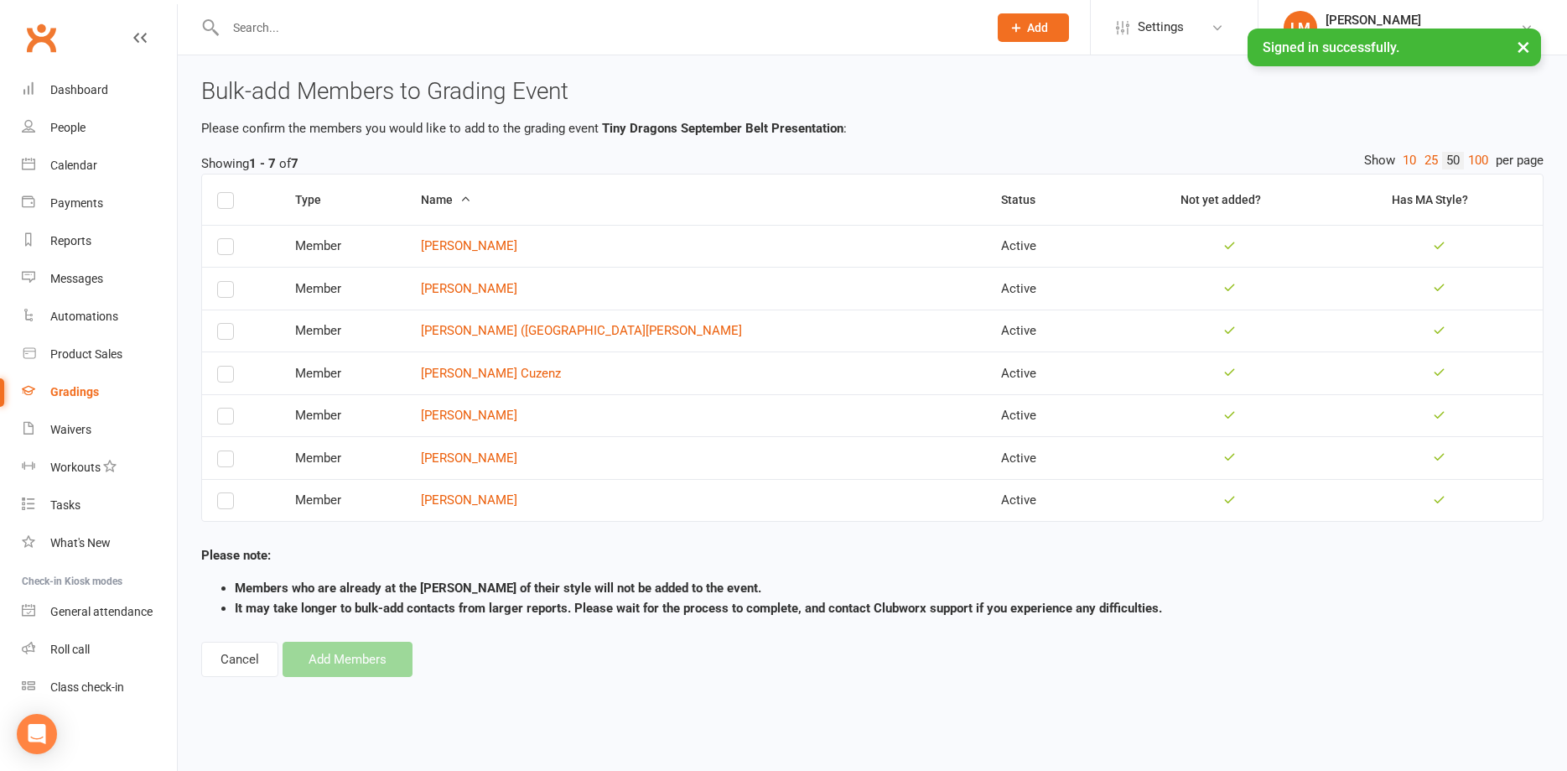
click at [230, 203] on label at bounding box center [225, 203] width 17 height 0
click at [230, 193] on input "checkbox" at bounding box center [225, 193] width 17 height 0
click at [340, 666] on button "Add Members" at bounding box center [348, 659] width 130 height 35
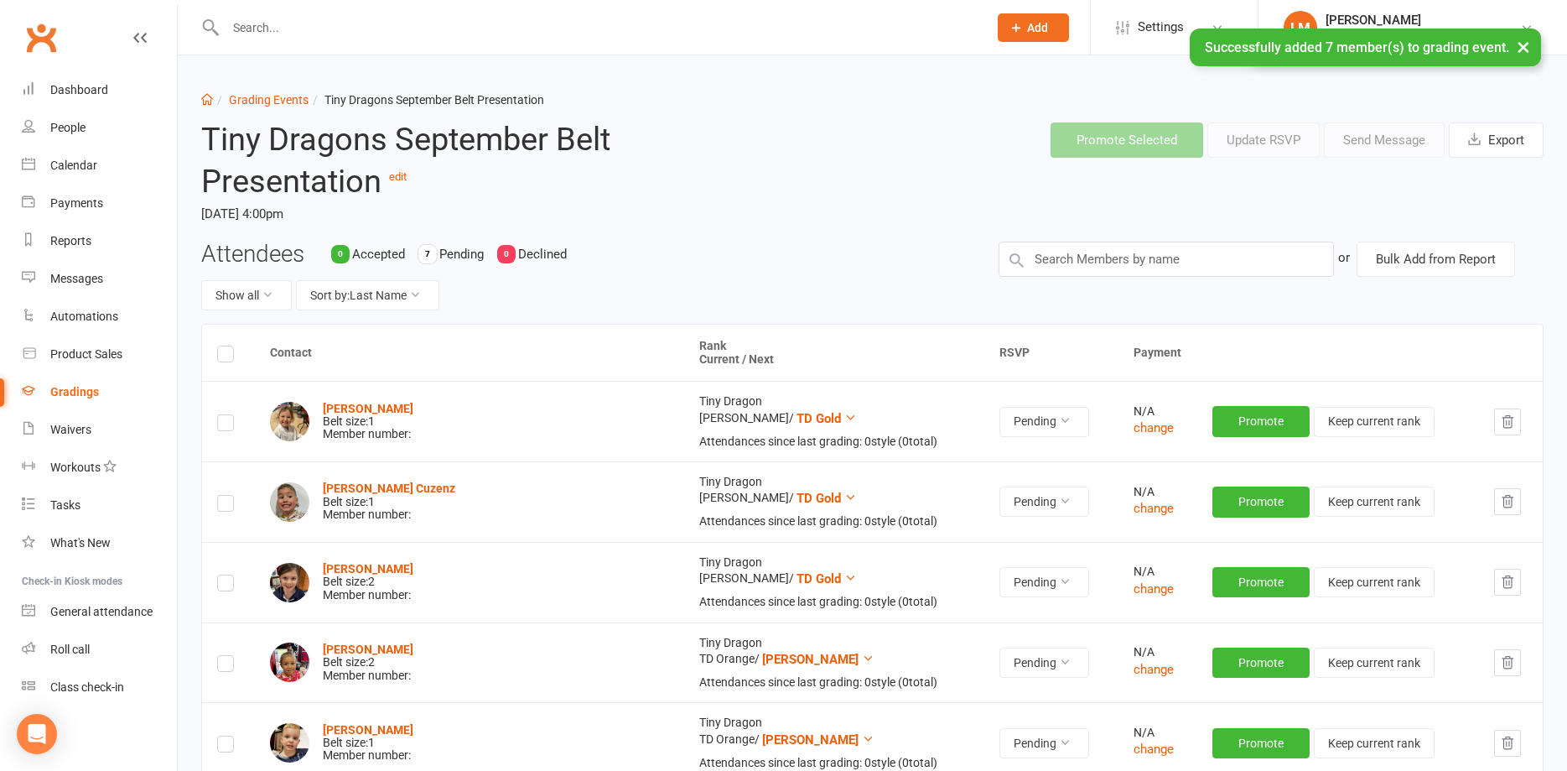
drag, startPoint x: 65, startPoint y: 393, endPoint x: 73, endPoint y: 388, distance: 9.1
click at [70, 393] on div "Gradings" at bounding box center [74, 391] width 49 height 13
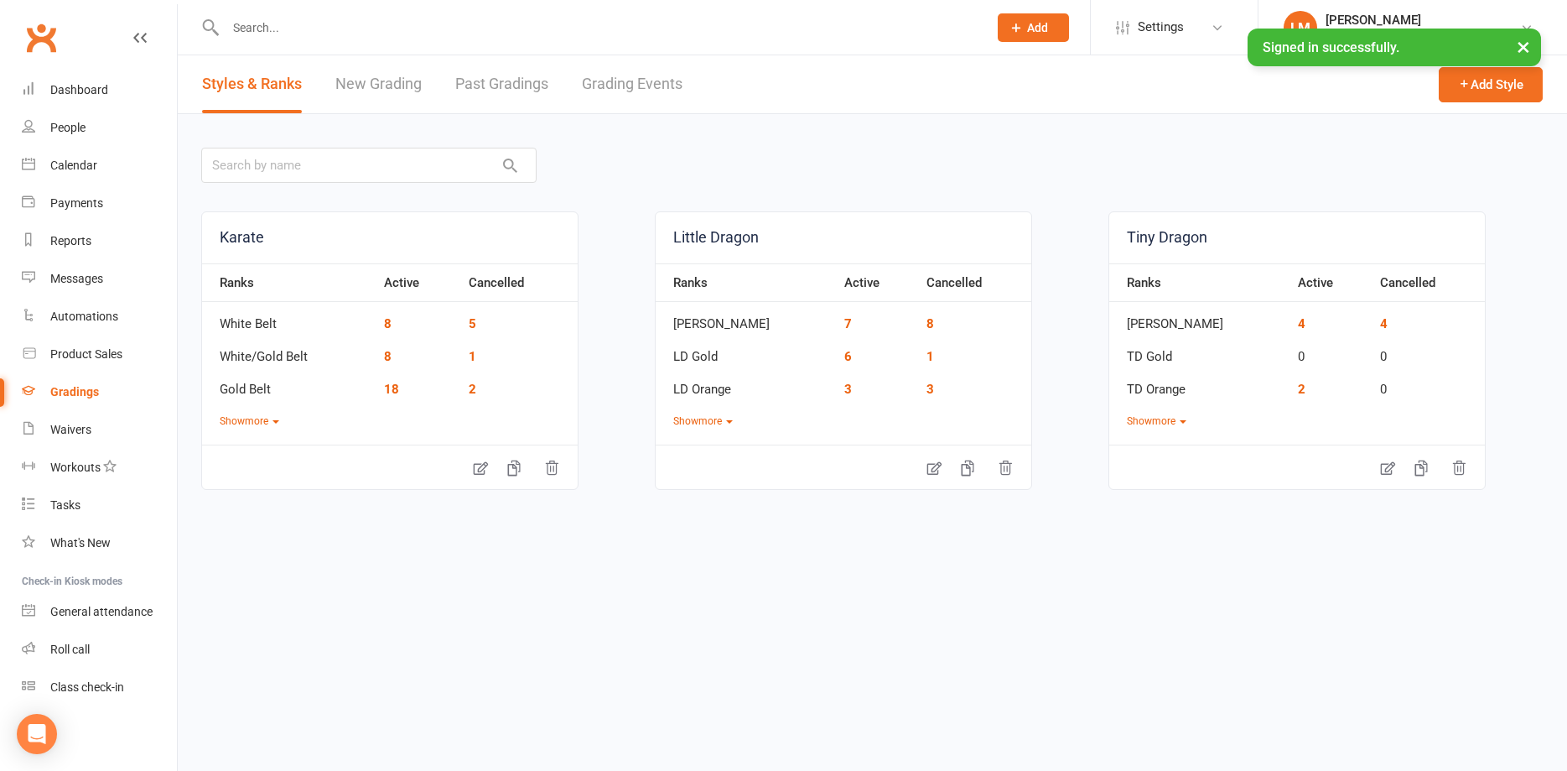
click at [609, 91] on link "Grading Events" at bounding box center [632, 84] width 101 height 58
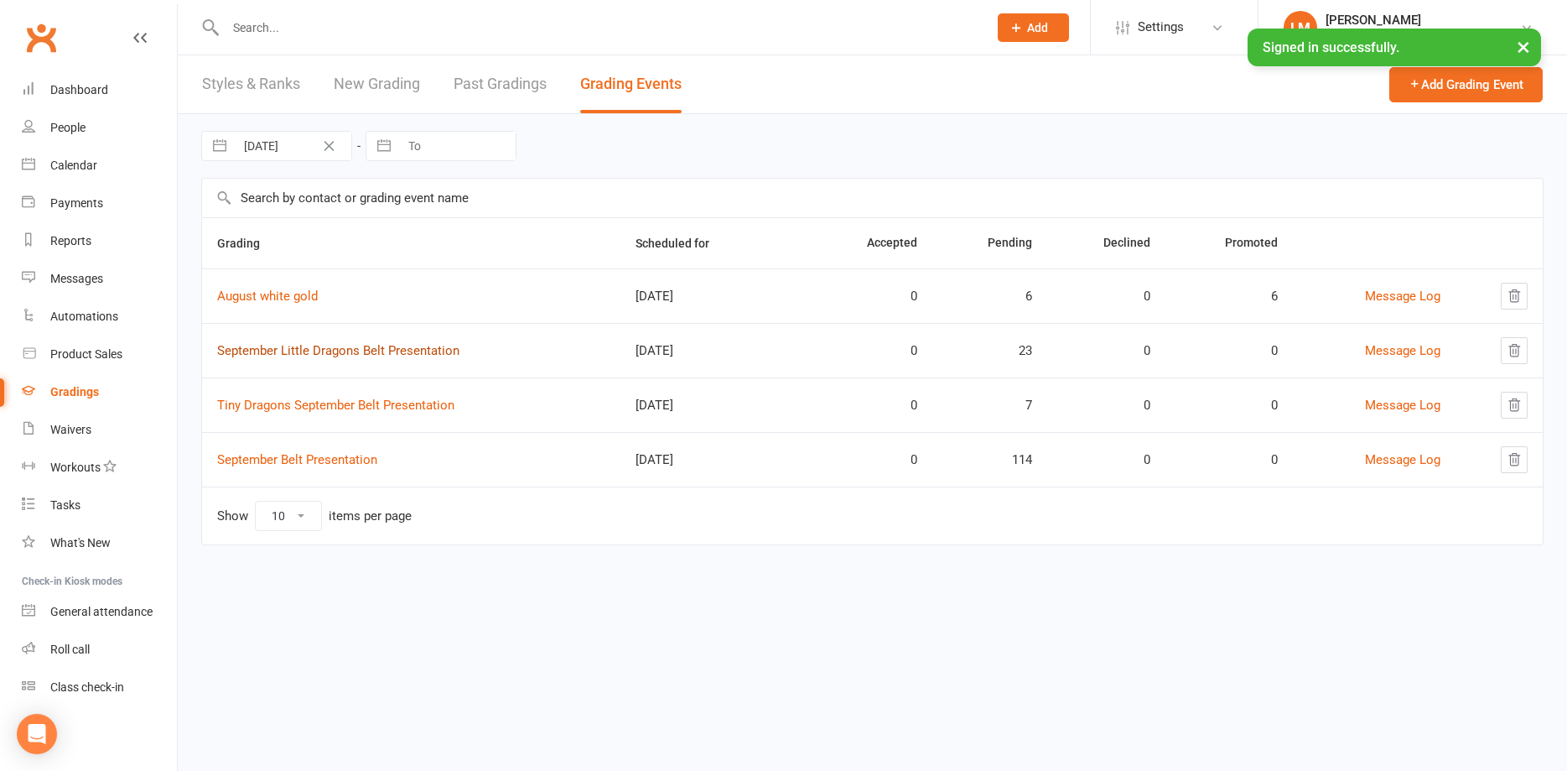
click at [279, 347] on link "September Little Dragons Belt Presentation" at bounding box center [338, 350] width 242 height 15
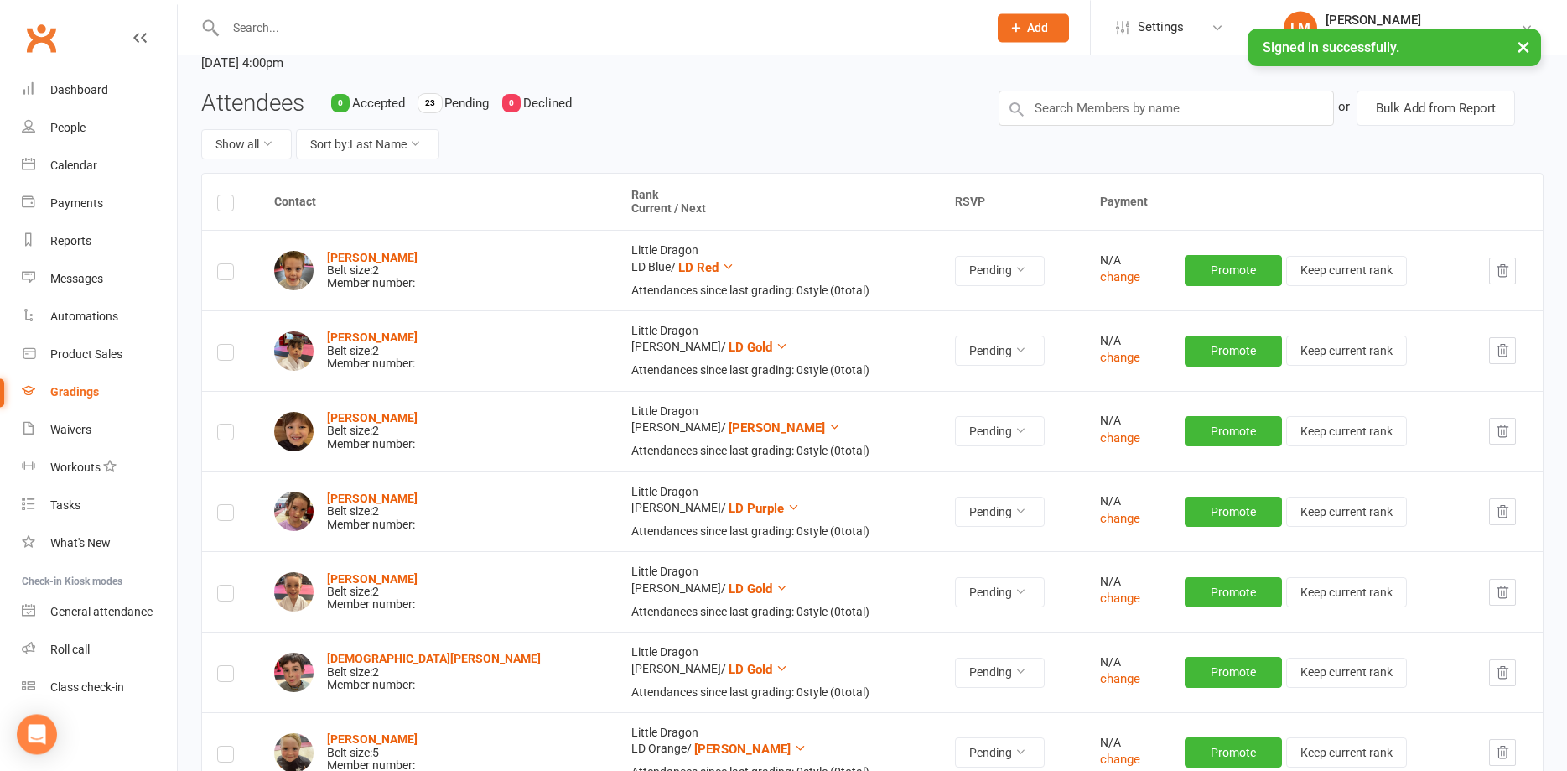
scroll to position [171, 0]
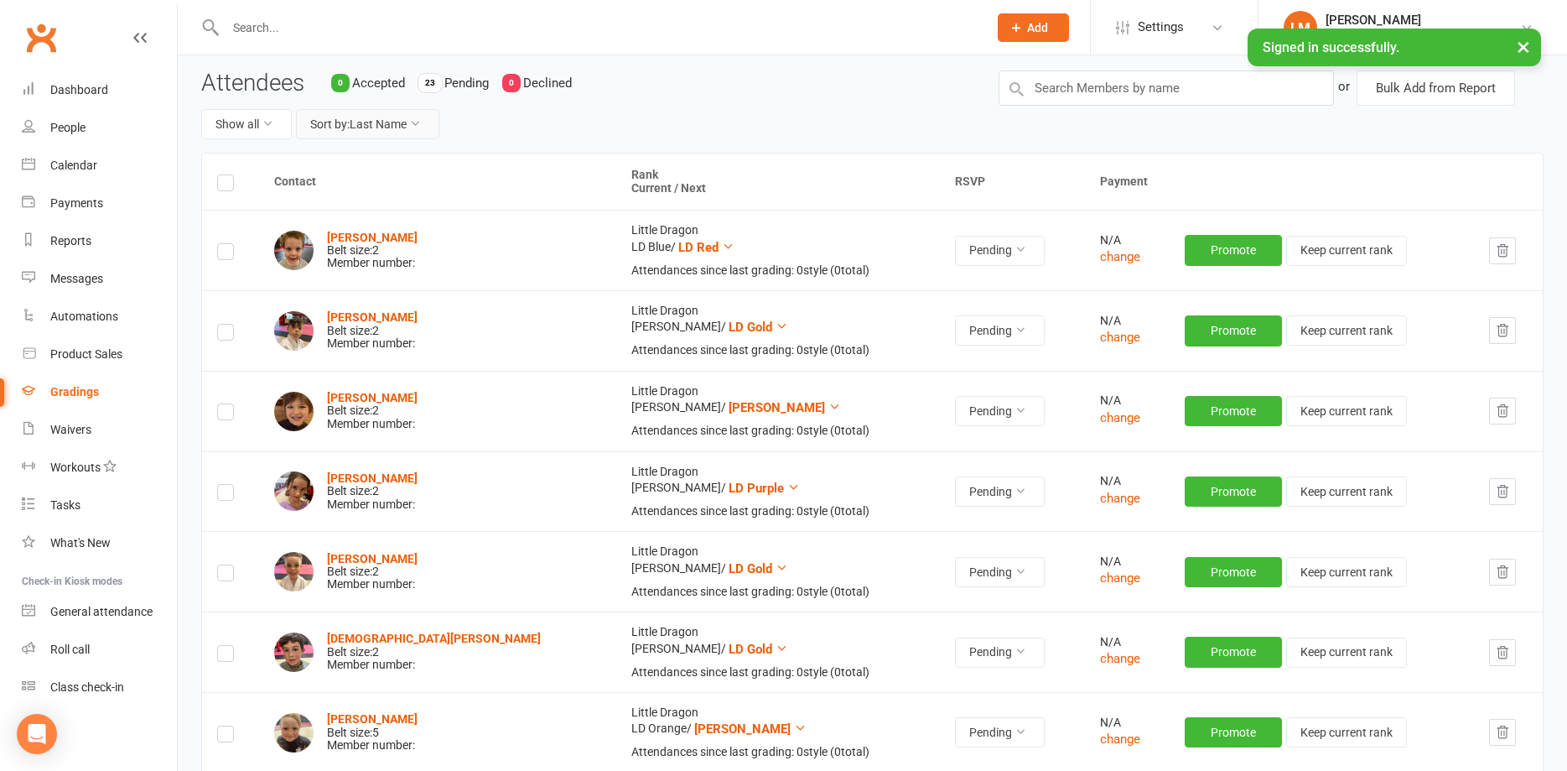
click at [361, 120] on button "Sort by: Last Name" at bounding box center [367, 124] width 143 height 30
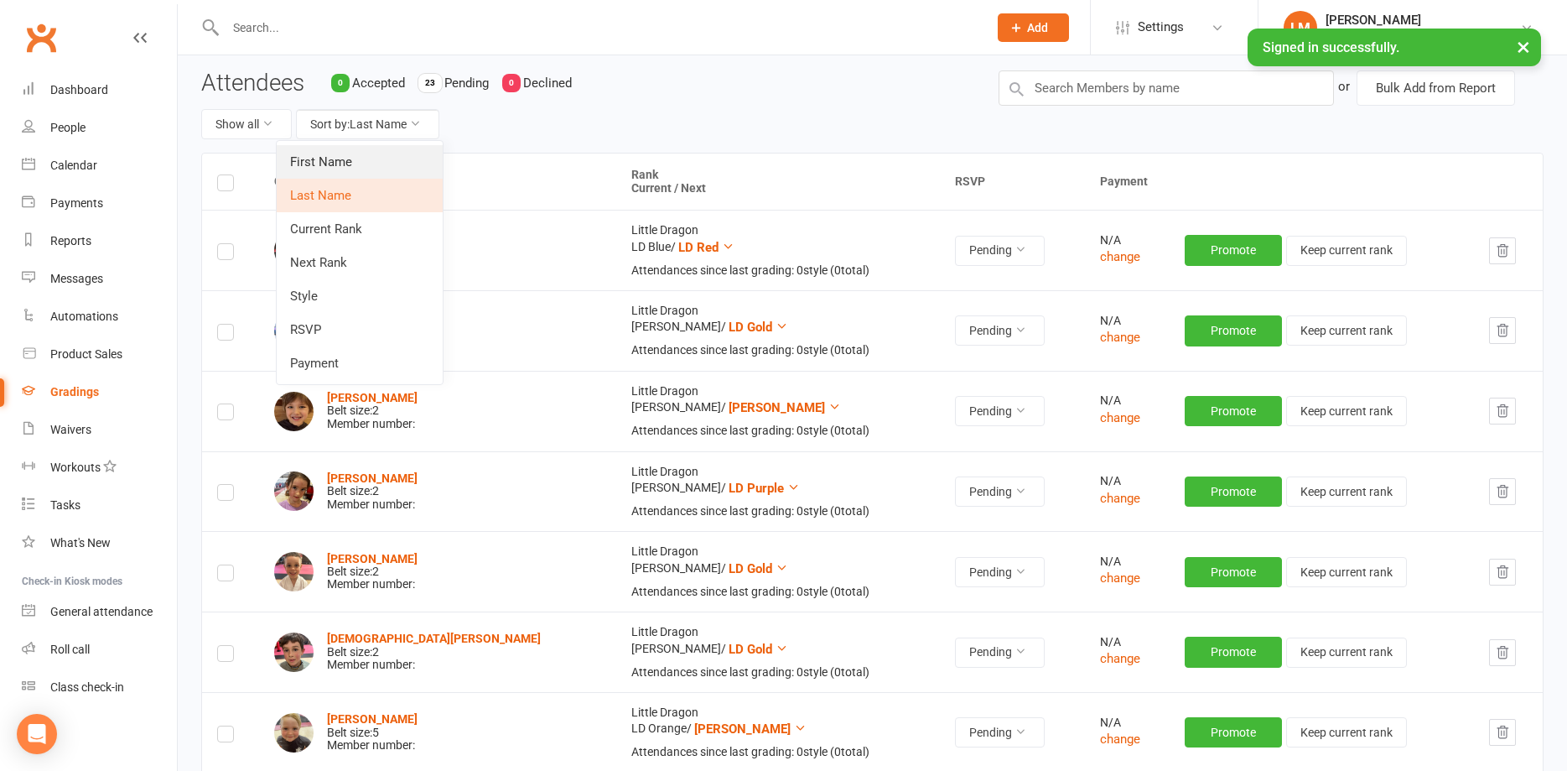
click at [319, 164] on link "First Name" at bounding box center [360, 162] width 166 height 34
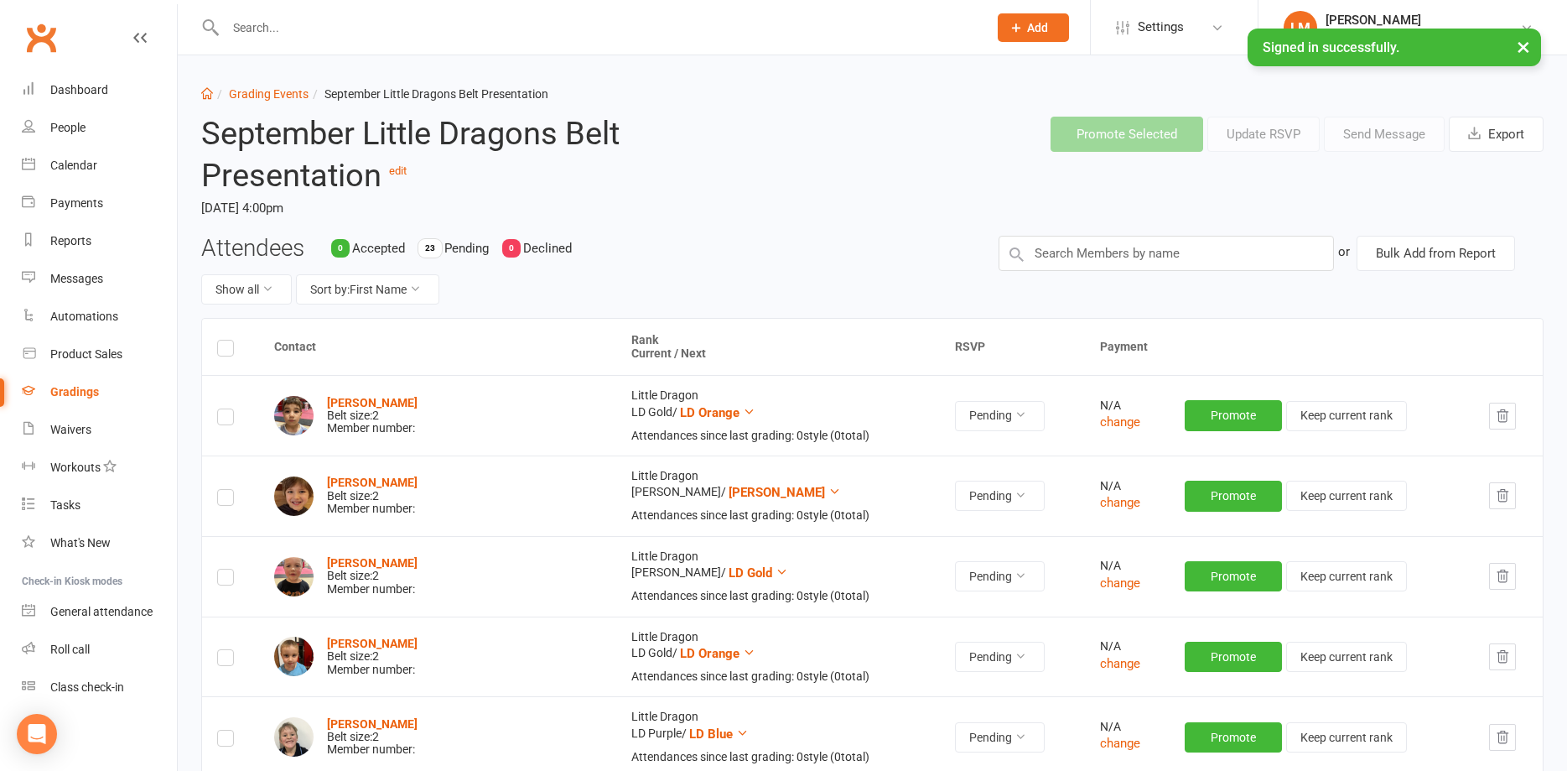
scroll to position [0, 0]
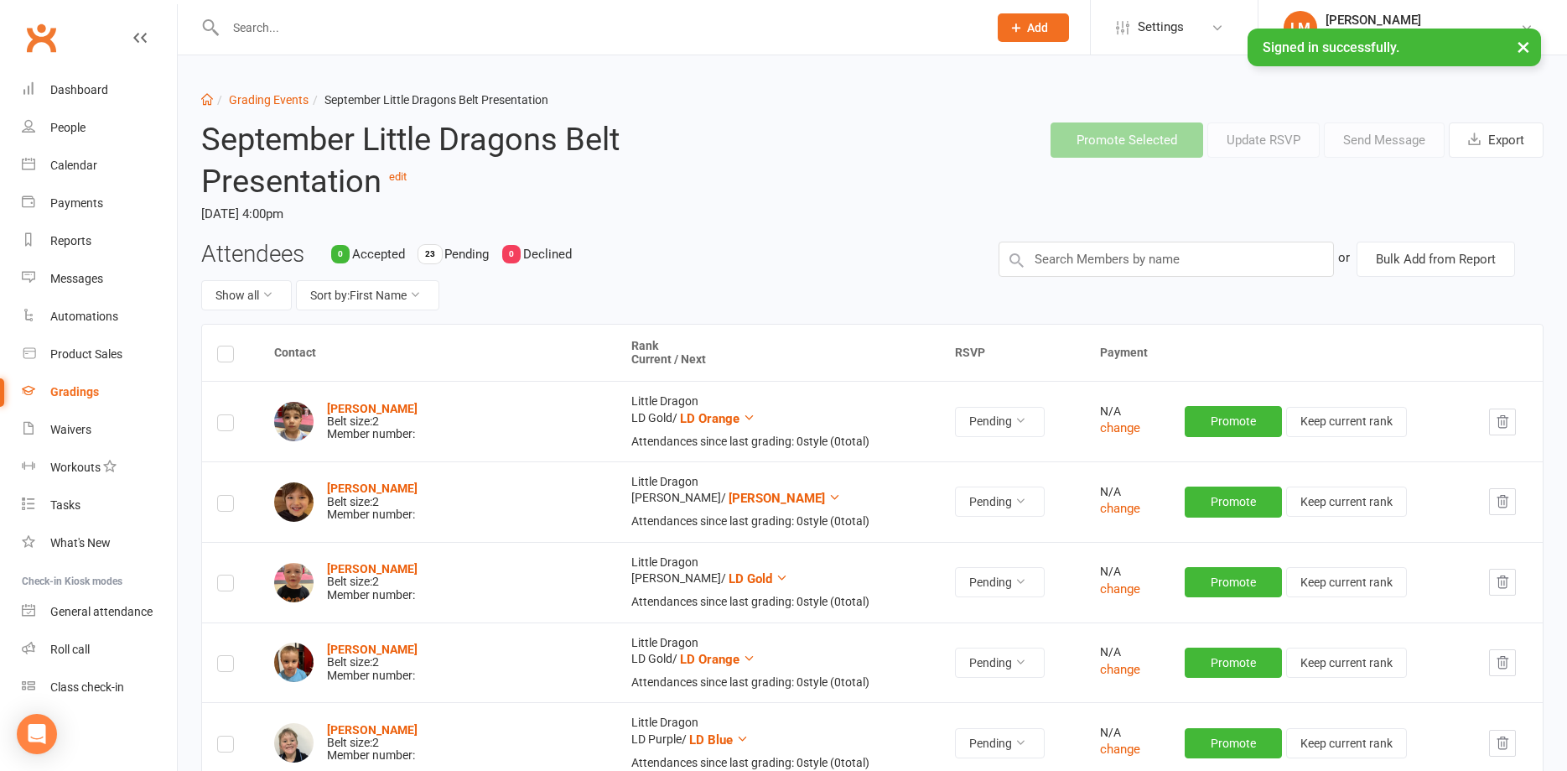
click at [842, 193] on header "September Little Dragons Belt Presentation edit [DATE] 4:00pm Promote Selected …" at bounding box center [873, 175] width 1368 height 132
click at [45, 392] on link "Gradings" at bounding box center [99, 392] width 155 height 38
